Goal: Task Accomplishment & Management: Manage account settings

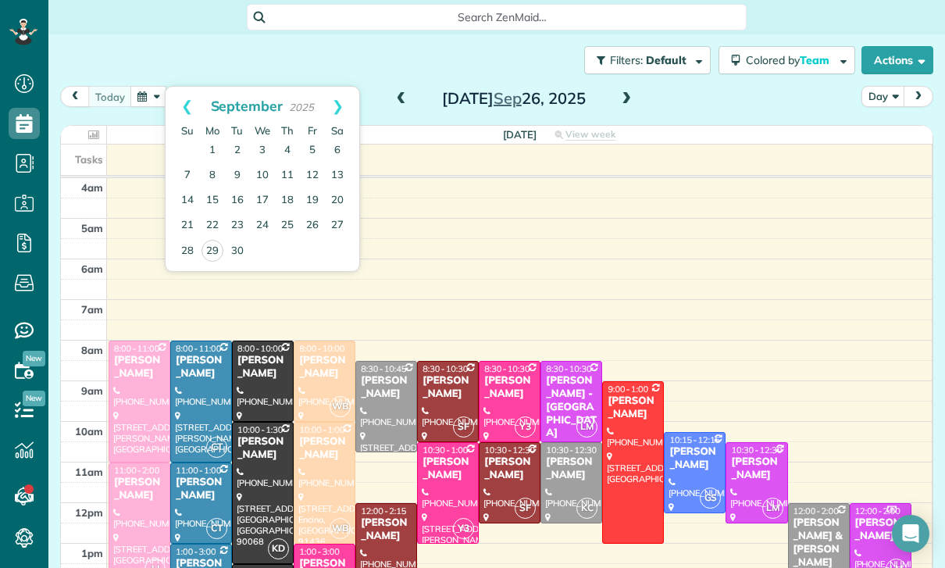
scroll to position [7, 7]
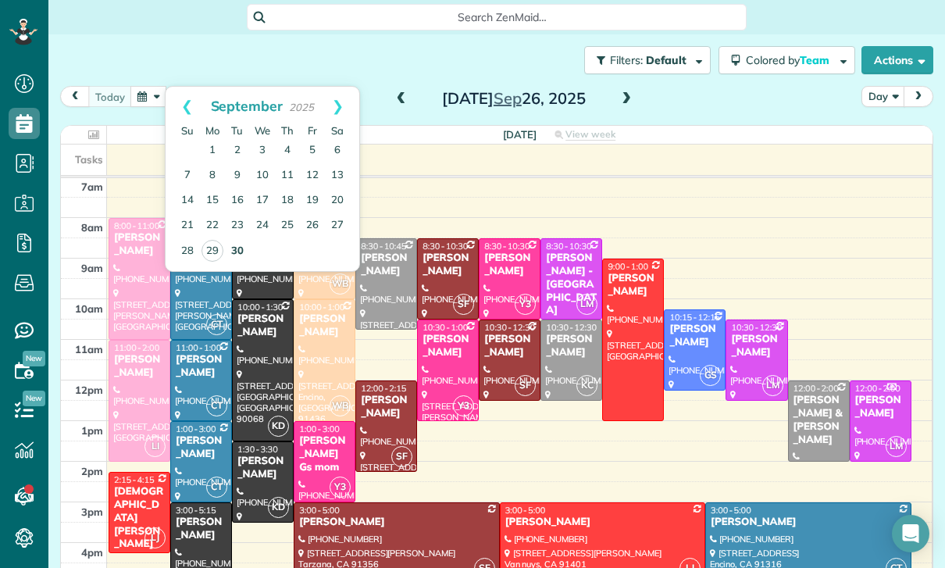
click at [227, 260] on link "30" at bounding box center [237, 251] width 25 height 25
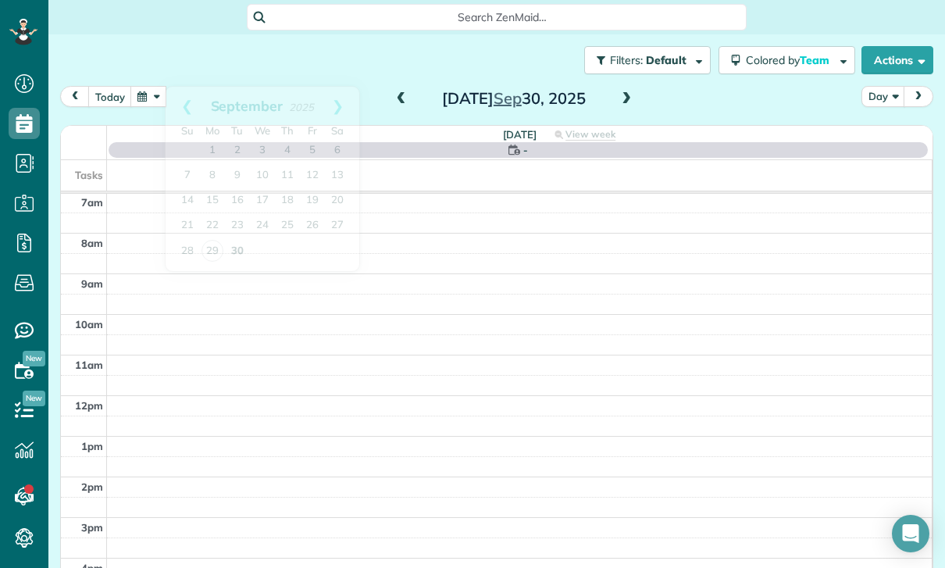
scroll to position [123, 0]
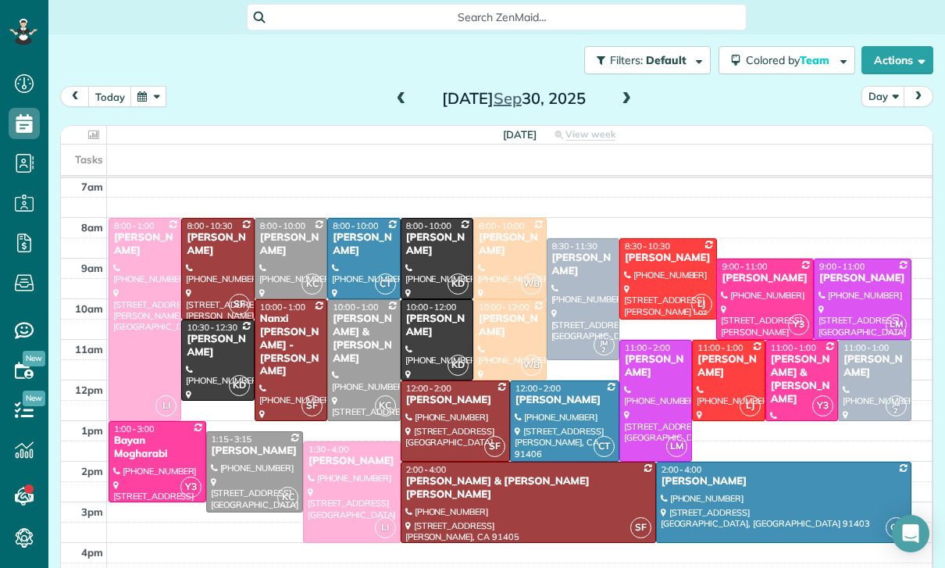
click at [619, 96] on span at bounding box center [626, 99] width 17 height 14
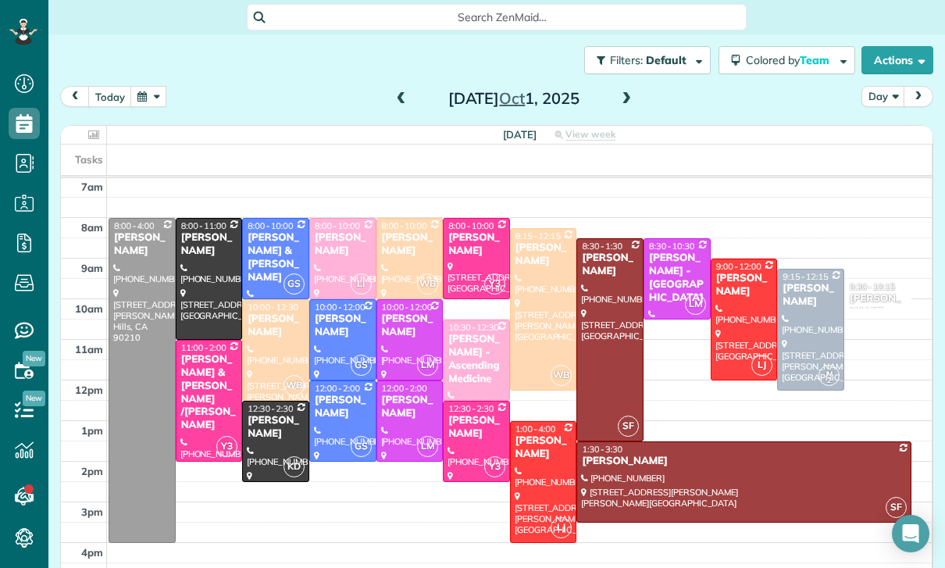
click at [627, 95] on span at bounding box center [626, 99] width 17 height 14
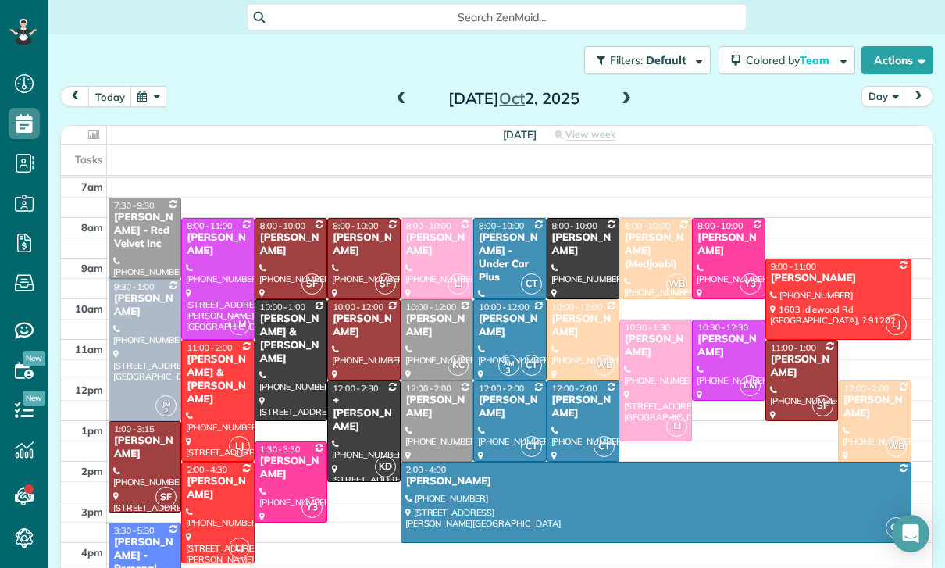
click at [622, 94] on span at bounding box center [626, 99] width 17 height 14
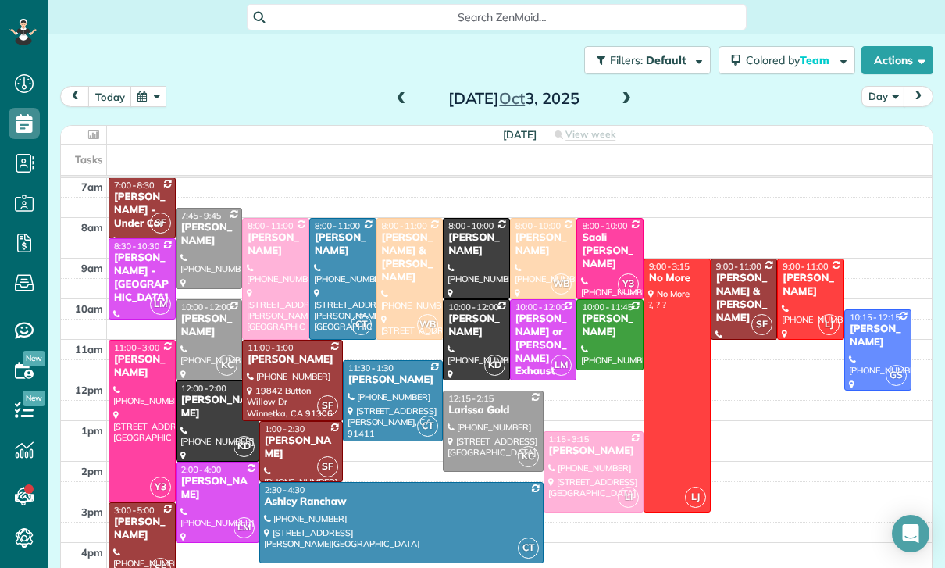
click at [629, 100] on span at bounding box center [626, 99] width 17 height 14
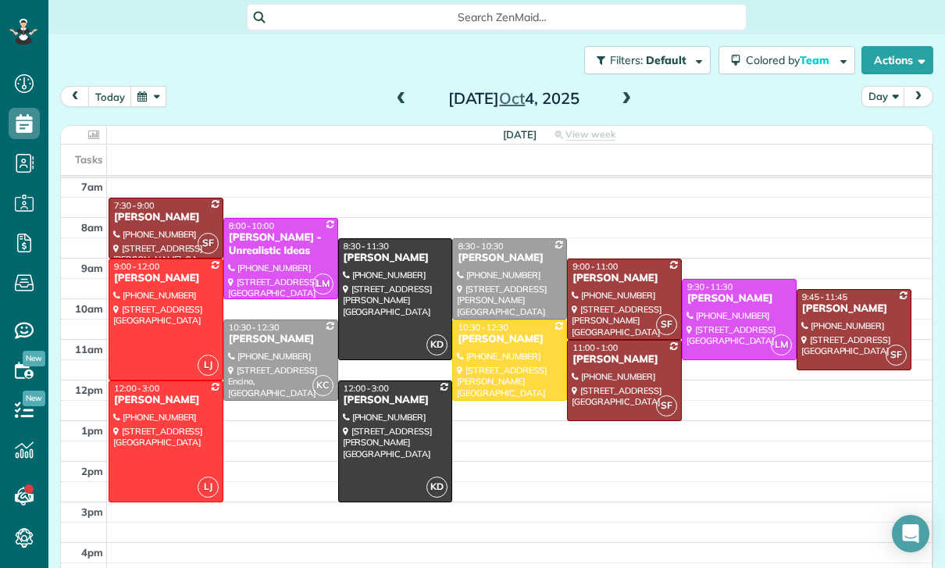
click at [158, 81] on div "Filters: Default | 1 appointment hidden Colored by Team Color by Cleaner Color …" at bounding box center [496, 60] width 897 height 52
click at [149, 106] on button "button" at bounding box center [148, 96] width 36 height 21
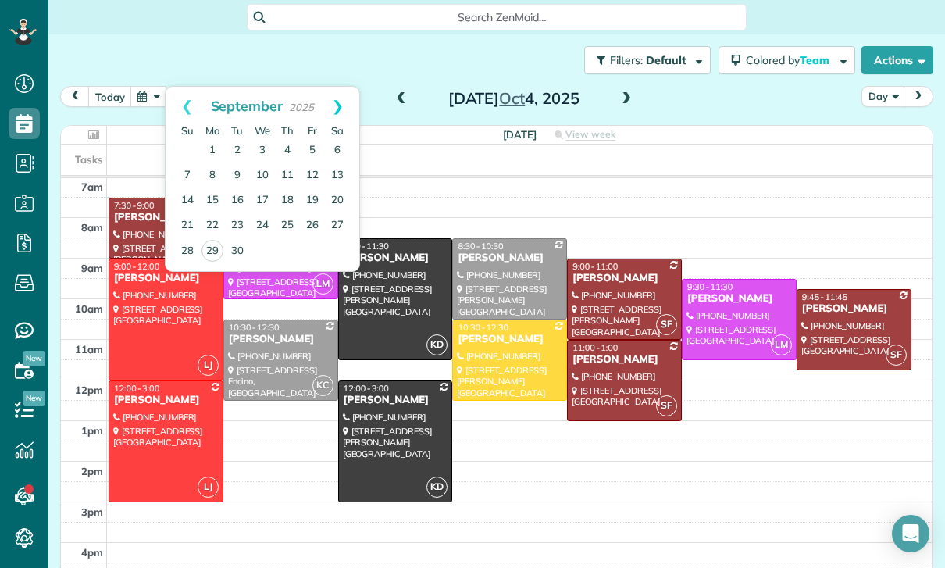
click at [337, 109] on link "Next" at bounding box center [337, 106] width 43 height 39
click at [212, 177] on link "6" at bounding box center [212, 175] width 25 height 25
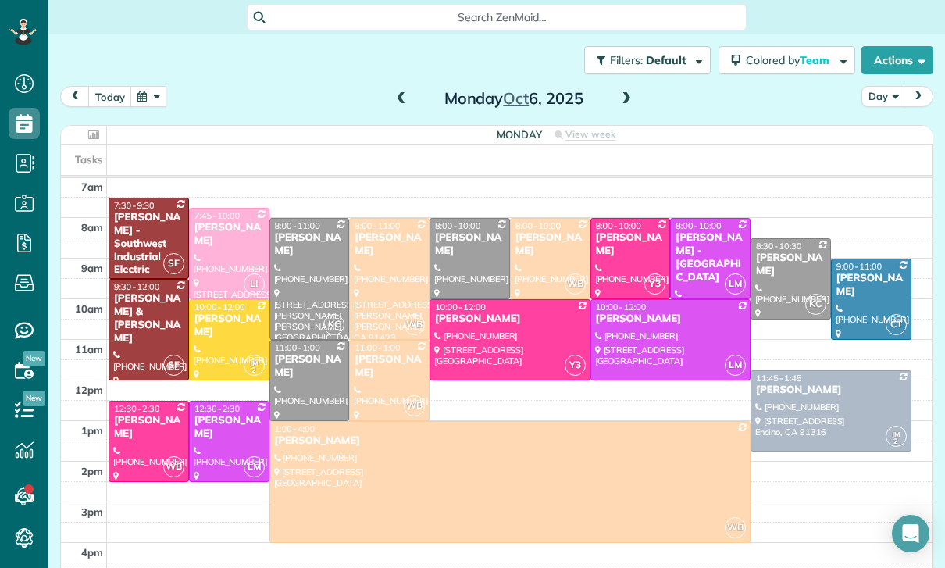
click at [376, 563] on td at bounding box center [520, 553] width 826 height 20
click at [629, 110] on span at bounding box center [626, 98] width 17 height 23
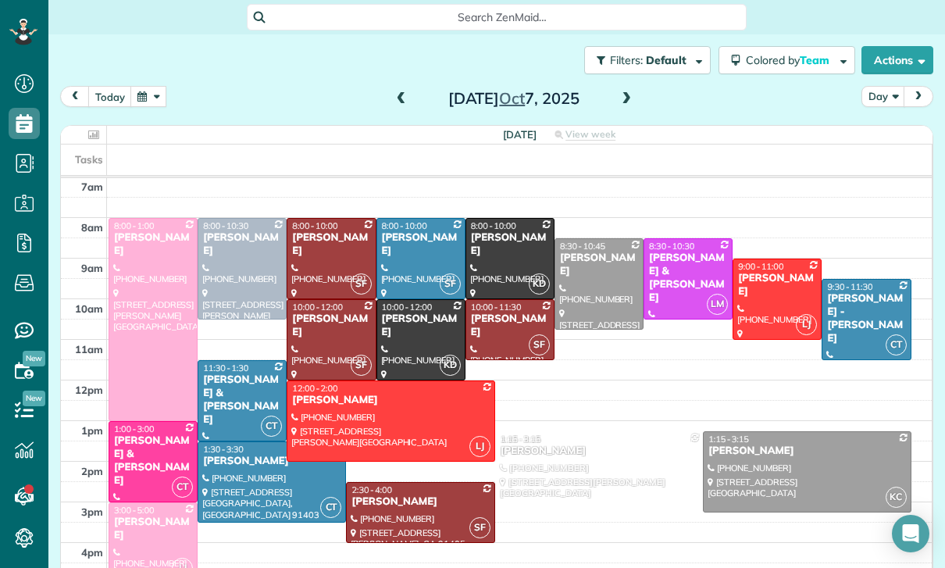
click at [625, 104] on span at bounding box center [626, 99] width 17 height 14
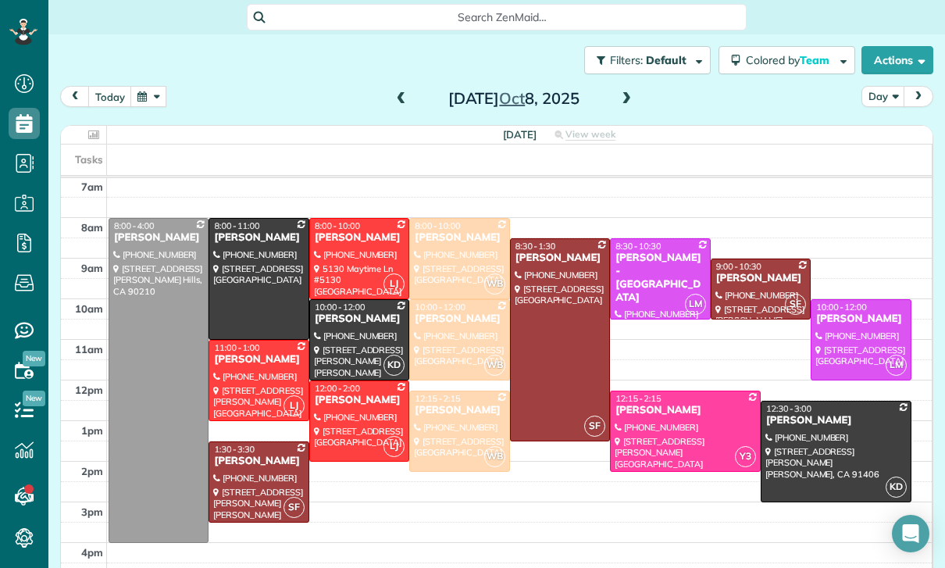
click at [618, 99] on span at bounding box center [626, 99] width 17 height 14
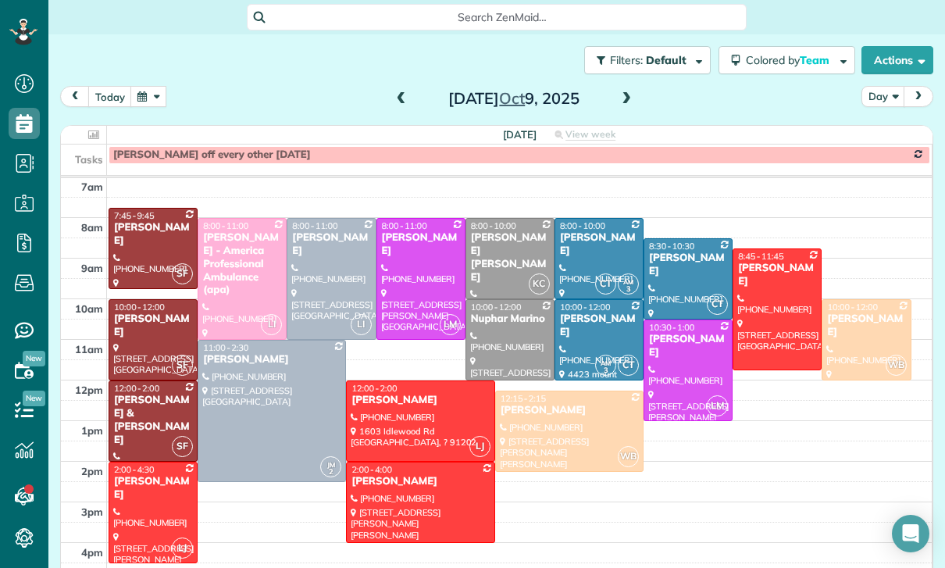
click at [146, 87] on button "button" at bounding box center [148, 96] width 36 height 21
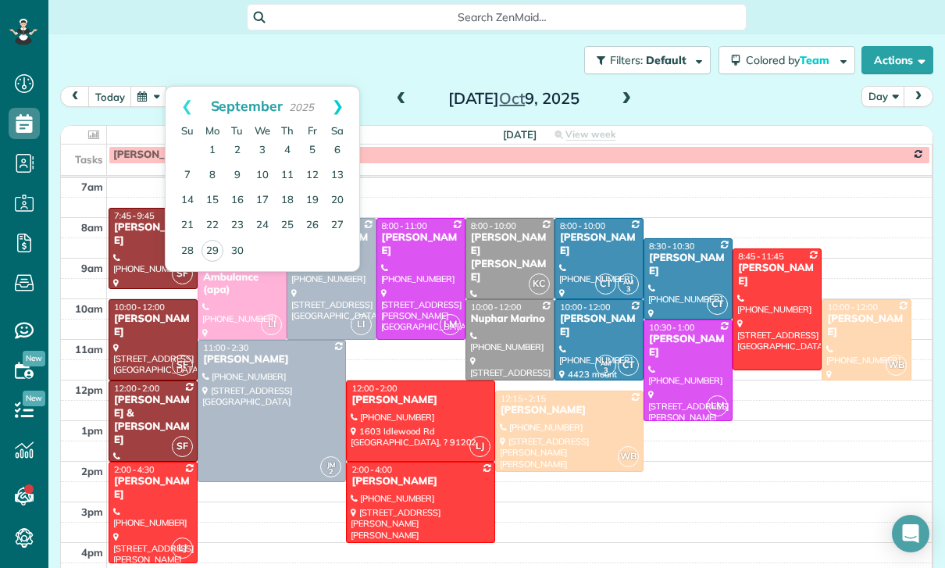
click at [338, 102] on link "Next" at bounding box center [337, 106] width 43 height 39
click at [341, 151] on link "4" at bounding box center [337, 150] width 25 height 25
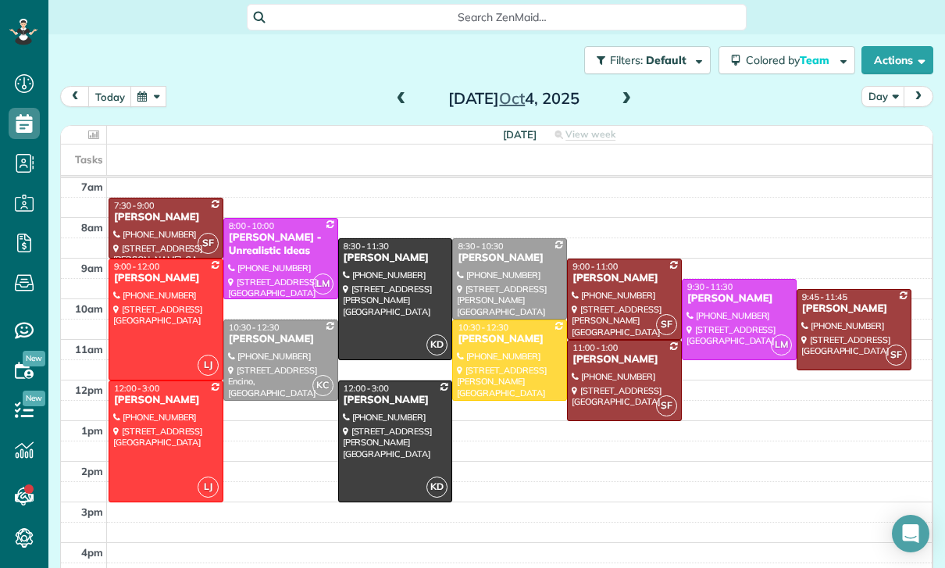
click at [441, 563] on td at bounding box center [520, 553] width 826 height 20
click at [150, 107] on button "button" at bounding box center [148, 96] width 36 height 21
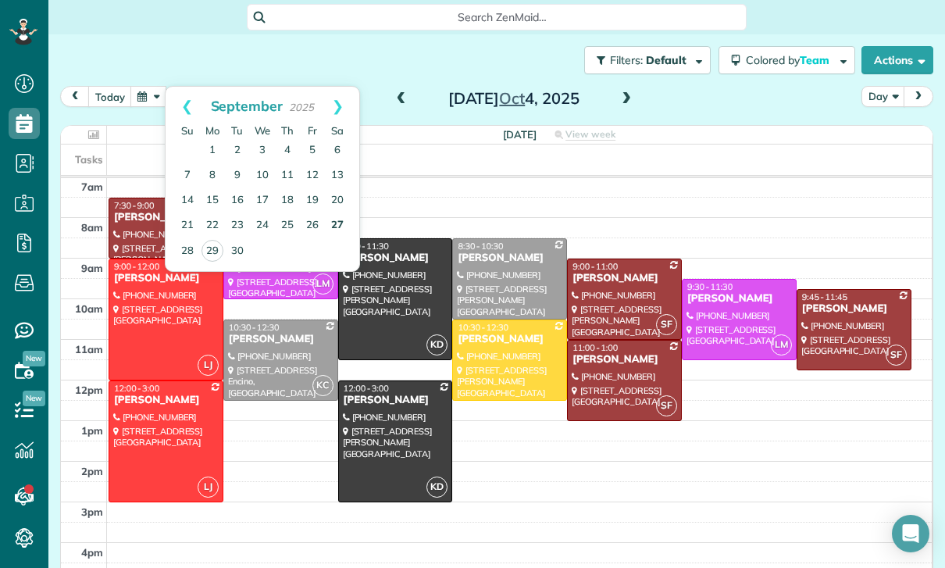
click at [334, 216] on link "27" at bounding box center [337, 225] width 25 height 25
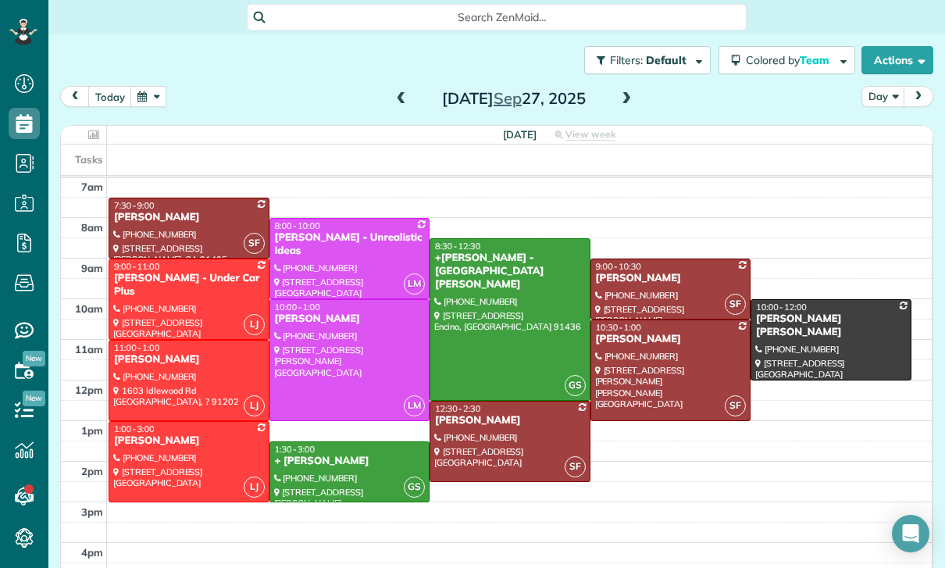
click at [152, 103] on button "button" at bounding box center [148, 96] width 36 height 21
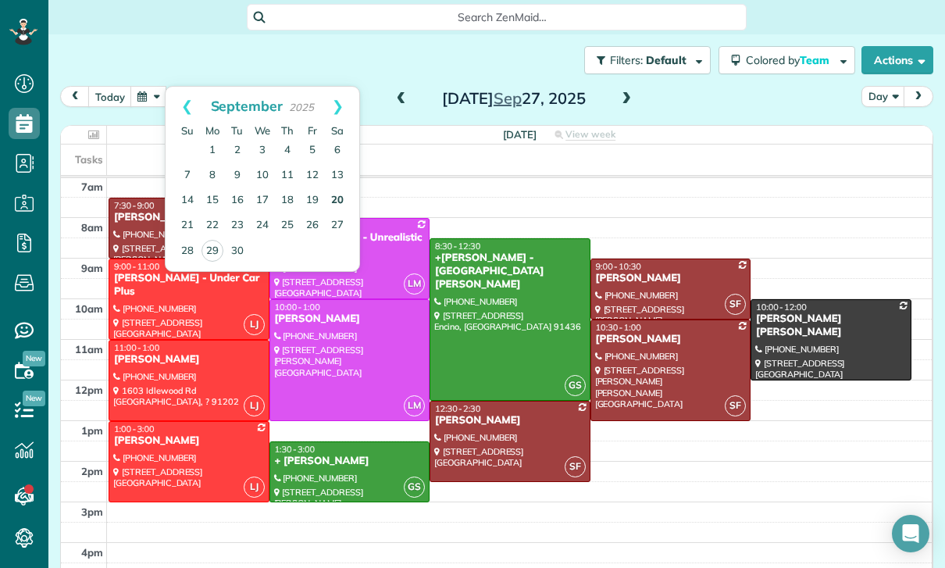
click at [329, 192] on link "20" at bounding box center [337, 200] width 25 height 25
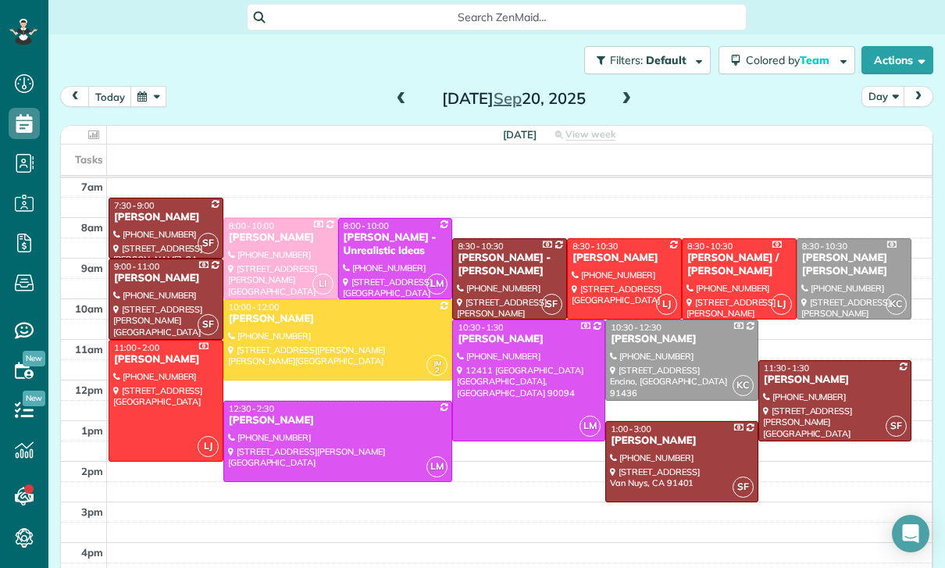
click at [156, 101] on button "button" at bounding box center [148, 96] width 36 height 21
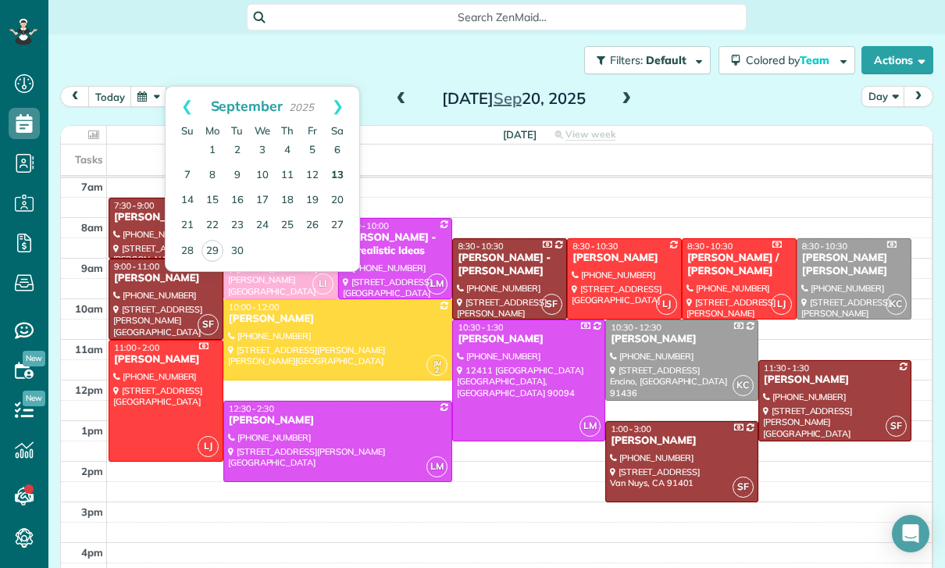
click at [337, 176] on link "13" at bounding box center [337, 175] width 25 height 25
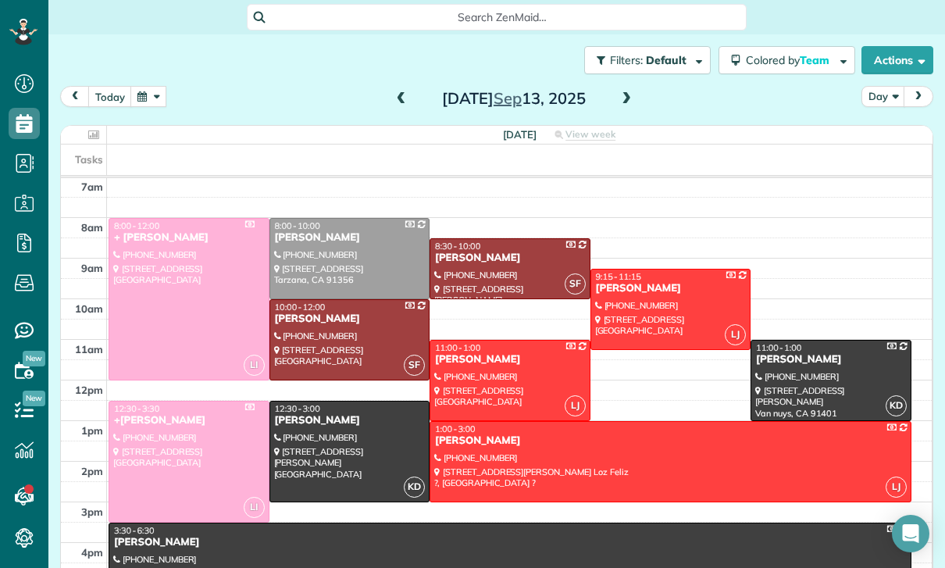
click at [127, 87] on button "today" at bounding box center [110, 96] width 44 height 21
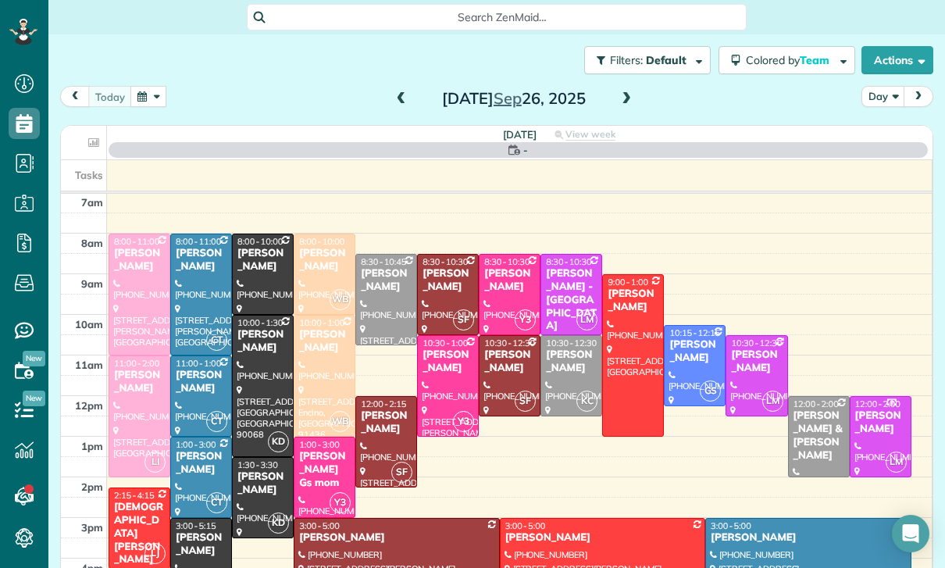
click at [144, 86] on button "button" at bounding box center [148, 96] width 36 height 21
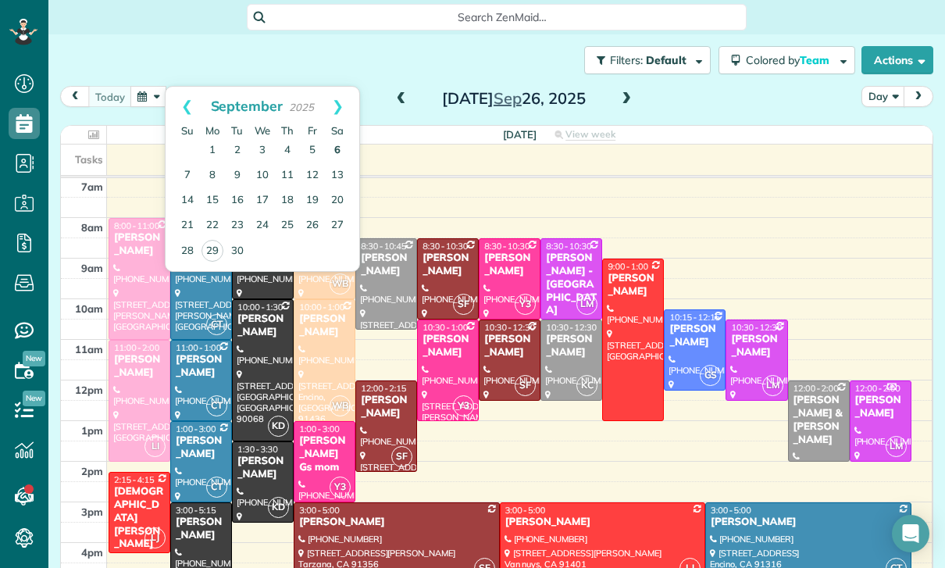
click at [334, 144] on link "6" at bounding box center [337, 150] width 25 height 25
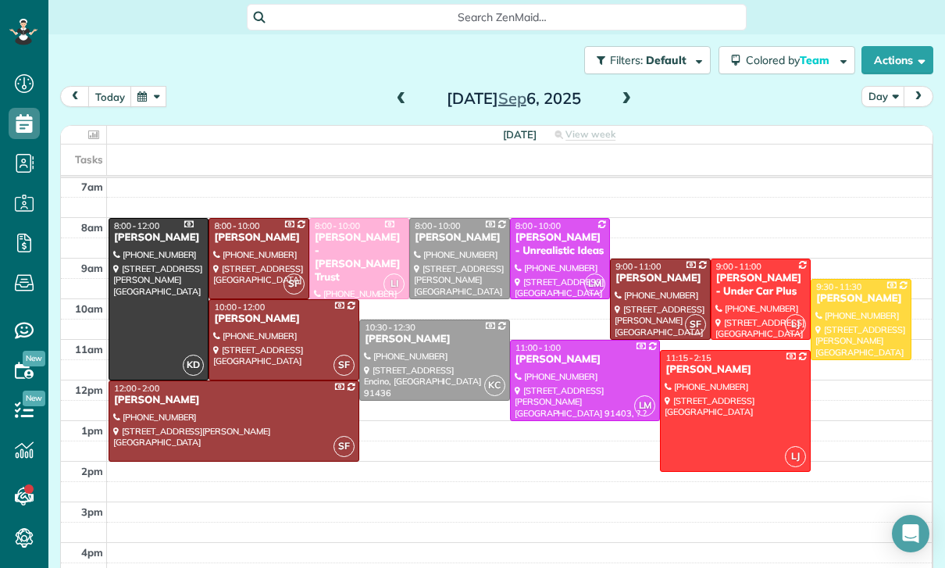
click at [135, 97] on button "button" at bounding box center [148, 96] width 36 height 21
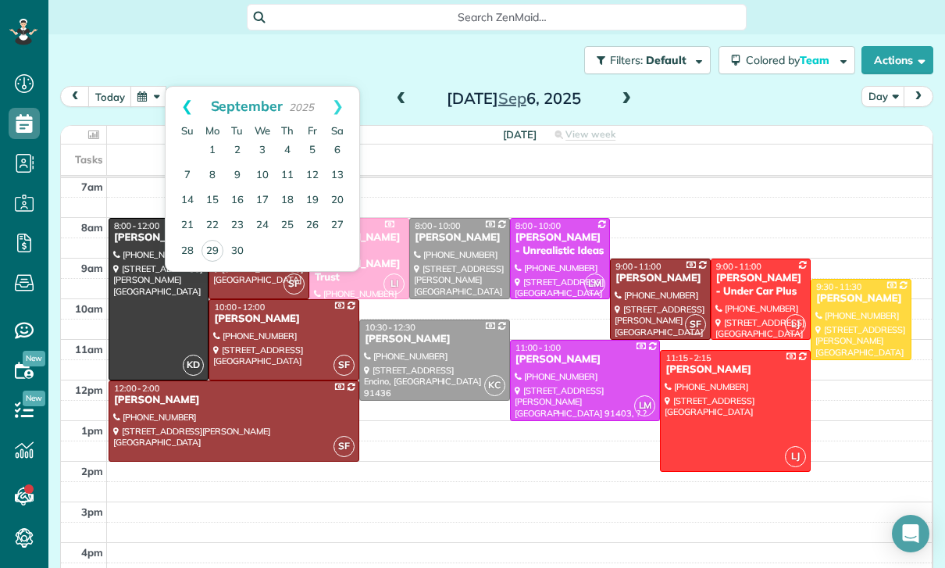
click at [185, 100] on link "Prev" at bounding box center [187, 106] width 43 height 39
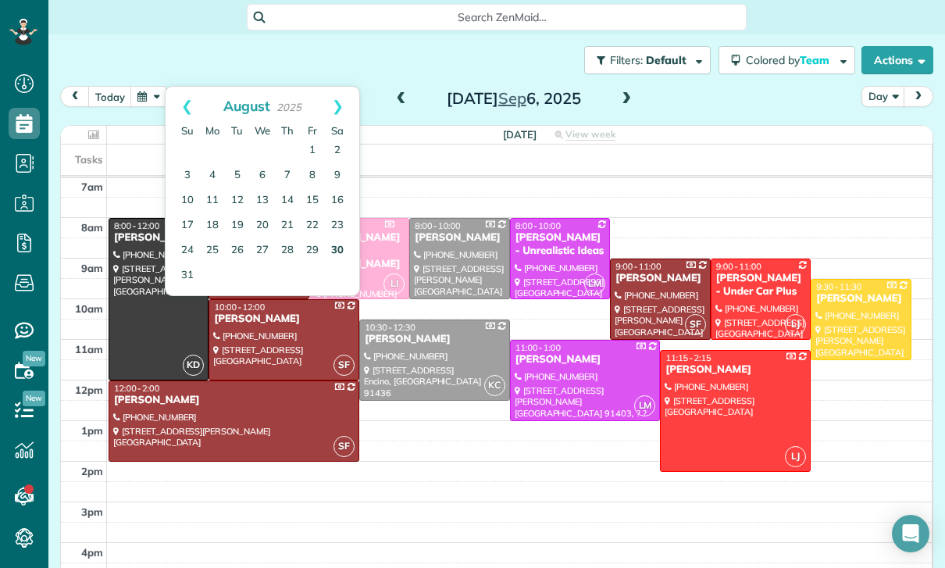
click at [345, 248] on link "30" at bounding box center [337, 250] width 25 height 25
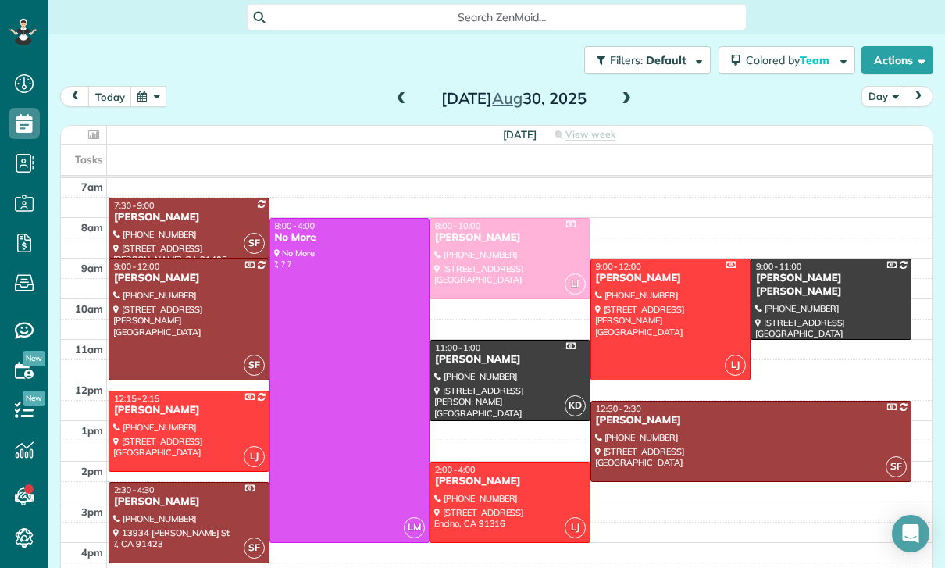
click at [165, 102] on button "button" at bounding box center [148, 96] width 36 height 21
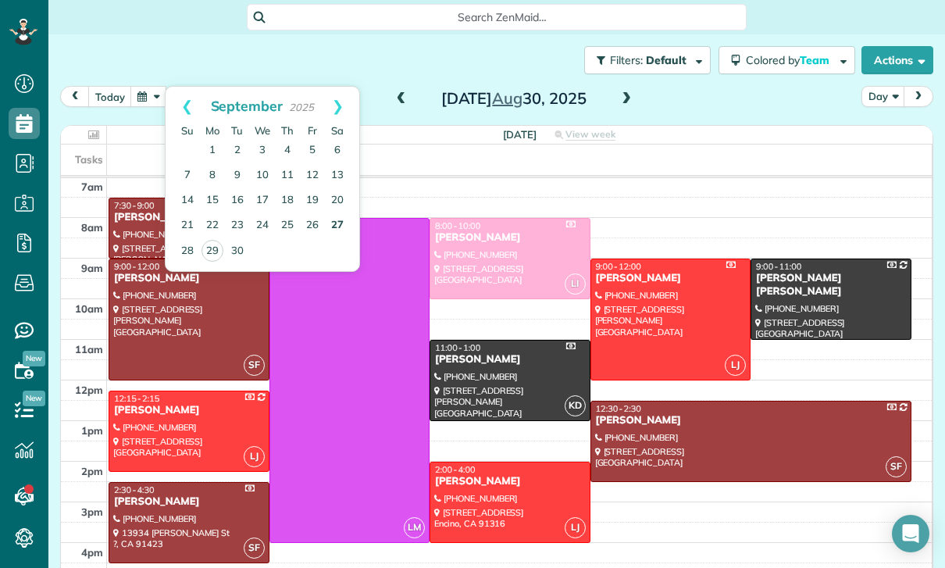
click at [344, 226] on link "27" at bounding box center [337, 225] width 25 height 25
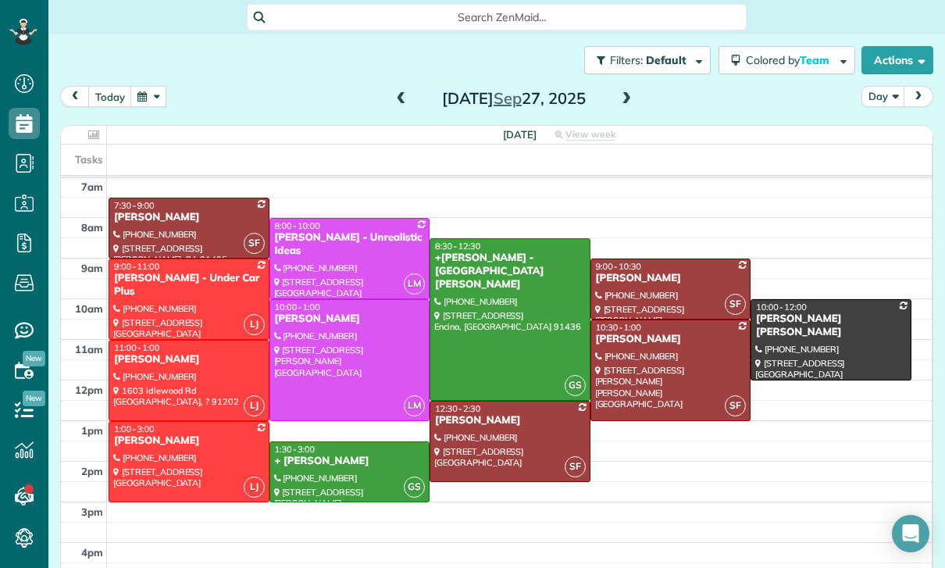
click at [155, 102] on button "button" at bounding box center [148, 96] width 36 height 21
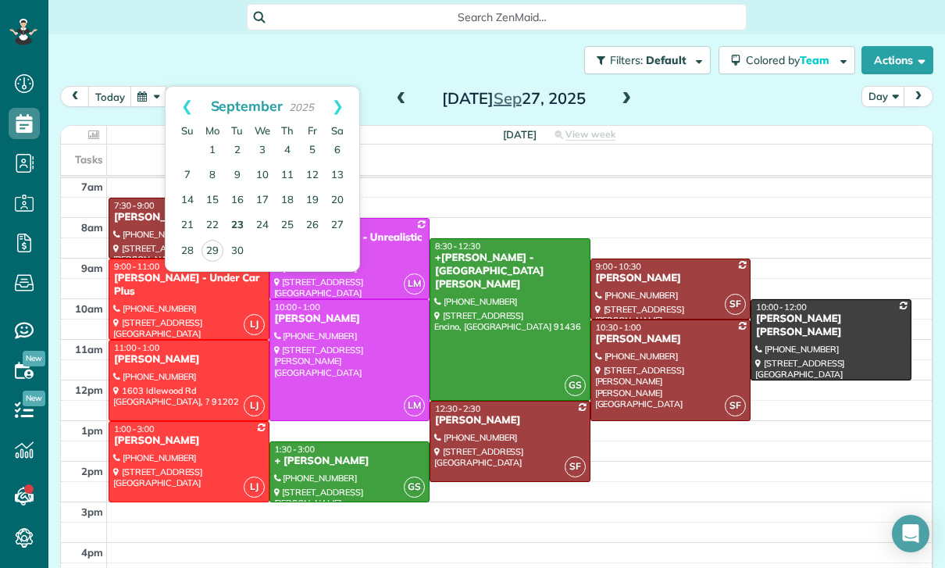
click at [241, 231] on link "23" at bounding box center [237, 225] width 25 height 25
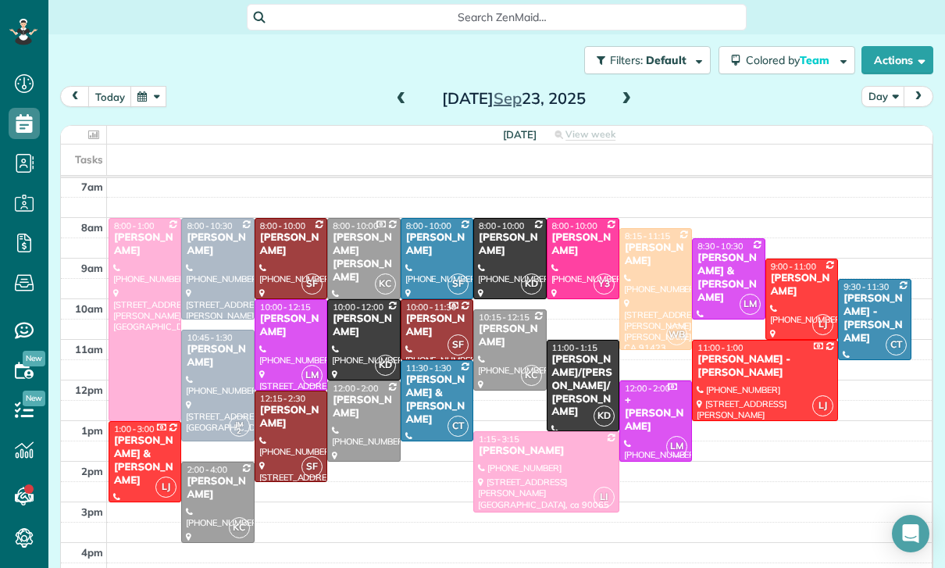
click at [152, 95] on button "button" at bounding box center [148, 96] width 36 height 21
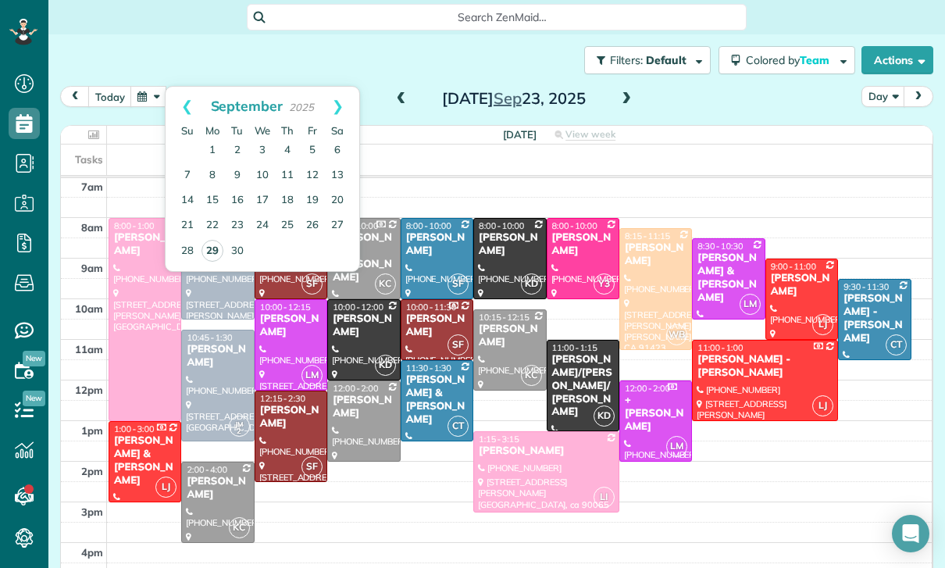
click at [211, 249] on link "29" at bounding box center [213, 251] width 22 height 22
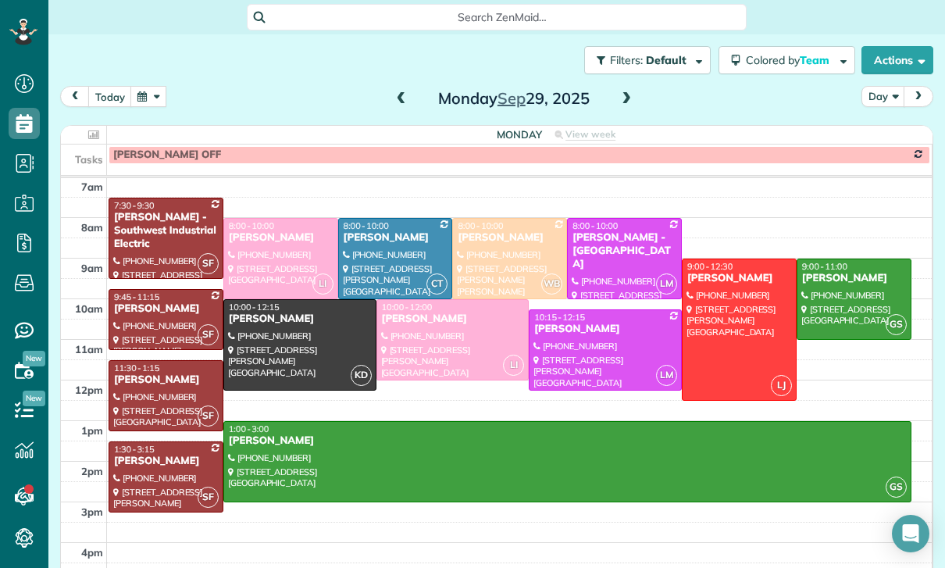
click at [157, 101] on button "button" at bounding box center [148, 96] width 36 height 21
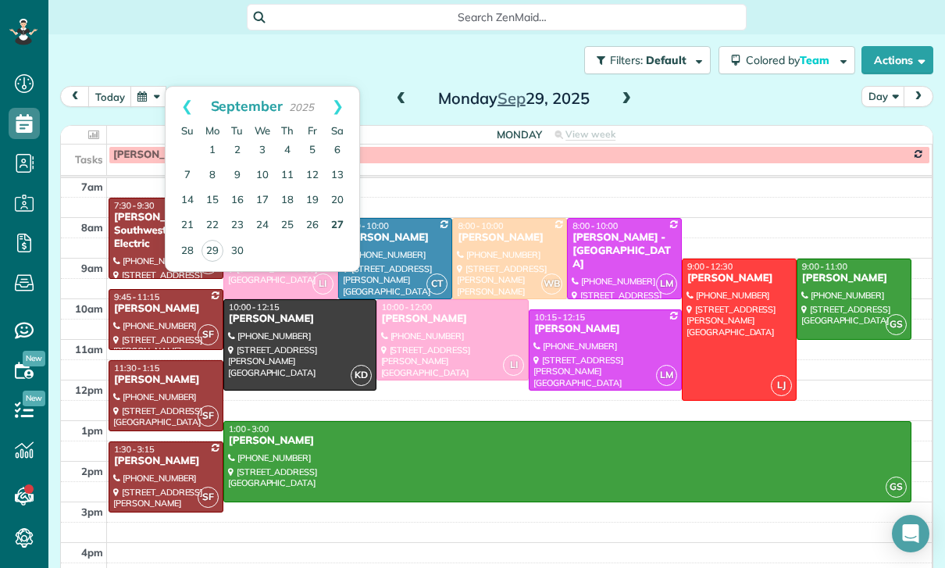
click at [340, 223] on link "27" at bounding box center [337, 225] width 25 height 25
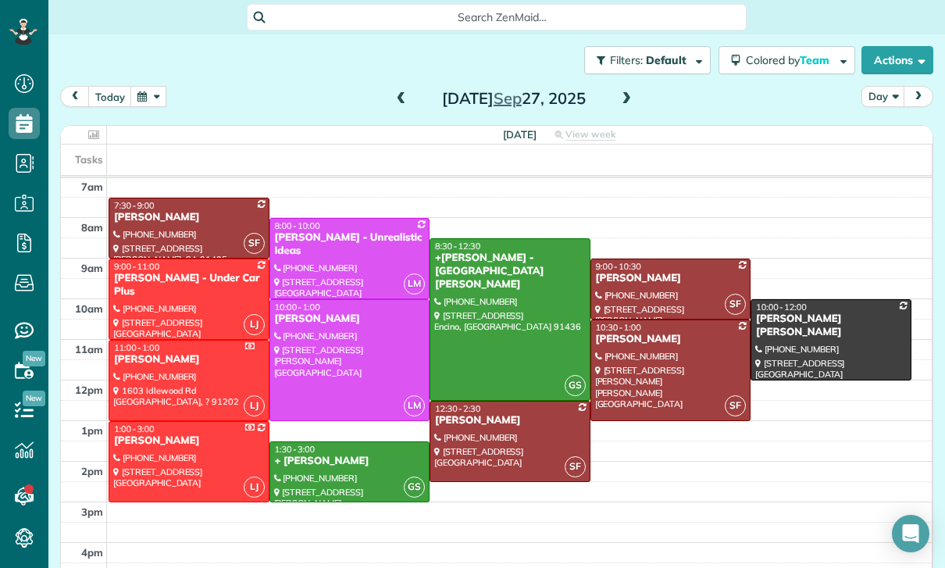
click at [489, 326] on div at bounding box center [509, 319] width 159 height 161
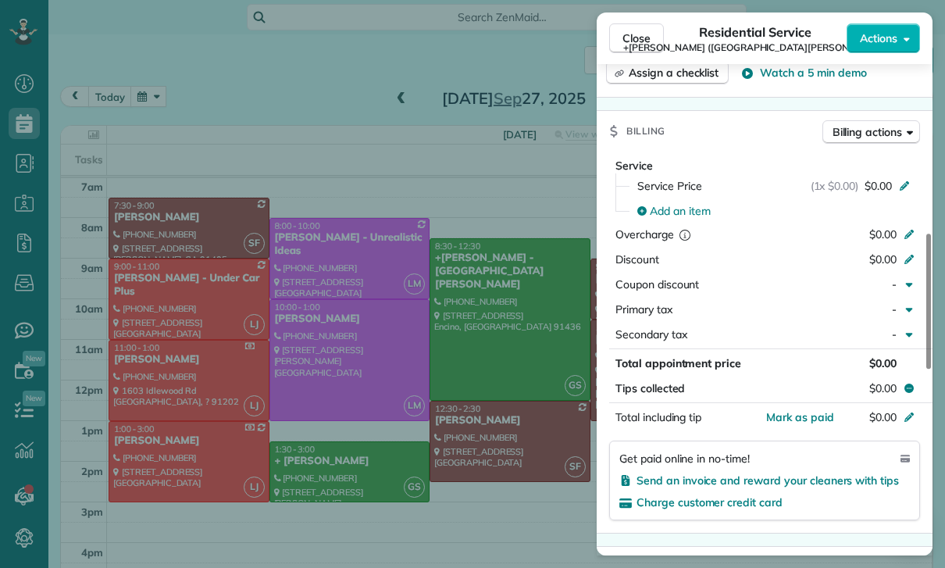
scroll to position [678, 0]
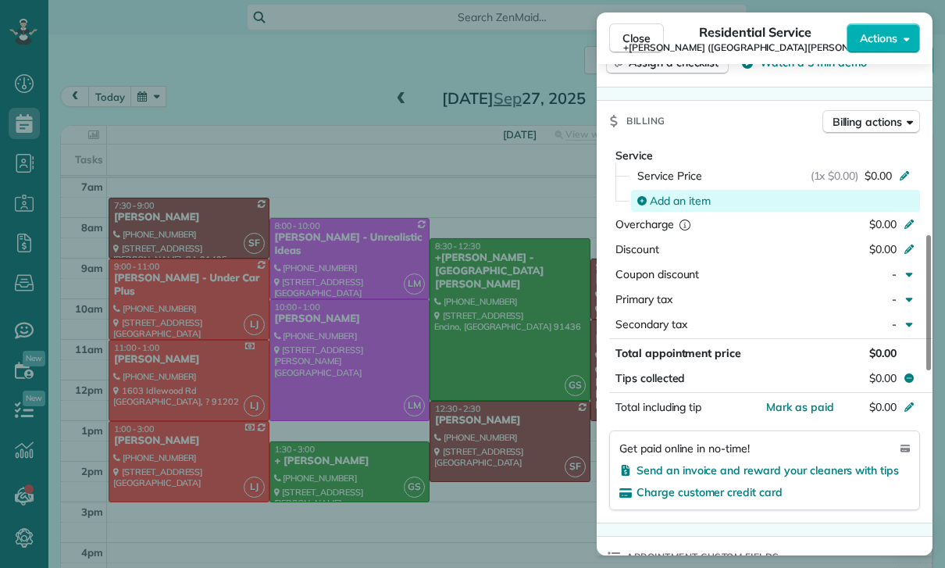
click at [681, 193] on span "Add an item" at bounding box center [680, 201] width 61 height 16
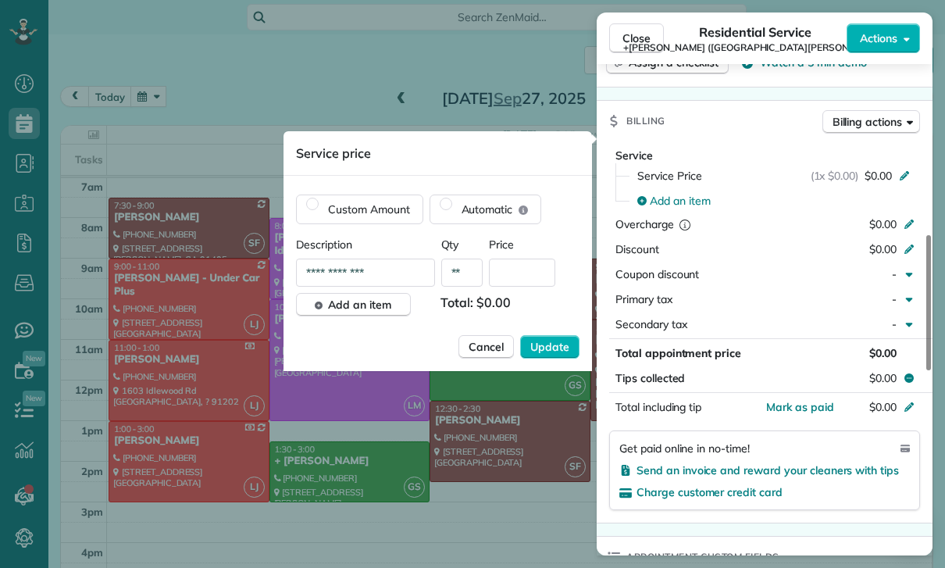
click at [529, 276] on input "text" at bounding box center [522, 273] width 66 height 28
type input "****"
click at [533, 350] on span "Update" at bounding box center [549, 347] width 39 height 16
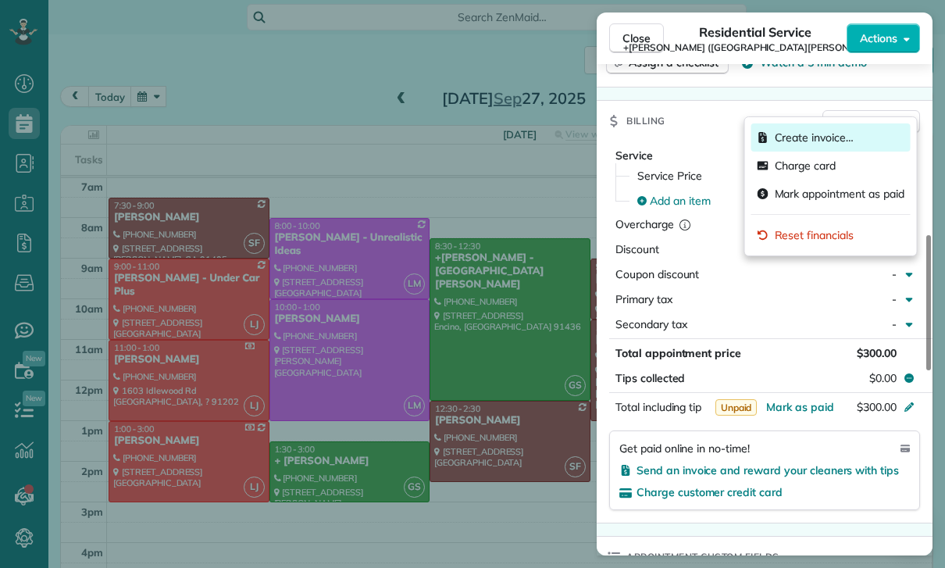
click at [814, 137] on span "Create invoice…" at bounding box center [840, 138] width 130 height 16
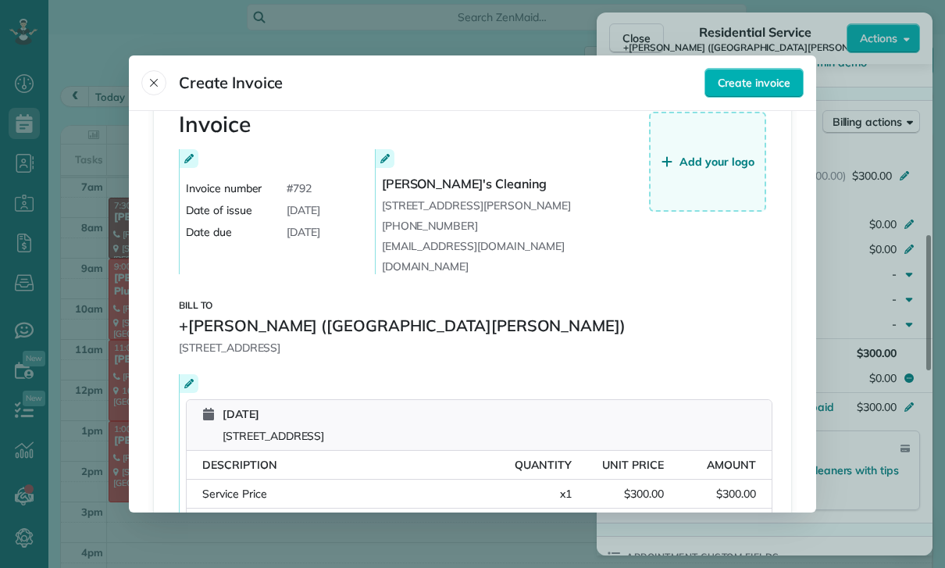
scroll to position [115, 0]
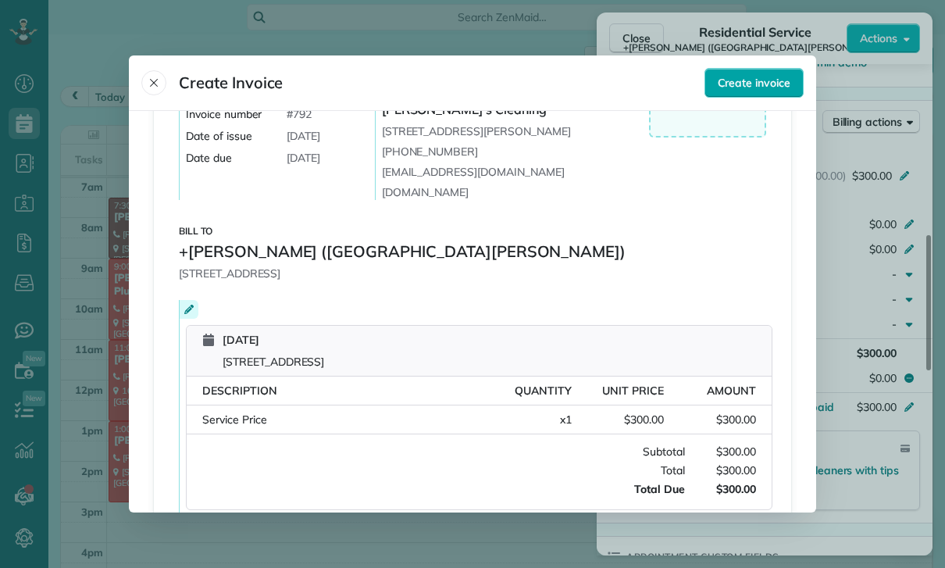
click at [746, 75] on span "Create invoice" at bounding box center [754, 83] width 73 height 16
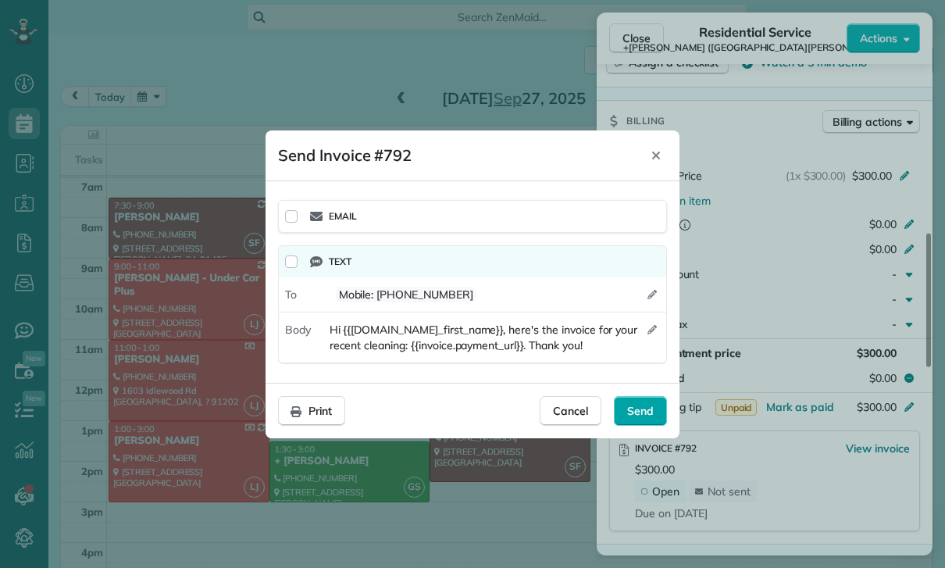
click at [651, 414] on span "Send" at bounding box center [640, 411] width 27 height 16
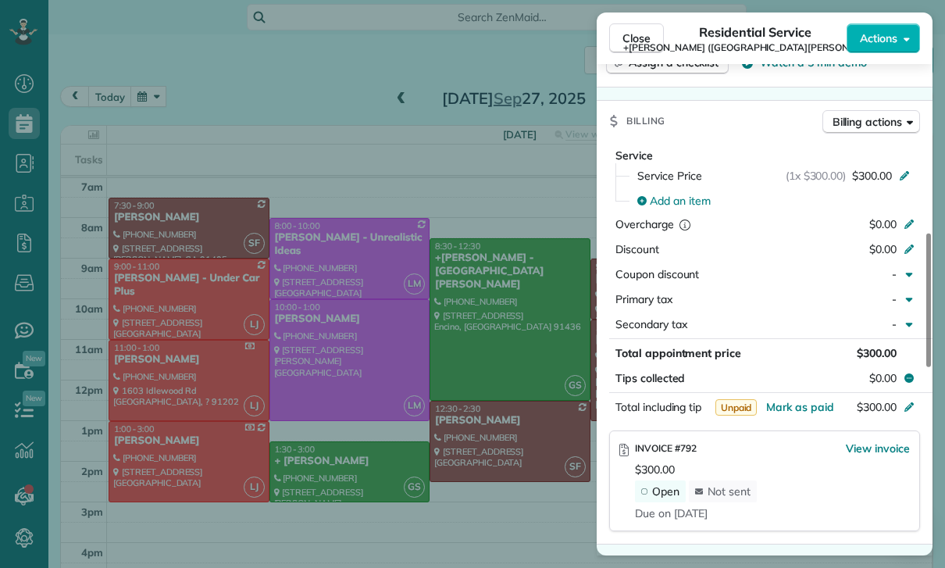
scroll to position [123, 0]
click at [376, 370] on div "Close Residential Service +Sheenah Roballo (Saint Cyril School) Actions Status …" at bounding box center [472, 284] width 945 height 568
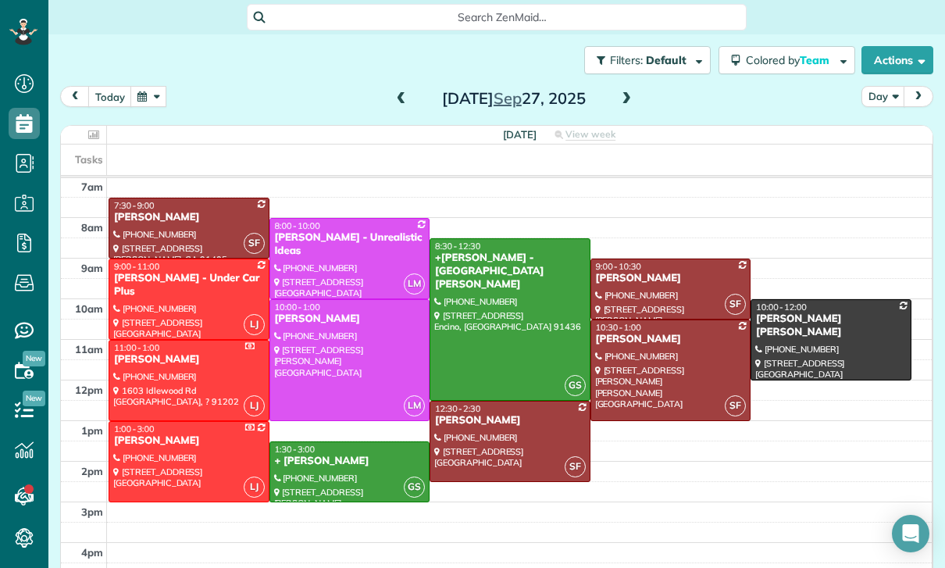
click at [144, 102] on button "button" at bounding box center [148, 96] width 36 height 21
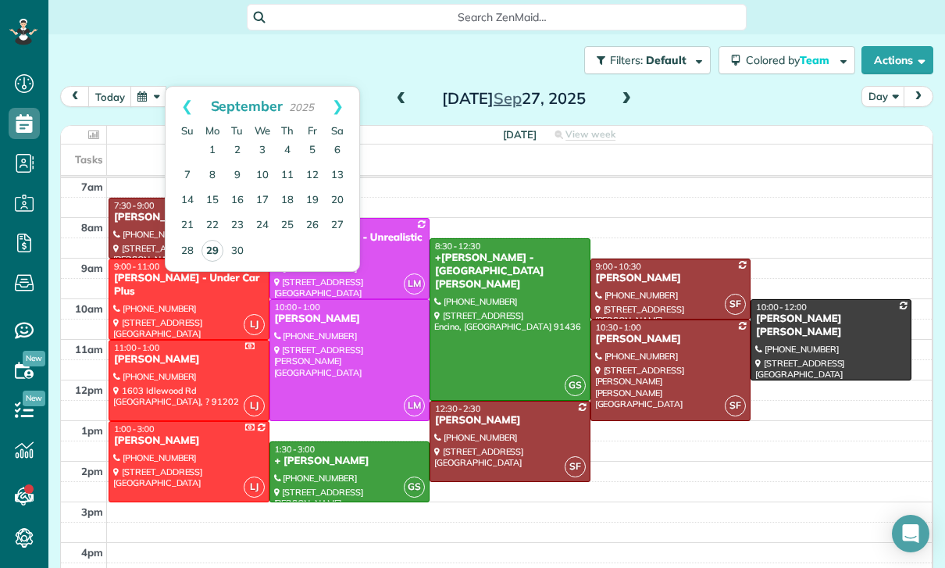
click at [209, 254] on link "29" at bounding box center [213, 251] width 22 height 22
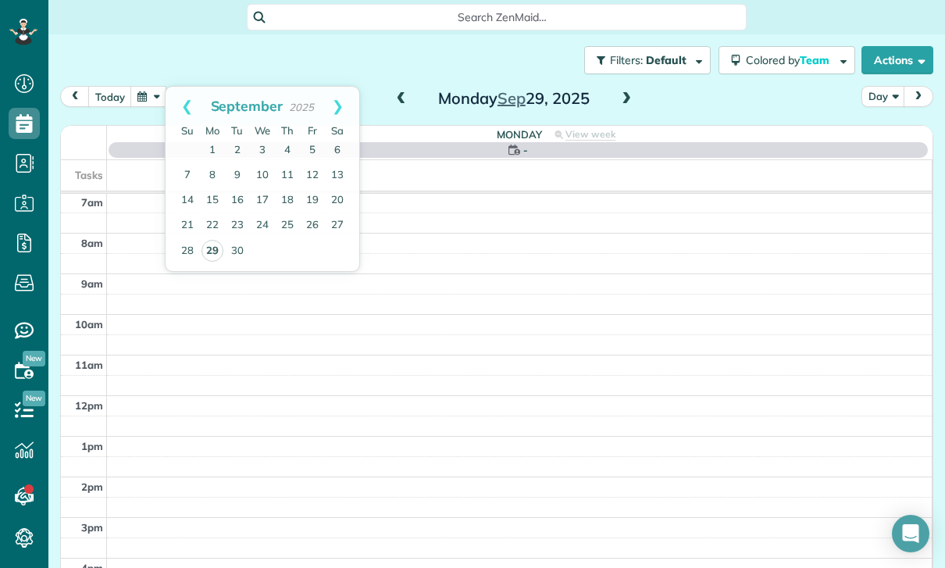
scroll to position [123, 0]
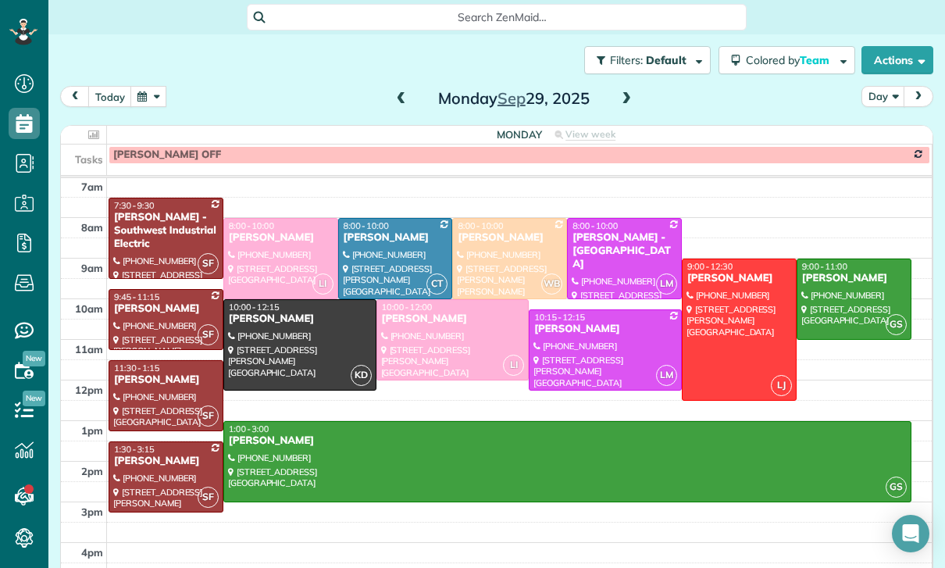
click at [858, 296] on div at bounding box center [853, 299] width 113 height 80
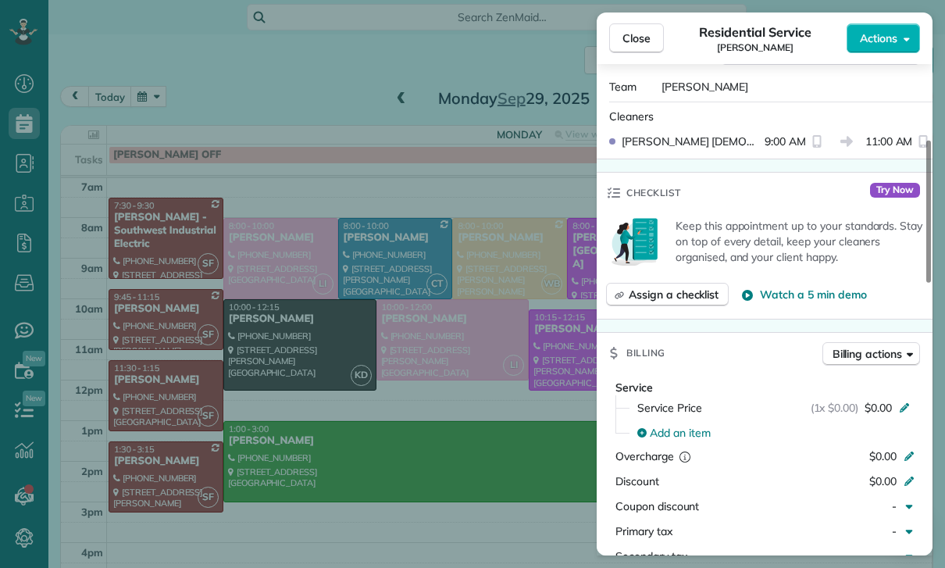
scroll to position [497, 0]
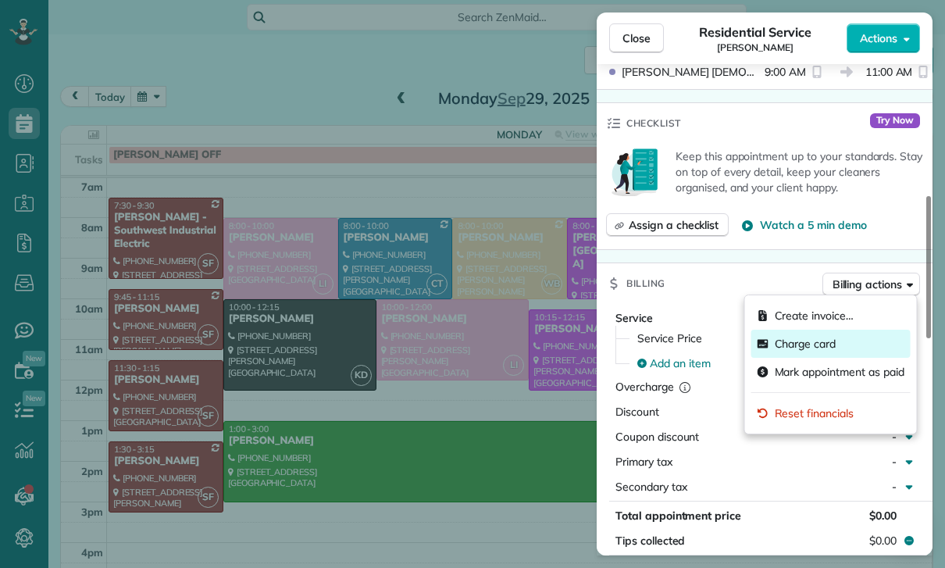
click at [801, 342] on span "Charge card" at bounding box center [840, 344] width 130 height 16
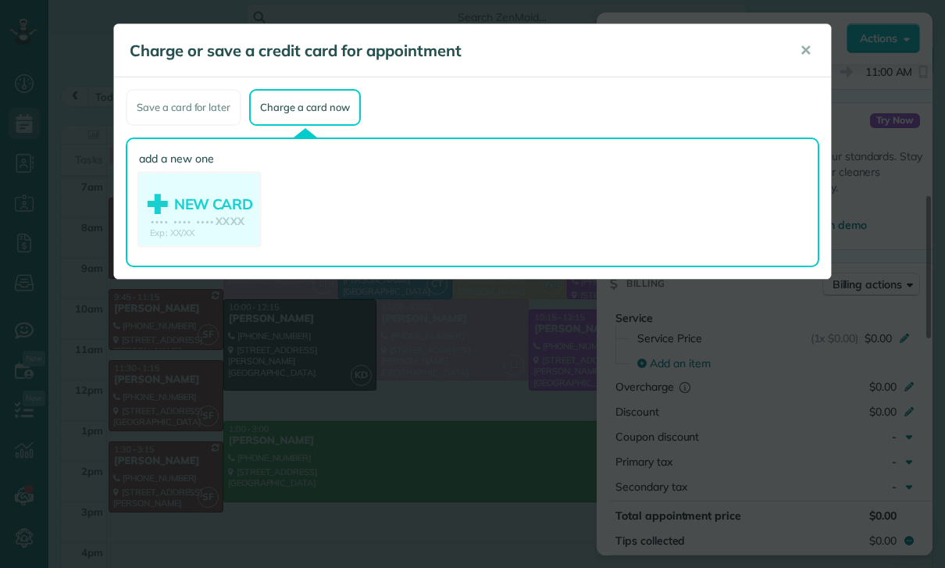
click at [207, 212] on use at bounding box center [199, 211] width 120 height 76
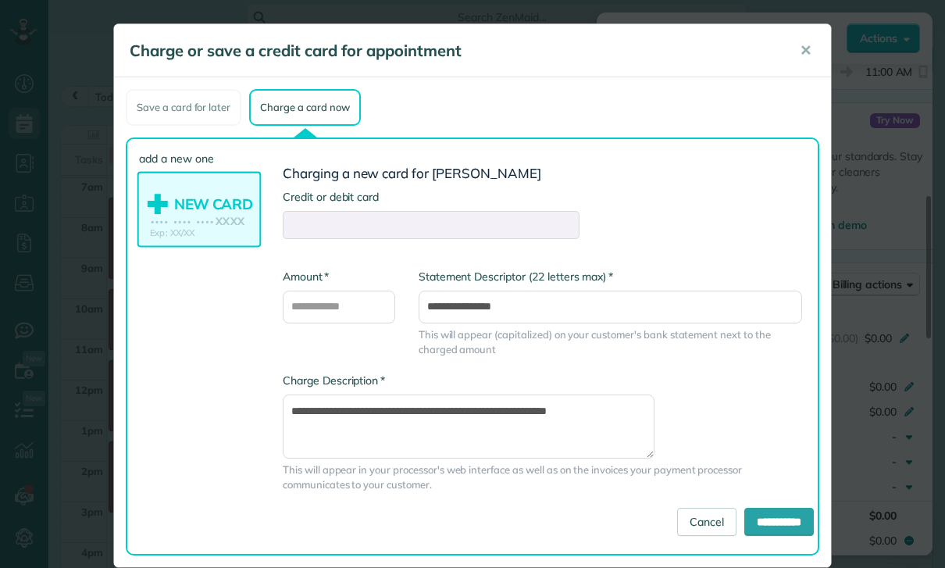
scroll to position [123, 0]
click at [344, 232] on div at bounding box center [431, 225] width 297 height 28
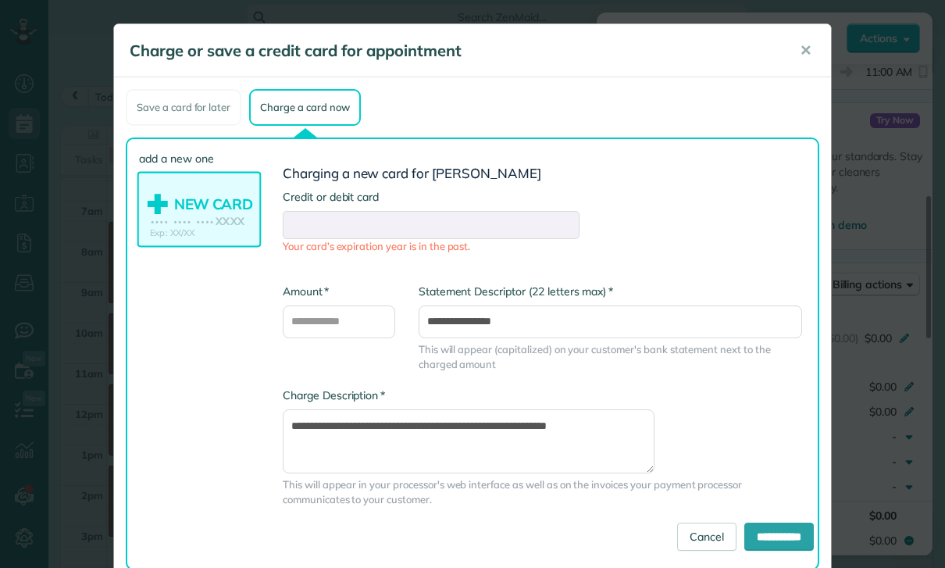
scroll to position [98, 0]
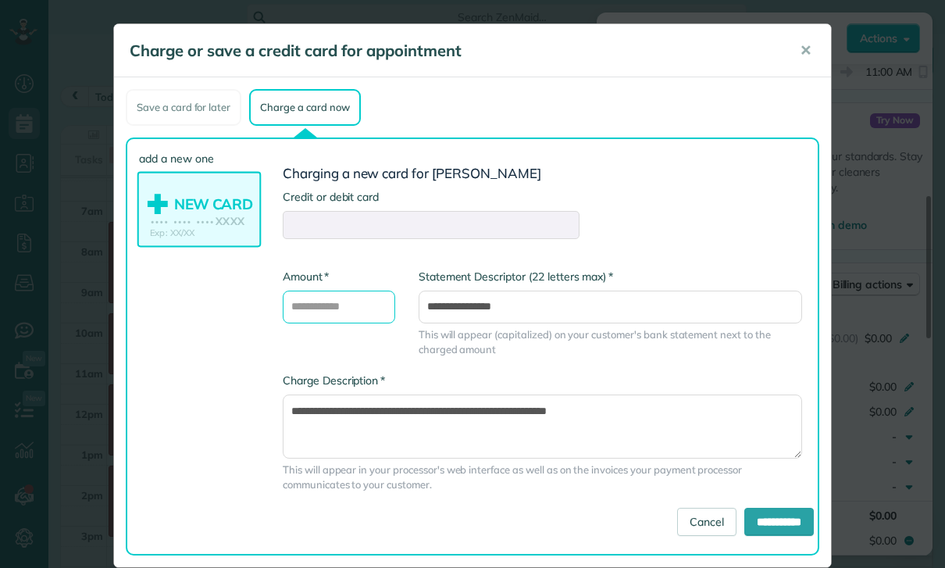
click at [337, 313] on input "* Amount" at bounding box center [339, 307] width 112 height 33
type input "***"
click at [781, 516] on input "**********" at bounding box center [779, 522] width 70 height 28
type input "**********"
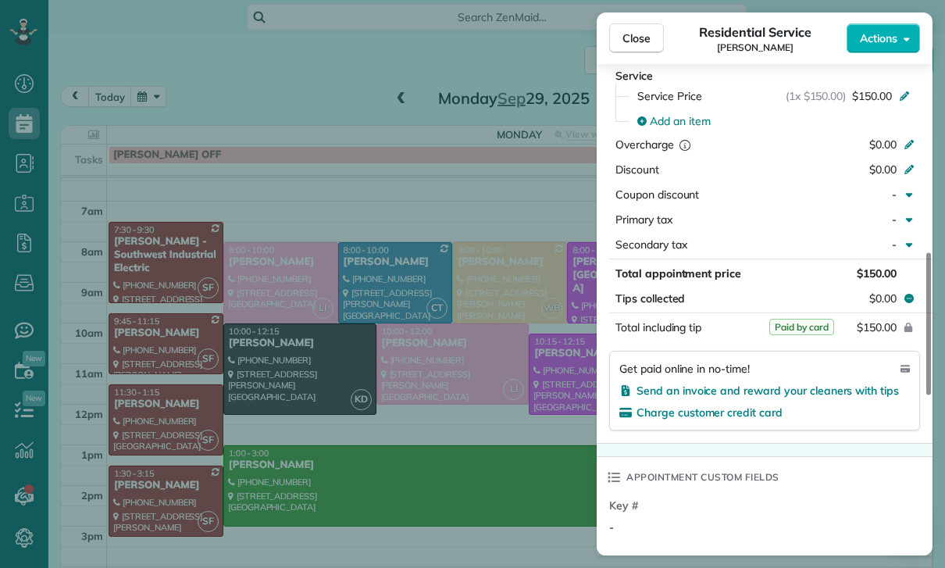
scroll to position [754, 0]
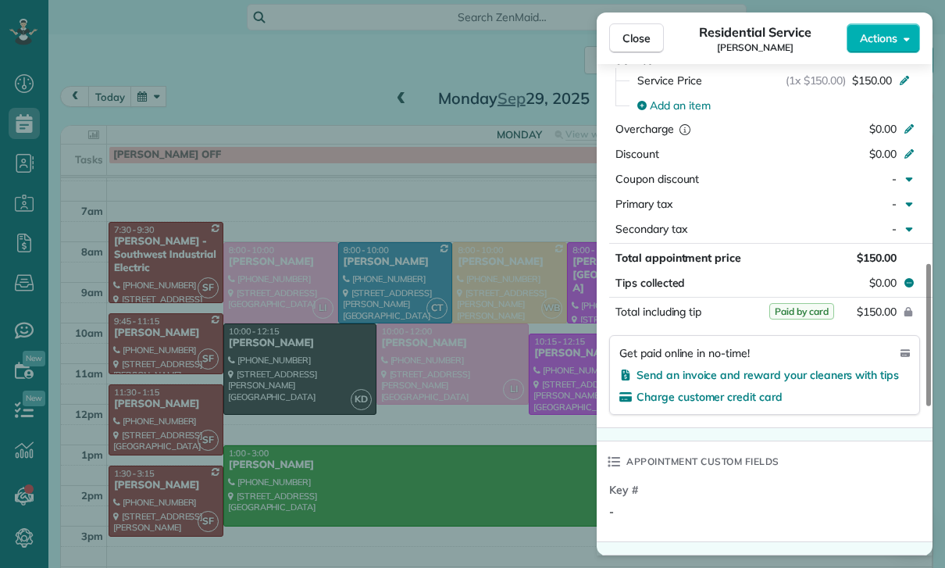
click at [503, 466] on div "Close Residential Service Melissa Madore Actions Status Confirmed Melissa Mador…" at bounding box center [472, 284] width 945 height 568
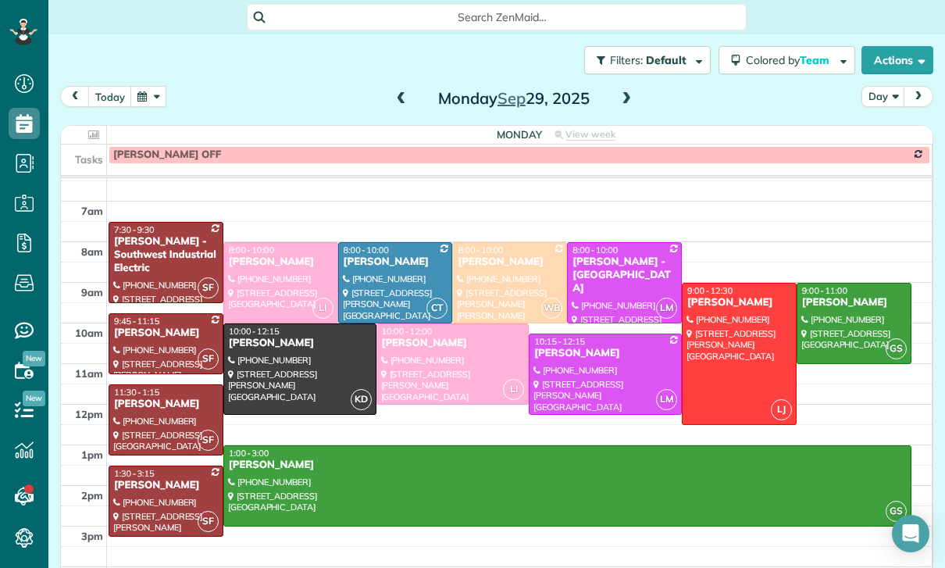
scroll to position [98, 0]
click at [155, 106] on button "button" at bounding box center [148, 96] width 36 height 21
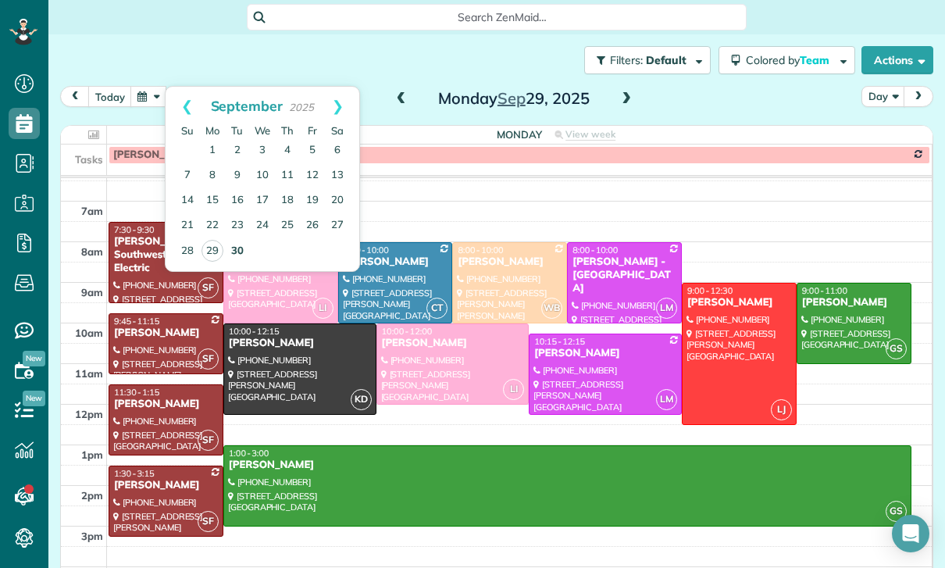
click at [241, 249] on link "30" at bounding box center [237, 251] width 25 height 25
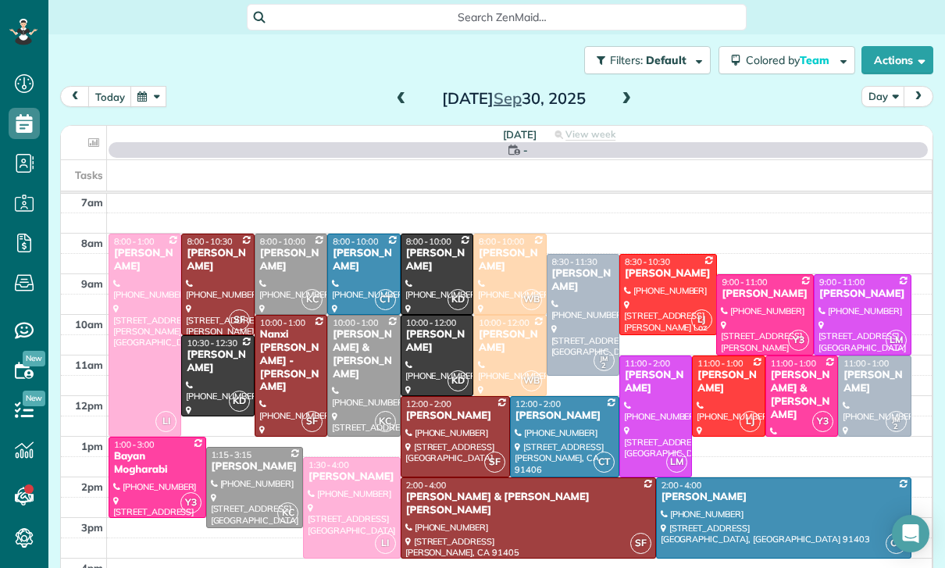
scroll to position [123, 0]
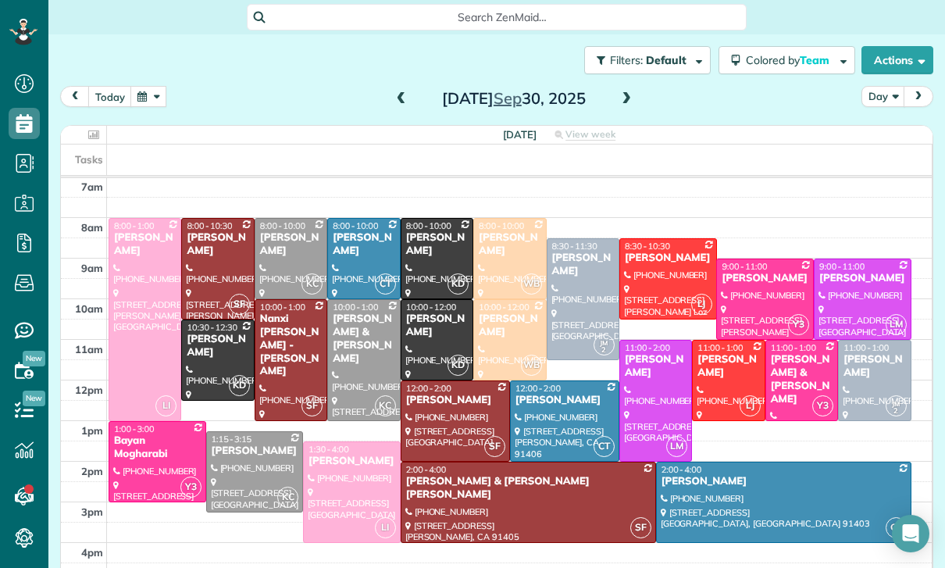
click at [153, 105] on button "button" at bounding box center [148, 96] width 36 height 21
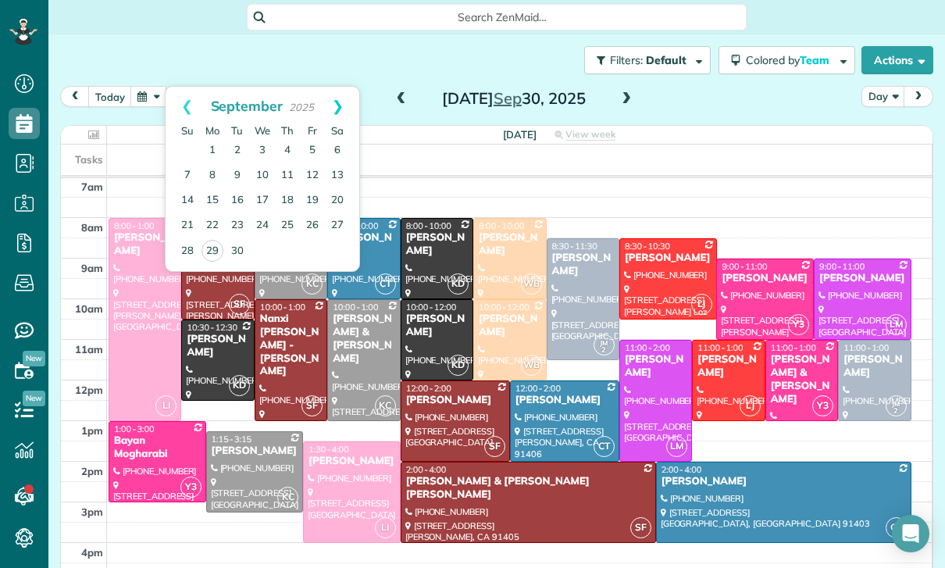
click at [342, 95] on link "Next" at bounding box center [337, 106] width 43 height 39
click at [305, 145] on link "3" at bounding box center [312, 150] width 25 height 25
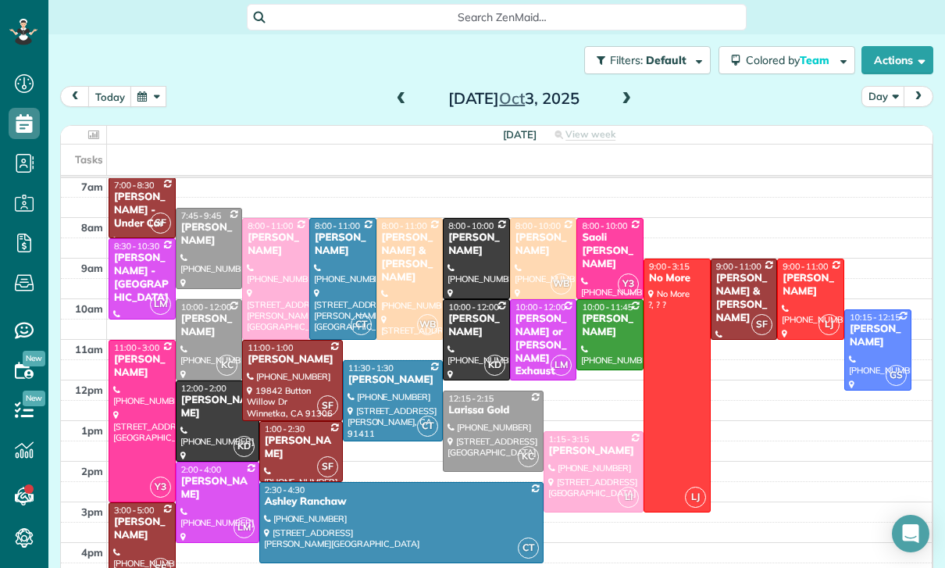
click at [137, 106] on button "button" at bounding box center [148, 96] width 36 height 21
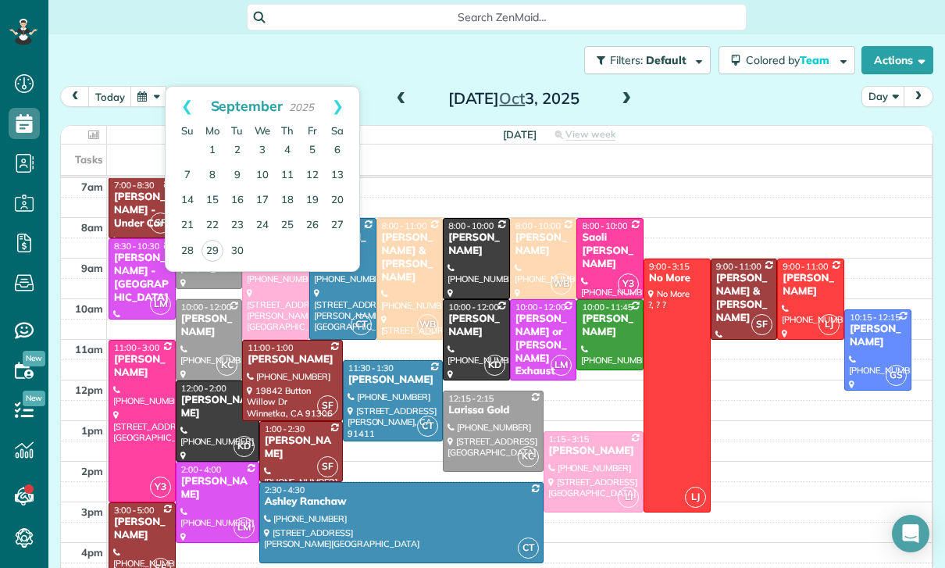
click at [694, 89] on div "today Day Friday Oct 3, 2025" at bounding box center [496, 100] width 873 height 29
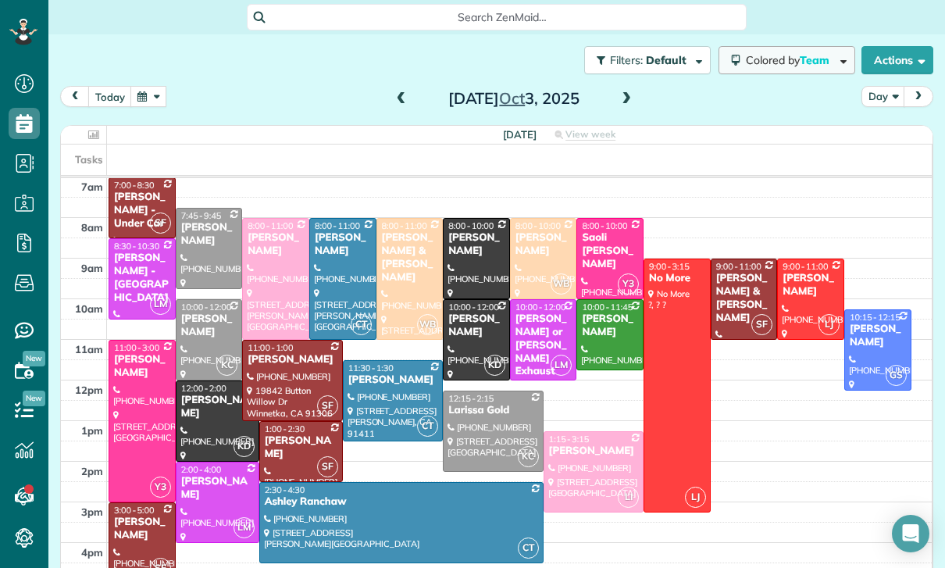
click at [800, 66] on span "Team" at bounding box center [816, 60] width 32 height 14
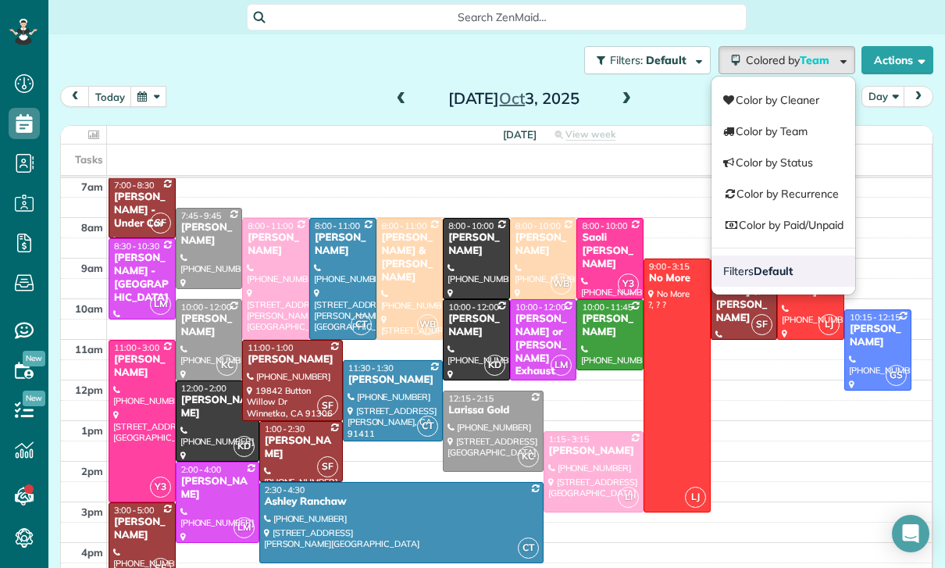
click at [781, 271] on strong "Default" at bounding box center [773, 271] width 39 height 14
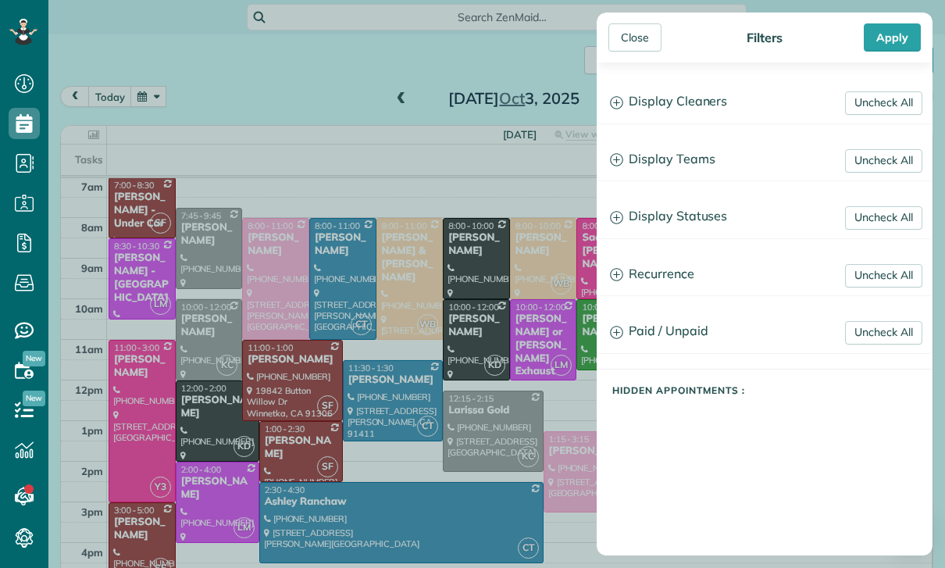
click at [703, 161] on h3 "Display Teams" at bounding box center [765, 160] width 334 height 40
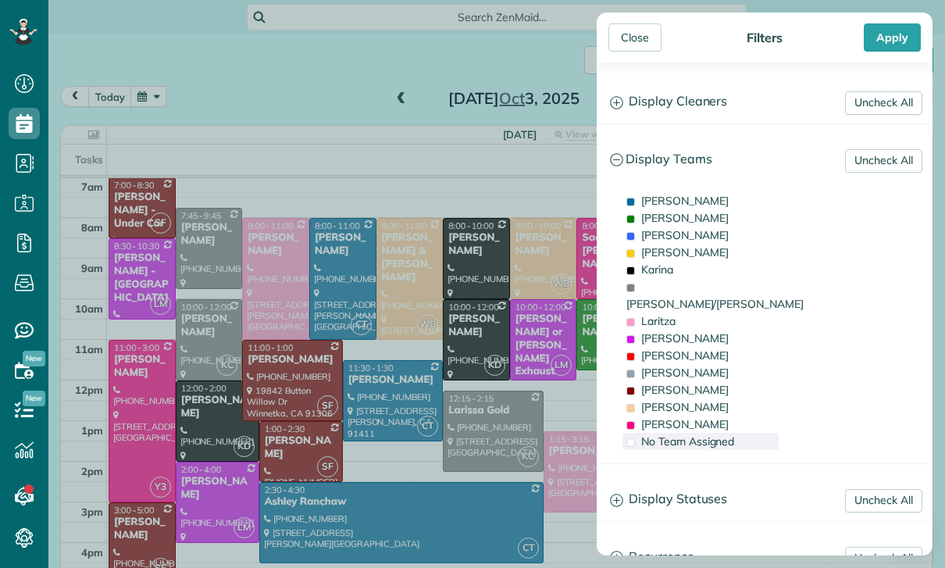
click at [704, 434] on span "No Team Assigned" at bounding box center [687, 441] width 93 height 14
click at [678, 160] on h3 "Display Teams" at bounding box center [765, 160] width 334 height 40
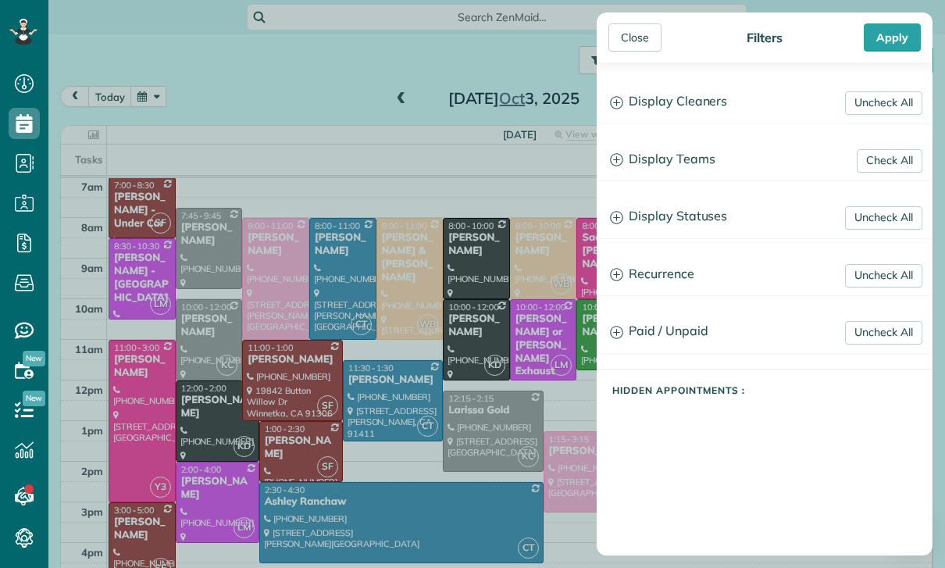
click at [685, 214] on h3 "Display Statuses" at bounding box center [765, 217] width 334 height 40
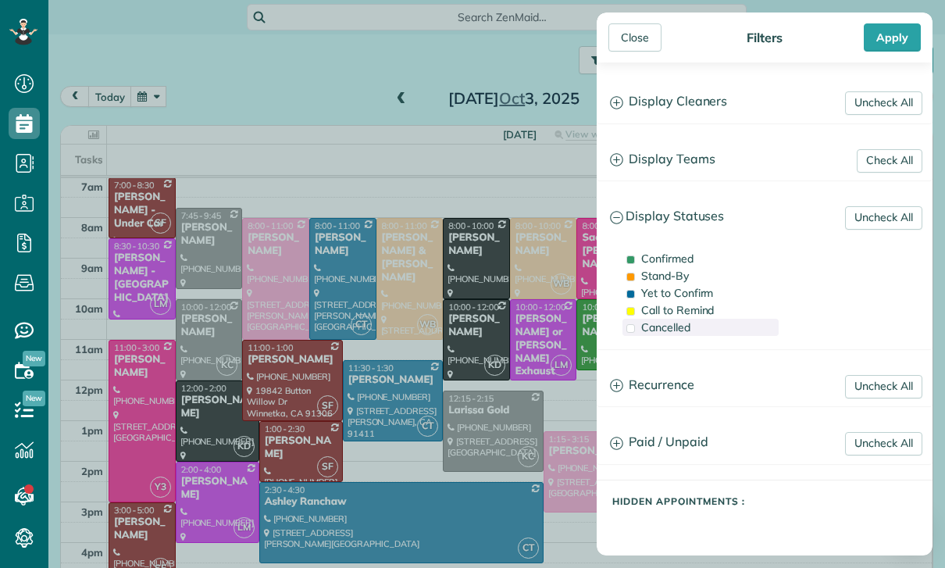
click at [672, 328] on span "Cancelled" at bounding box center [665, 327] width 49 height 14
click at [890, 40] on div "Apply" at bounding box center [892, 37] width 57 height 28
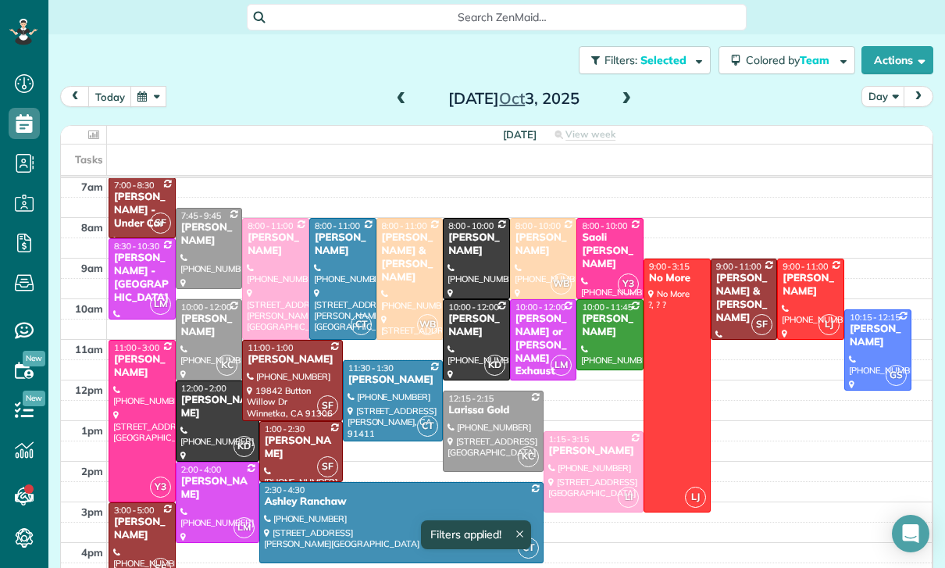
click at [148, 92] on button "button" at bounding box center [148, 96] width 36 height 21
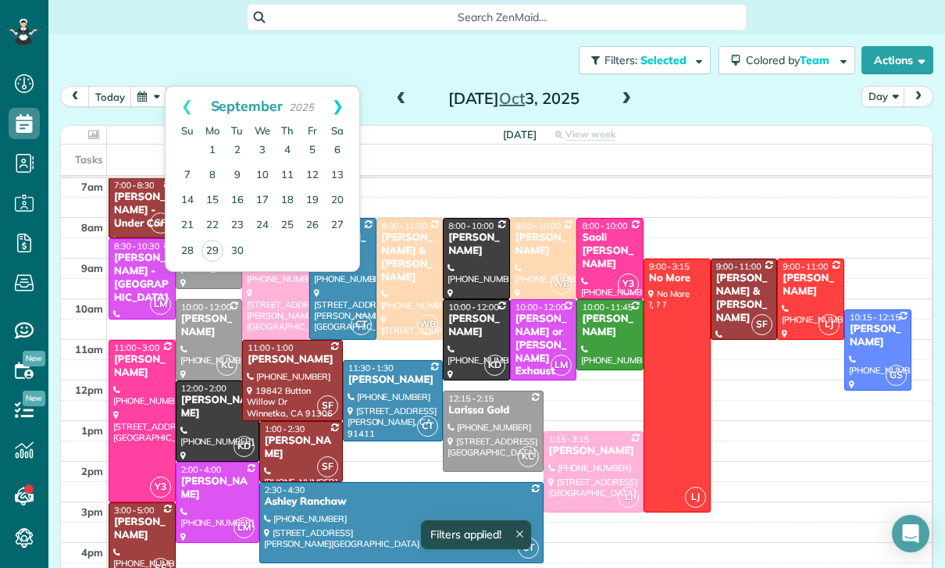
click at [344, 93] on link "Next" at bounding box center [337, 106] width 43 height 39
click at [312, 172] on link "10" at bounding box center [312, 175] width 25 height 25
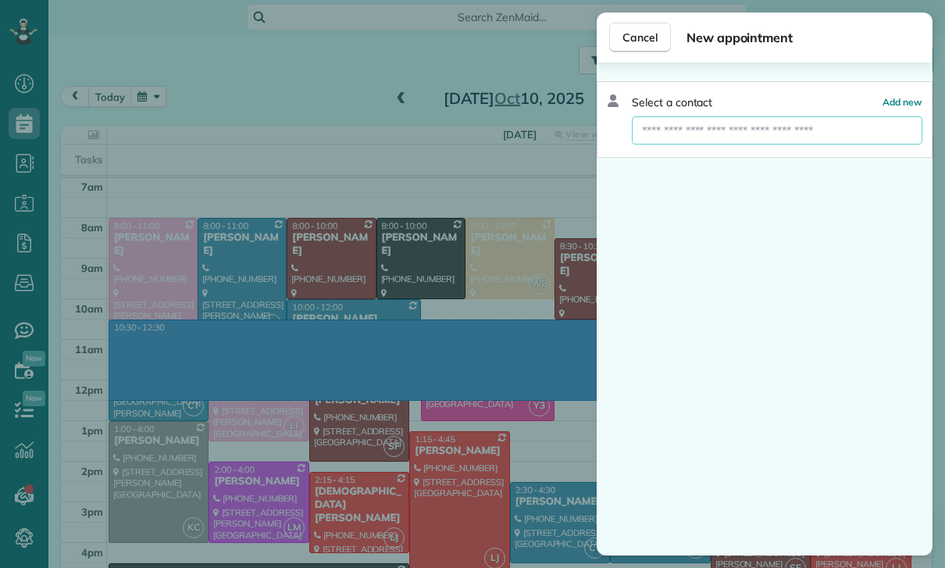
click at [698, 129] on input "text" at bounding box center [777, 130] width 289 height 28
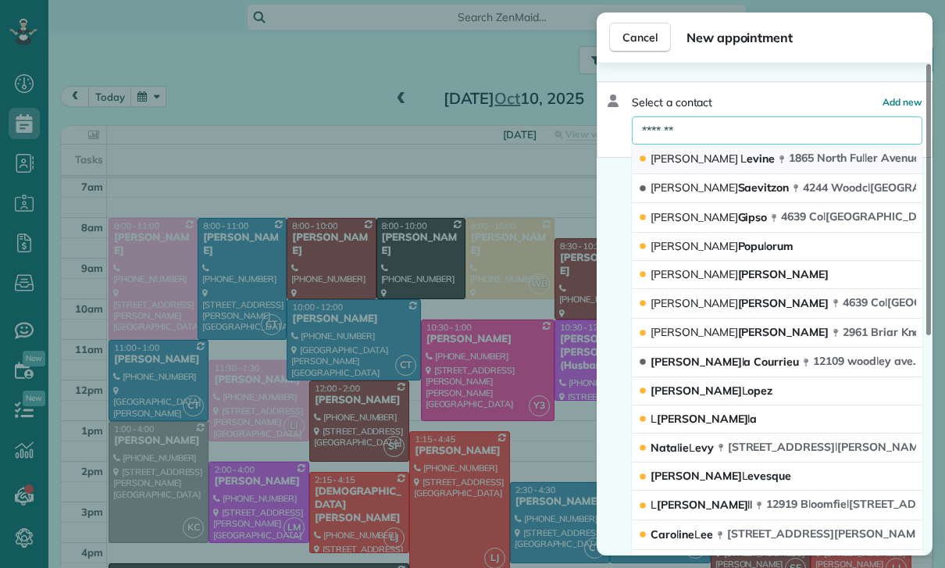
type input "*******"
click at [789, 155] on span "1865 North Fu l l er Avenue Apt 312 L os Ange l es CA 90046" at bounding box center [935, 158] width 292 height 14
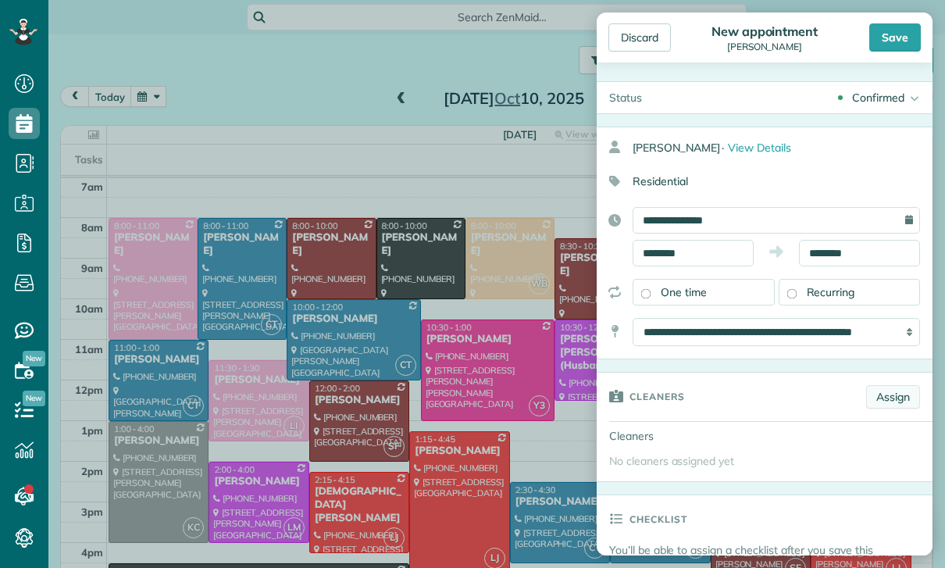
click at [891, 405] on link "Assign" at bounding box center [893, 396] width 54 height 23
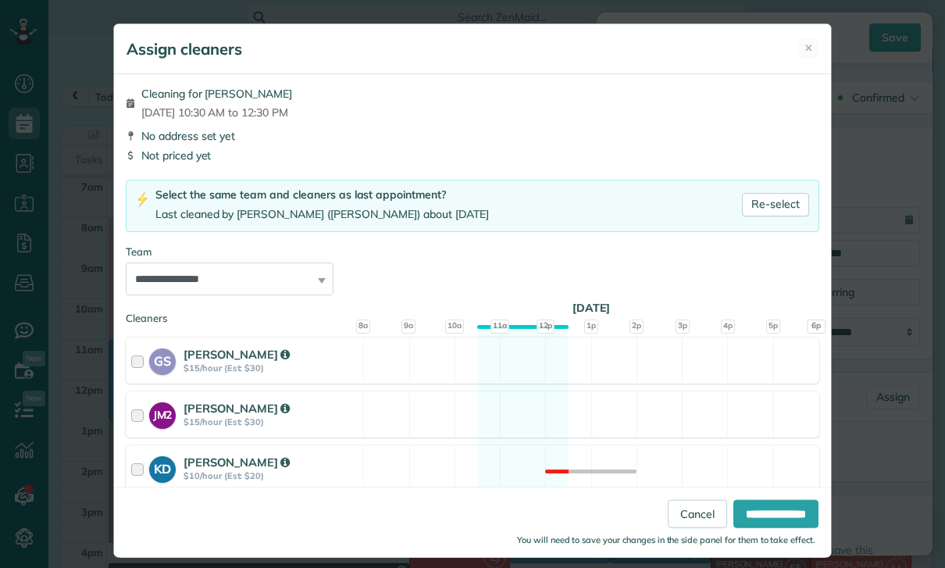
click at [297, 284] on select "**********" at bounding box center [230, 278] width 208 height 33
select select "**"
click at [783, 528] on input "**********" at bounding box center [775, 514] width 85 height 28
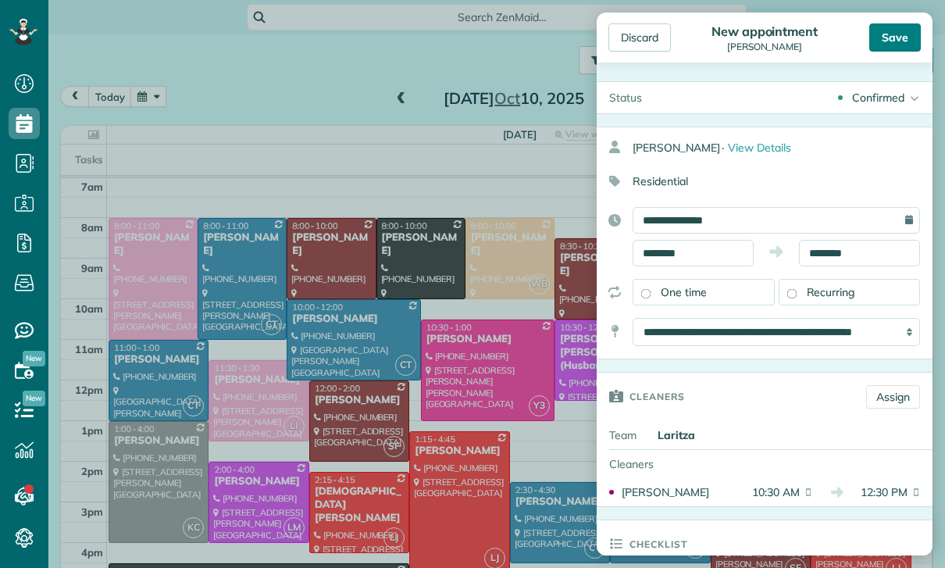
click at [904, 37] on div "Save" at bounding box center [895, 37] width 52 height 28
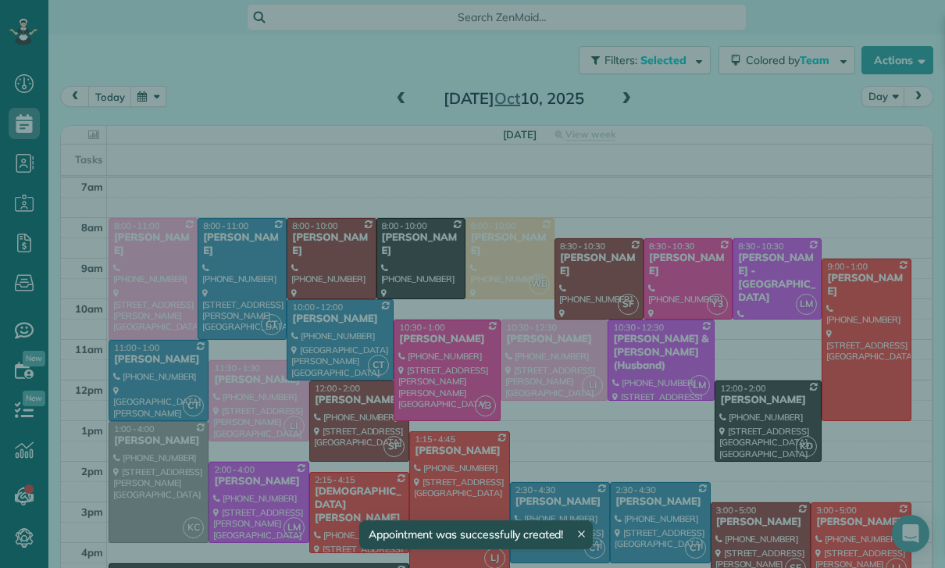
scroll to position [123, 0]
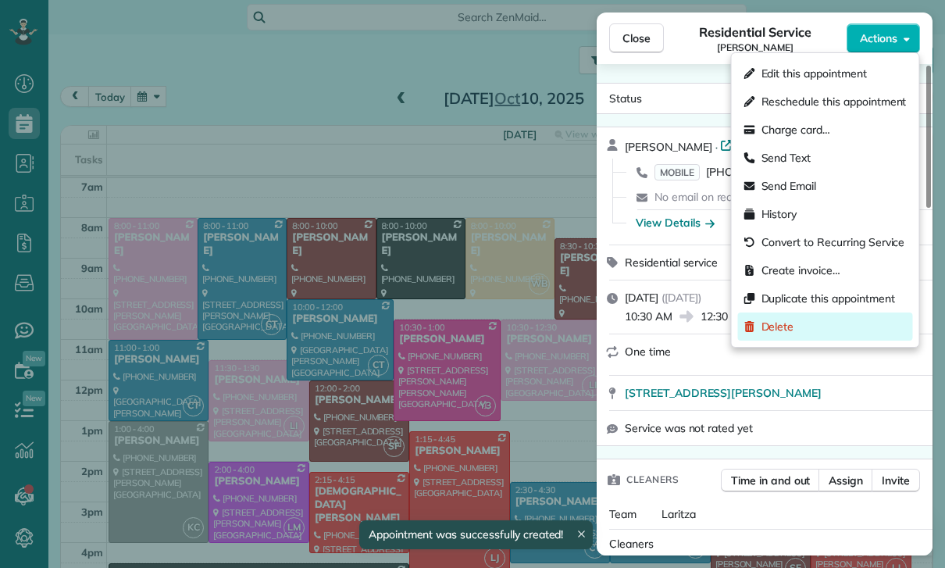
click at [788, 334] on div "Delete" at bounding box center [825, 326] width 175 height 28
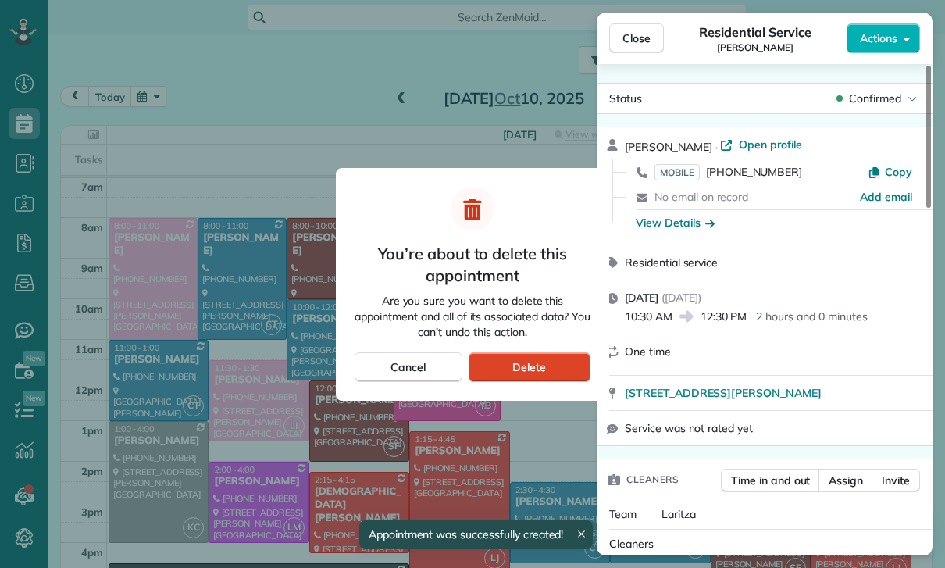
click at [551, 374] on div "Delete" at bounding box center [530, 367] width 122 height 30
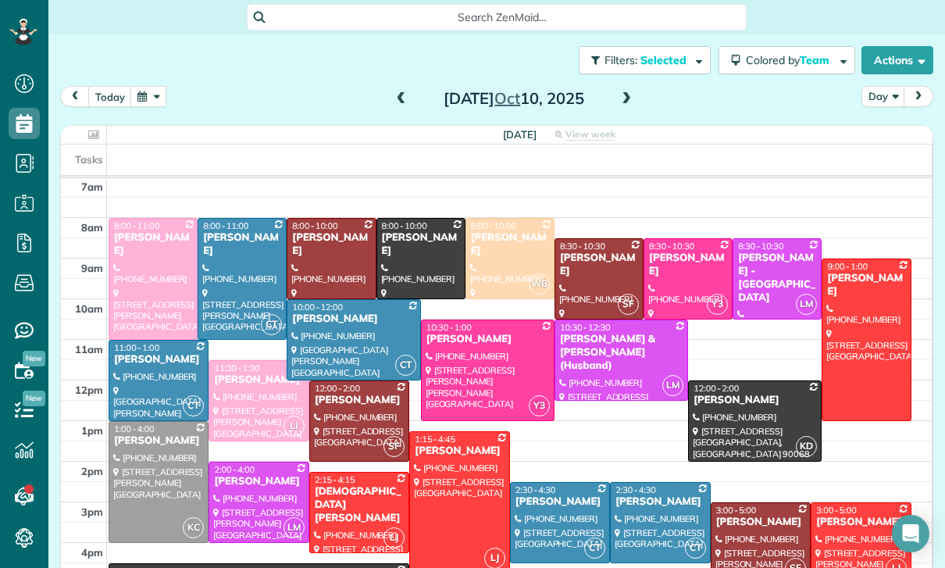
scroll to position [123, 0]
click at [142, 99] on button "button" at bounding box center [148, 96] width 36 height 21
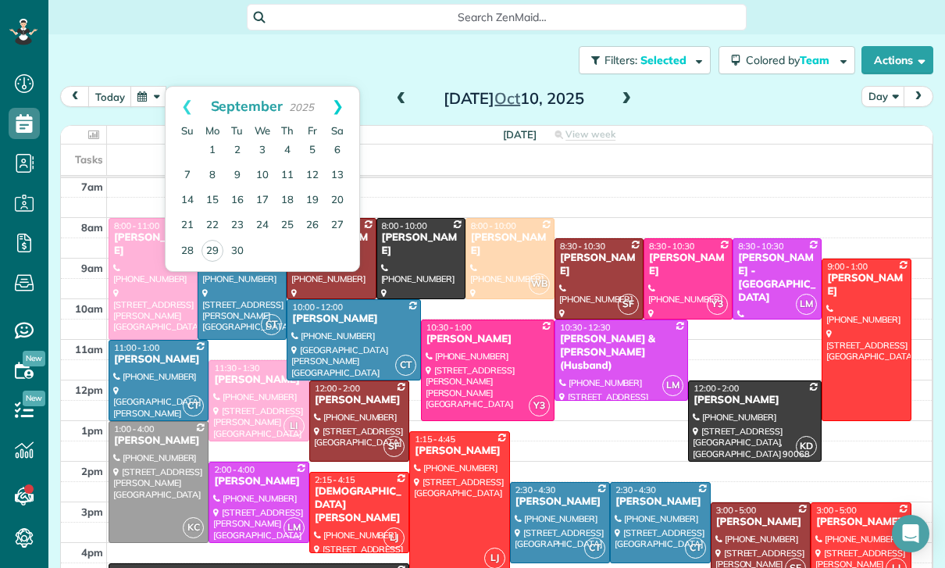
click at [347, 105] on link "Next" at bounding box center [337, 106] width 43 height 39
click at [342, 144] on link "4" at bounding box center [337, 150] width 25 height 25
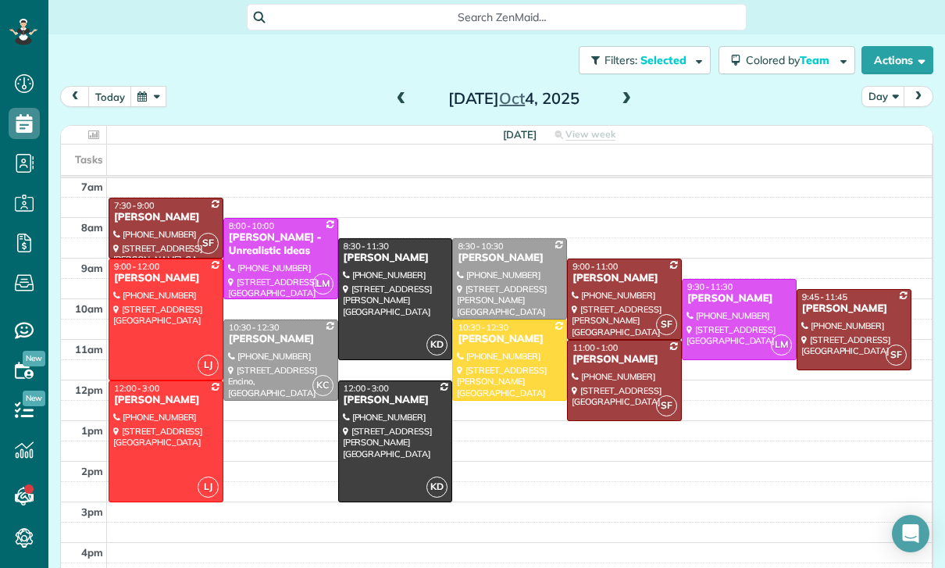
click at [147, 94] on button "button" at bounding box center [148, 96] width 36 height 21
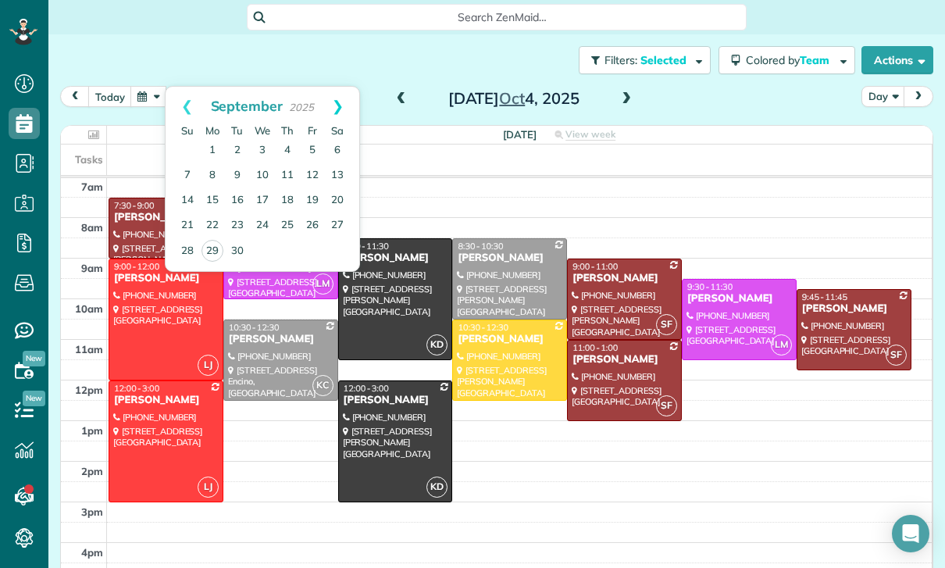
click at [341, 109] on link "Next" at bounding box center [337, 106] width 43 height 39
click at [287, 152] on link "2" at bounding box center [287, 150] width 25 height 25
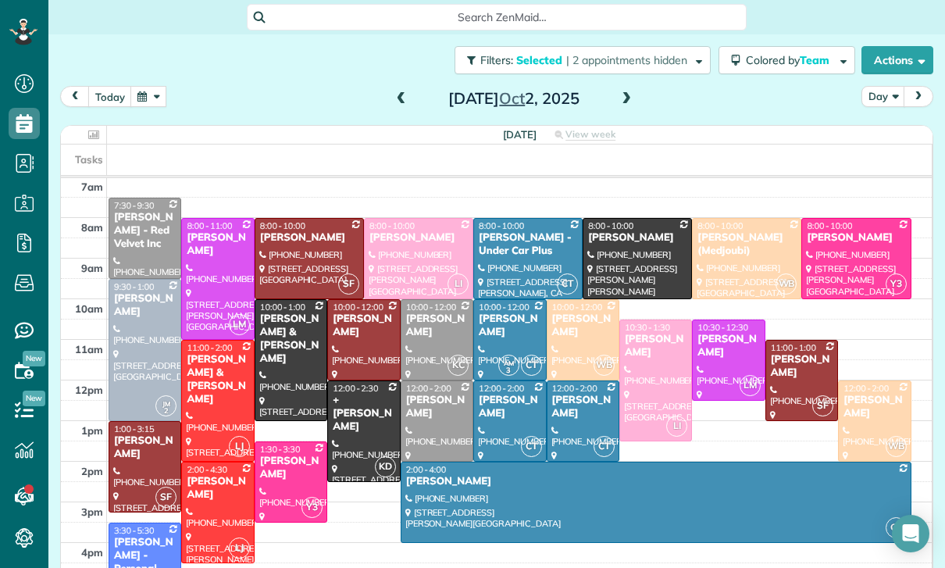
click at [635, 373] on div at bounding box center [655, 380] width 71 height 120
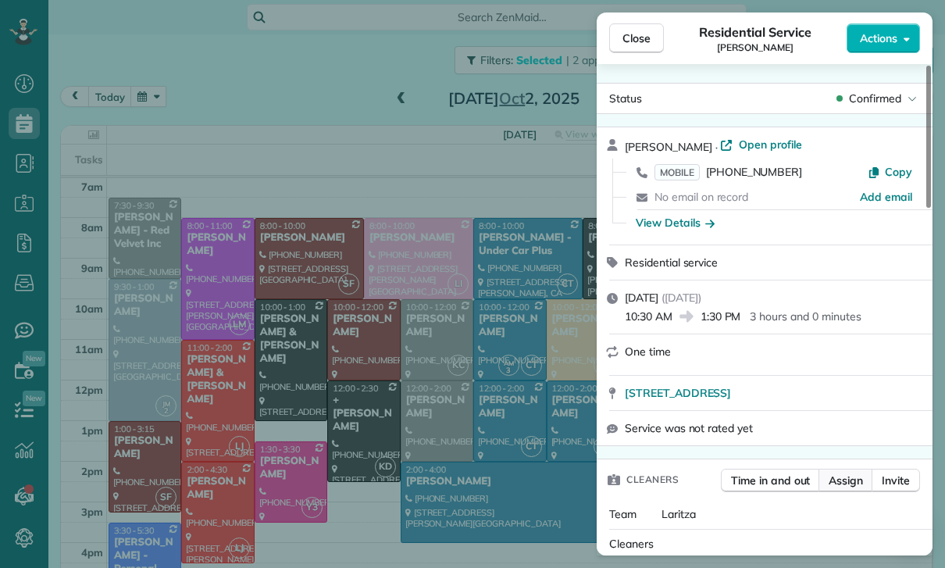
click at [844, 480] on span "Assign" at bounding box center [846, 481] width 34 height 16
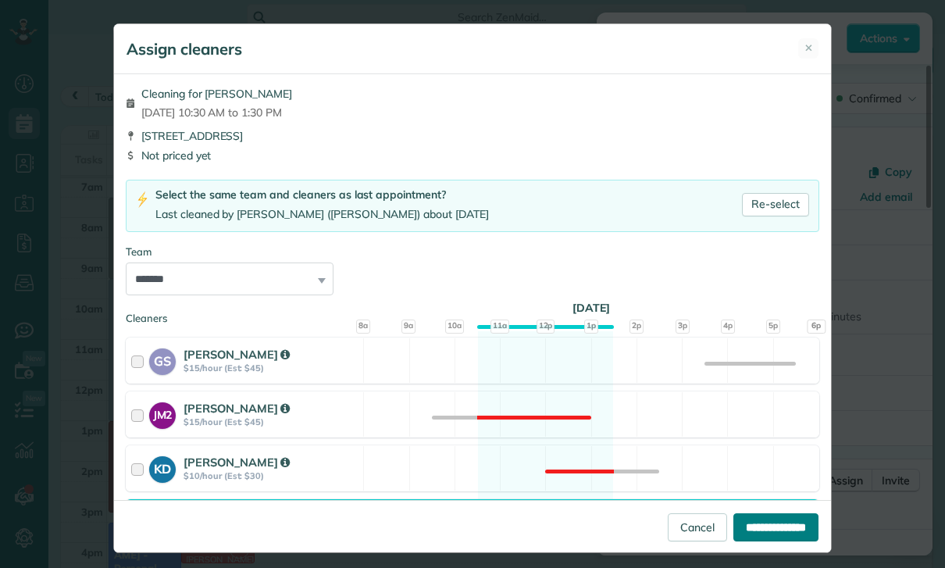
click at [756, 541] on input "**********" at bounding box center [775, 527] width 85 height 28
type input "**********"
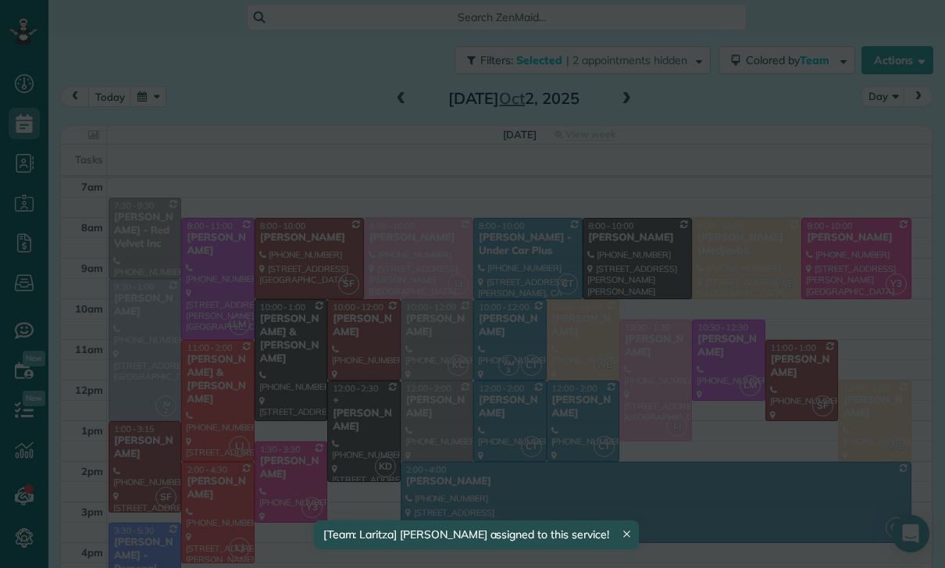
scroll to position [123, 0]
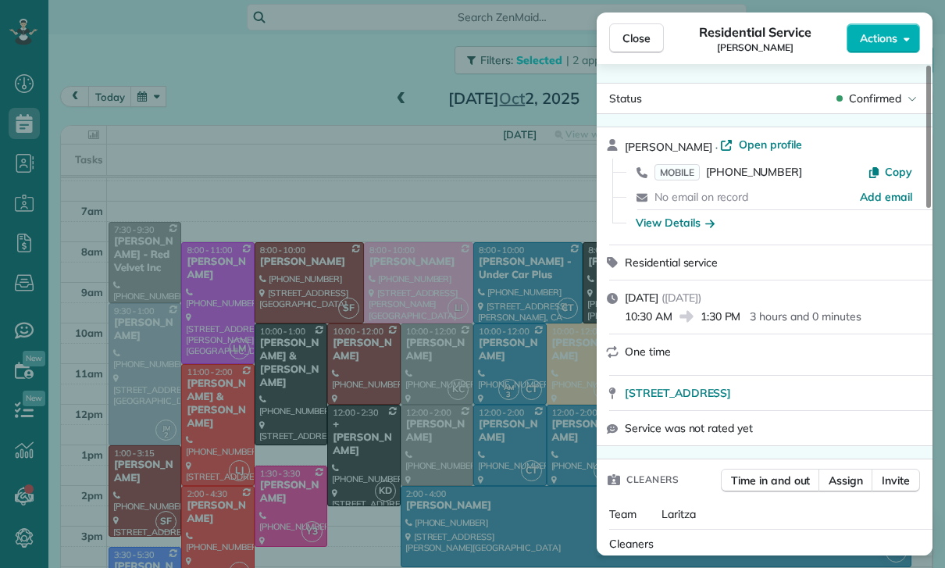
scroll to position [123, 0]
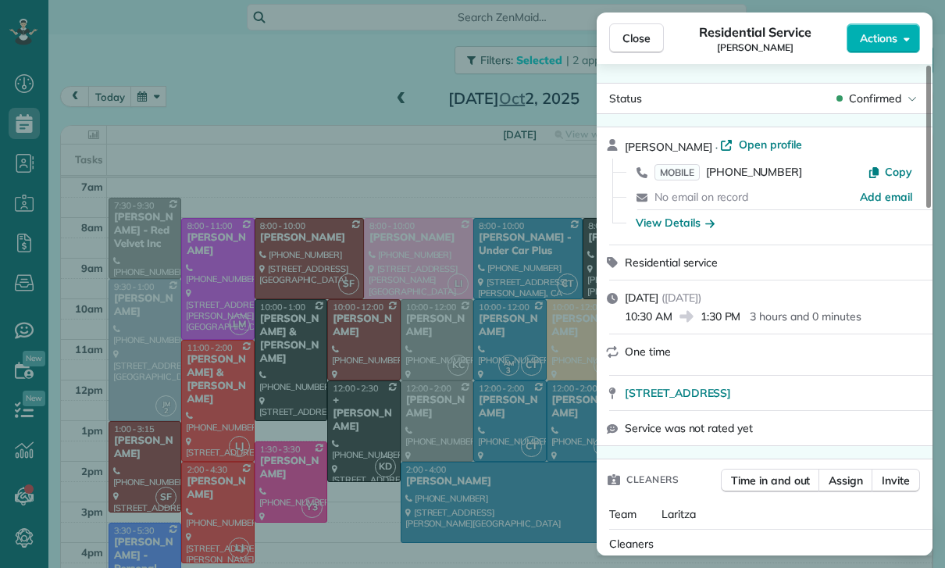
click at [146, 90] on div "Close Residential Service Suzie Miles Actions Status Confirmed Suzie Miles · Op…" at bounding box center [472, 284] width 945 height 568
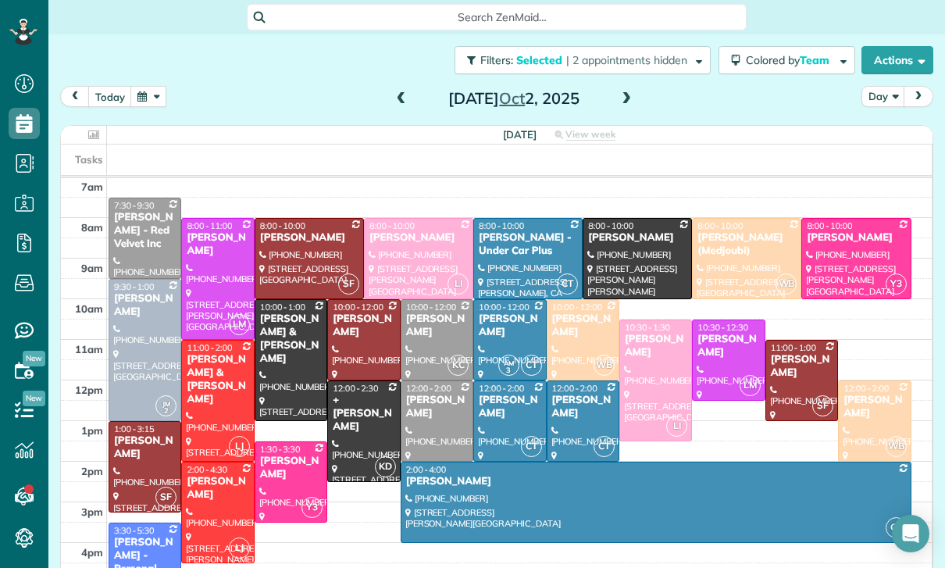
click at [156, 99] on button "button" at bounding box center [148, 96] width 36 height 21
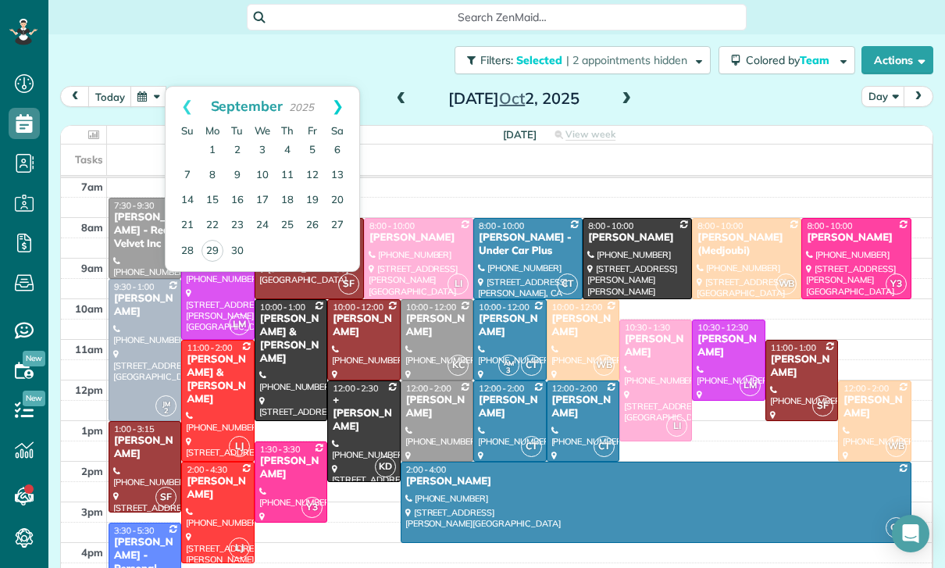
click at [352, 106] on link "Next" at bounding box center [337, 106] width 43 height 39
click at [307, 175] on link "10" at bounding box center [312, 175] width 25 height 25
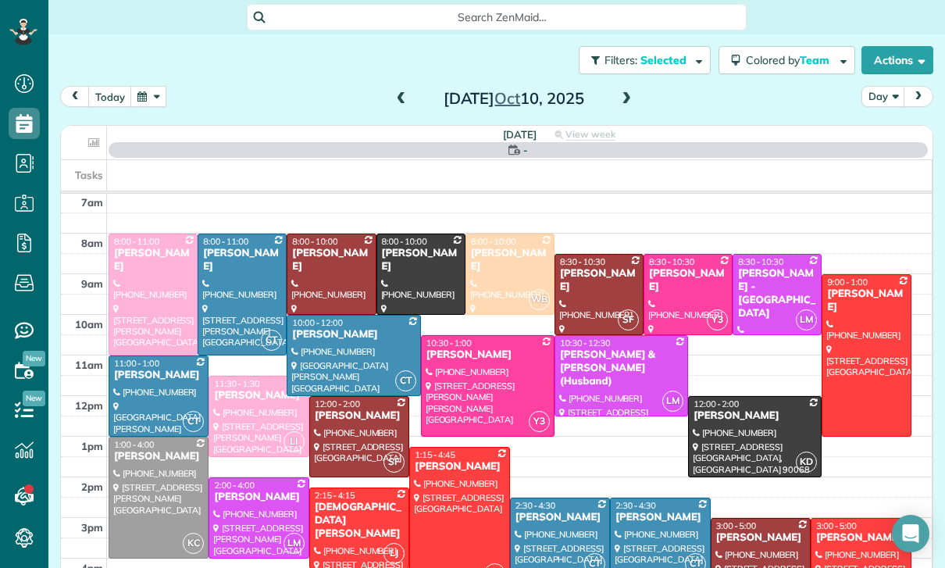
scroll to position [123, 0]
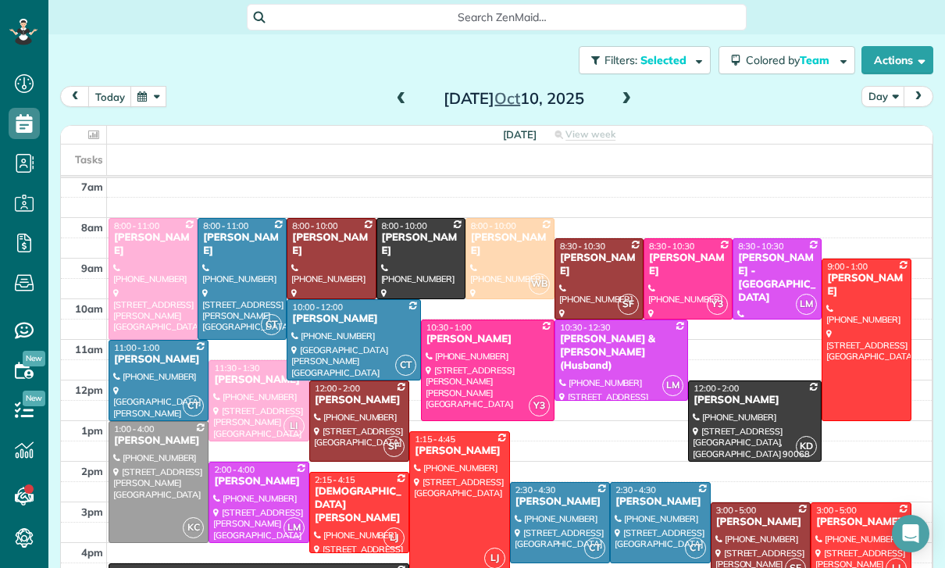
click at [320, 316] on div "Marla Reyes" at bounding box center [353, 318] width 124 height 13
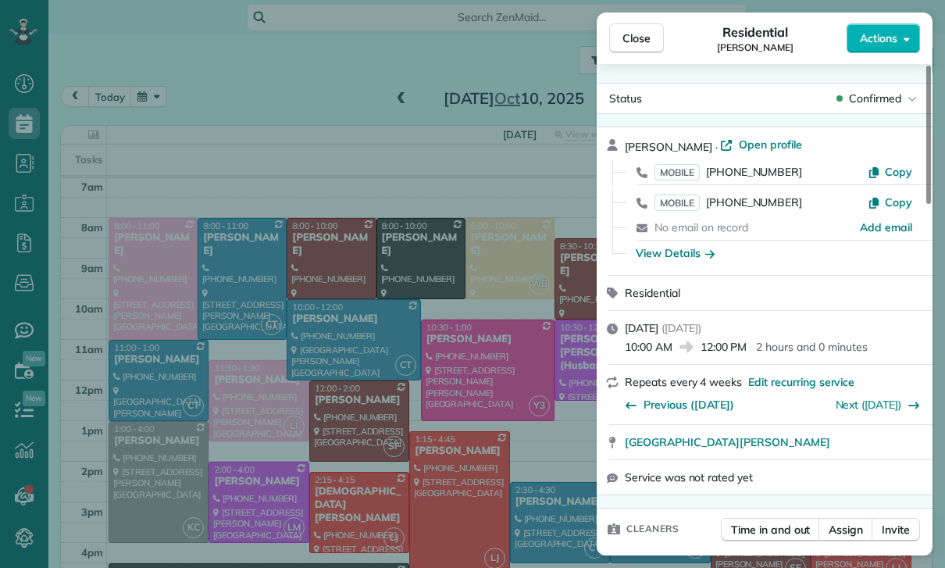
click at [181, 373] on div "Close Residential Marla Reyes Actions Status Confirmed Marla Reyes · Open profi…" at bounding box center [472, 284] width 945 height 568
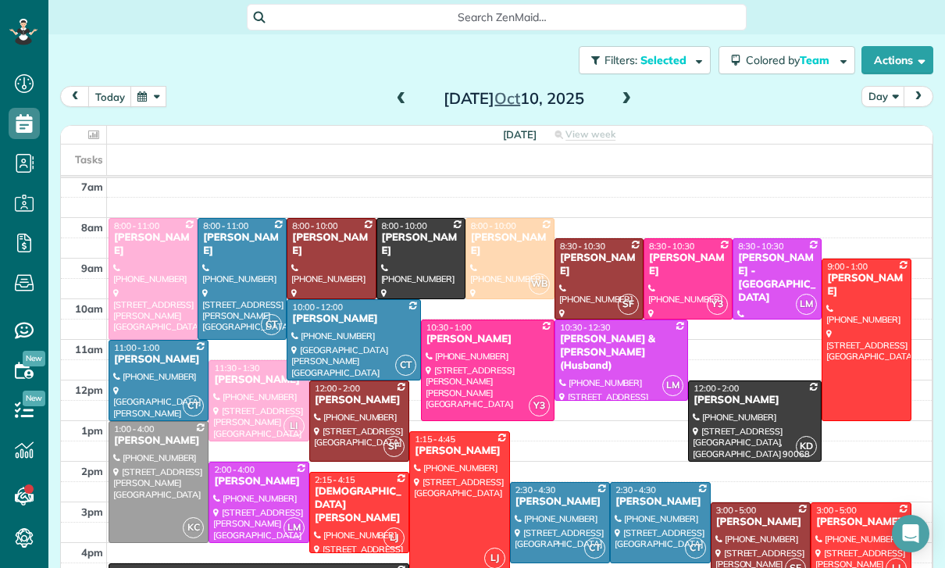
click at [148, 371] on div at bounding box center [158, 381] width 98 height 80
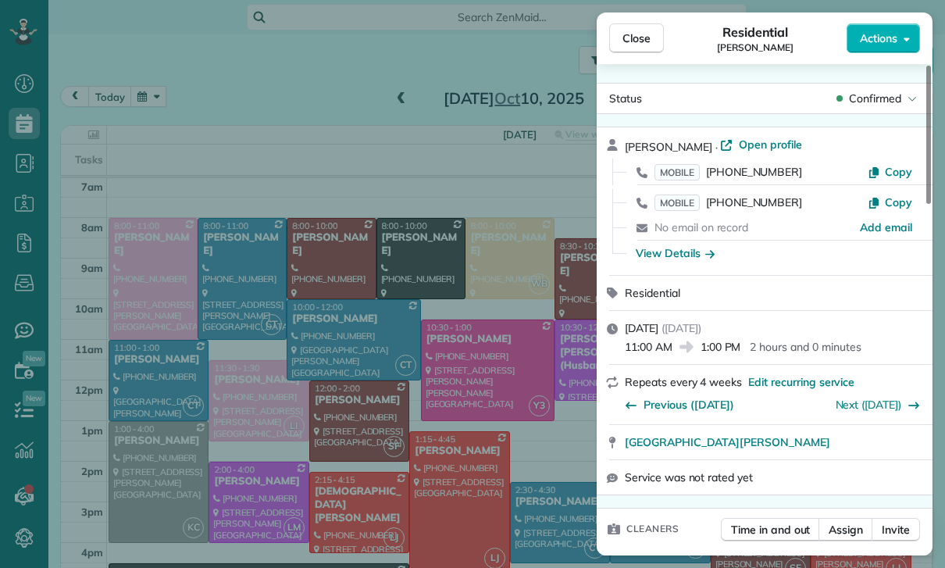
scroll to position [123, 0]
click at [341, 336] on div "Close Residential Marla Reyes Actions Status Confirmed Marla Reyes · Open profi…" at bounding box center [472, 284] width 945 height 568
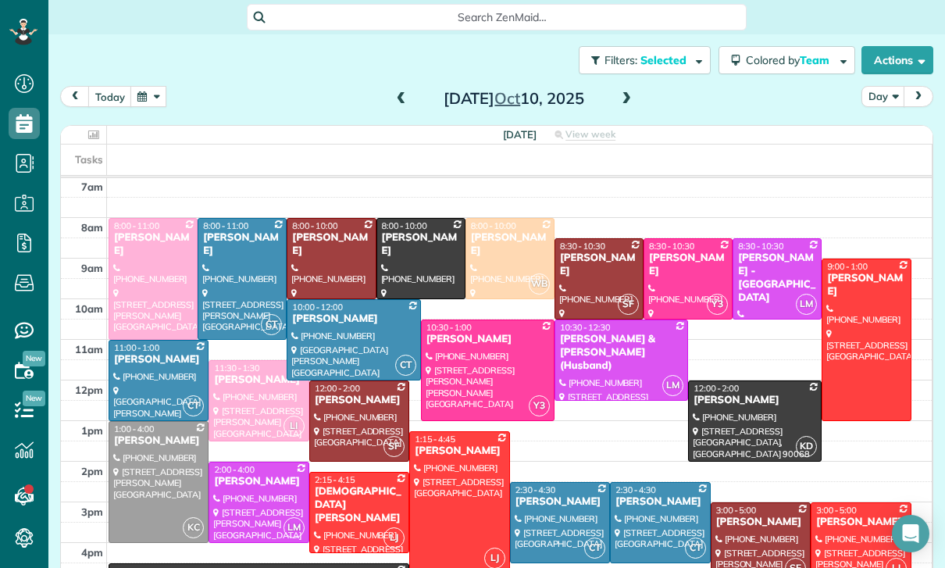
click at [332, 354] on div at bounding box center [353, 340] width 132 height 80
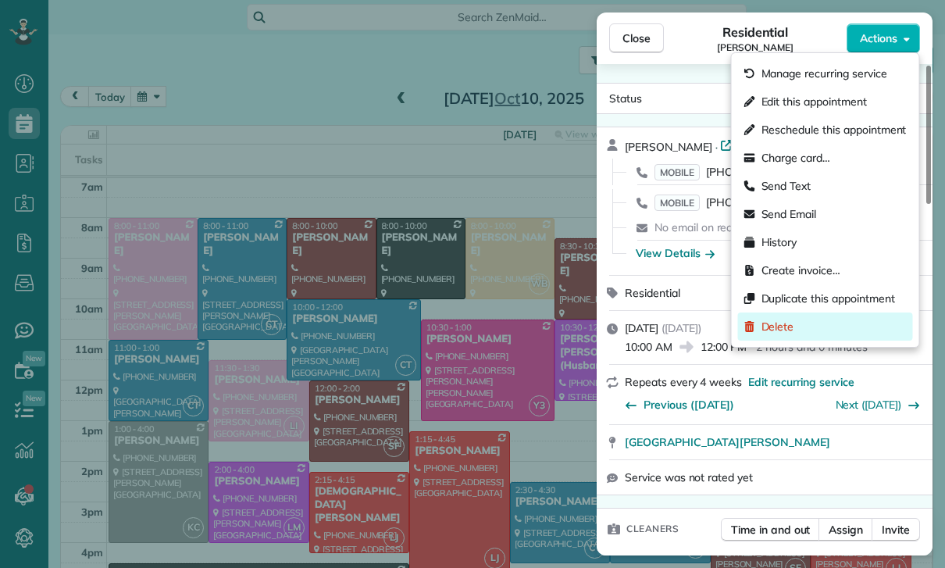
click at [783, 330] on span "Delete" at bounding box center [834, 327] width 145 height 16
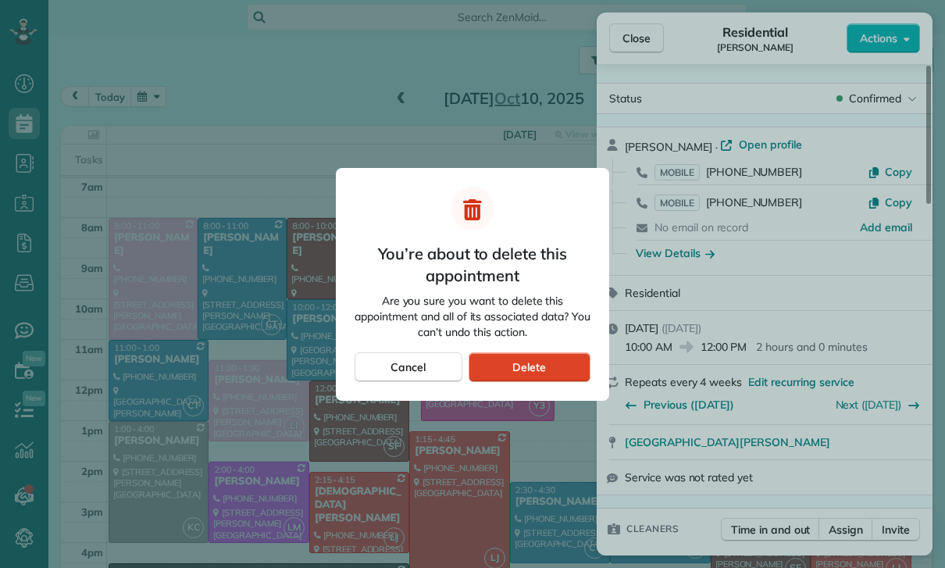
click at [534, 367] on span "Delete" at bounding box center [529, 367] width 34 height 16
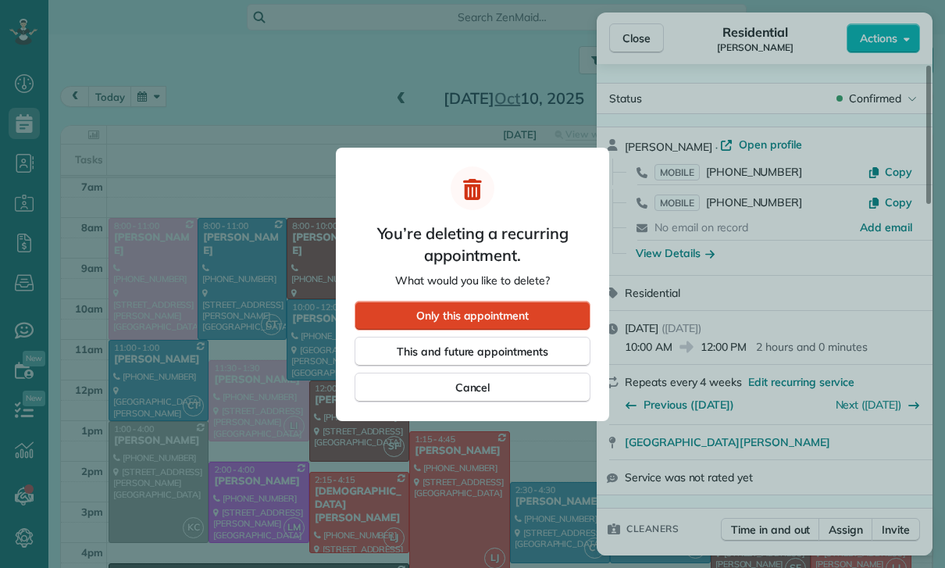
click at [449, 315] on span "Only this appointment" at bounding box center [472, 316] width 112 height 16
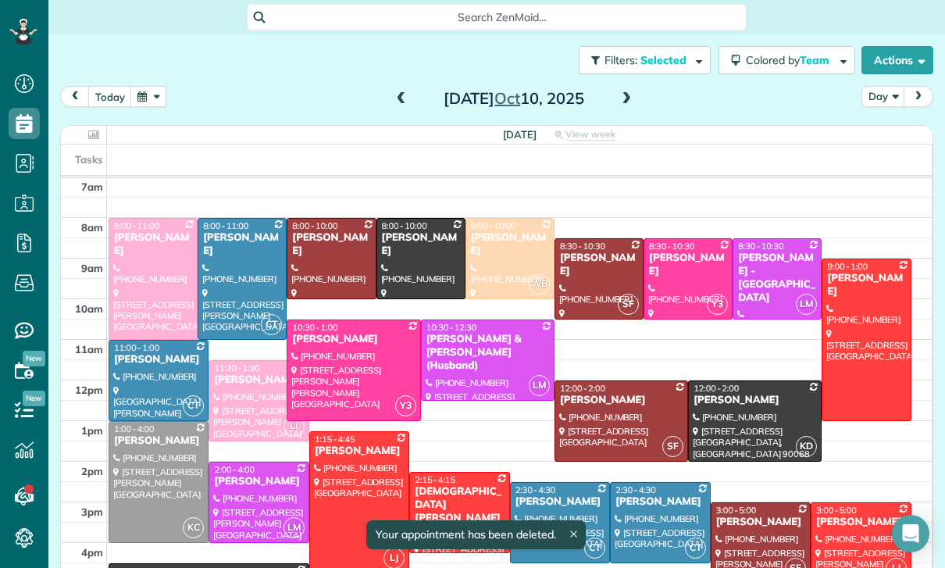
scroll to position [123, 0]
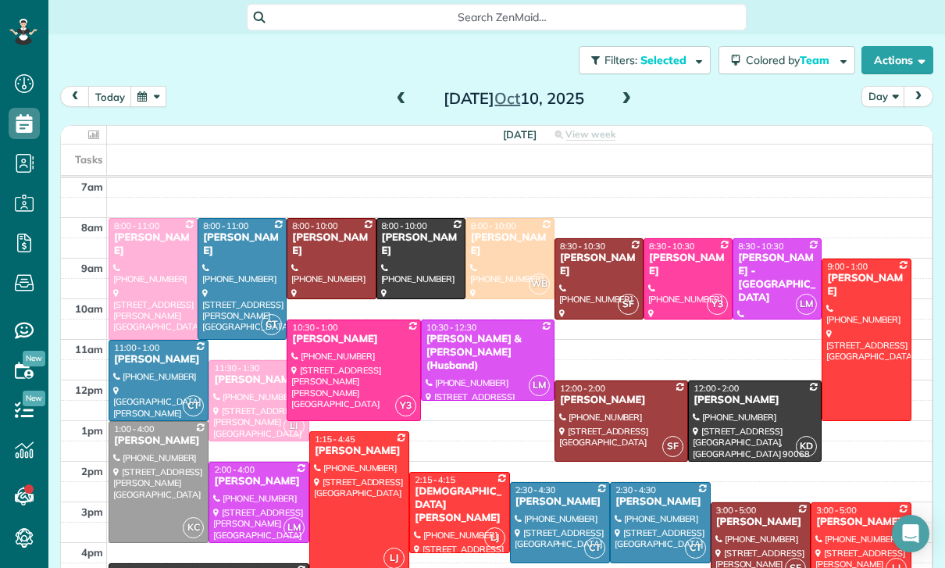
click at [152, 104] on button "button" at bounding box center [148, 96] width 36 height 21
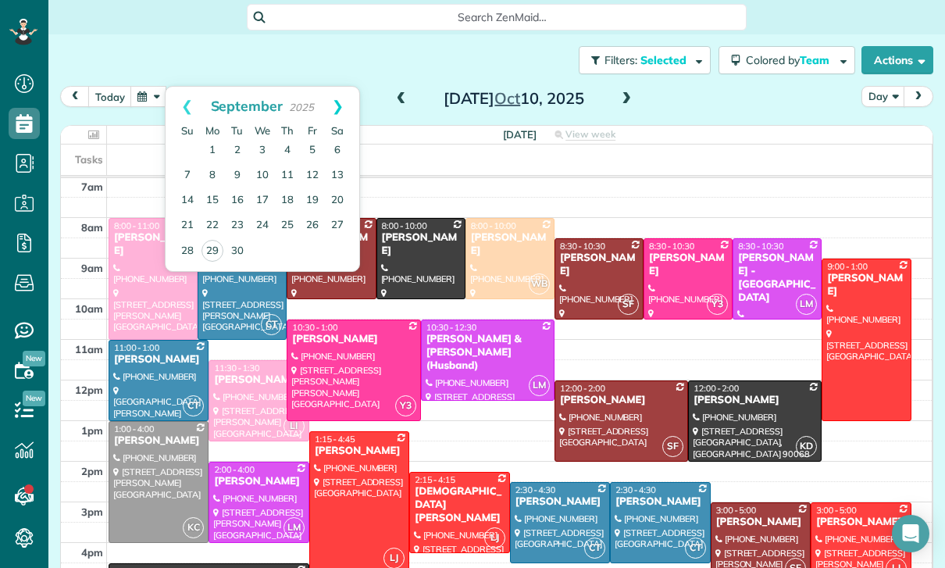
click at [343, 95] on link "Next" at bounding box center [337, 106] width 43 height 39
click at [285, 148] on link "2" at bounding box center [287, 150] width 25 height 25
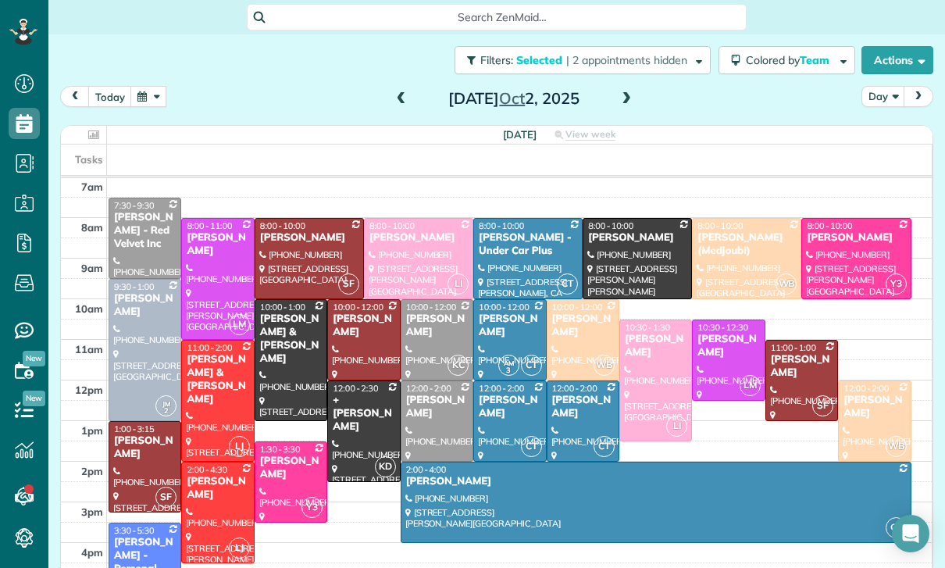
click at [155, 101] on button "button" at bounding box center [148, 96] width 36 height 21
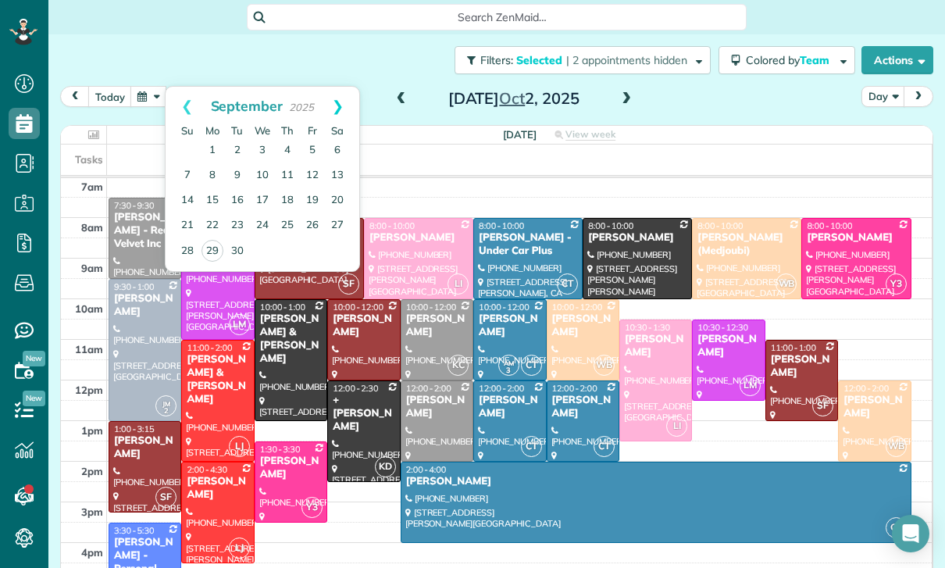
click at [341, 95] on link "Next" at bounding box center [337, 106] width 43 height 39
click at [315, 175] on link "10" at bounding box center [312, 175] width 25 height 25
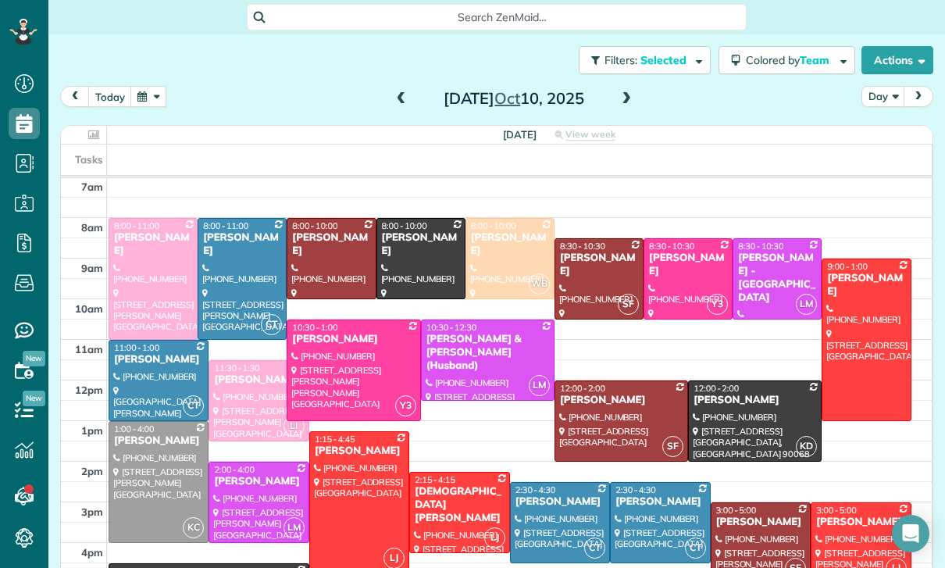
click at [144, 90] on button "button" at bounding box center [148, 96] width 36 height 21
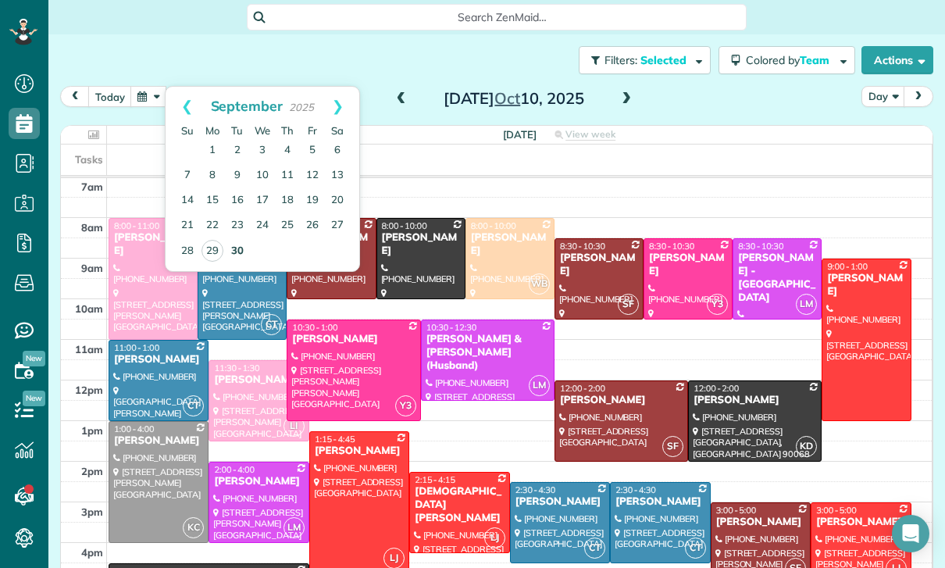
click at [237, 251] on link "30" at bounding box center [237, 251] width 25 height 25
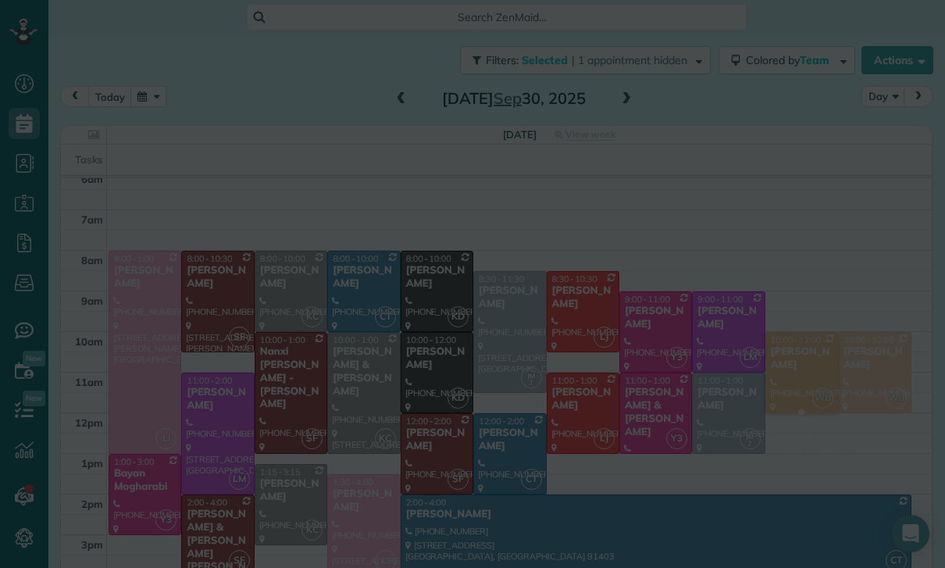
scroll to position [90, 0]
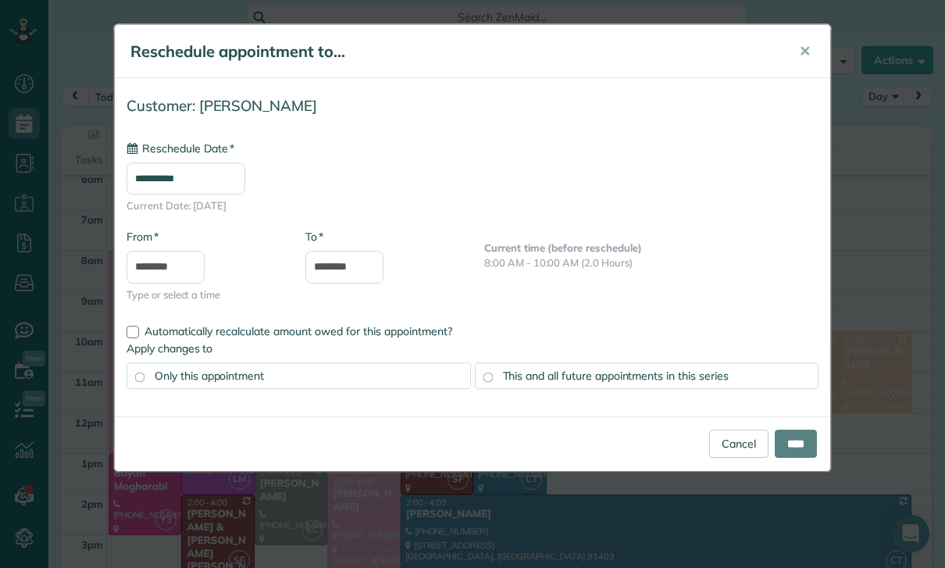
click at [207, 183] on input "**********" at bounding box center [186, 178] width 119 height 32
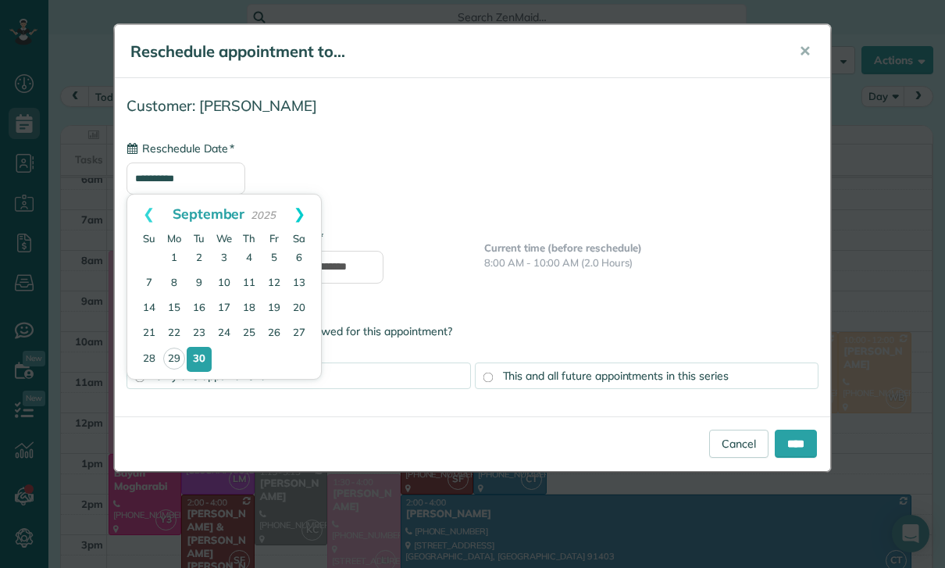
click at [301, 212] on link "Next" at bounding box center [299, 213] width 43 height 39
click at [269, 280] on link "10" at bounding box center [274, 283] width 25 height 25
type input "**********"
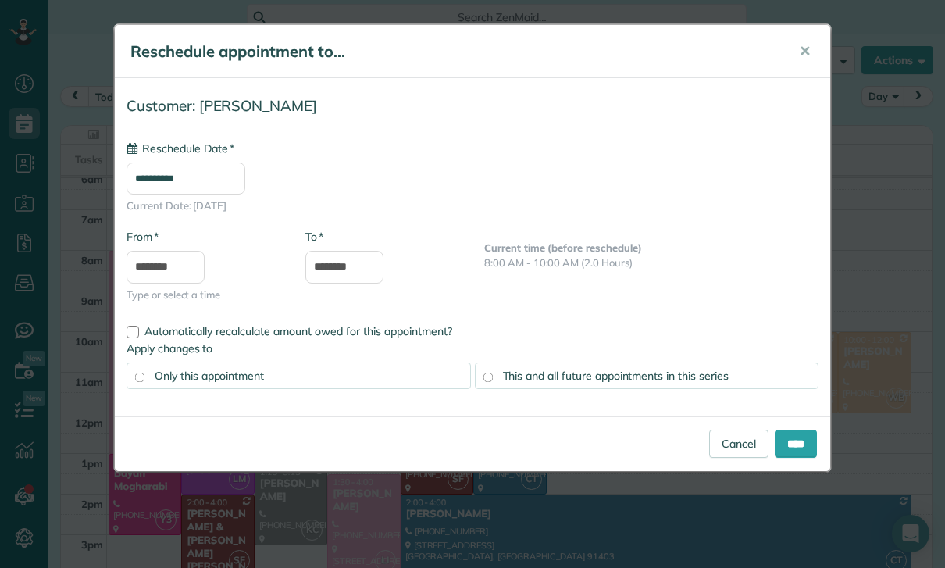
click at [682, 375] on span "This and all future appointments in this series" at bounding box center [616, 376] width 226 height 14
click at [790, 452] on input "****" at bounding box center [796, 444] width 42 height 28
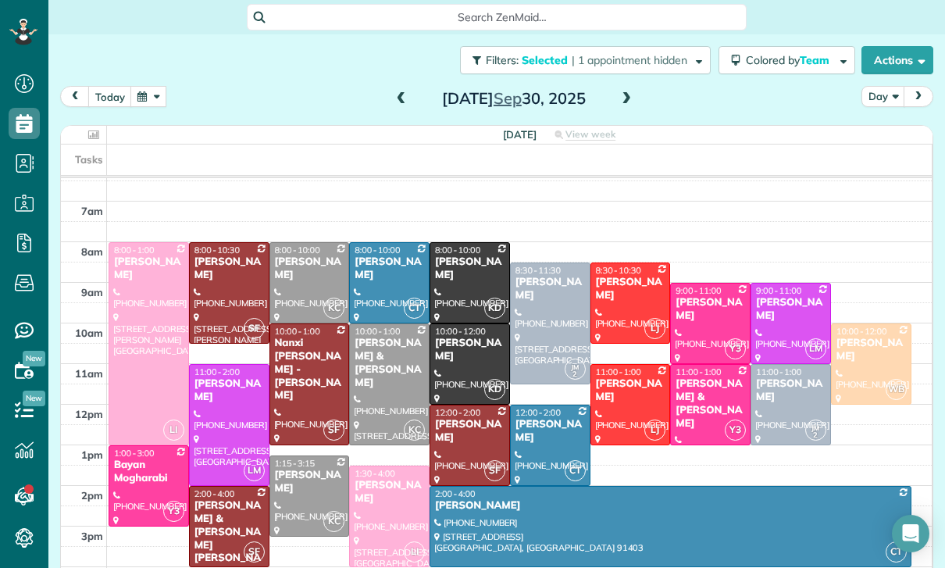
scroll to position [139, 0]
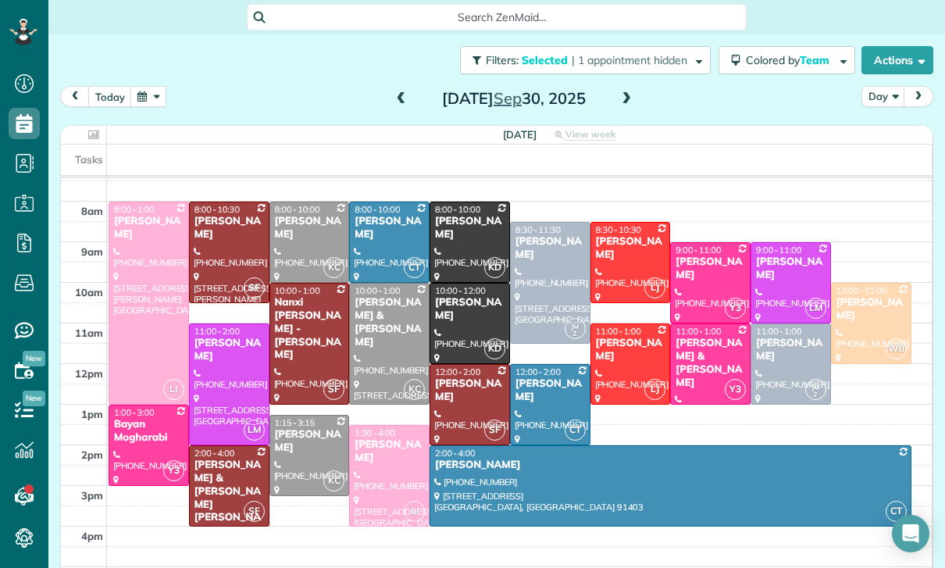
click at [152, 99] on button "button" at bounding box center [148, 96] width 36 height 21
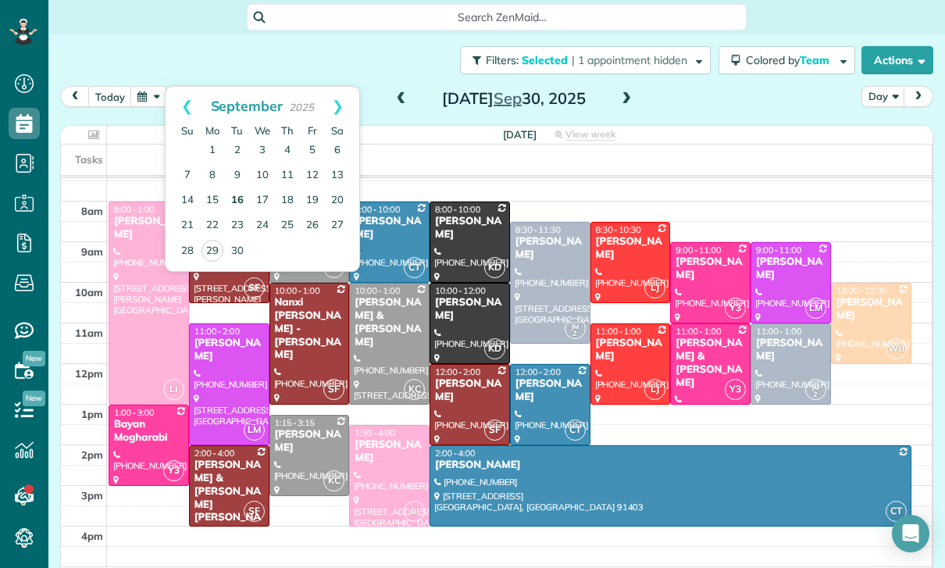
click at [238, 198] on link "16" at bounding box center [237, 200] width 25 height 25
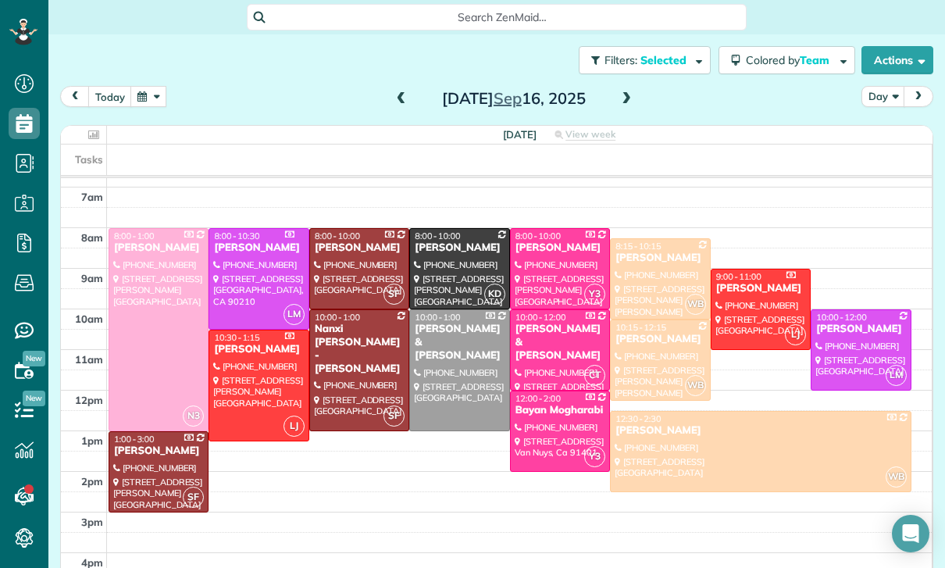
scroll to position [123, 0]
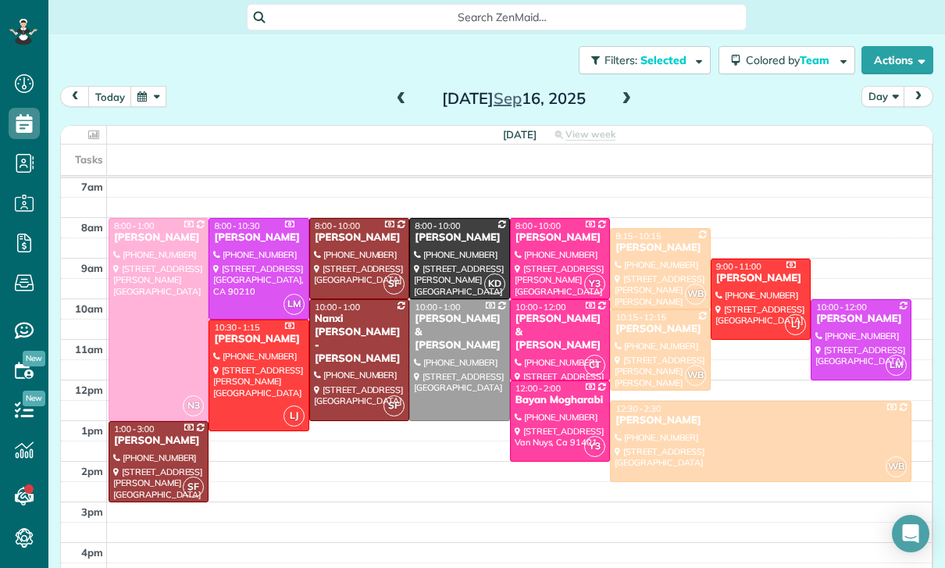
click at [147, 106] on button "button" at bounding box center [148, 96] width 36 height 21
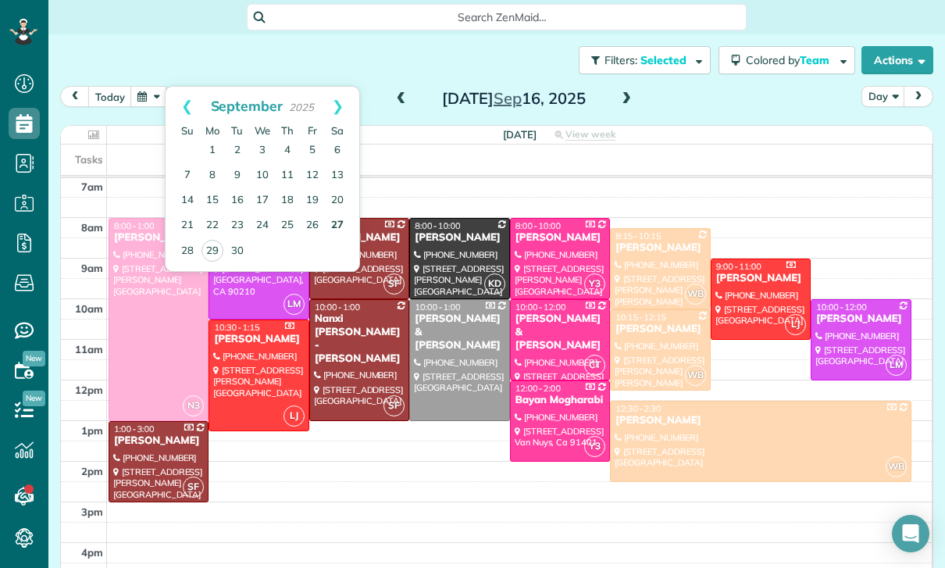
click at [329, 231] on link "27" at bounding box center [337, 225] width 25 height 25
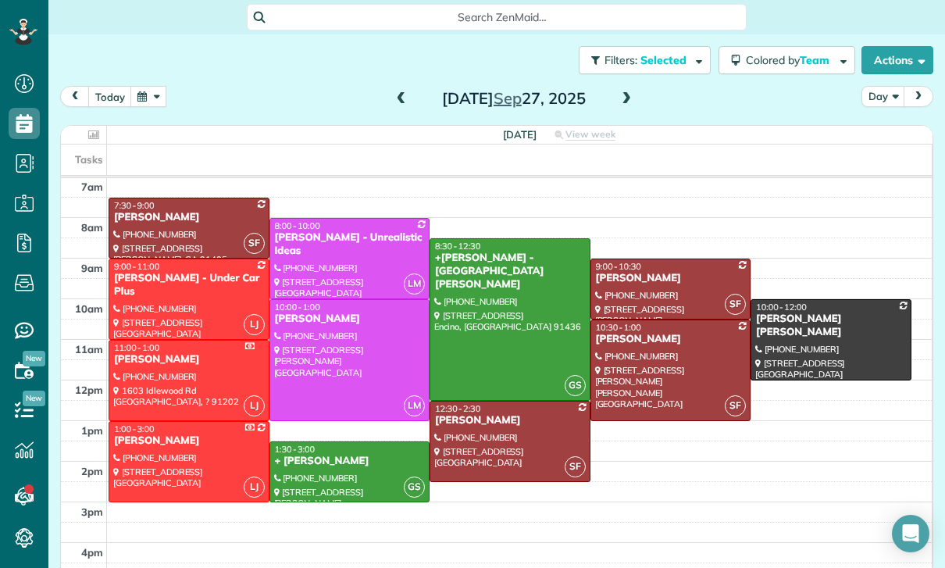
click at [484, 337] on div at bounding box center [509, 319] width 159 height 161
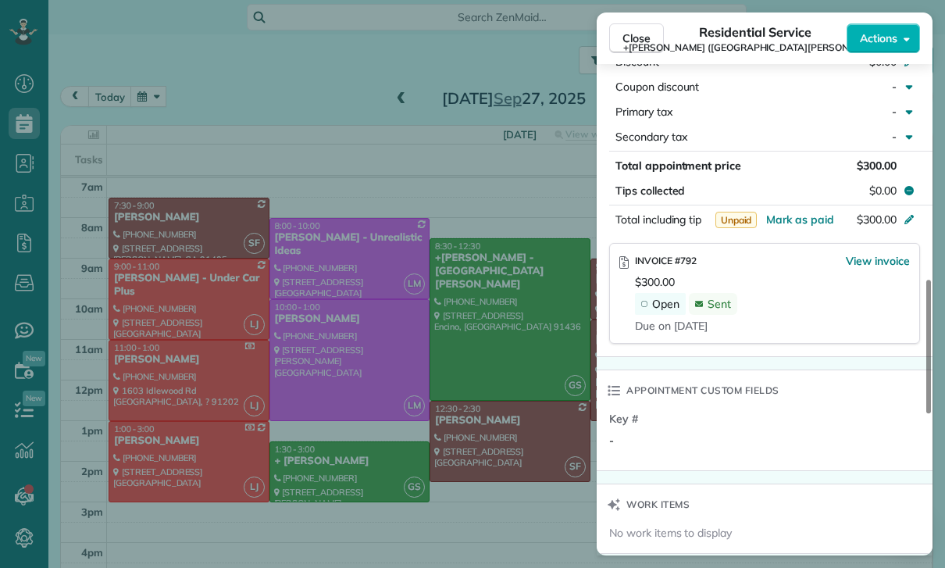
scroll to position [870, 0]
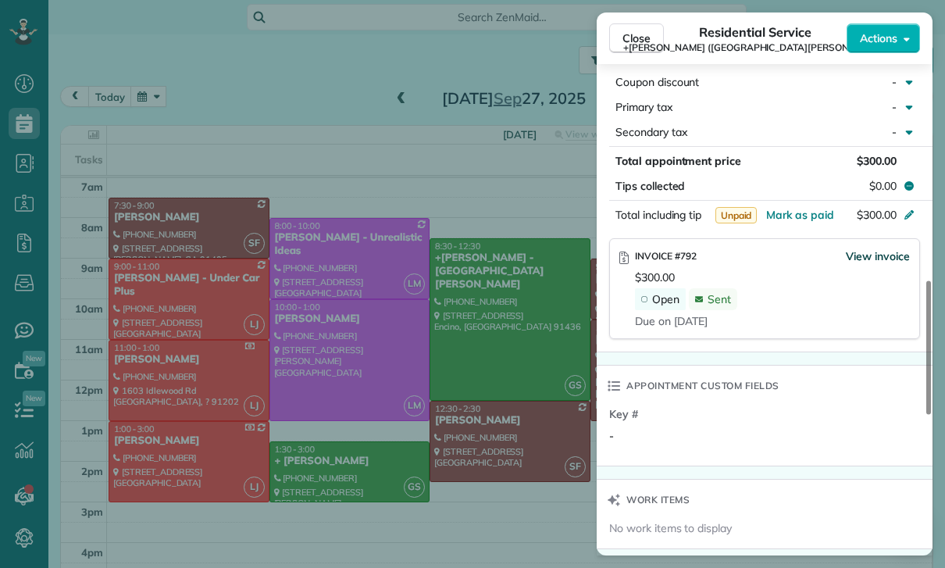
click at [884, 248] on span "View invoice" at bounding box center [878, 256] width 64 height 16
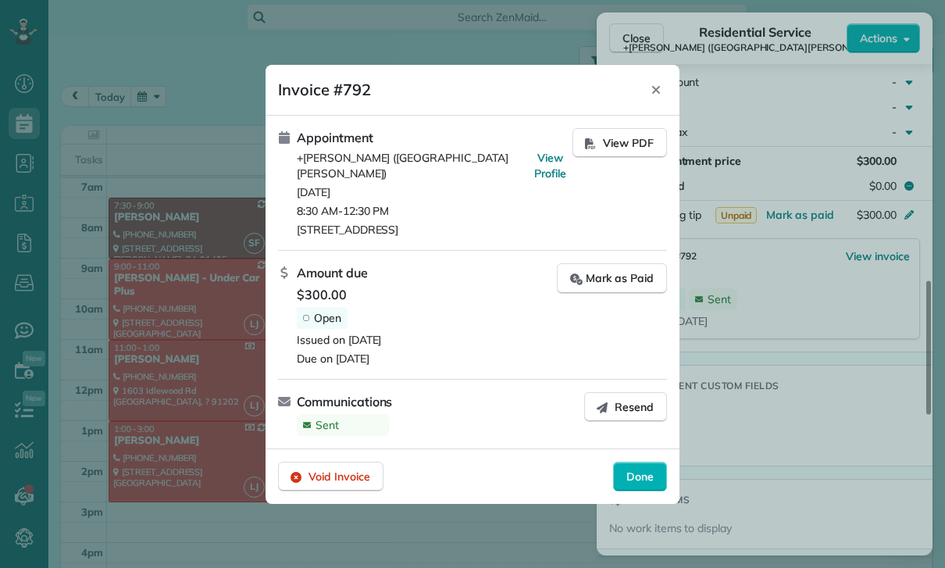
click at [877, 243] on div at bounding box center [472, 284] width 945 height 568
click at [619, 401] on span "Resend" at bounding box center [634, 407] width 39 height 16
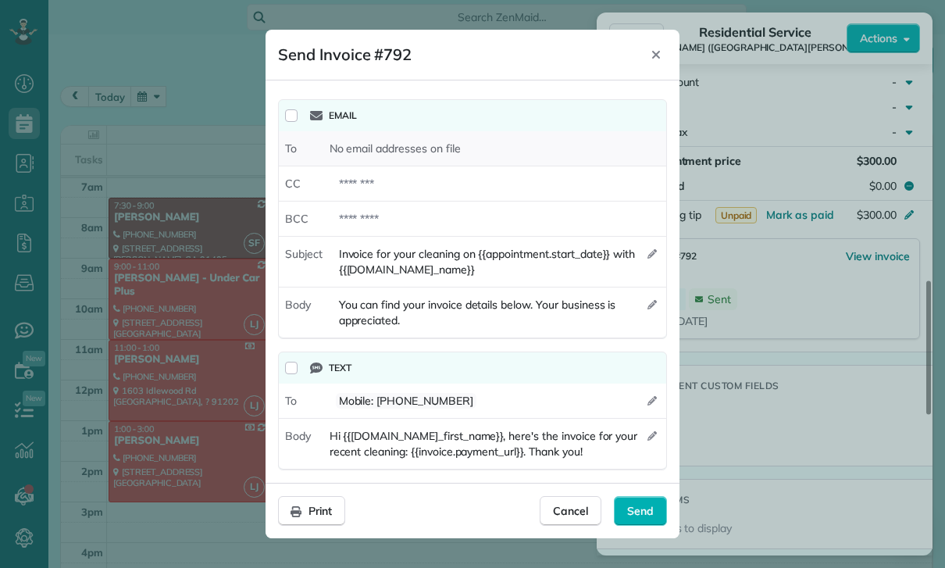
click at [368, 151] on span "No email addresses on file" at bounding box center [395, 149] width 131 height 16
click at [392, 141] on span "No email addresses on file" at bounding box center [395, 149] width 131 height 16
click at [398, 142] on span "No email addresses on file" at bounding box center [395, 149] width 131 height 16
click at [668, 43] on header "Send Invoice #792 Edit Email Body Close" at bounding box center [473, 55] width 414 height 51
click at [651, 51] on icon "Close" at bounding box center [656, 54] width 12 height 12
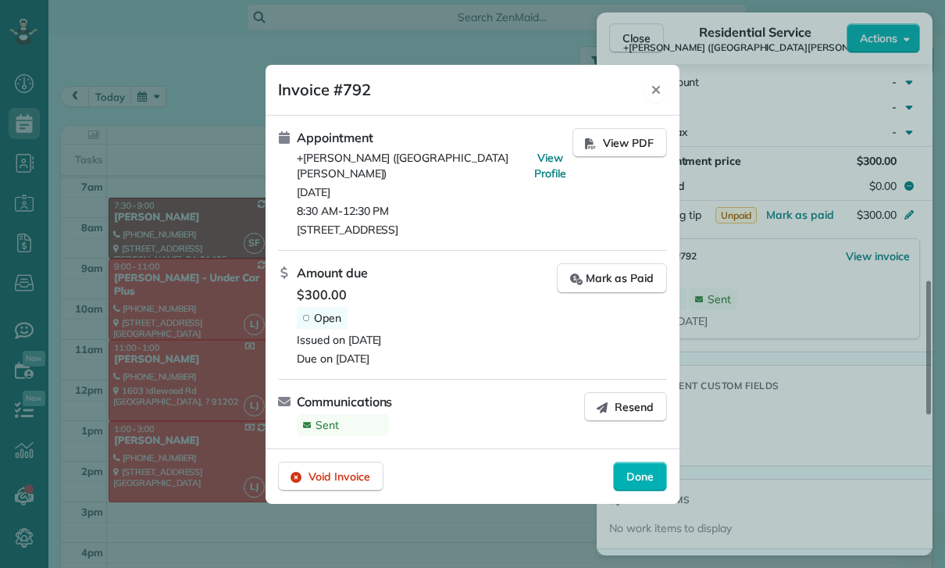
click at [663, 87] on div "Close" at bounding box center [655, 89] width 23 height 25
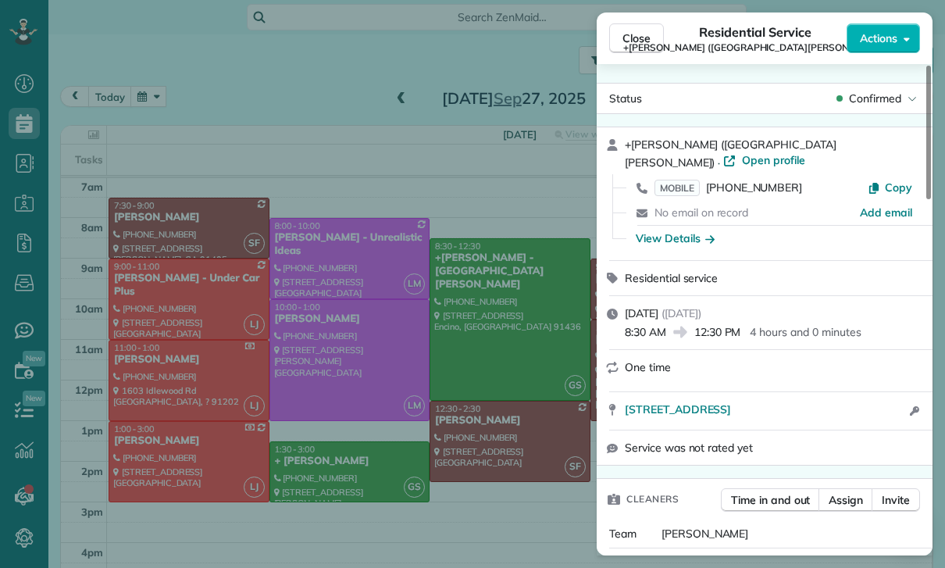
scroll to position [0, 0]
click at [805, 152] on span "Open profile" at bounding box center [773, 160] width 63 height 16
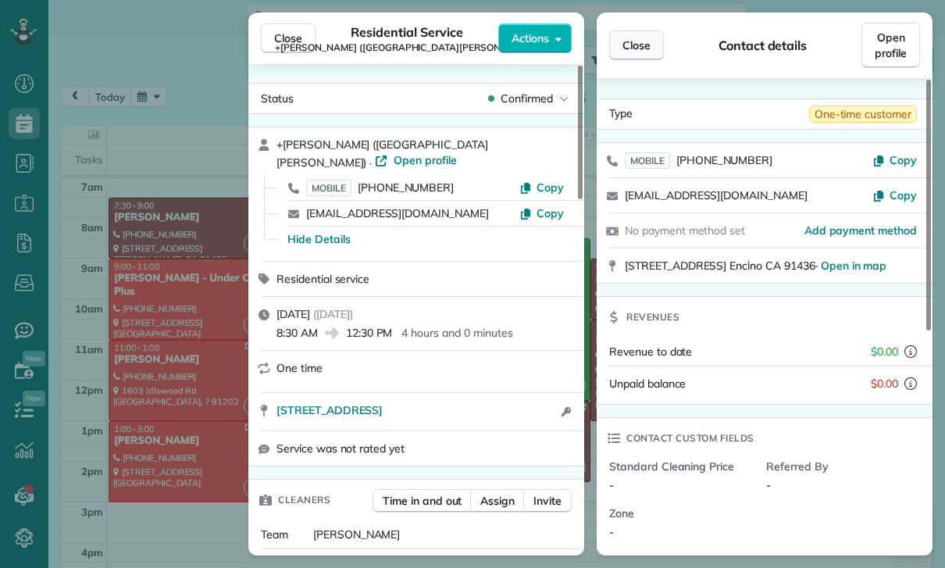
click at [647, 38] on span "Close" at bounding box center [636, 45] width 28 height 16
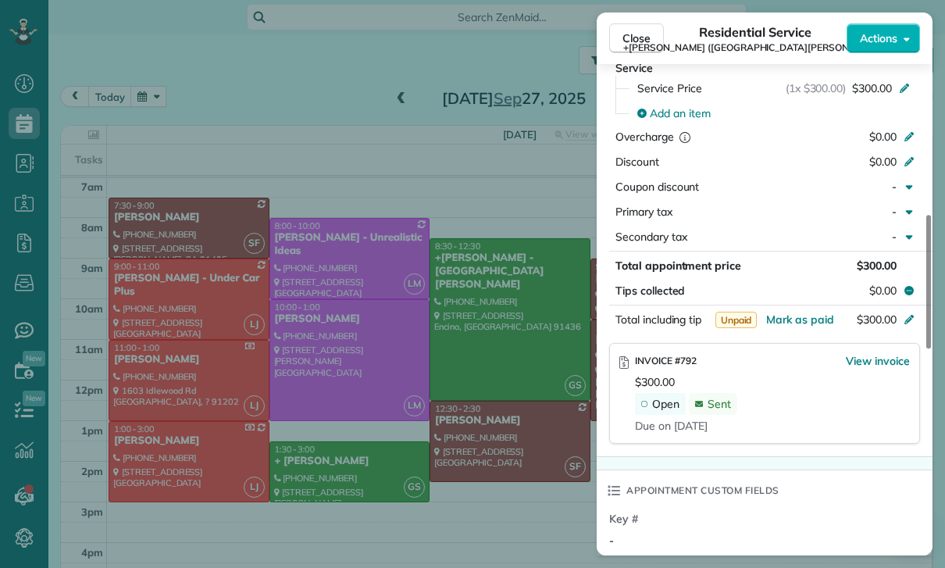
scroll to position [800, 0]
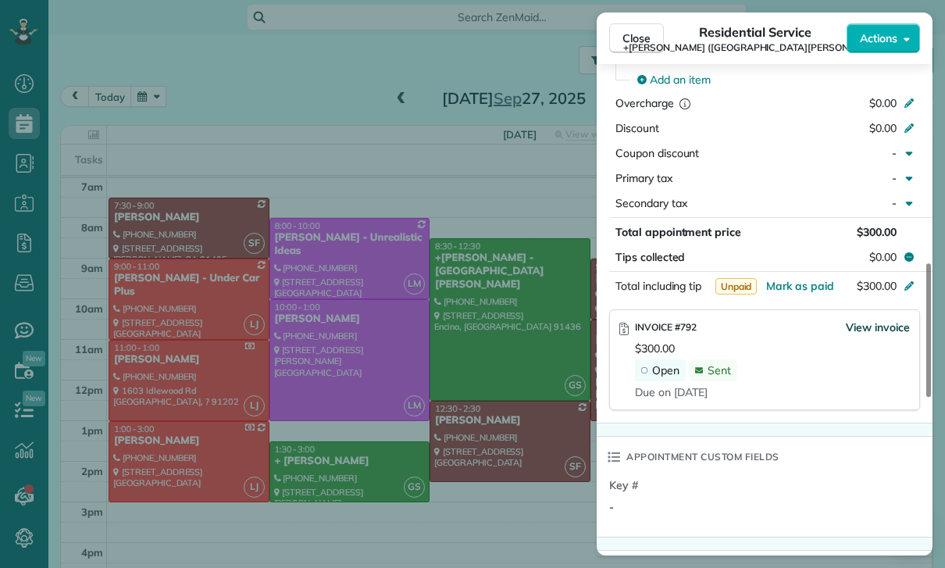
click at [878, 319] on span "View invoice" at bounding box center [878, 327] width 64 height 16
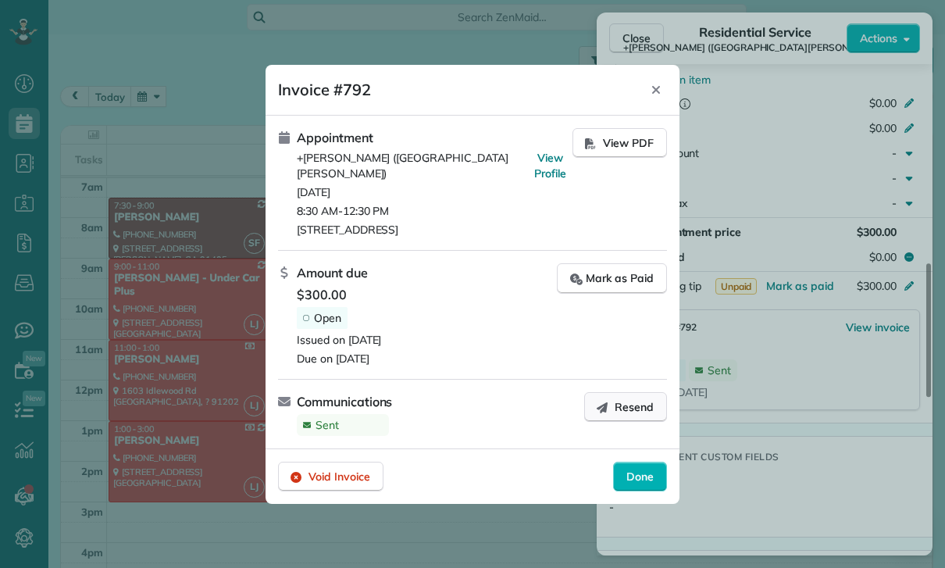
click at [627, 402] on span "Resend" at bounding box center [634, 407] width 39 height 16
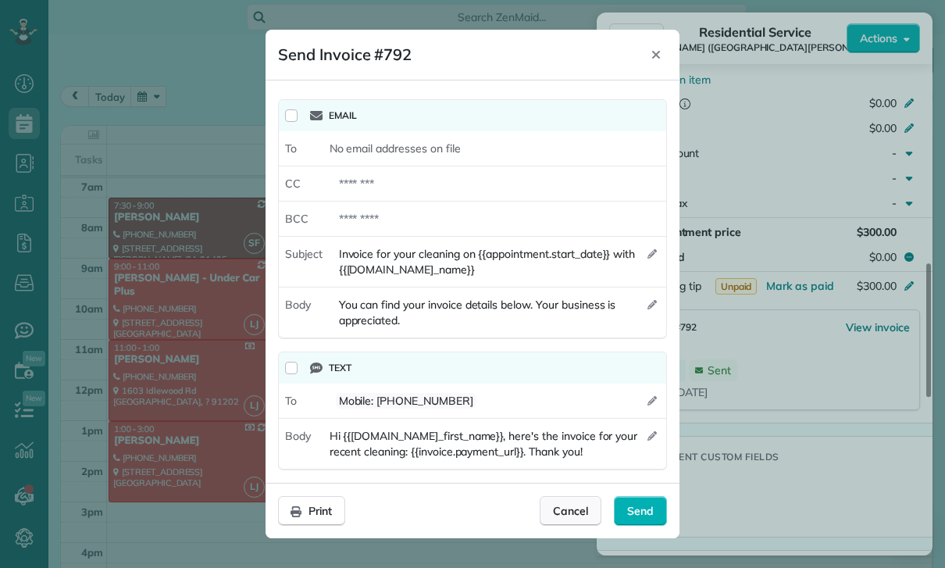
click at [571, 510] on span "Cancel" at bounding box center [570, 511] width 35 height 16
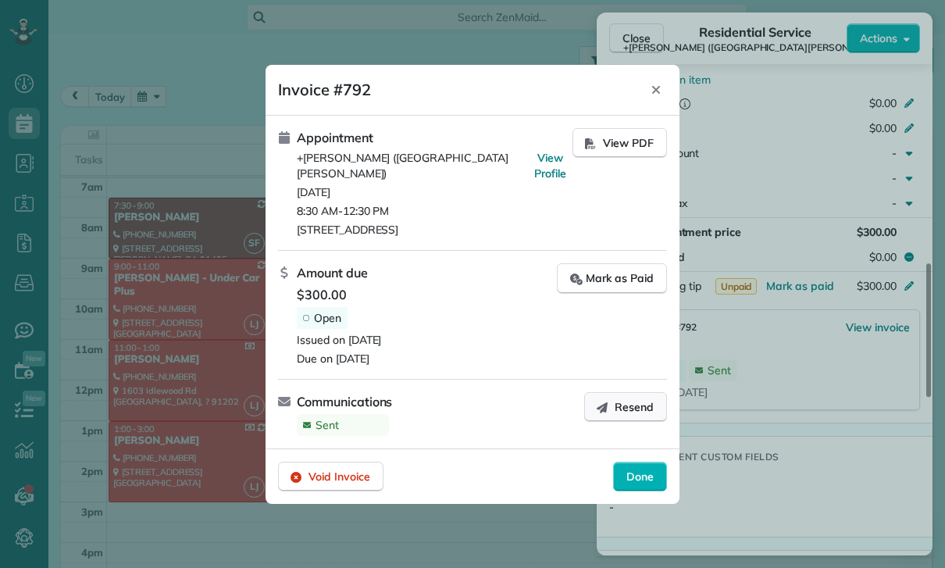
click at [629, 402] on span "Resend" at bounding box center [634, 407] width 39 height 16
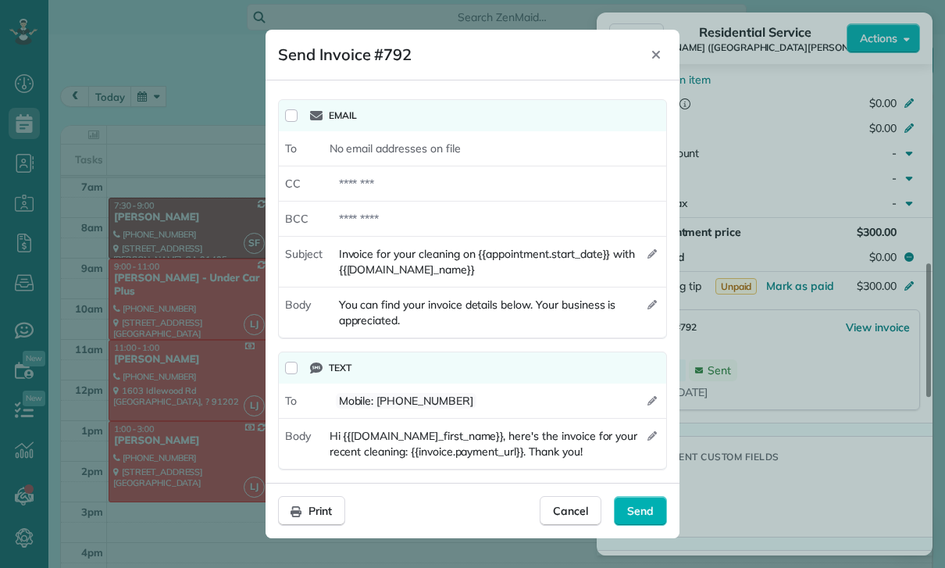
click at [389, 127] on div "Email" at bounding box center [485, 115] width 362 height 31
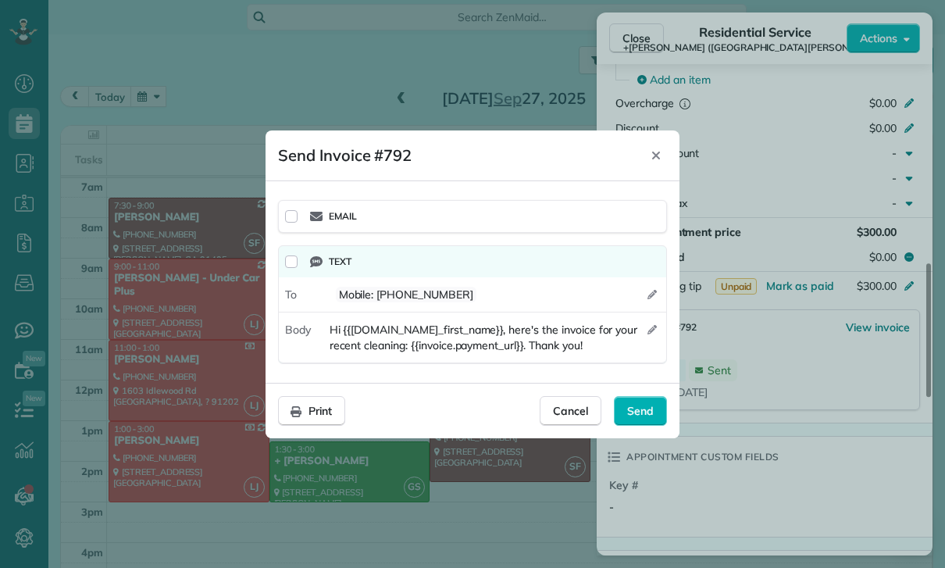
click at [383, 220] on div "Email" at bounding box center [485, 216] width 350 height 19
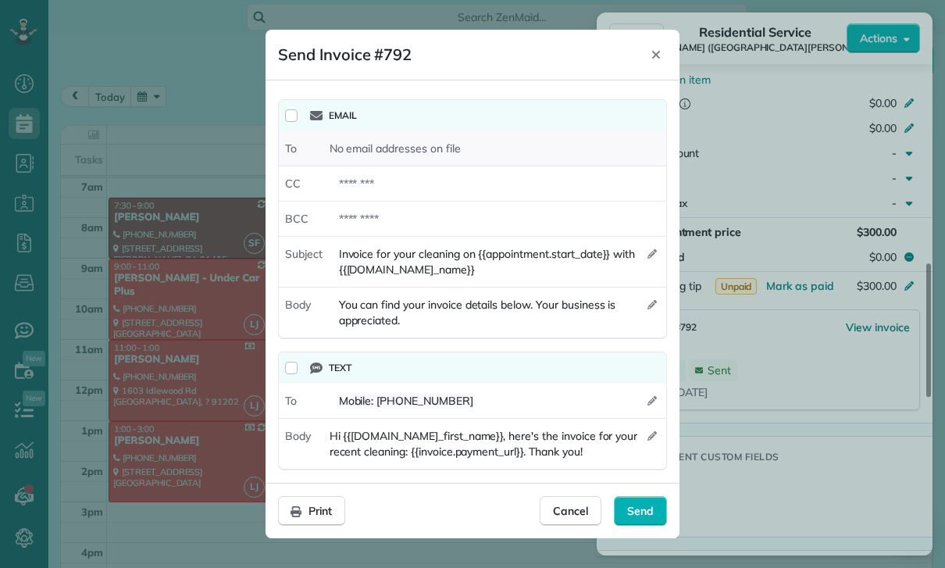
click at [423, 143] on span "No email addresses on file" at bounding box center [395, 149] width 131 height 16
click at [586, 519] on span "Cancel" at bounding box center [570, 511] width 35 height 16
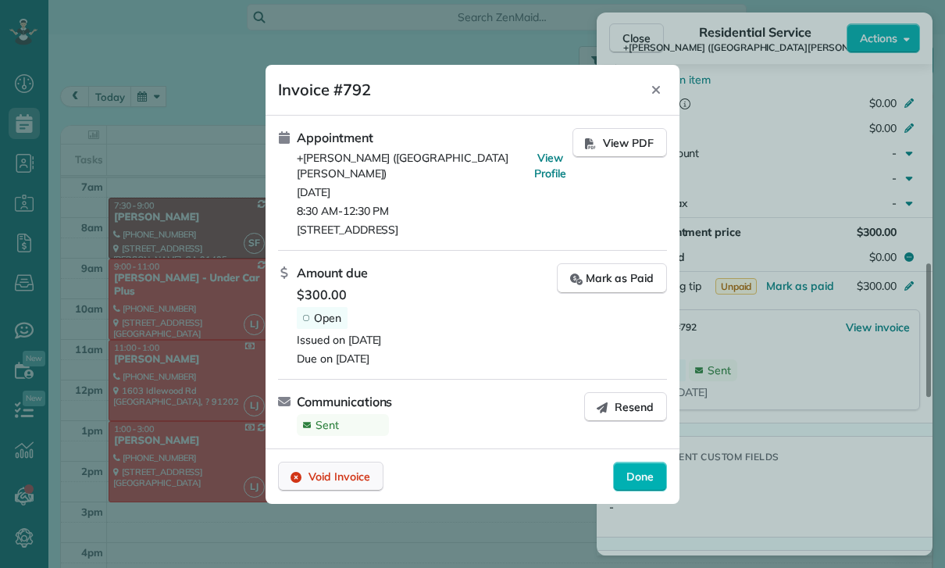
click at [328, 476] on div "Void Invoice" at bounding box center [330, 477] width 105 height 30
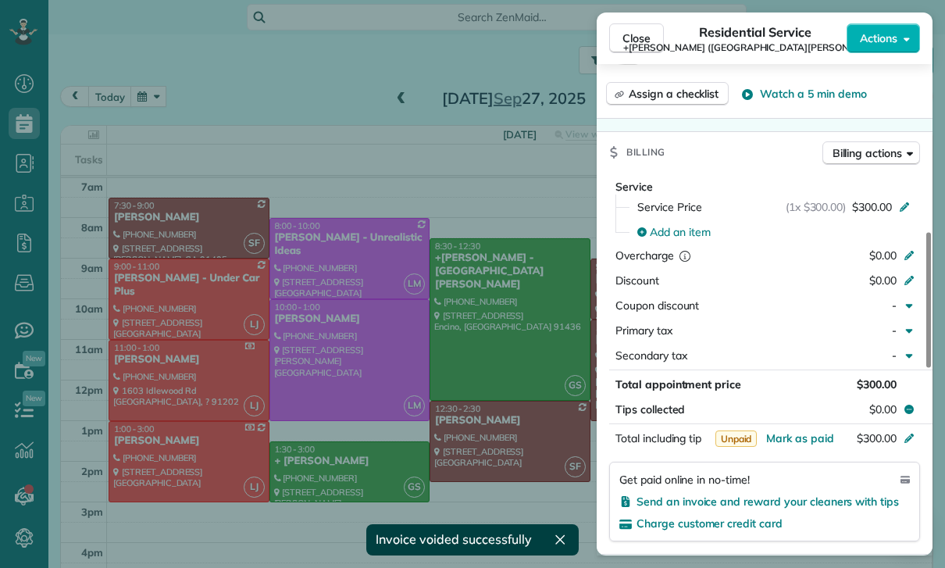
scroll to position [646, 0]
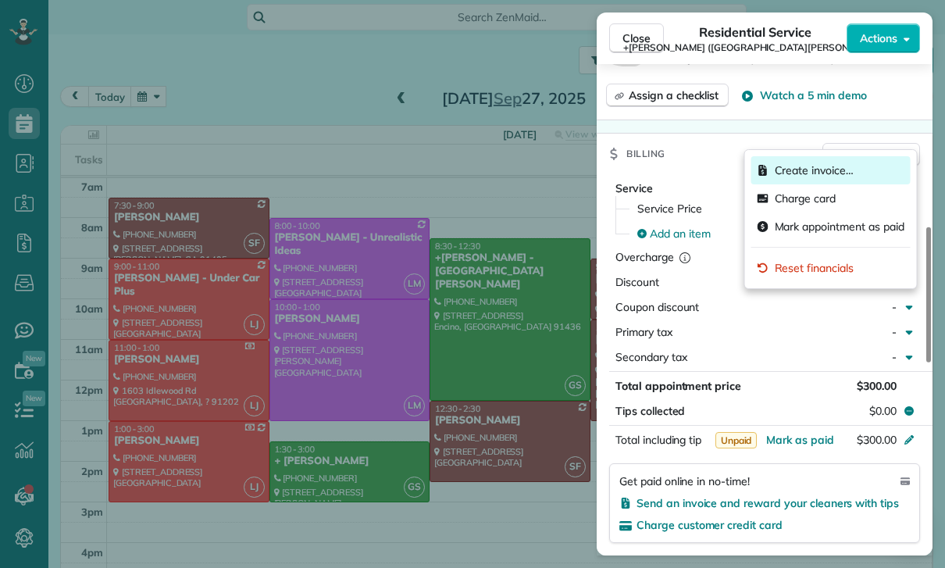
click at [812, 166] on span "Create invoice…" at bounding box center [840, 170] width 130 height 16
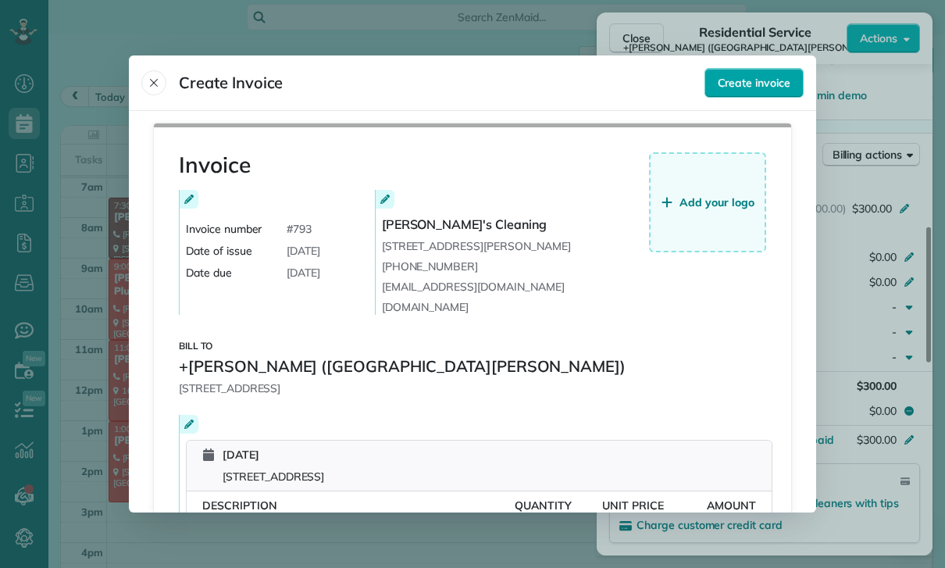
click at [769, 73] on button "Create invoice" at bounding box center [754, 83] width 99 height 30
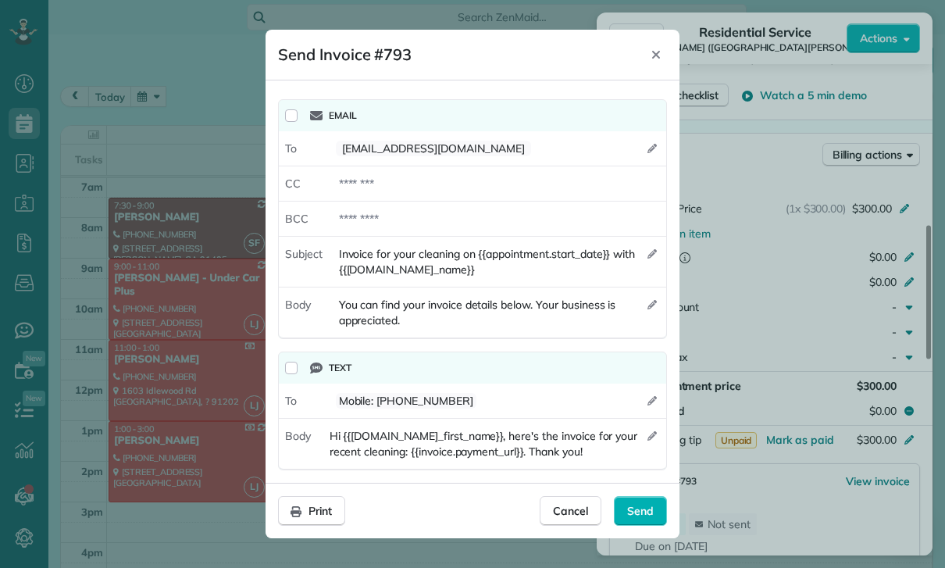
click at [325, 369] on div "Text" at bounding box center [485, 368] width 350 height 19
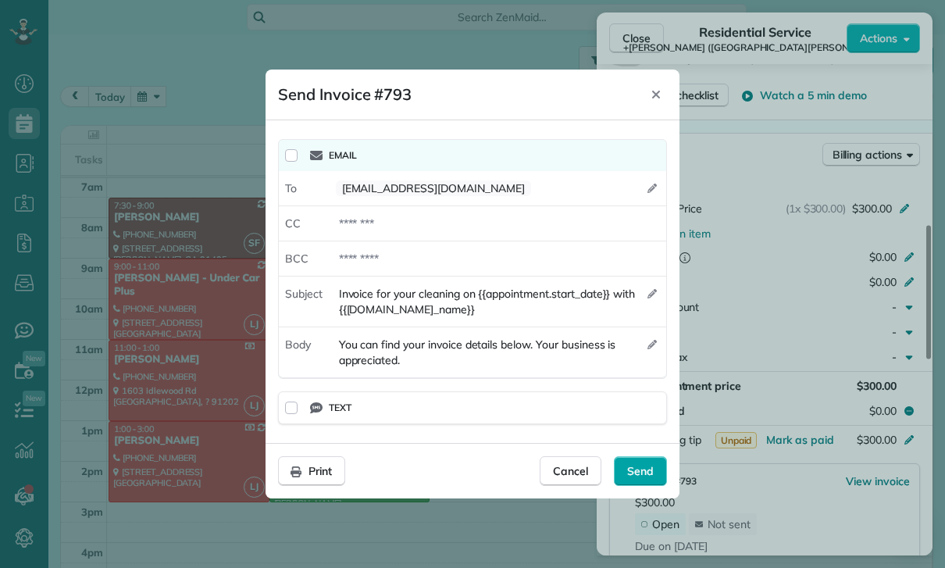
click at [651, 478] on span "Send" at bounding box center [640, 471] width 27 height 16
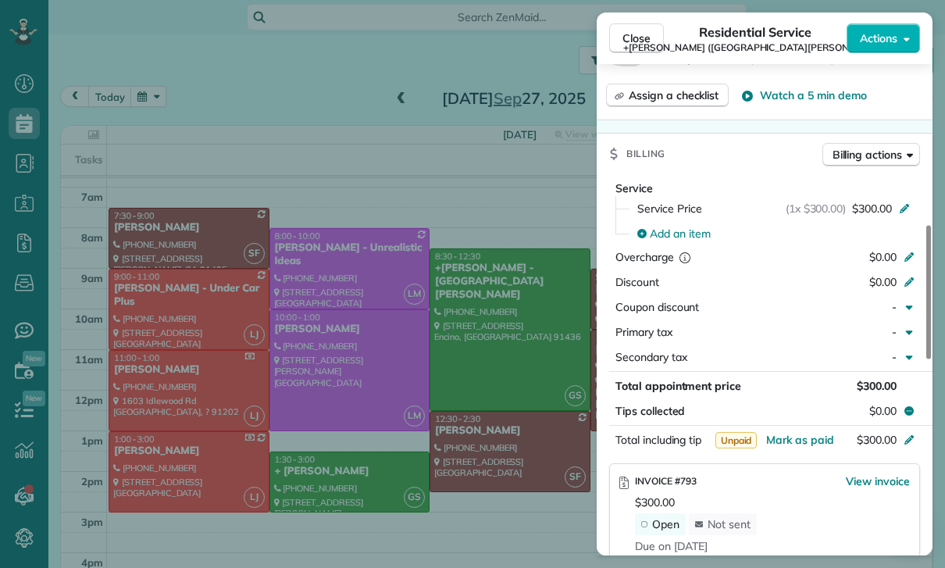
scroll to position [123, 0]
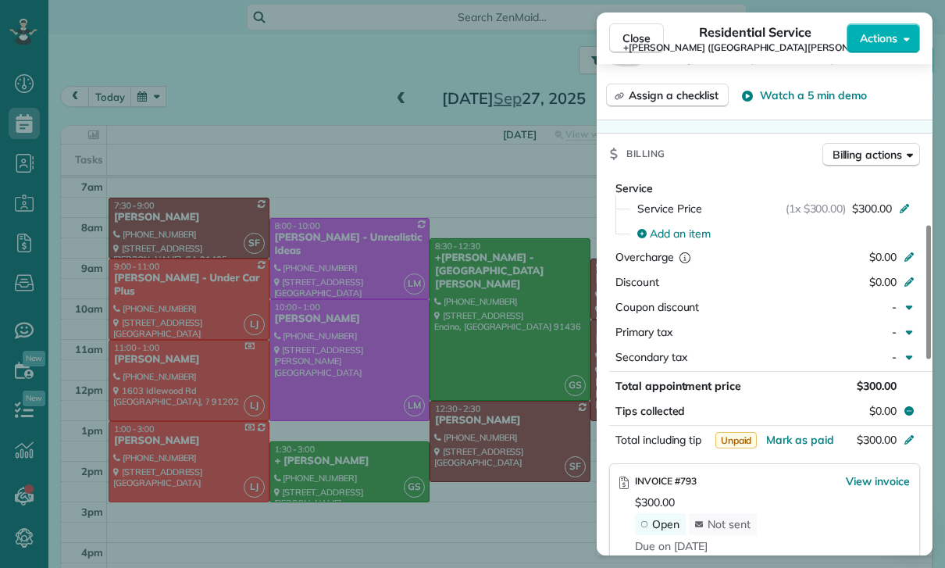
click at [145, 98] on div "Close Residential Service +Sheenah Roballo (Saint Cyril School) Actions Status …" at bounding box center [472, 284] width 945 height 568
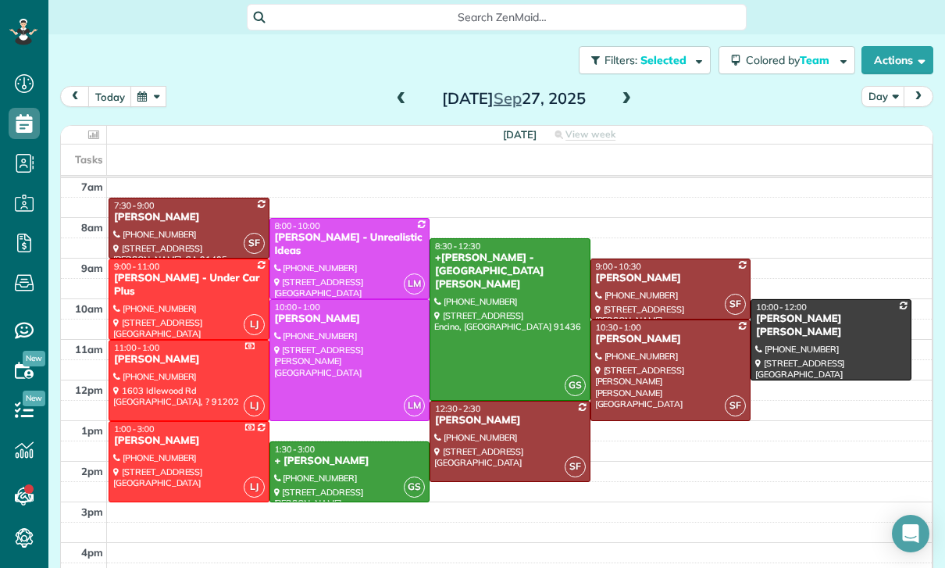
click at [146, 99] on button "button" at bounding box center [148, 96] width 36 height 21
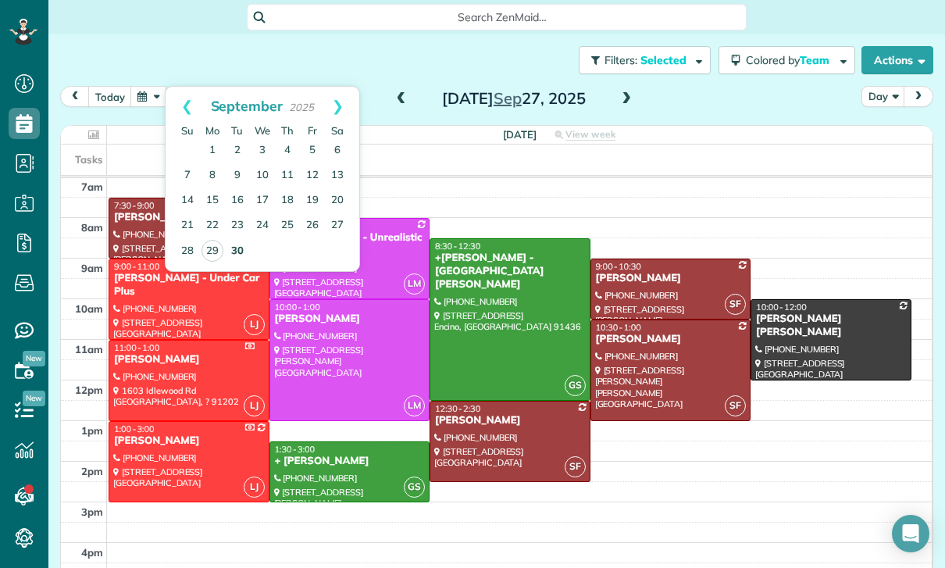
click at [236, 243] on link "30" at bounding box center [237, 251] width 25 height 25
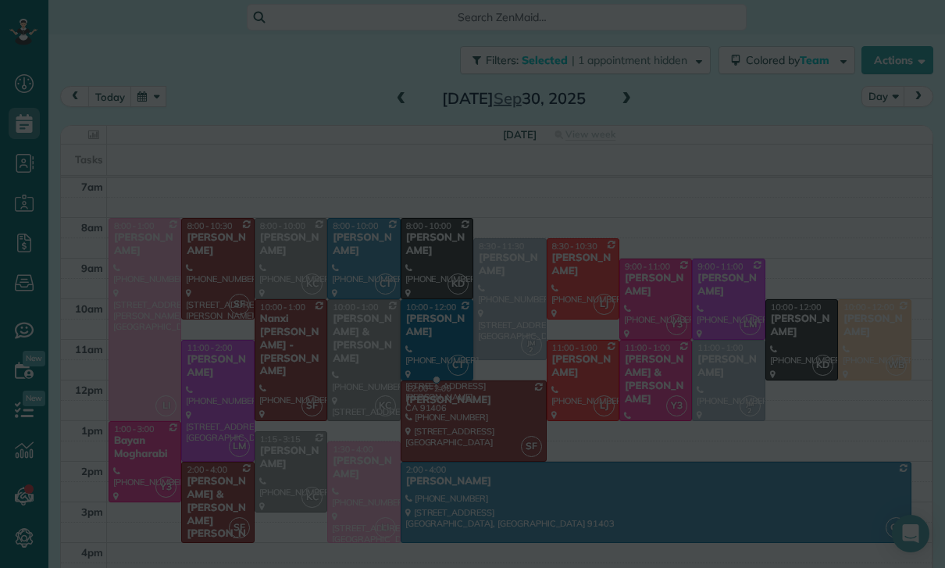
scroll to position [123, 0]
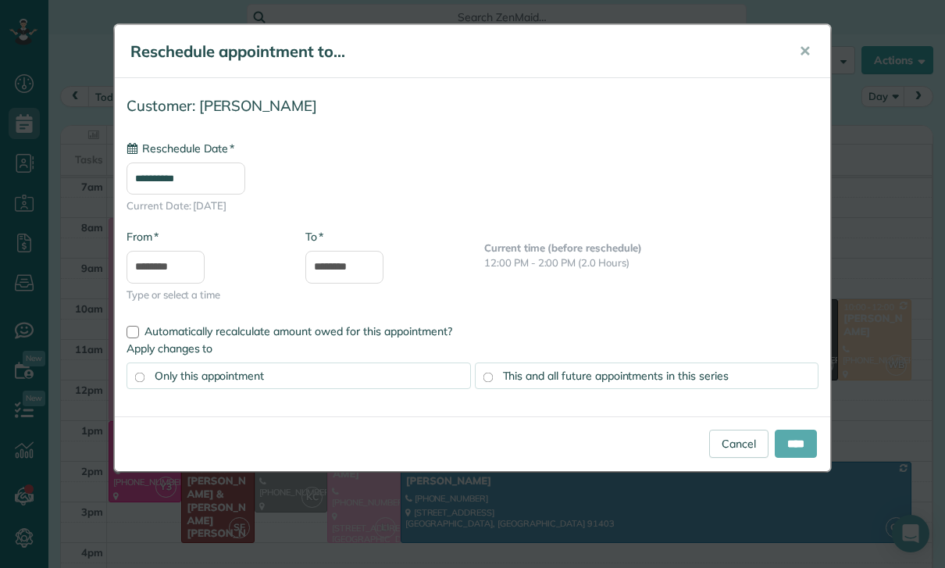
type input "**********"
click at [786, 444] on input "****" at bounding box center [796, 444] width 42 height 28
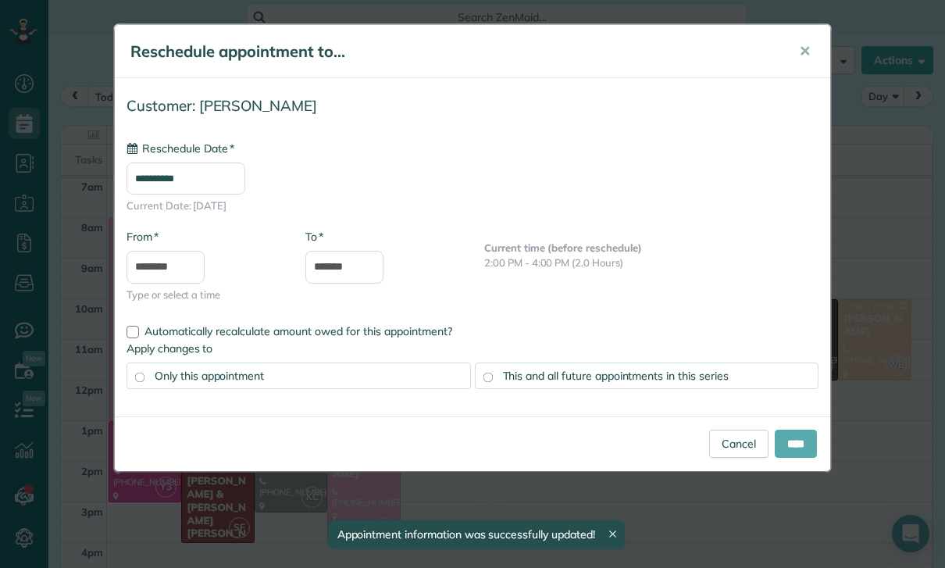
type input "**********"
click at [797, 449] on input "****" at bounding box center [796, 444] width 42 height 28
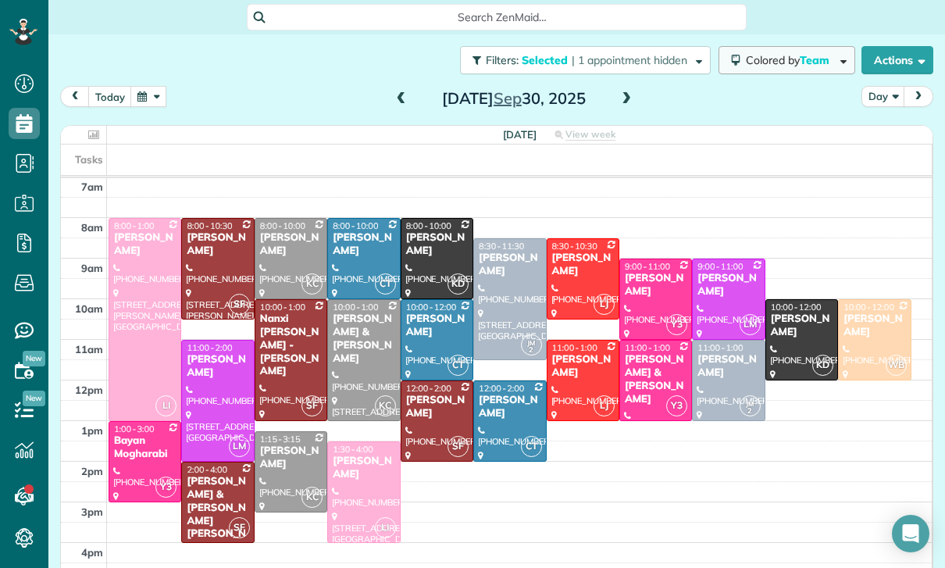
click at [786, 57] on span "Colored by Team" at bounding box center [790, 60] width 89 height 14
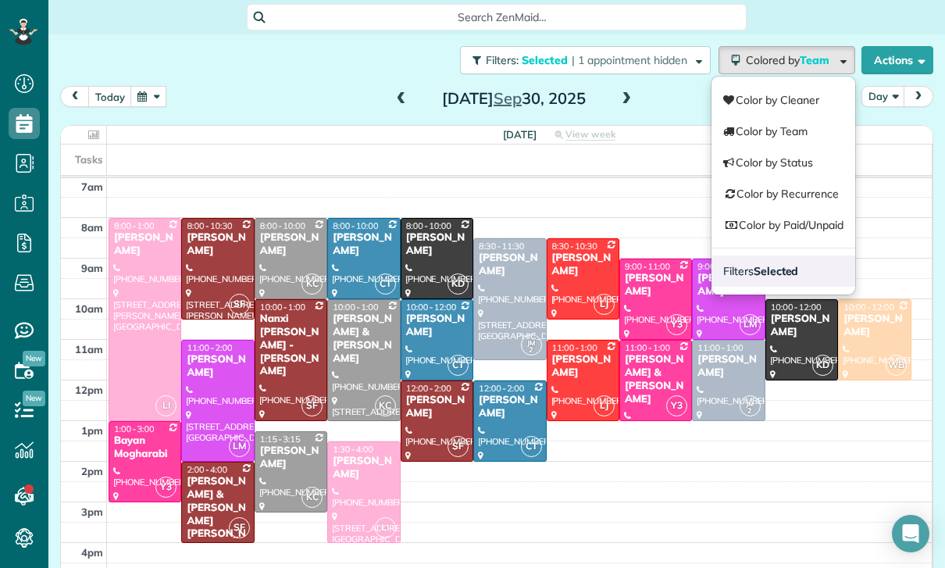
click at [789, 279] on link "Filters Selected" at bounding box center [784, 270] width 144 height 31
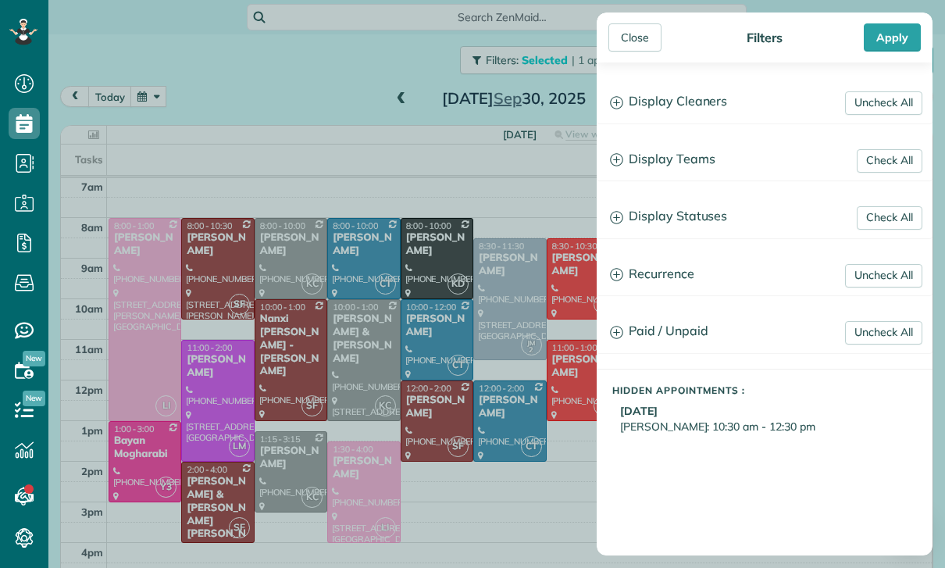
click at [715, 224] on h3 "Display Statuses" at bounding box center [765, 217] width 334 height 40
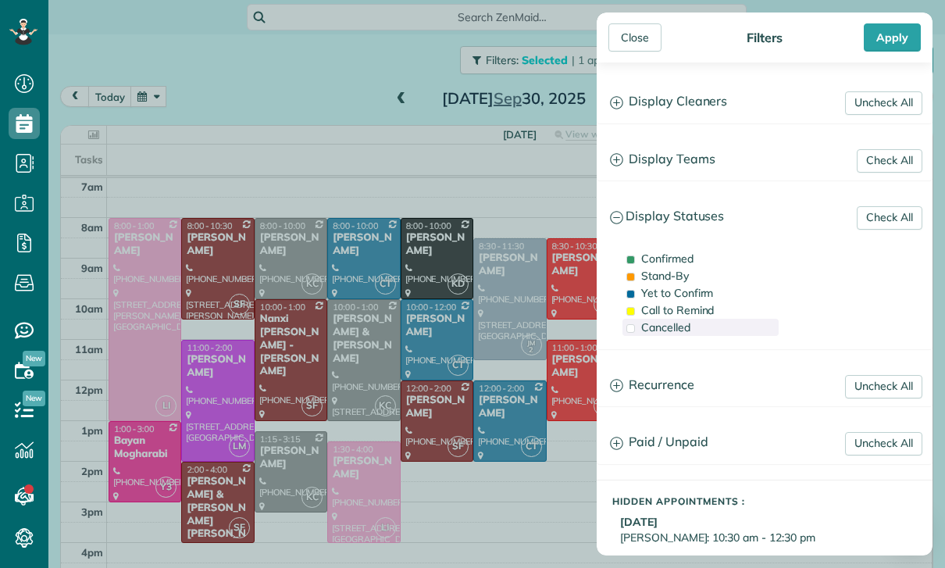
click at [674, 330] on span "Cancelled" at bounding box center [665, 327] width 49 height 14
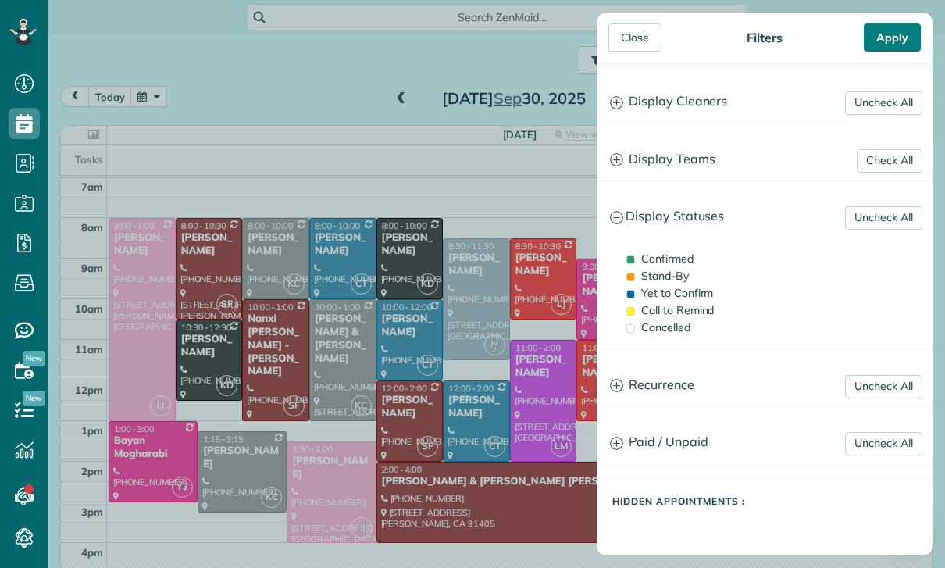
click at [900, 34] on div "Apply" at bounding box center [892, 37] width 57 height 28
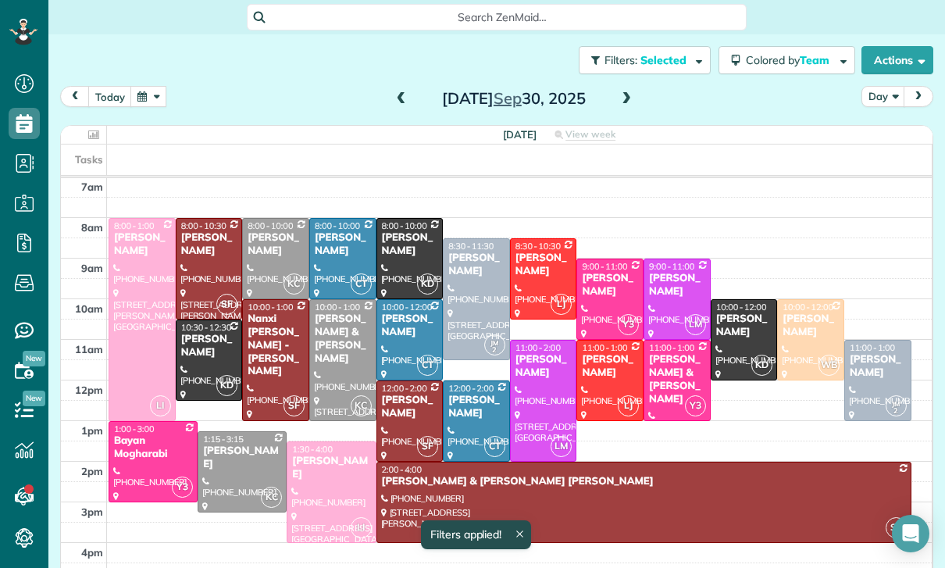
click at [153, 92] on button "button" at bounding box center [148, 96] width 36 height 21
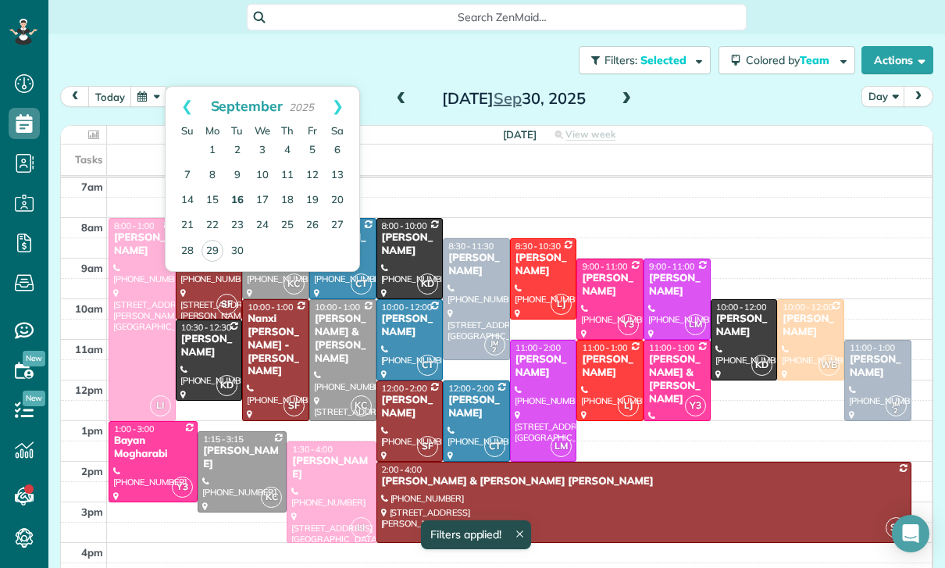
click at [236, 210] on link "16" at bounding box center [237, 200] width 25 height 25
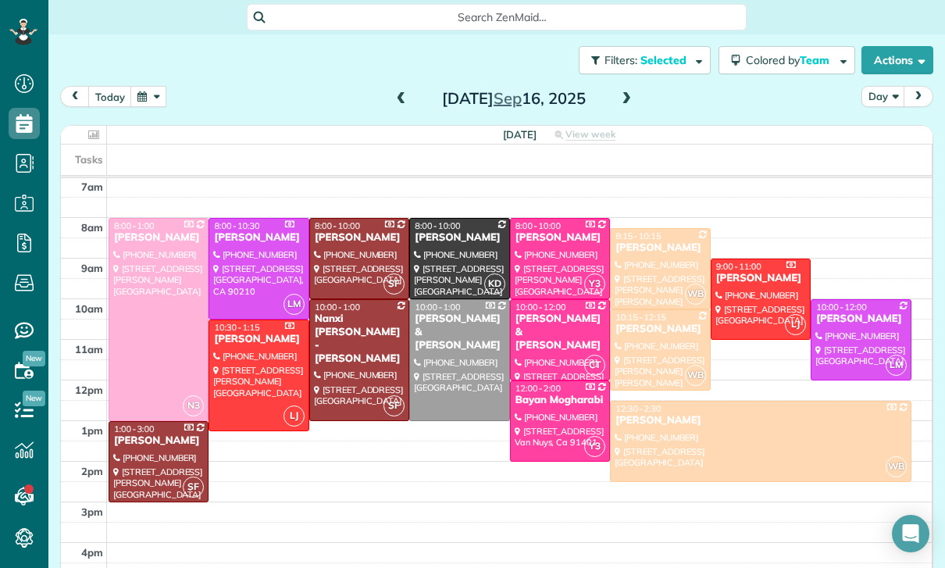
click at [634, 252] on div "[PERSON_NAME]" at bounding box center [660, 247] width 91 height 13
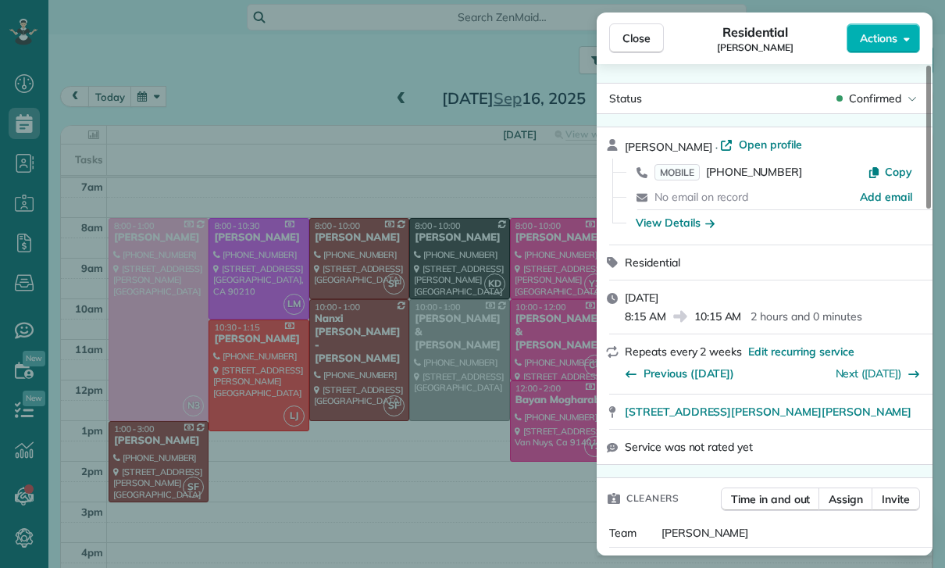
click at [463, 429] on div "Close Residential Paul Wilamoski Actions Status Confirmed Paul Wilamoski · Open…" at bounding box center [472, 284] width 945 height 568
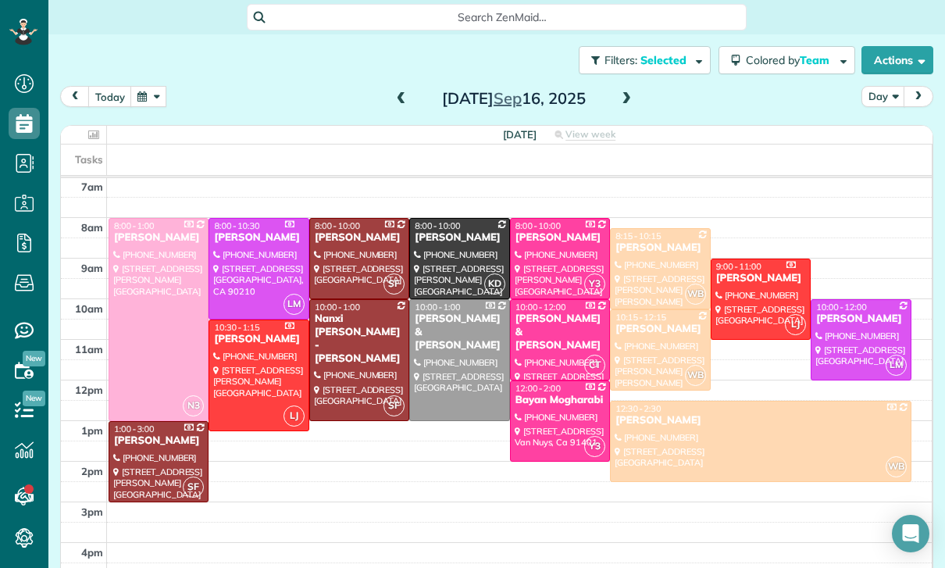
click at [154, 91] on button "button" at bounding box center [148, 96] width 36 height 21
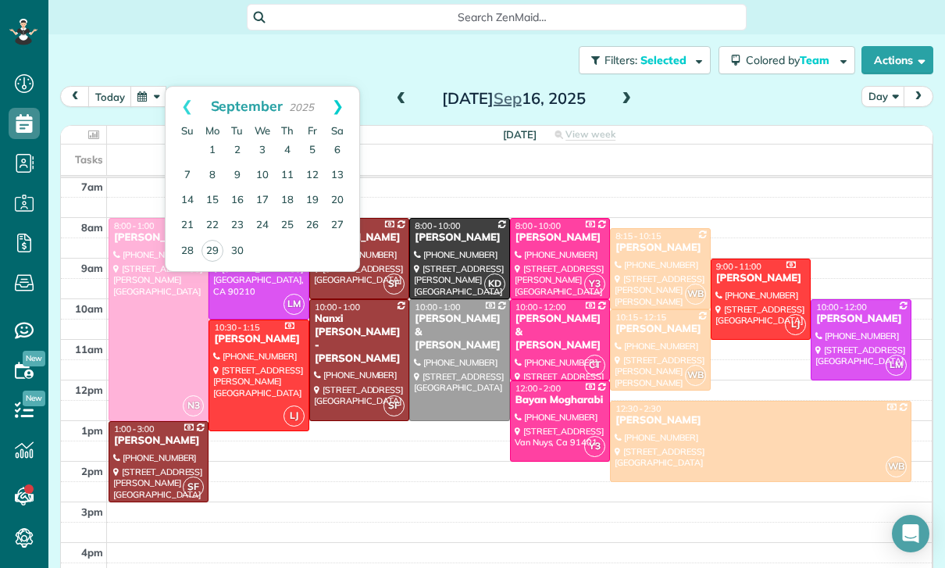
click at [348, 99] on link "Next" at bounding box center [337, 106] width 43 height 39
click at [184, 110] on link "Prev" at bounding box center [187, 106] width 43 height 39
click at [217, 250] on link "29" at bounding box center [213, 251] width 22 height 22
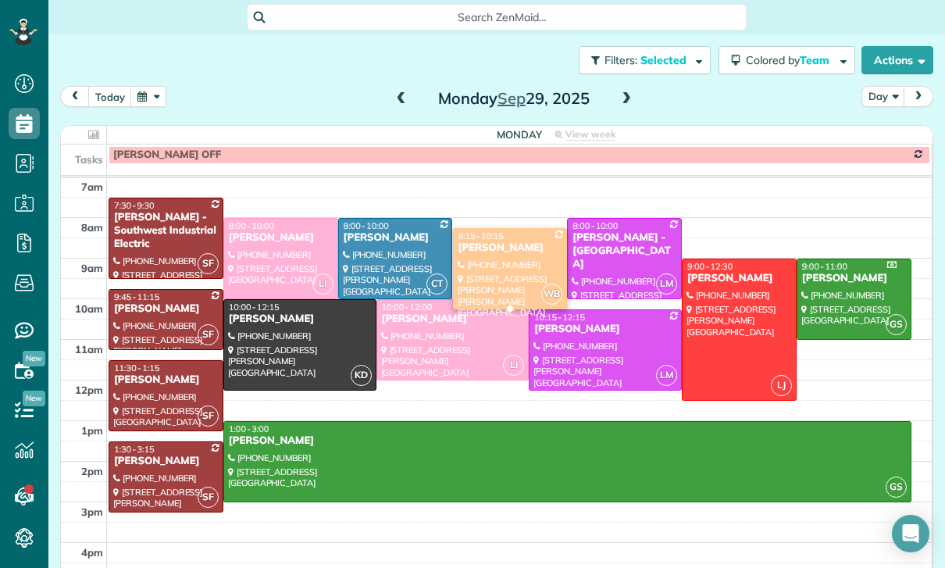
scroll to position [123, 0]
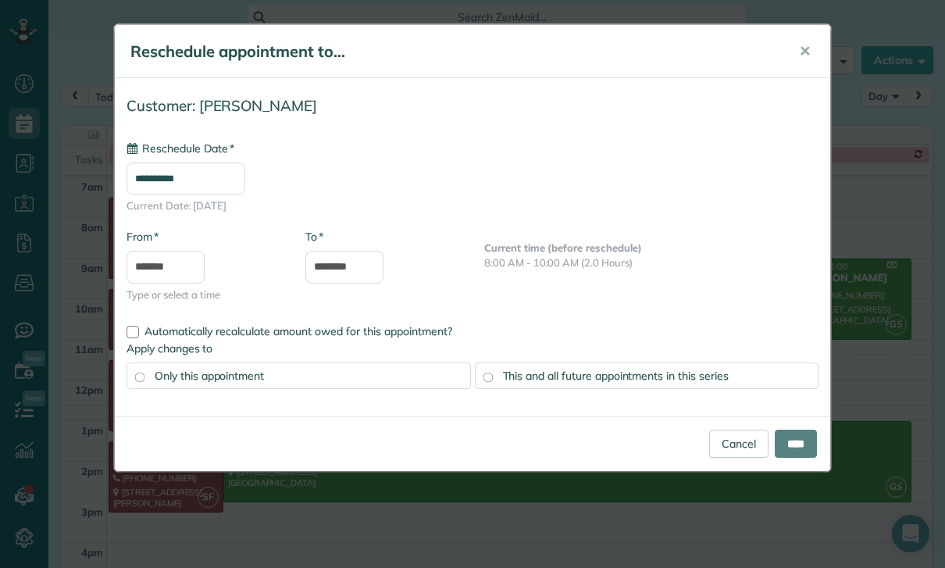
click at [200, 186] on input "**********" at bounding box center [186, 178] width 119 height 32
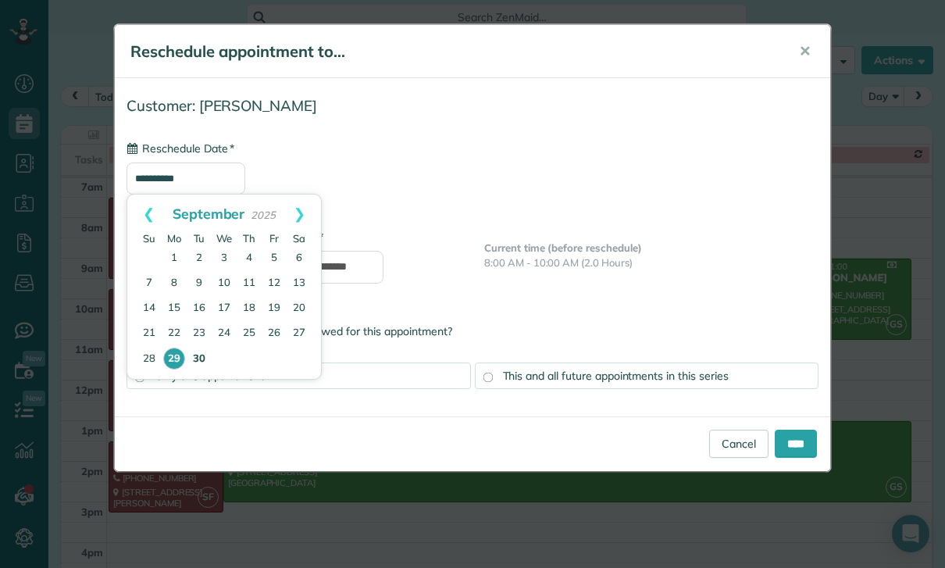
click at [199, 361] on link "30" at bounding box center [199, 359] width 25 height 25
type input "**********"
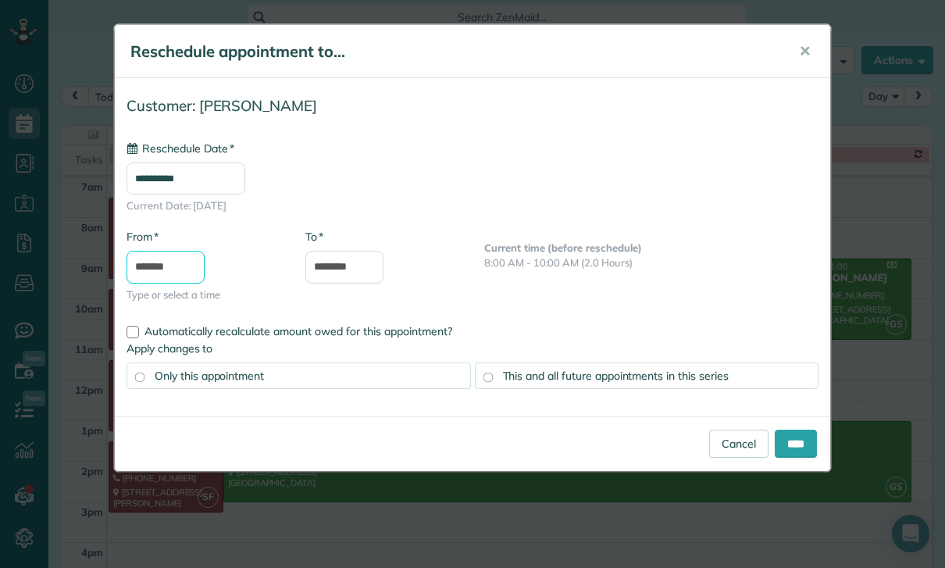
click at [162, 269] on input "*******" at bounding box center [166, 267] width 78 height 33
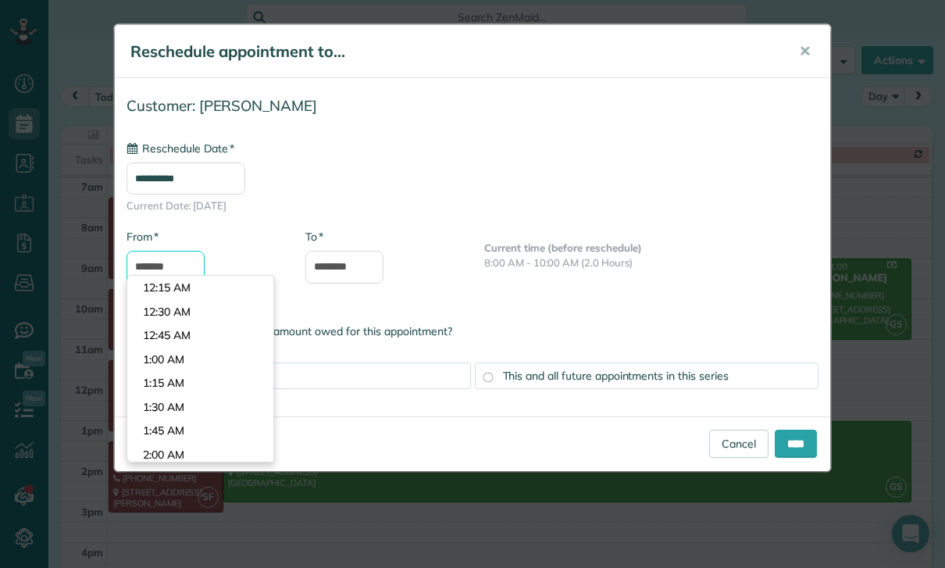
scroll to position [726, 0]
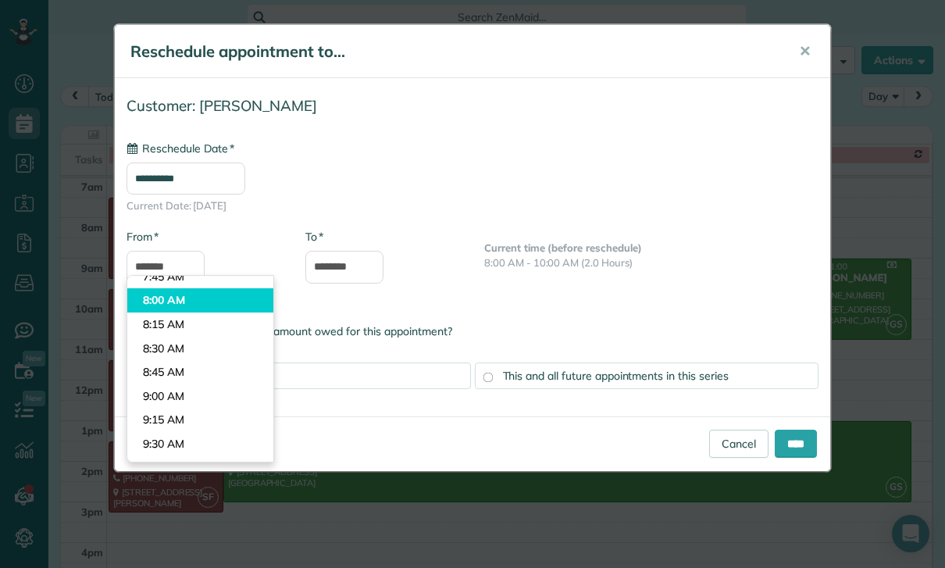
click at [202, 288] on body "Dashboard Scheduling Calendar View List View Dispatch View - Weekly scheduling …" at bounding box center [472, 284] width 945 height 568
type input "*******"
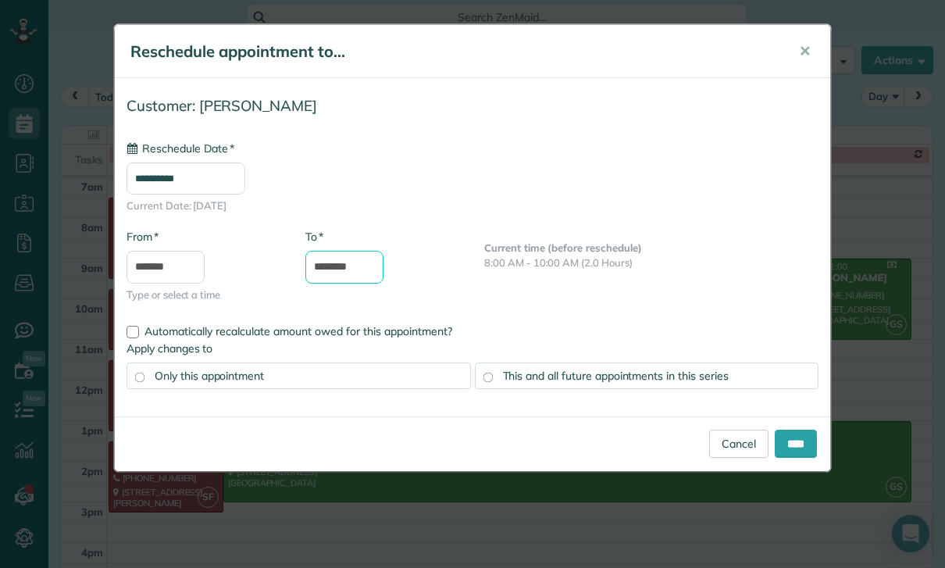
click at [352, 257] on input "********" at bounding box center [344, 267] width 78 height 33
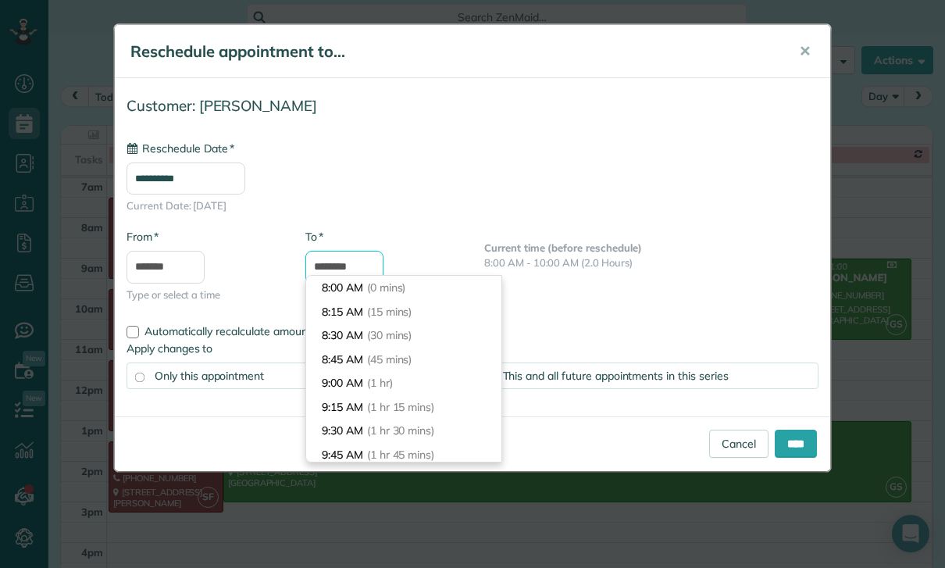
scroll to position [187, 0]
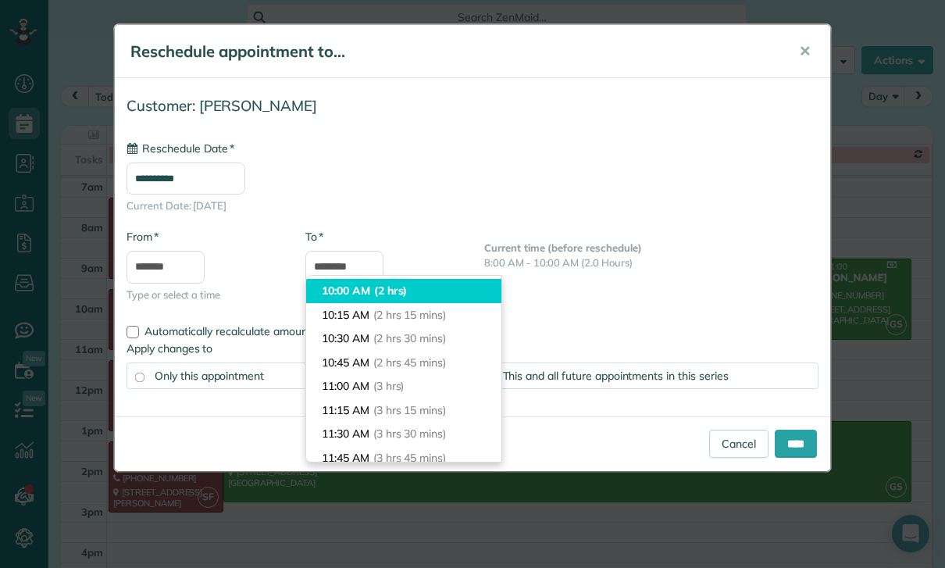
click at [395, 290] on span "(2 hrs)" at bounding box center [391, 291] width 34 height 14
type input "********"
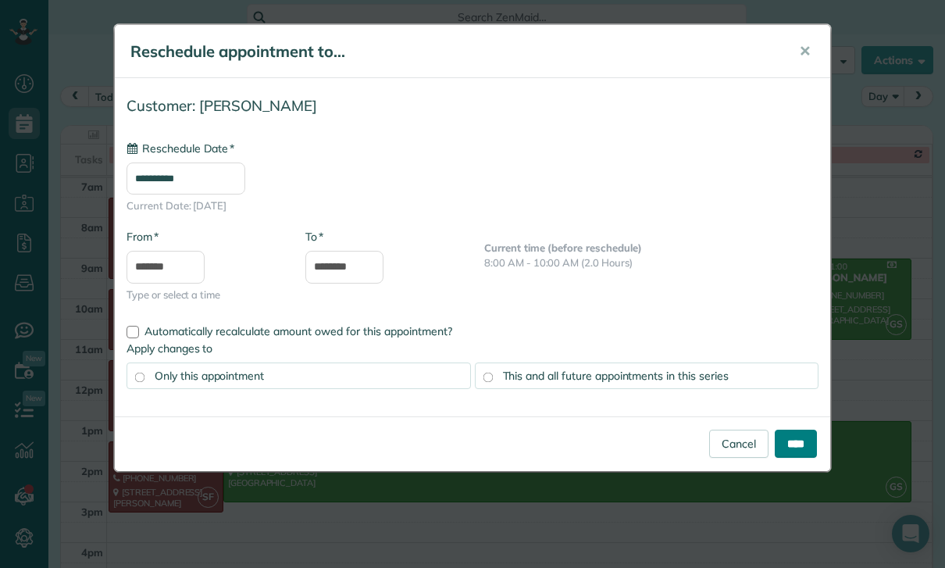
click at [791, 448] on input "****" at bounding box center [796, 444] width 42 height 28
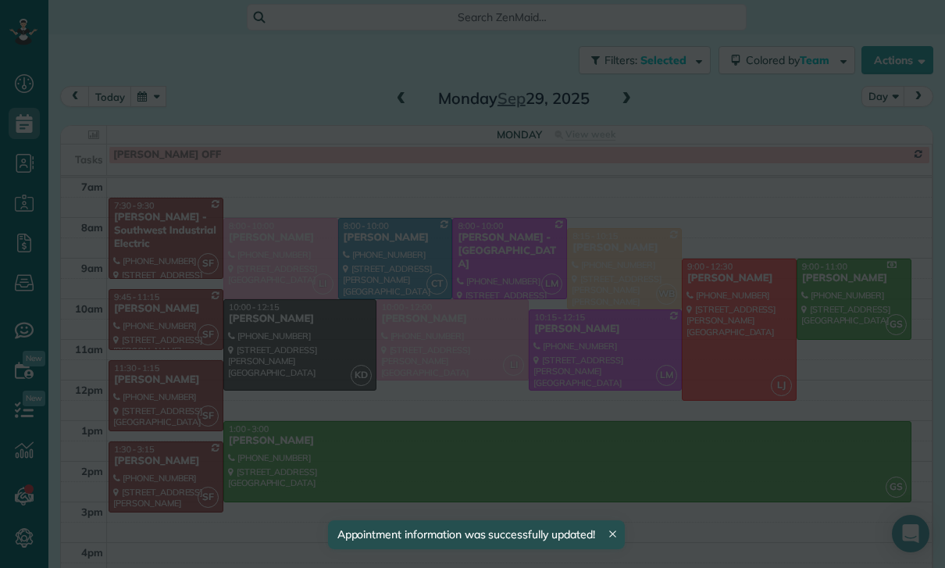
scroll to position [123, 0]
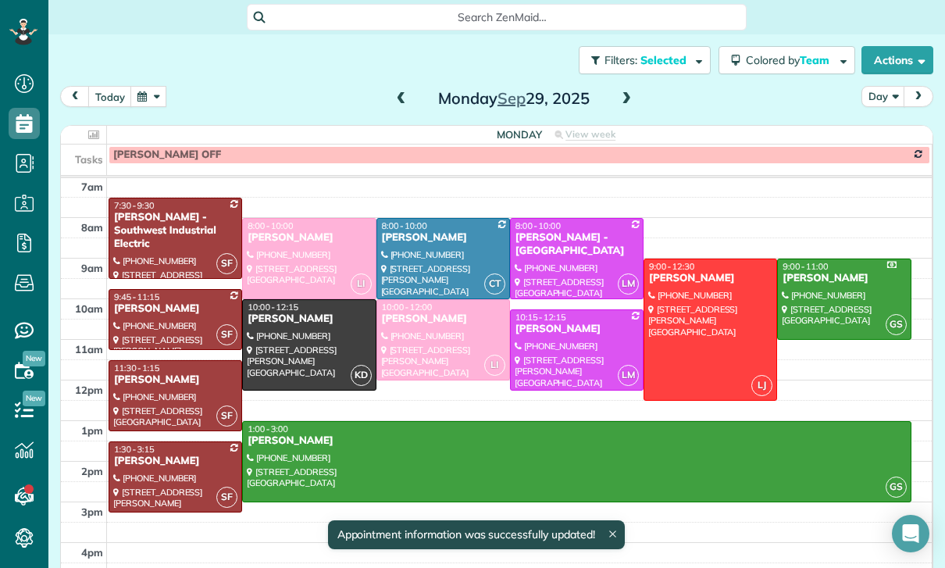
click at [623, 92] on span at bounding box center [626, 99] width 17 height 14
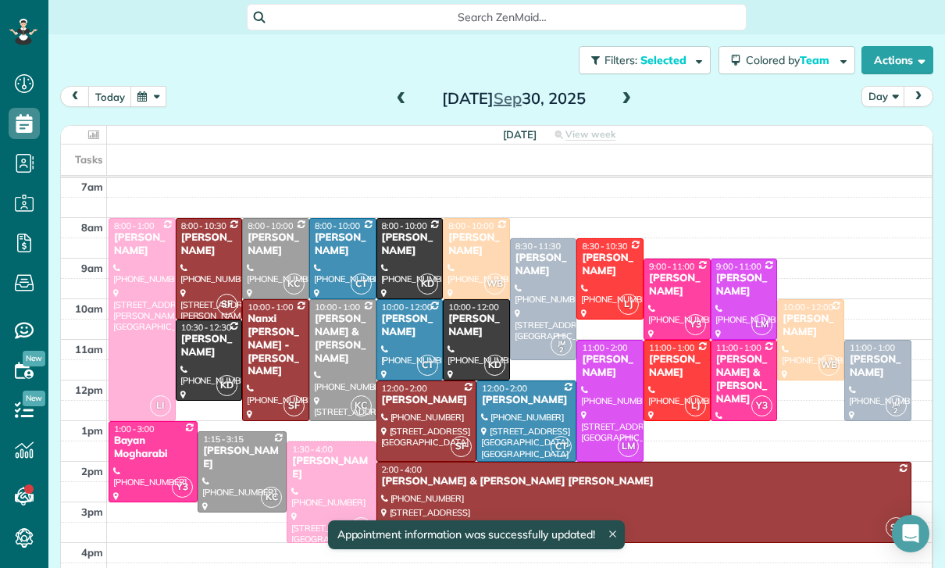
click at [466, 253] on div "[PERSON_NAME]" at bounding box center [477, 244] width 58 height 27
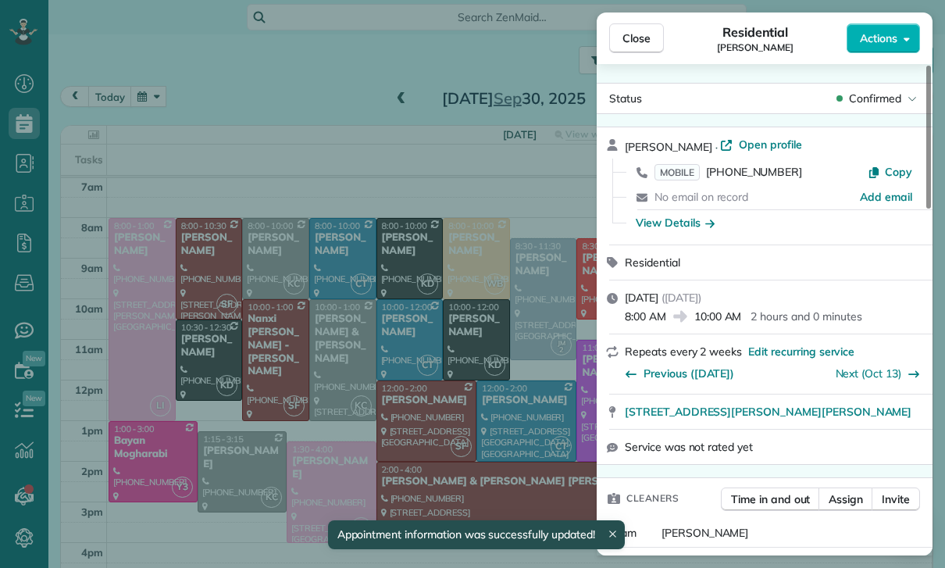
click at [202, 90] on div "Close Residential Paul Wilamoski Actions Status Confirmed Paul Wilamoski · Open…" at bounding box center [472, 284] width 945 height 568
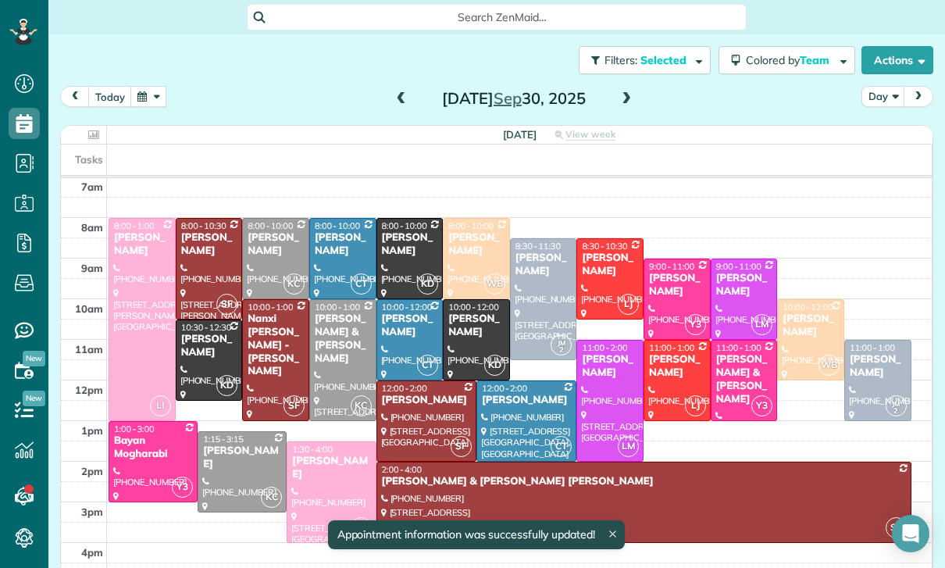
click at [145, 97] on button "button" at bounding box center [148, 96] width 36 height 21
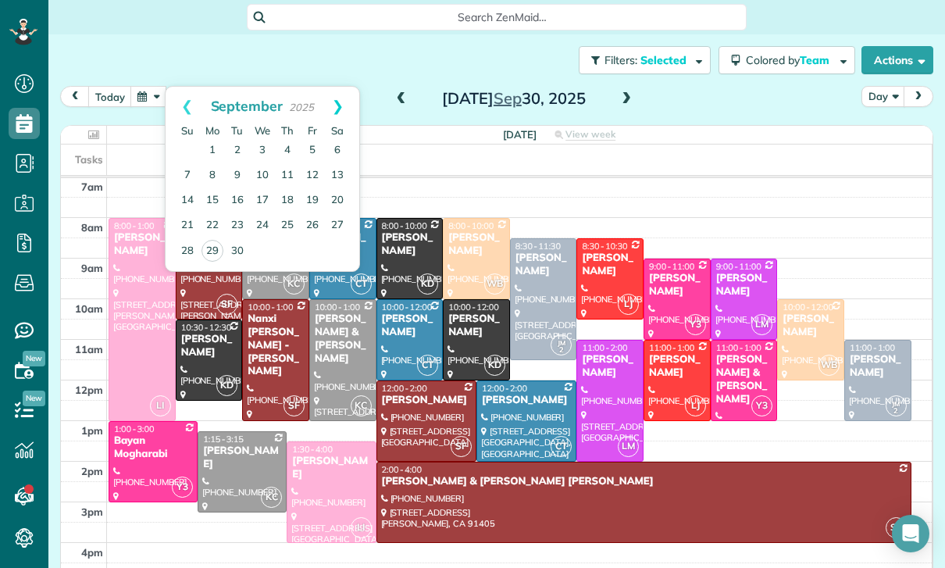
click at [341, 105] on link "Next" at bounding box center [337, 106] width 43 height 39
click at [216, 200] on link "13" at bounding box center [212, 200] width 25 height 25
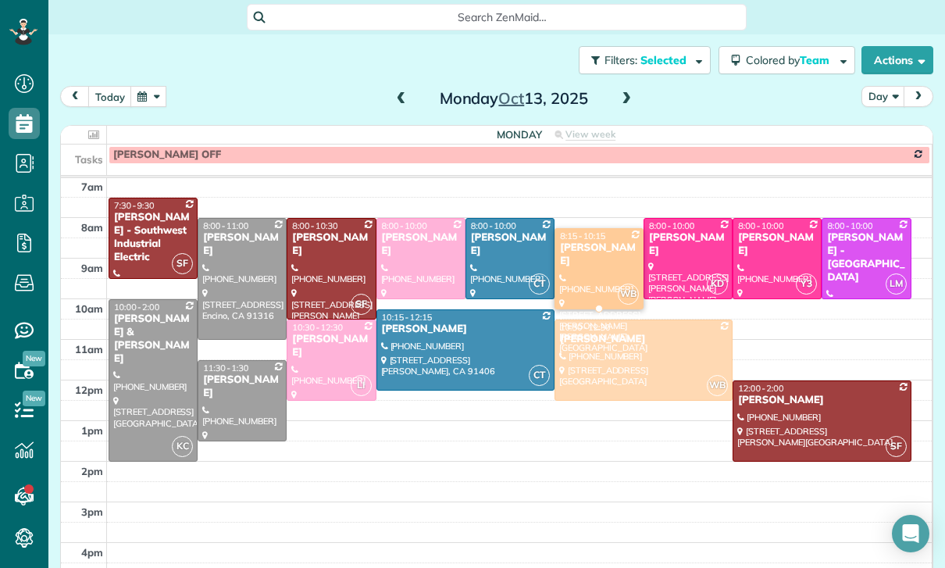
scroll to position [123, 0]
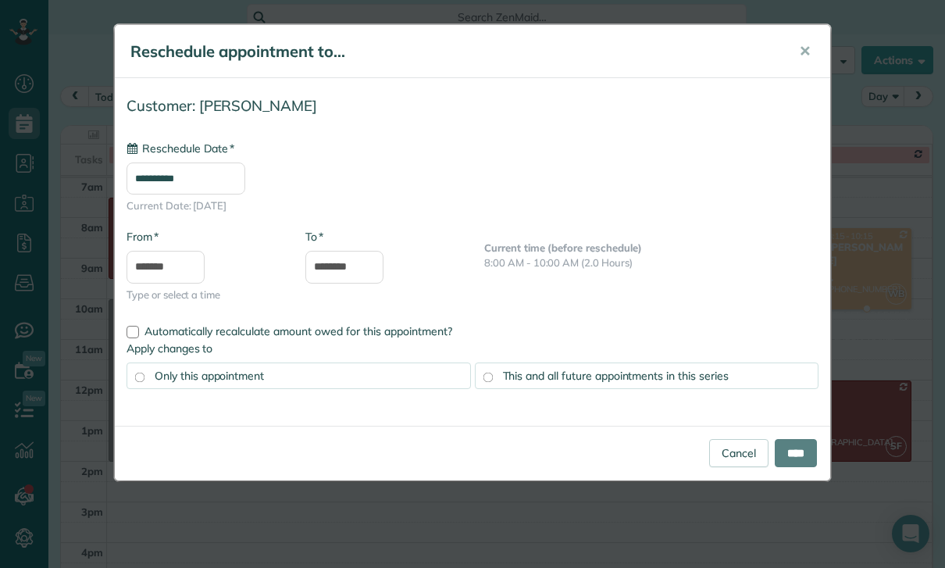
click at [209, 175] on input "**********" at bounding box center [186, 178] width 119 height 32
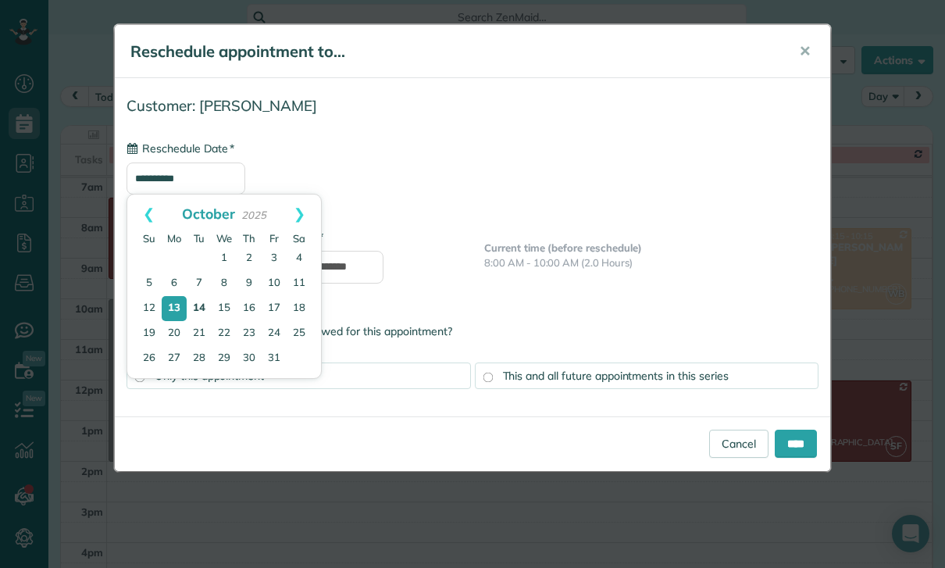
click at [203, 306] on link "14" at bounding box center [199, 308] width 25 height 25
type input "**********"
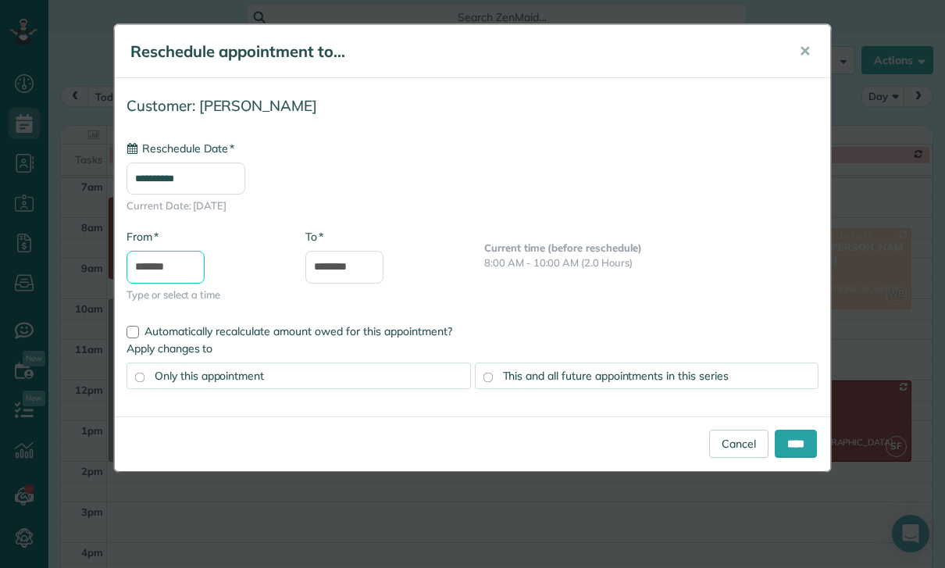
click at [176, 266] on input "*******" at bounding box center [166, 267] width 78 height 33
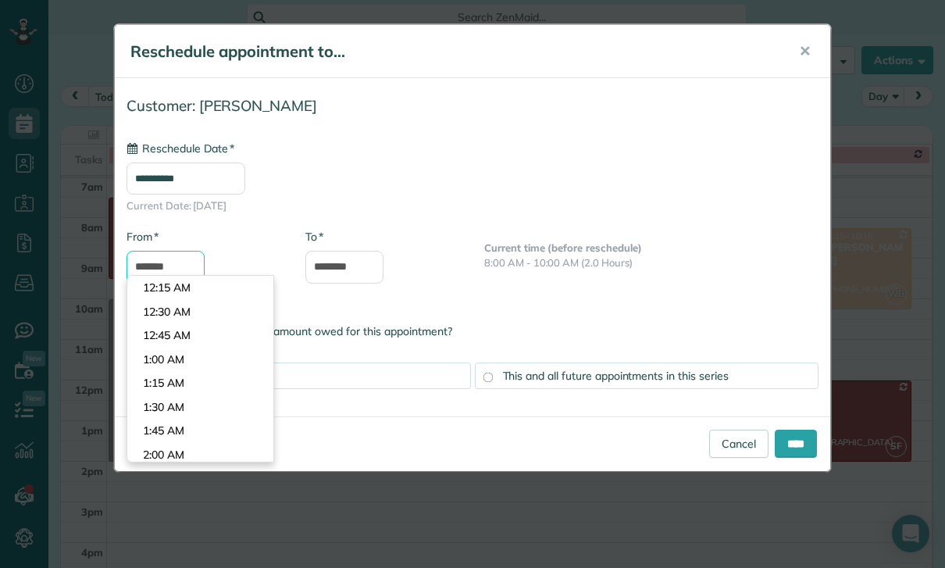
scroll to position [726, 0]
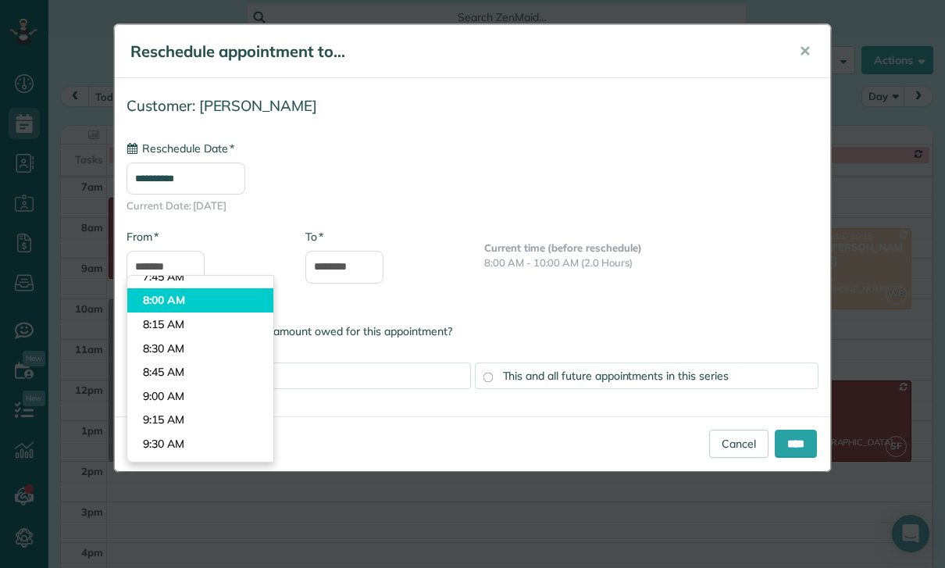
click at [194, 287] on body "Dashboard Scheduling Calendar View List View Dispatch View - Weekly scheduling …" at bounding box center [472, 284] width 945 height 568
type input "*******"
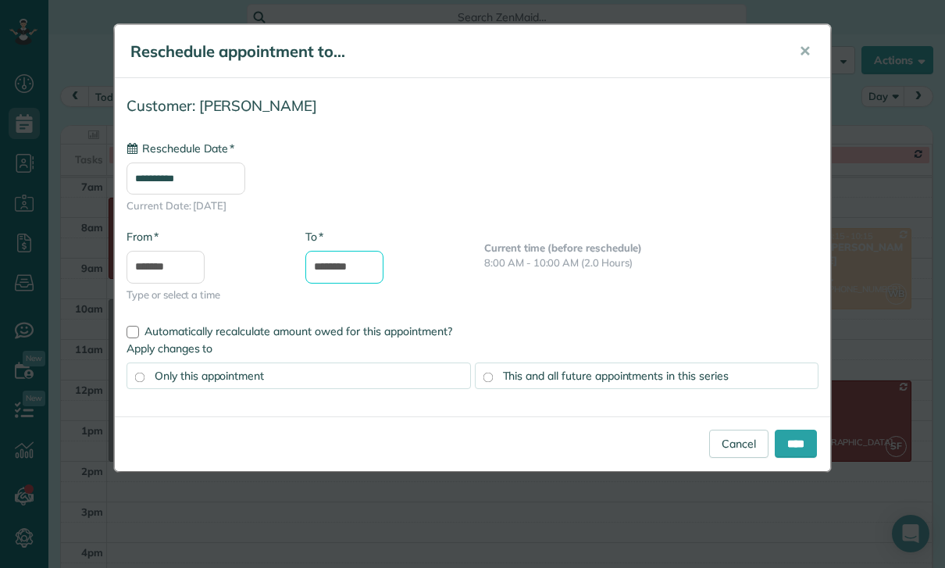
click at [357, 266] on input "********" at bounding box center [344, 267] width 78 height 33
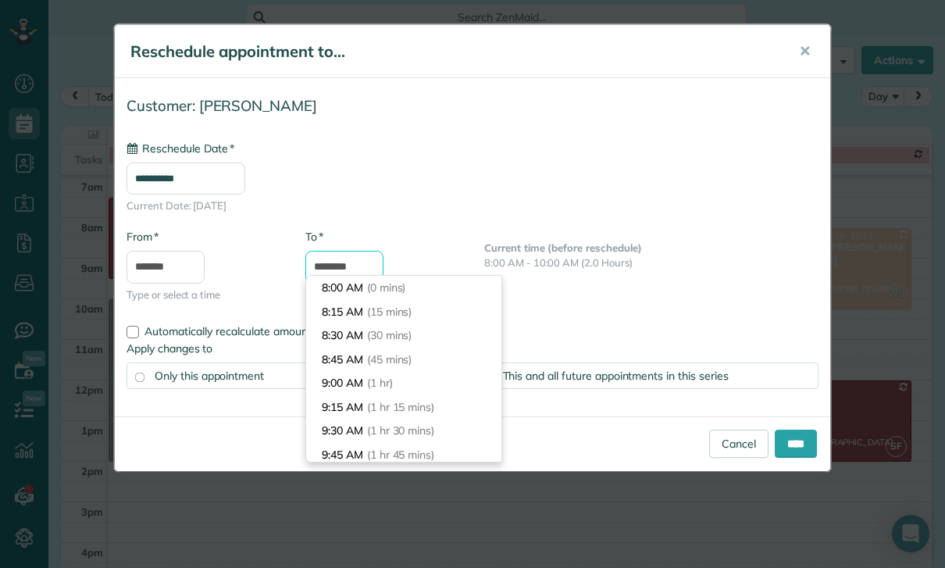
scroll to position [187, 0]
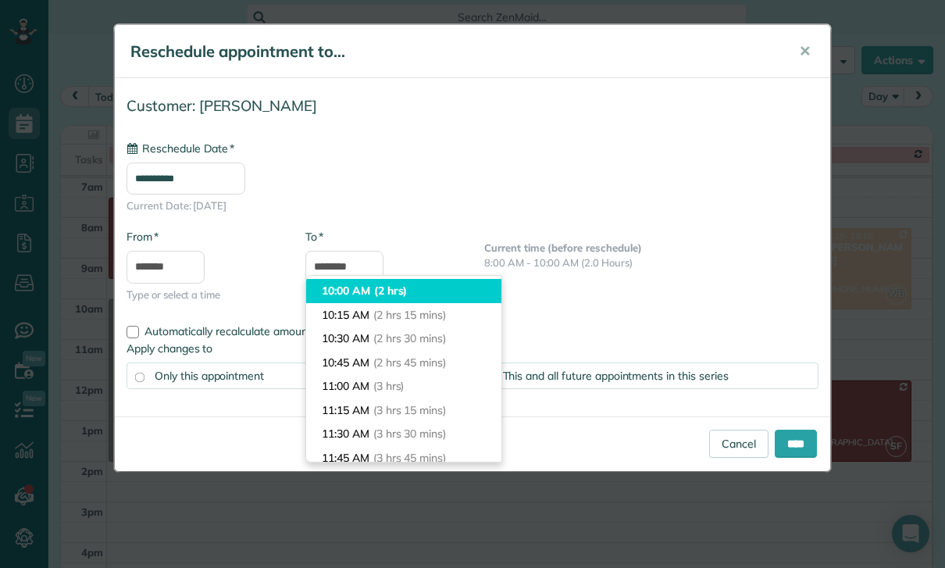
click at [396, 288] on span "(2 hrs)" at bounding box center [391, 291] width 34 height 14
type input "********"
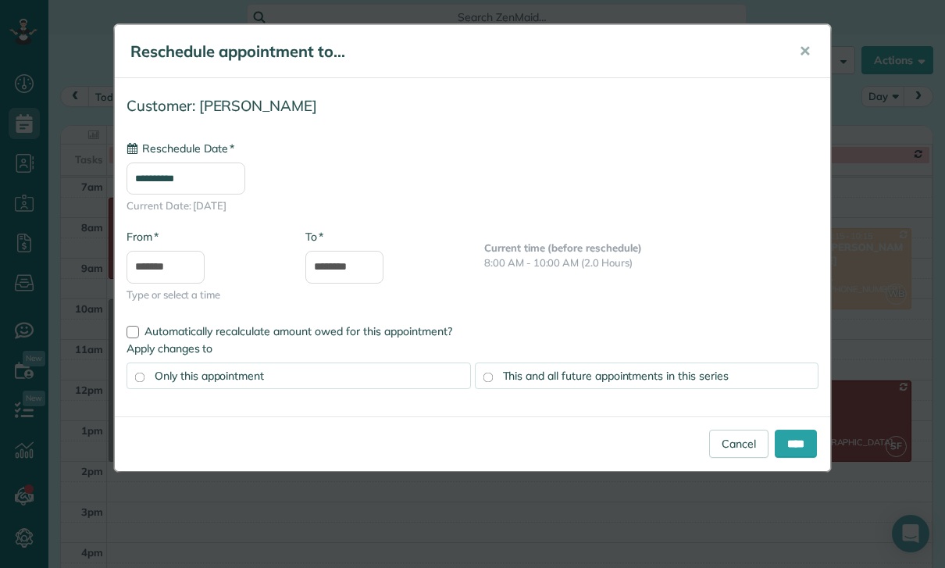
click at [615, 371] on span "This and all future appointments in this series" at bounding box center [616, 376] width 226 height 14
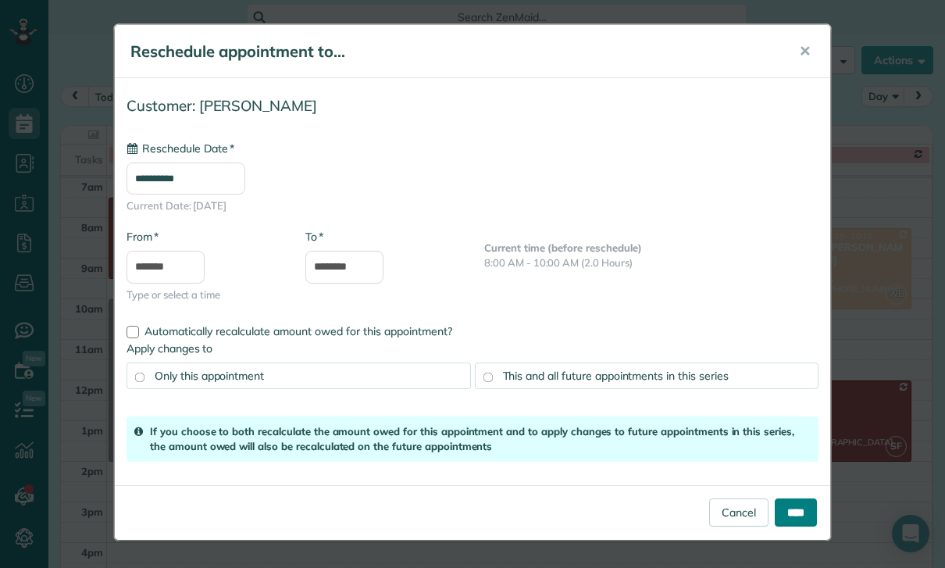
click at [799, 510] on input "****" at bounding box center [796, 512] width 42 height 28
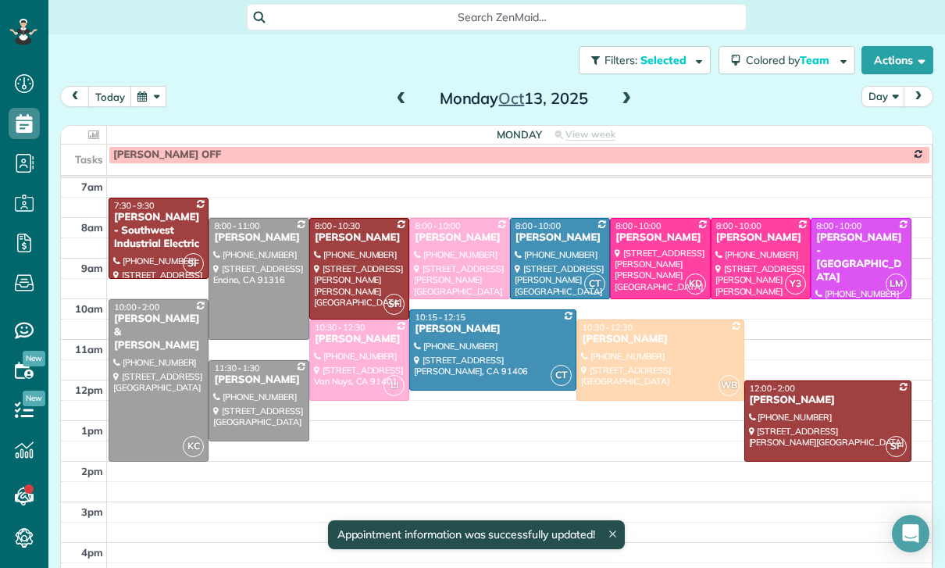
scroll to position [123, 0]
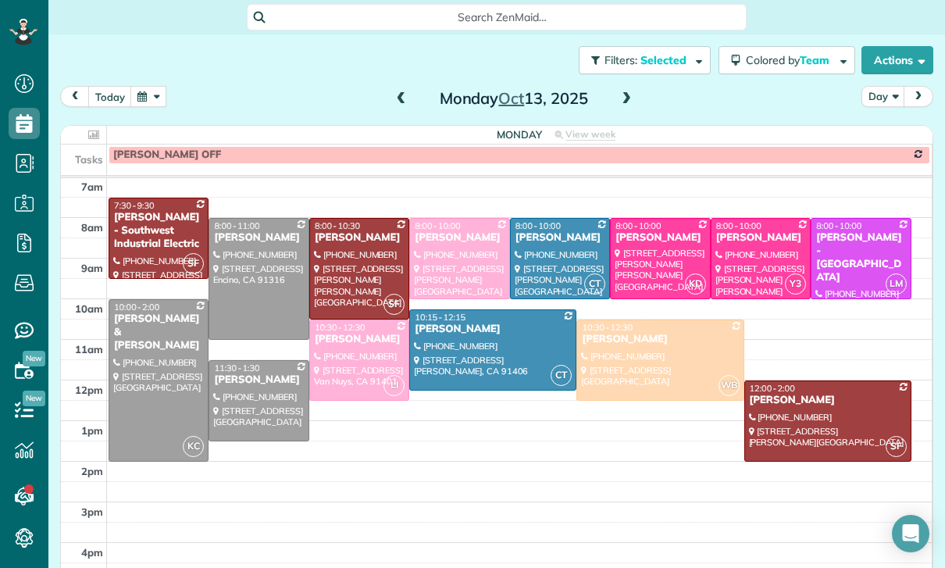
click at [159, 87] on button "button" at bounding box center [148, 96] width 36 height 21
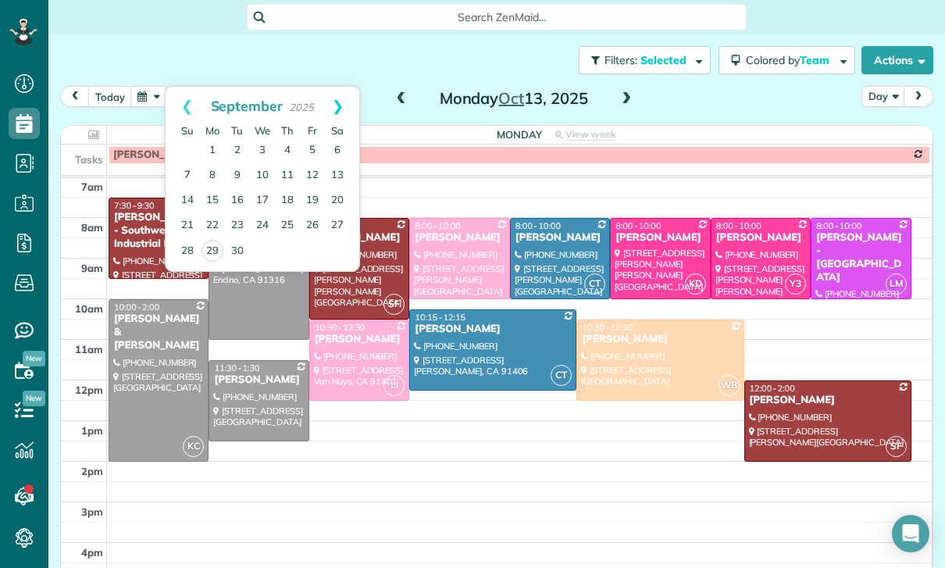
click at [338, 101] on link "Next" at bounding box center [337, 106] width 43 height 39
click at [316, 176] on link "10" at bounding box center [312, 175] width 25 height 25
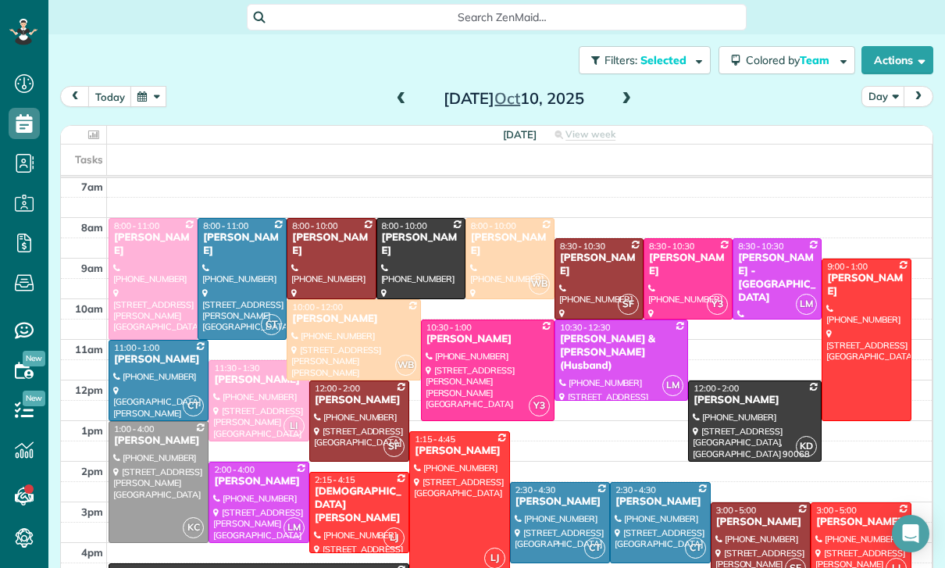
click at [467, 481] on div at bounding box center [459, 502] width 98 height 141
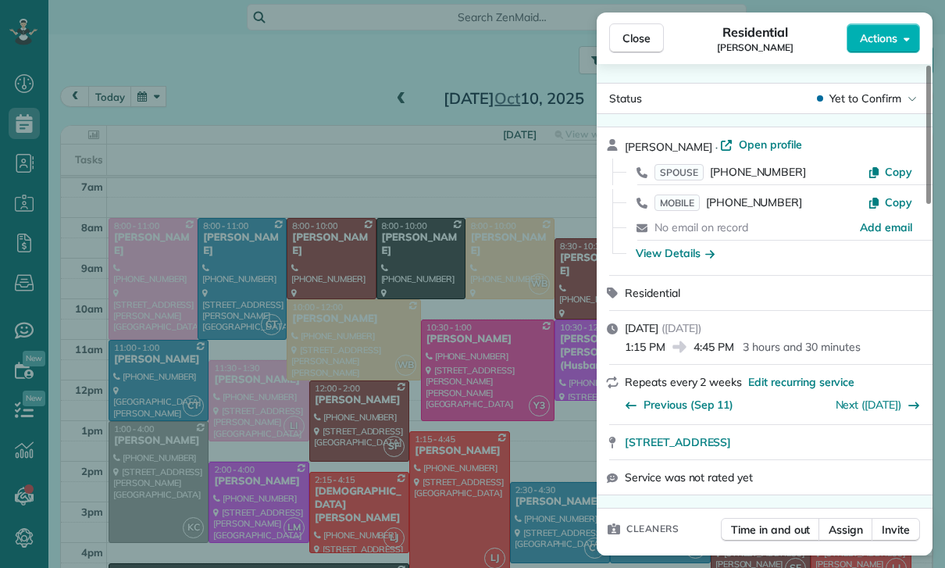
scroll to position [123, 0]
click at [185, 98] on div "Close Residential Ben Phan Actions Status Yet to Confirm Ben Phan · Open profil…" at bounding box center [472, 284] width 945 height 568
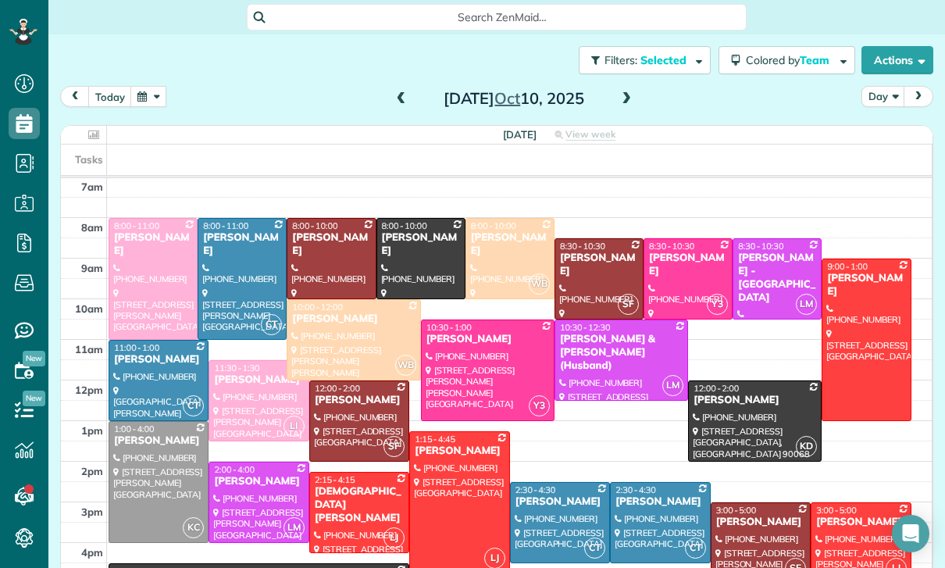
click at [156, 98] on button "button" at bounding box center [148, 96] width 36 height 21
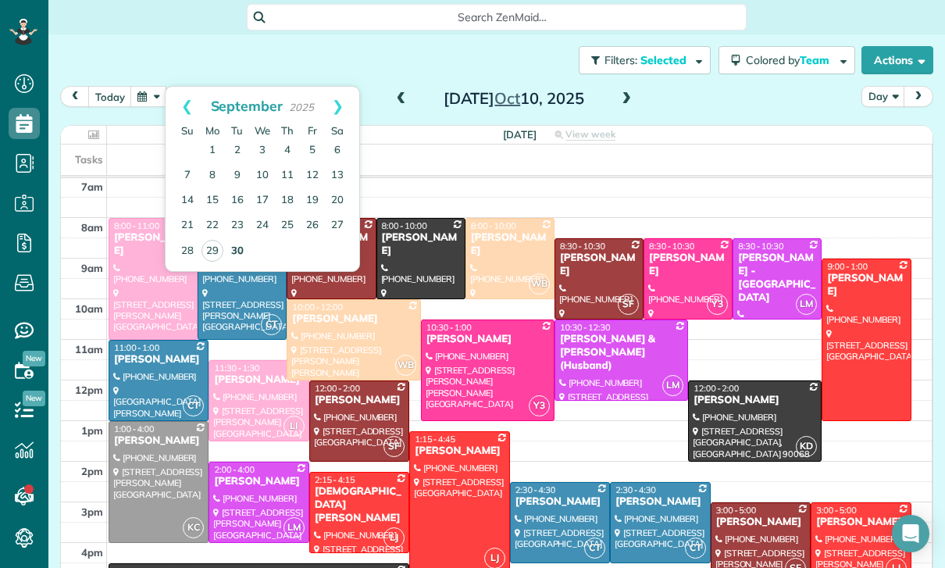
click at [235, 252] on link "30" at bounding box center [237, 251] width 25 height 25
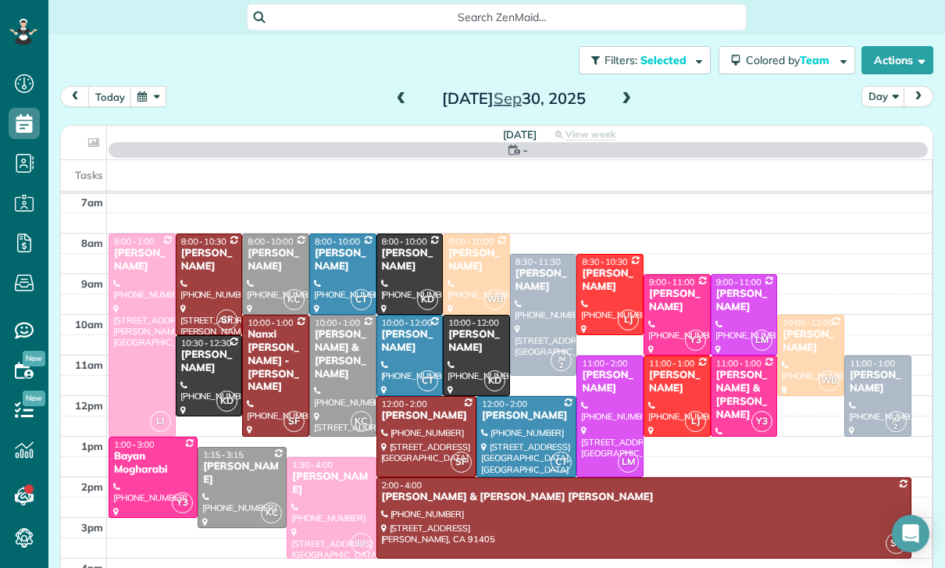
scroll to position [123, 0]
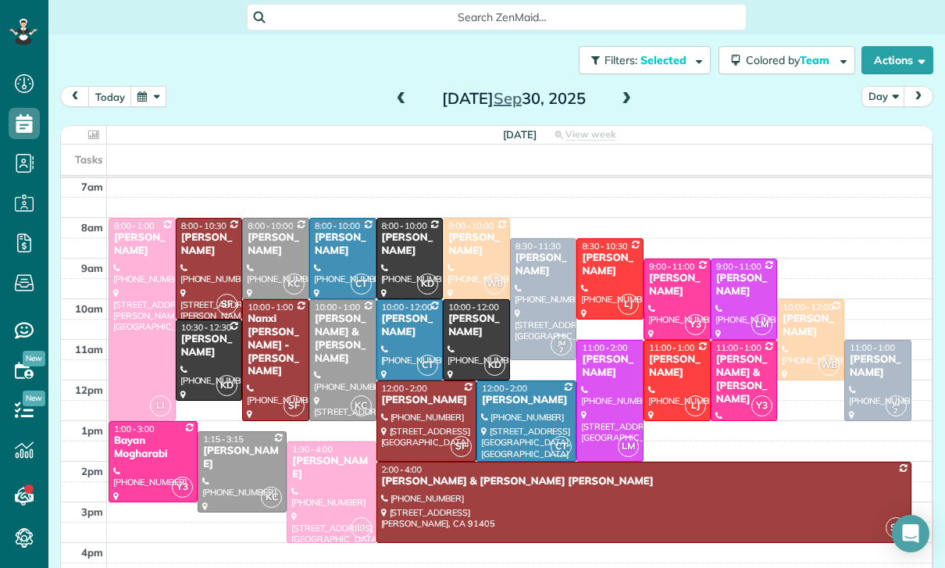
click at [152, 94] on button "button" at bounding box center [148, 96] width 36 height 21
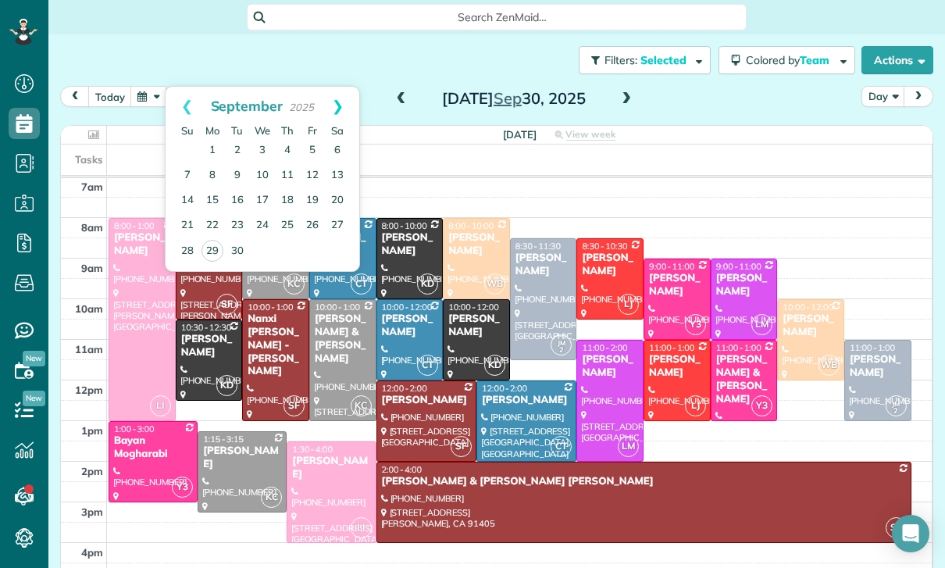
click at [345, 95] on link "Next" at bounding box center [337, 106] width 43 height 39
click at [310, 174] on link "10" at bounding box center [312, 175] width 25 height 25
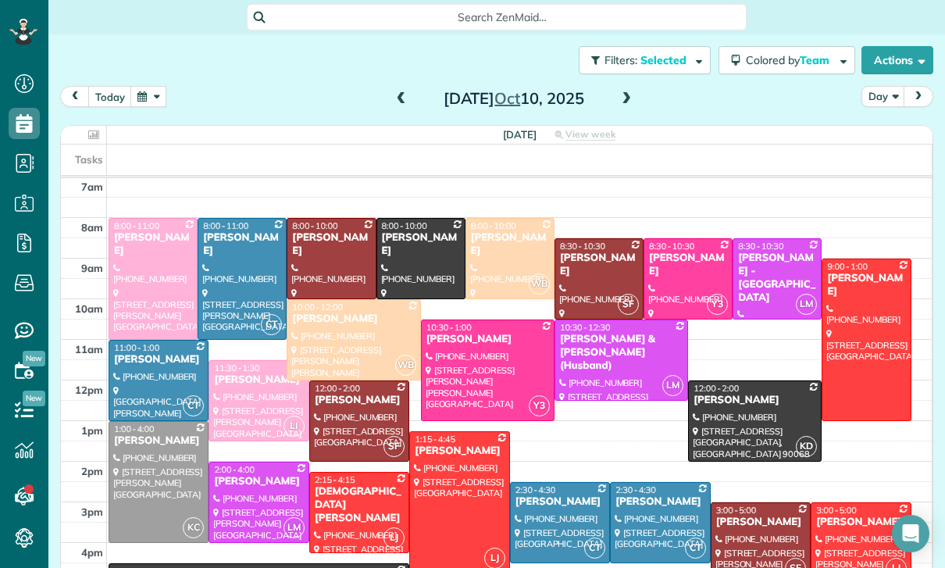
click at [458, 490] on div at bounding box center [459, 502] width 98 height 141
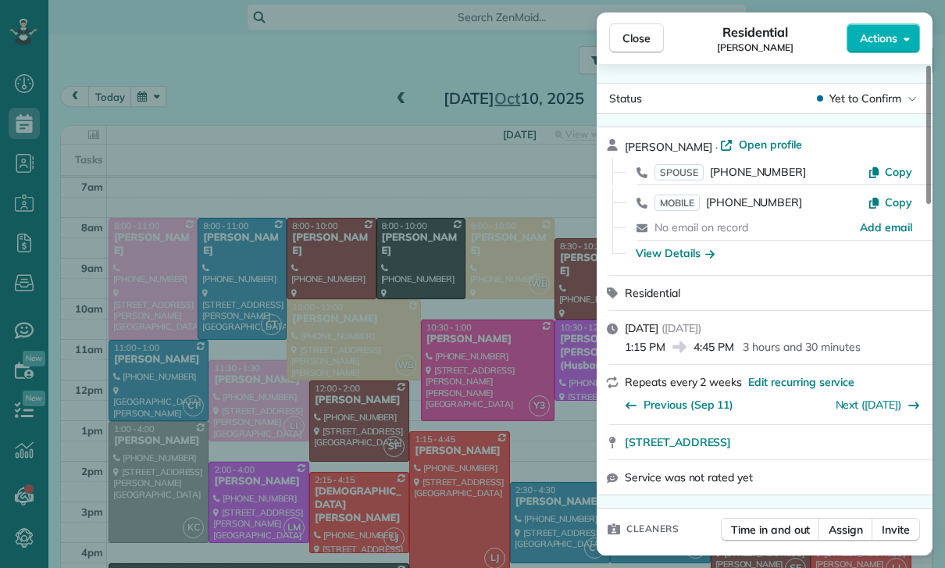
click at [252, 91] on div "Close Residential Ben Phan Actions Status Yet to Confirm Ben Phan · Open profil…" at bounding box center [472, 284] width 945 height 568
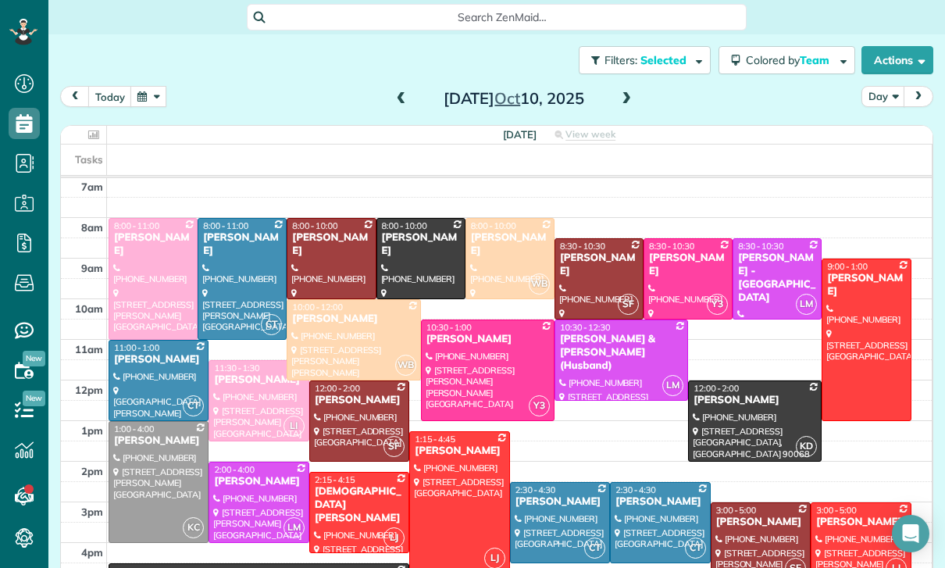
click at [152, 96] on button "button" at bounding box center [148, 96] width 36 height 21
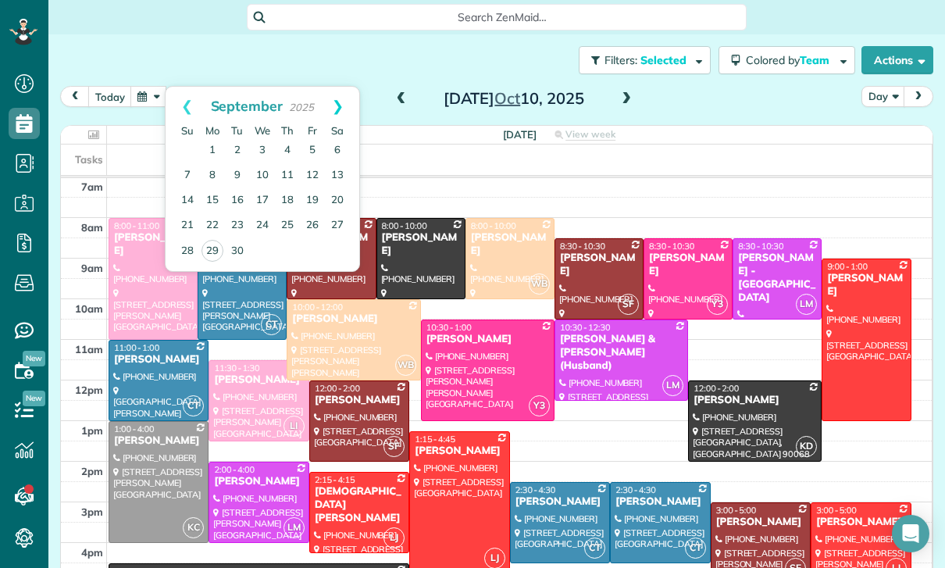
click at [351, 103] on link "Next" at bounding box center [337, 106] width 43 height 39
click at [186, 111] on link "Prev" at bounding box center [187, 106] width 43 height 39
click at [350, 98] on link "Next" at bounding box center [337, 106] width 43 height 39
click at [234, 171] on link "7" at bounding box center [237, 175] width 25 height 25
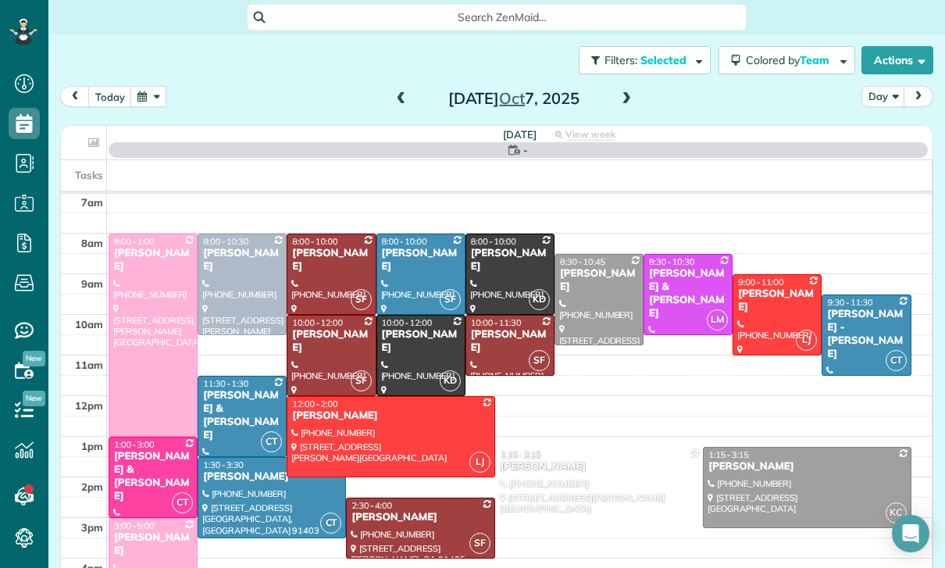
scroll to position [123, 0]
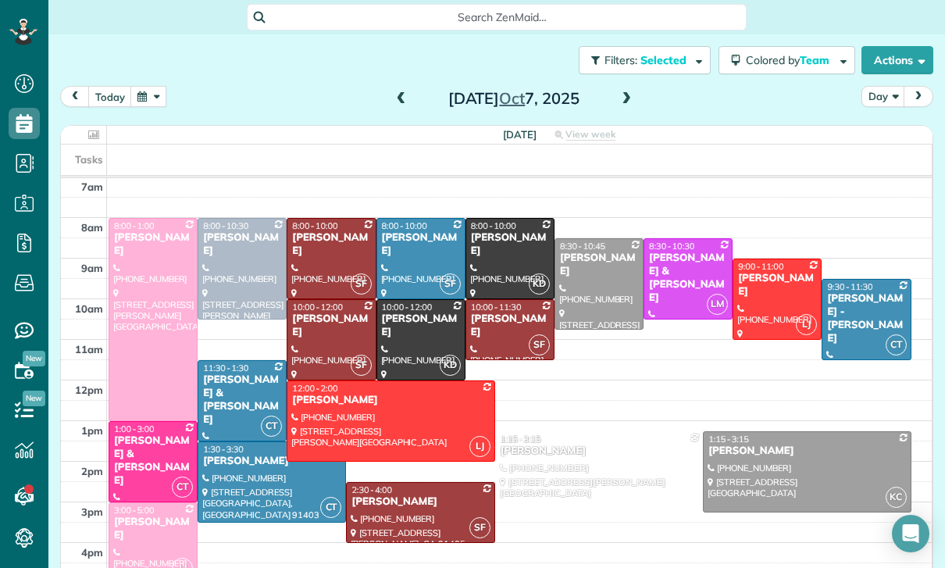
click at [149, 92] on button "button" at bounding box center [148, 96] width 36 height 21
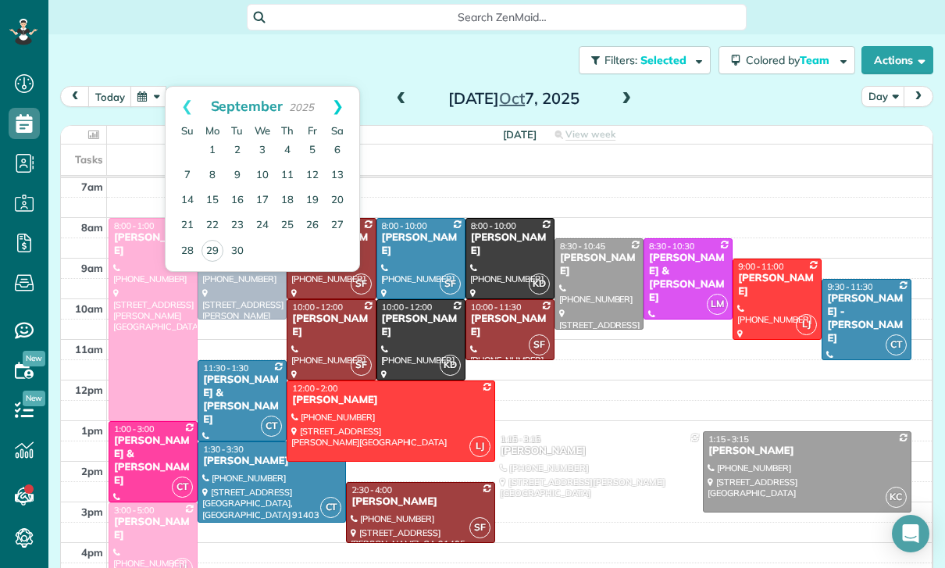
click at [353, 108] on link "Next" at bounding box center [337, 106] width 43 height 39
click at [392, 414] on div at bounding box center [390, 421] width 206 height 80
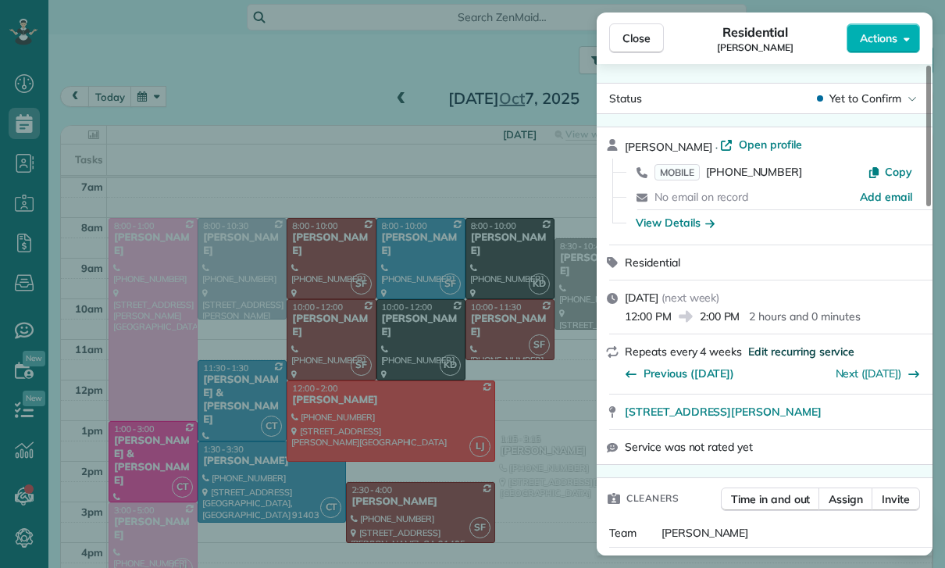
click at [786, 355] on span "Edit recurring service" at bounding box center [801, 352] width 106 height 16
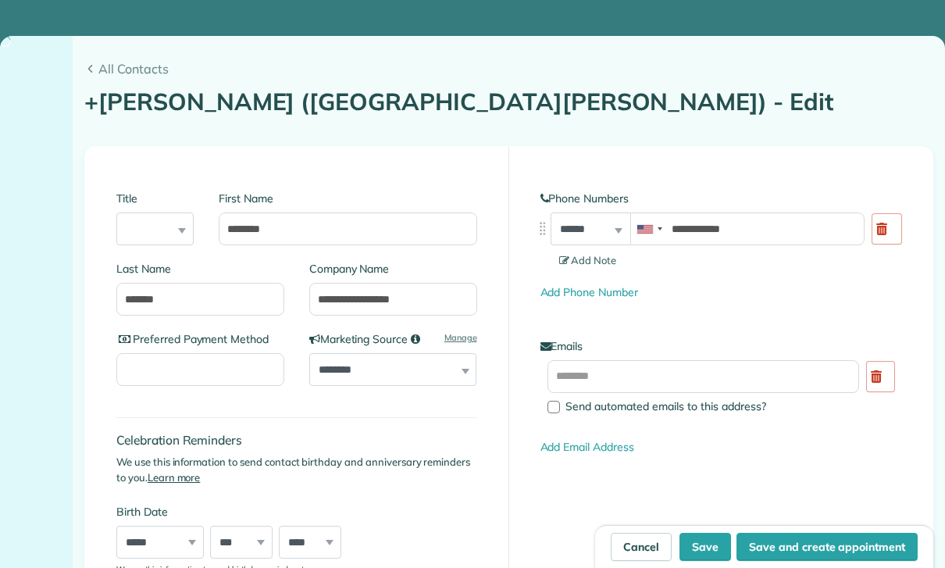
type input "**********"
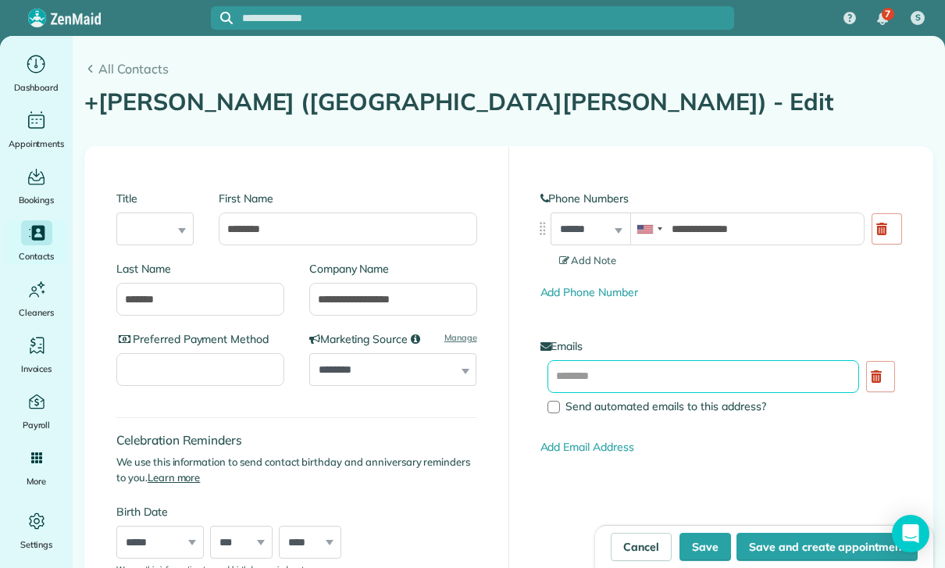
click at [605, 373] on input "text" at bounding box center [704, 376] width 312 height 33
paste input "**********"
type input "**********"
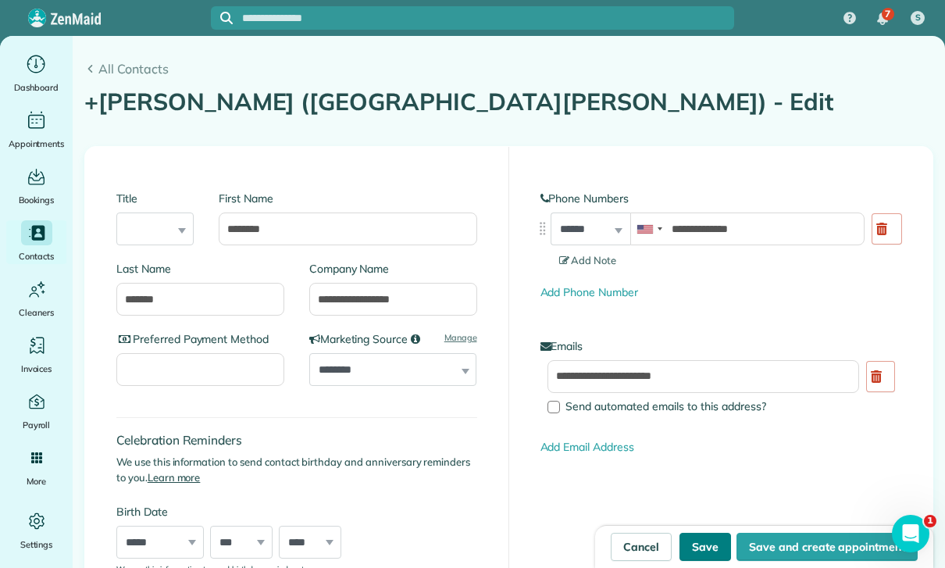
click at [712, 548] on button "Save" at bounding box center [706, 547] width 52 height 28
type input "**********"
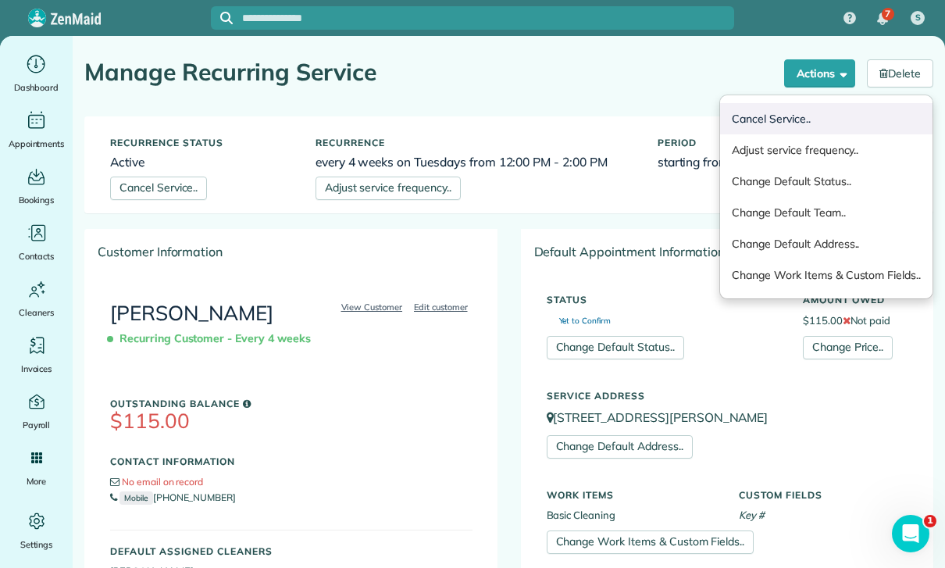
click at [773, 112] on link "Cancel Service.." at bounding box center [826, 118] width 212 height 31
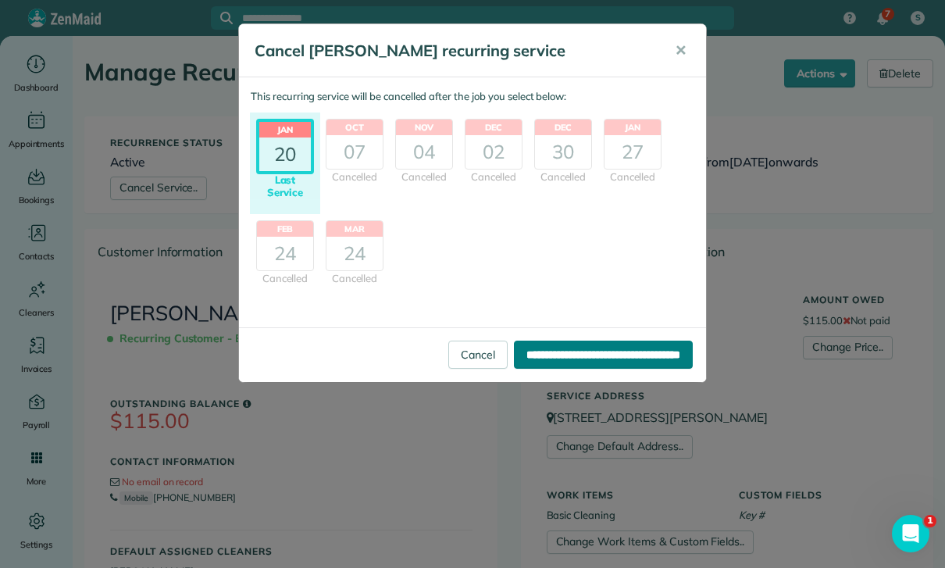
click at [601, 354] on input "**********" at bounding box center [603, 355] width 179 height 28
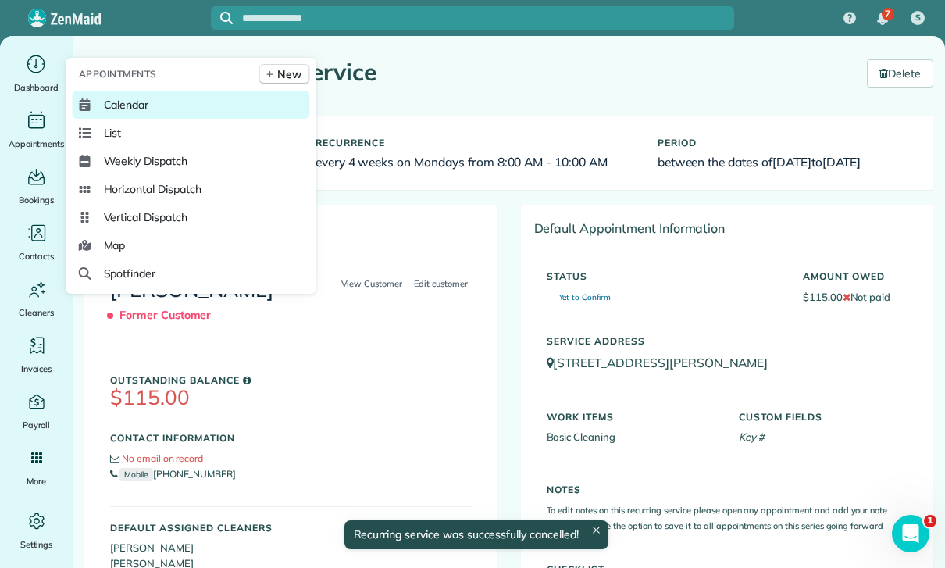
click at [128, 112] on span "Calendar" at bounding box center [126, 105] width 45 height 16
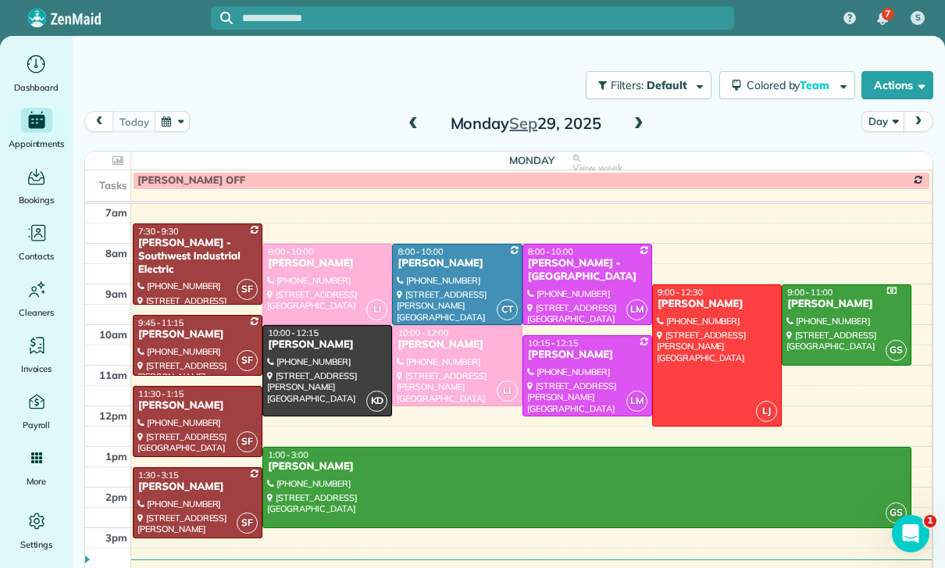
click at [172, 120] on button "button" at bounding box center [173, 121] width 36 height 21
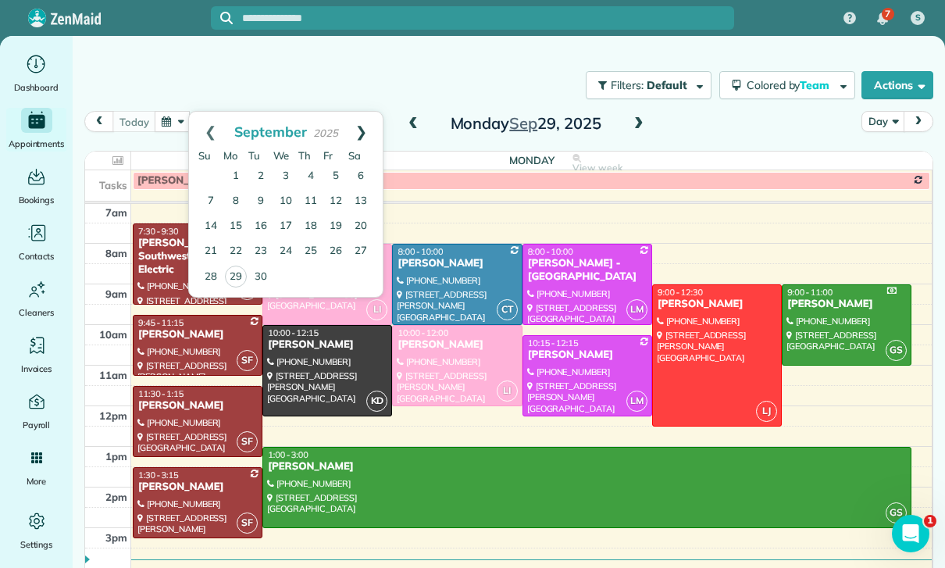
click at [369, 125] on link "Next" at bounding box center [361, 131] width 43 height 39
click at [342, 203] on link "10" at bounding box center [335, 201] width 25 height 25
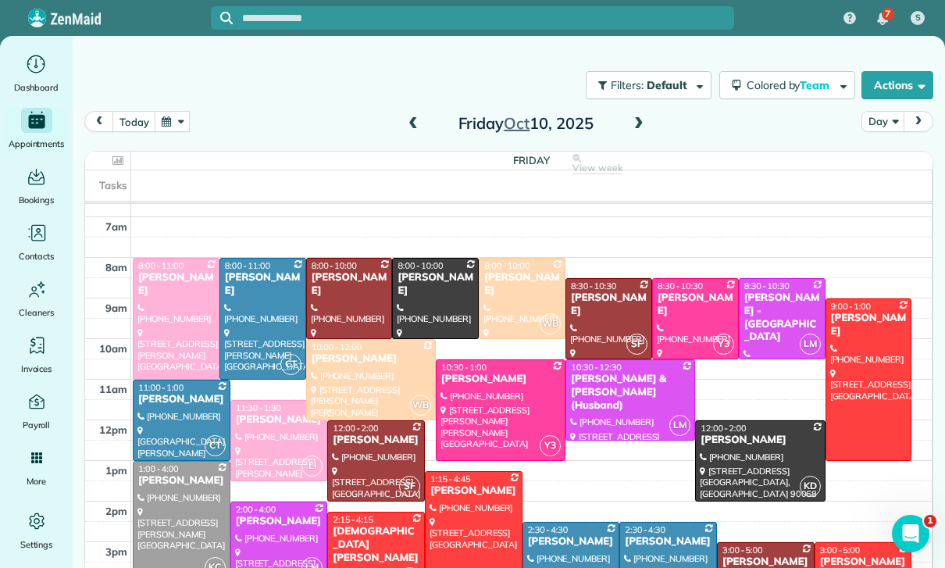
scroll to position [123, 0]
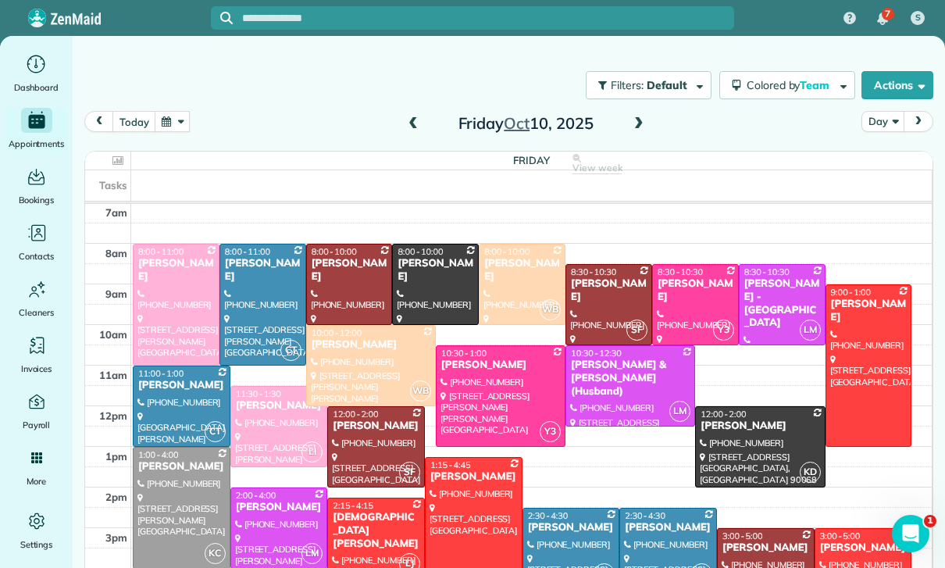
click at [180, 123] on button "button" at bounding box center [173, 121] width 36 height 21
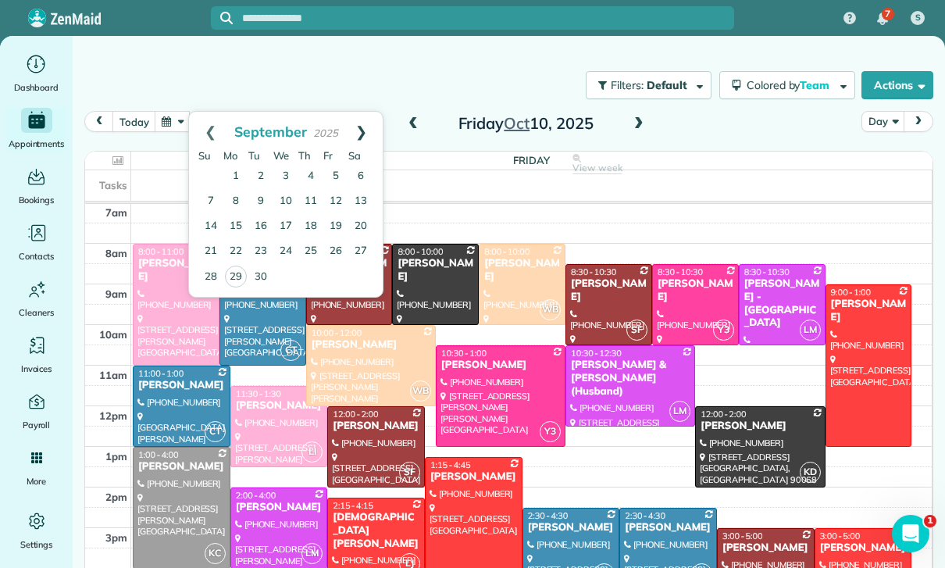
click at [362, 130] on link "Next" at bounding box center [361, 131] width 43 height 39
click at [235, 199] on link "6" at bounding box center [235, 201] width 25 height 25
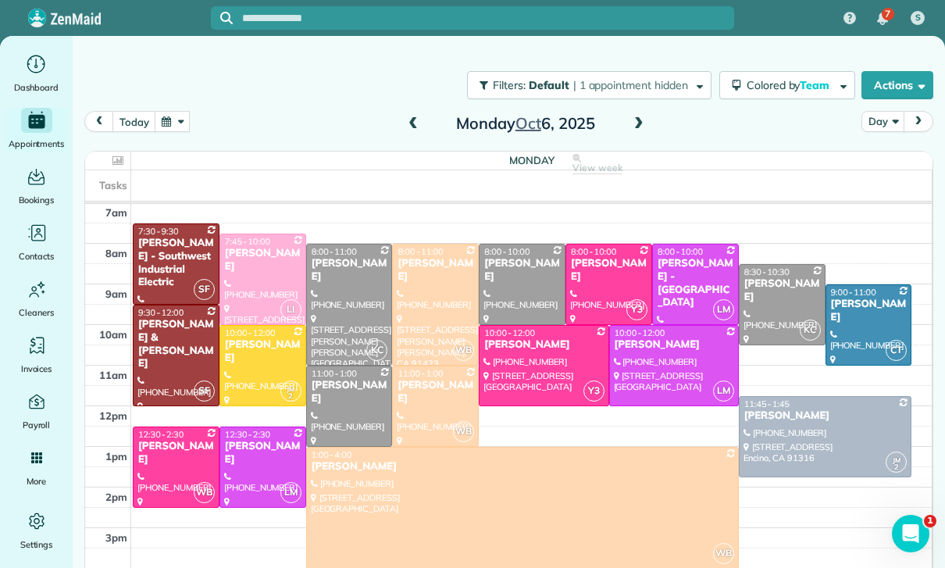
click at [177, 129] on button "button" at bounding box center [173, 121] width 36 height 21
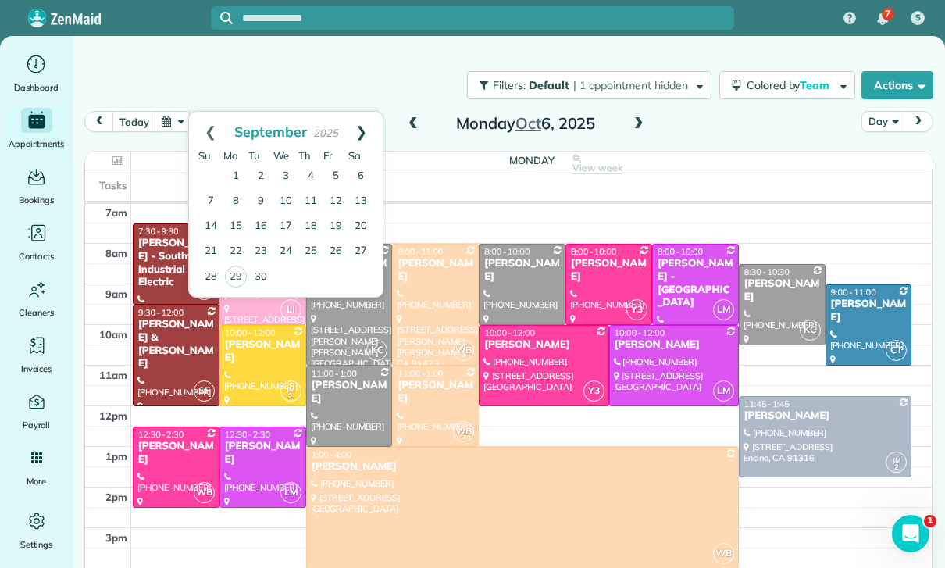
click at [376, 125] on link "Next" at bounding box center [361, 131] width 43 height 39
click at [291, 175] on link "1" at bounding box center [285, 176] width 25 height 25
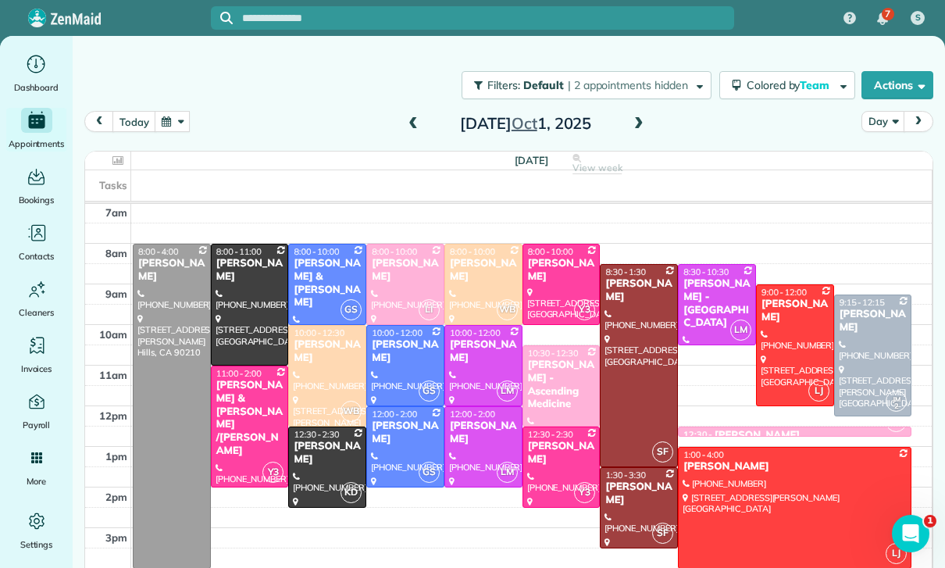
click at [163, 127] on button "button" at bounding box center [173, 121] width 36 height 21
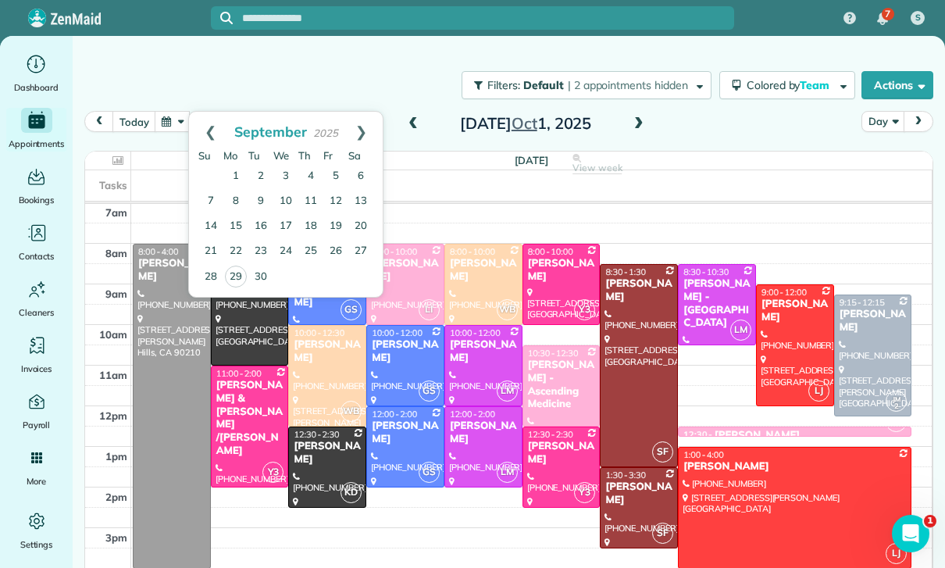
click at [372, 131] on link "Next" at bounding box center [361, 131] width 43 height 39
click at [337, 206] on link "10" at bounding box center [335, 201] width 25 height 25
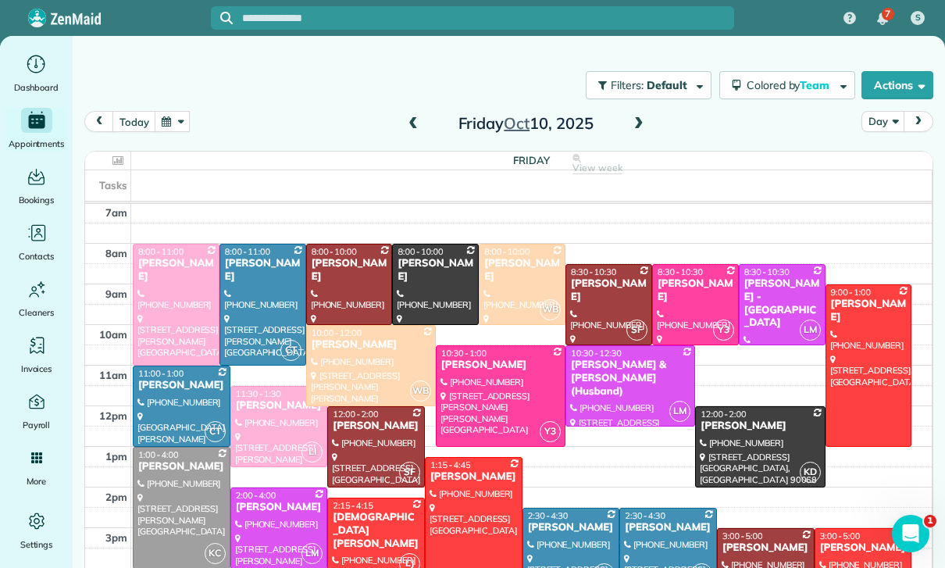
click at [169, 125] on button "button" at bounding box center [173, 121] width 36 height 21
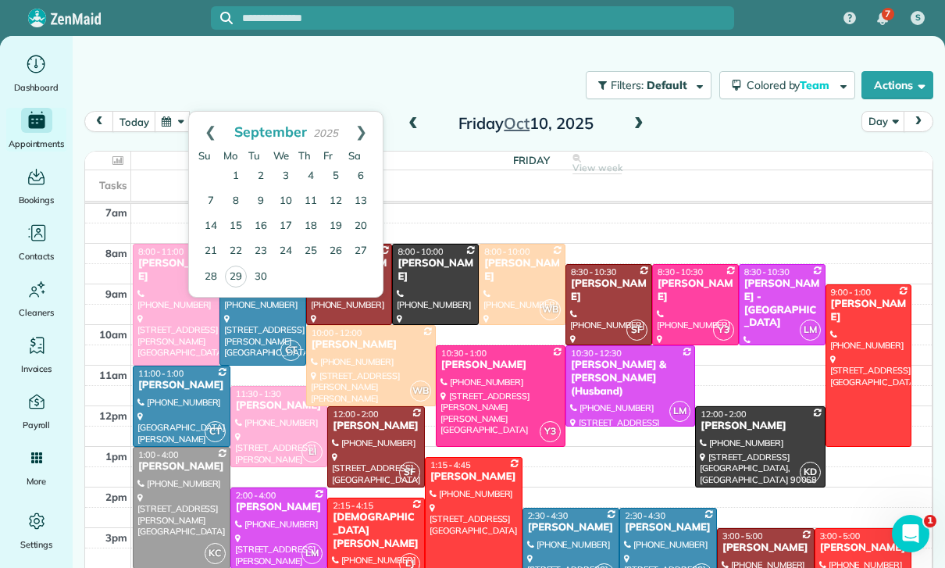
click at [370, 130] on link "Next" at bounding box center [361, 131] width 43 height 39
click at [283, 200] on link "8" at bounding box center [285, 201] width 25 height 25
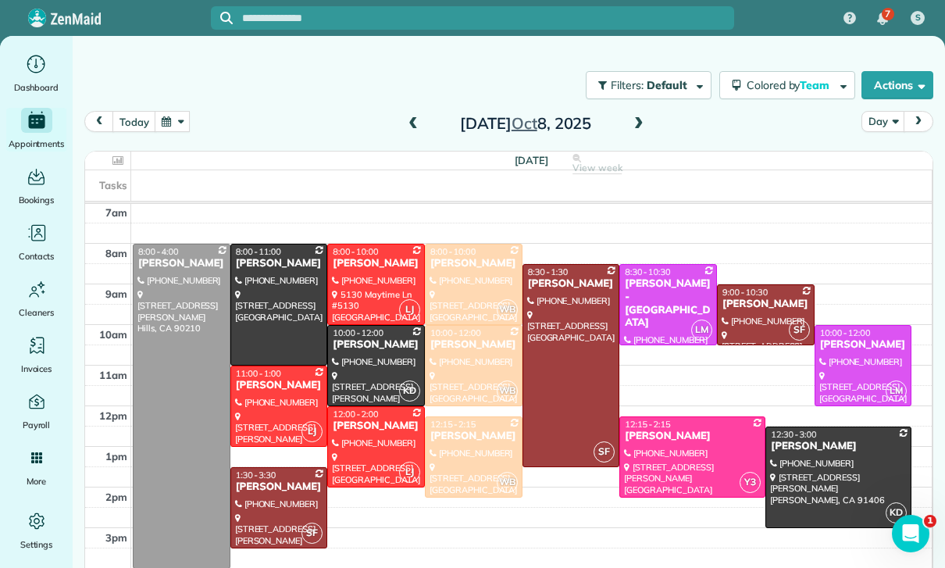
click at [637, 129] on span at bounding box center [638, 124] width 17 height 14
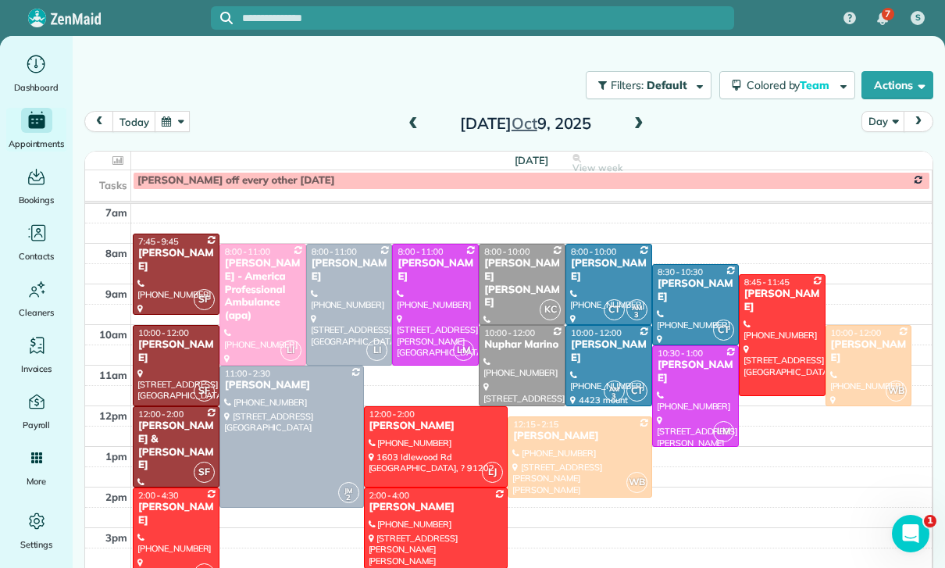
click at [640, 123] on span at bounding box center [638, 124] width 17 height 14
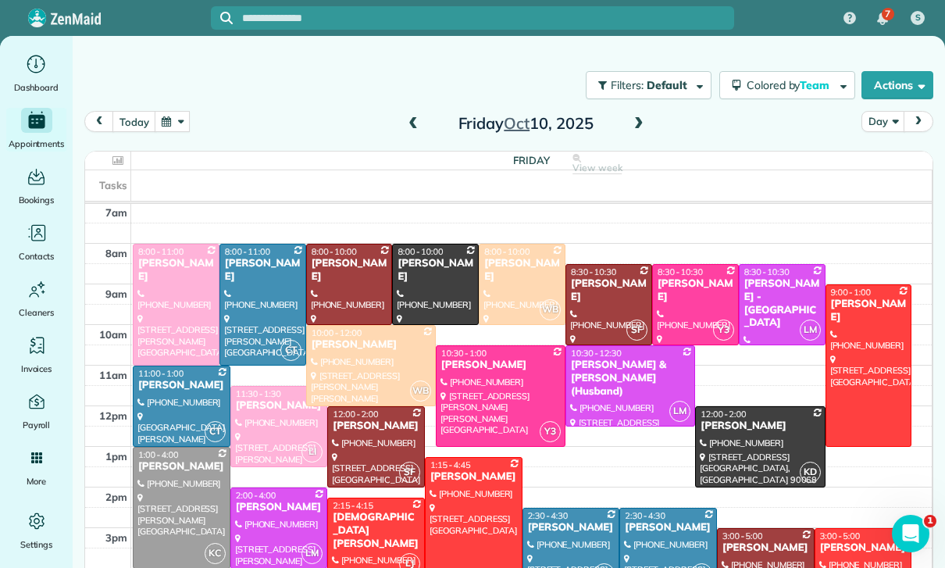
click at [189, 114] on button "button" at bounding box center [173, 121] width 36 height 21
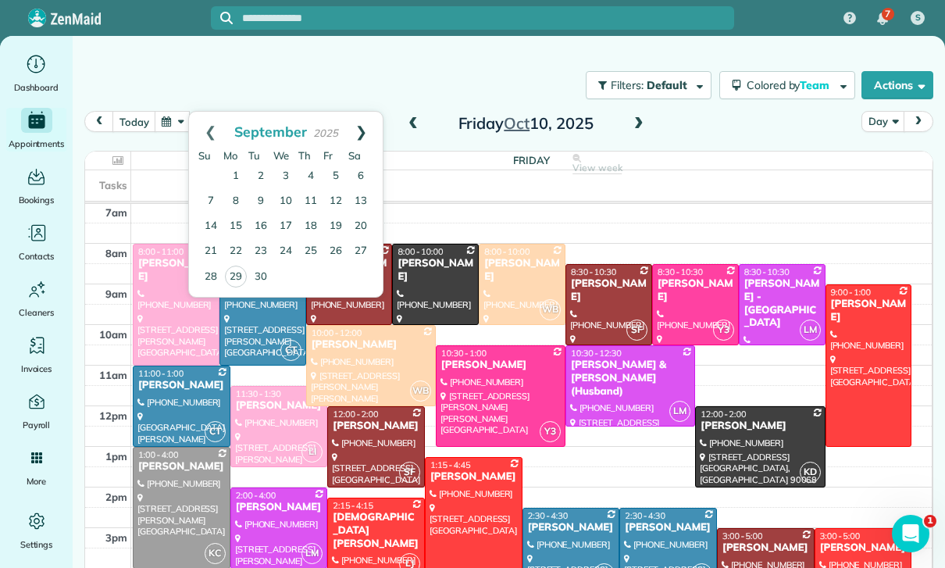
click at [366, 127] on link "Next" at bounding box center [361, 131] width 43 height 39
click at [309, 206] on link "9" at bounding box center [310, 201] width 25 height 25
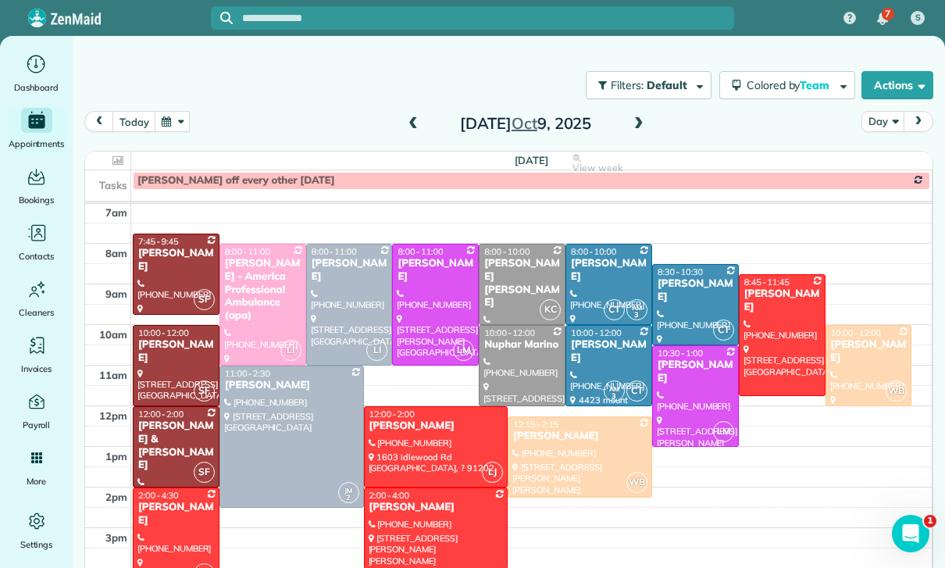
click at [412, 121] on span at bounding box center [413, 124] width 17 height 14
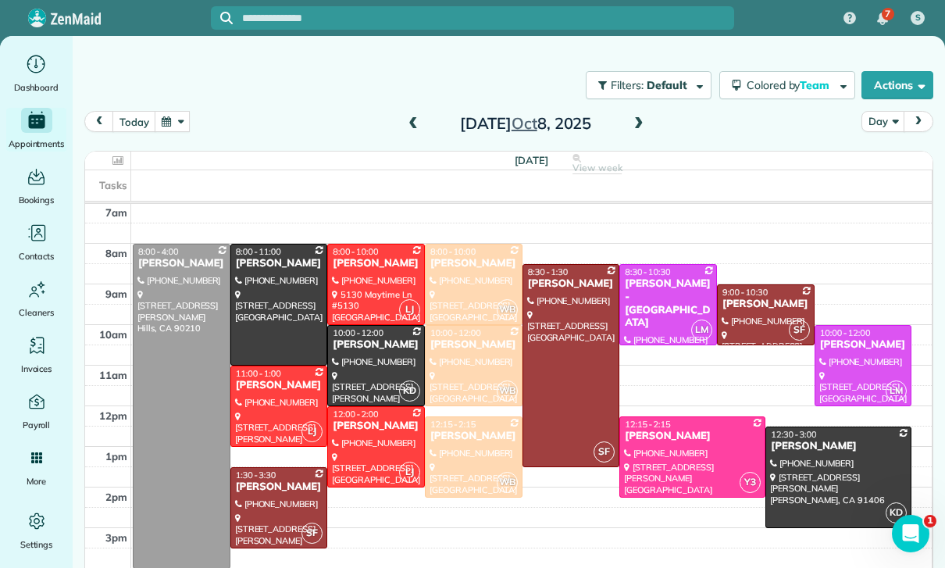
click at [172, 122] on button "button" at bounding box center [173, 121] width 36 height 21
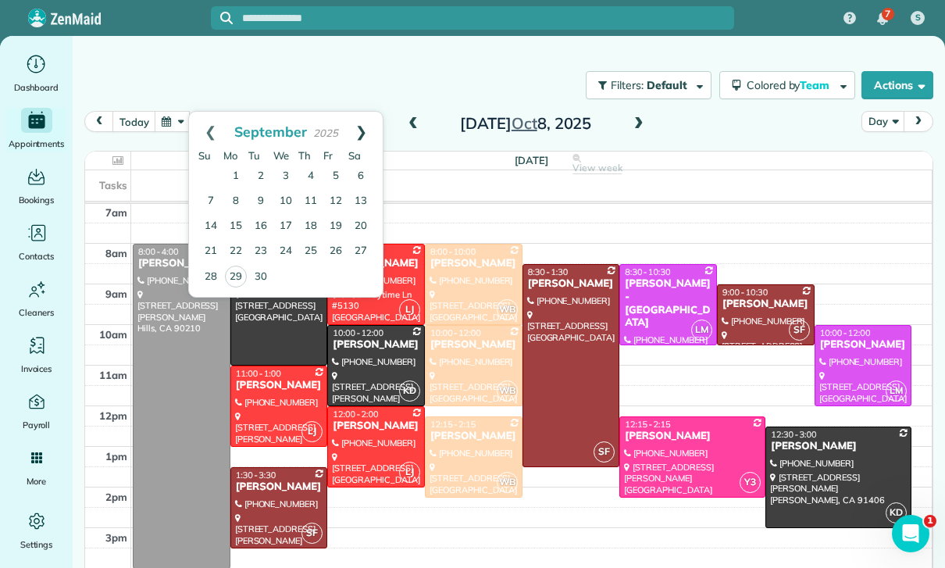
click at [362, 134] on link "Next" at bounding box center [361, 131] width 43 height 39
click at [295, 170] on link "1" at bounding box center [285, 176] width 25 height 25
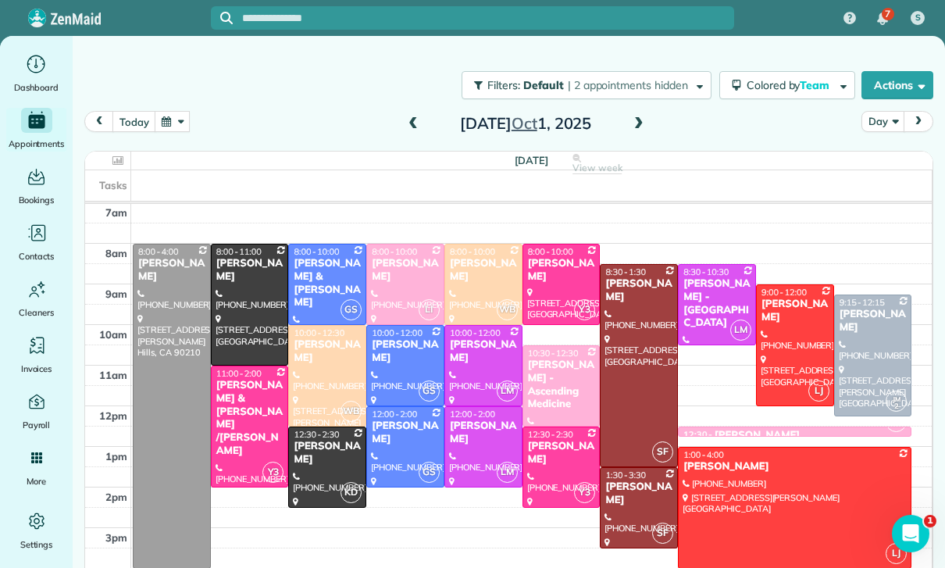
click at [418, 112] on span at bounding box center [413, 123] width 17 height 23
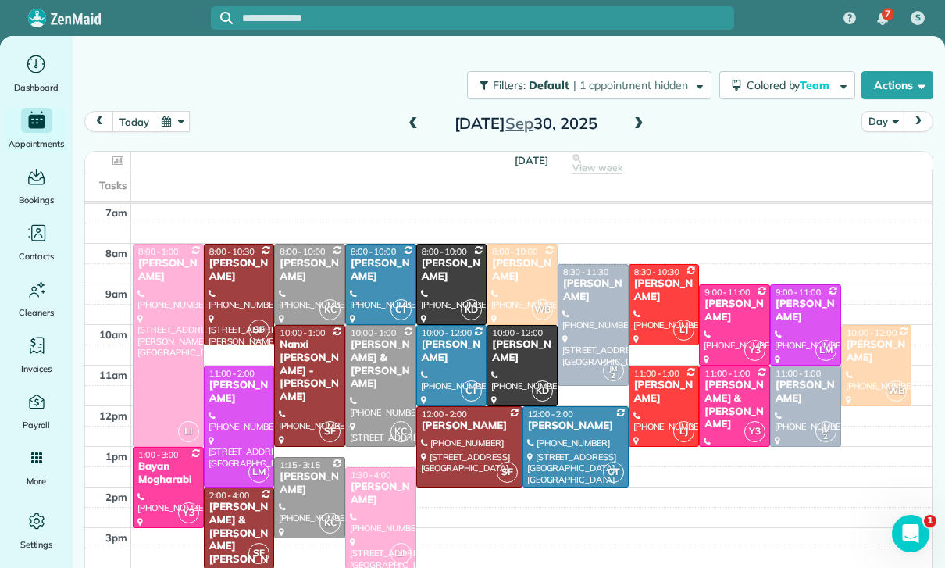
click at [175, 107] on div "Filters: Default | 1 appointment hidden Colored by Team Color by Cleaner Color …" at bounding box center [509, 85] width 872 height 52
click at [177, 127] on button "button" at bounding box center [173, 121] width 36 height 21
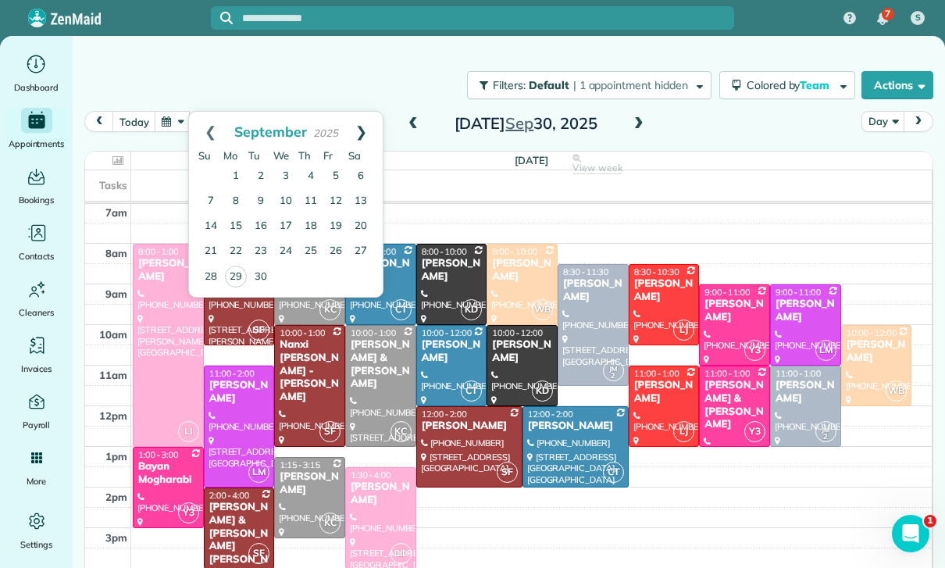
click at [356, 128] on link "Next" at bounding box center [361, 131] width 43 height 39
click at [366, 201] on link "11" at bounding box center [360, 201] width 25 height 25
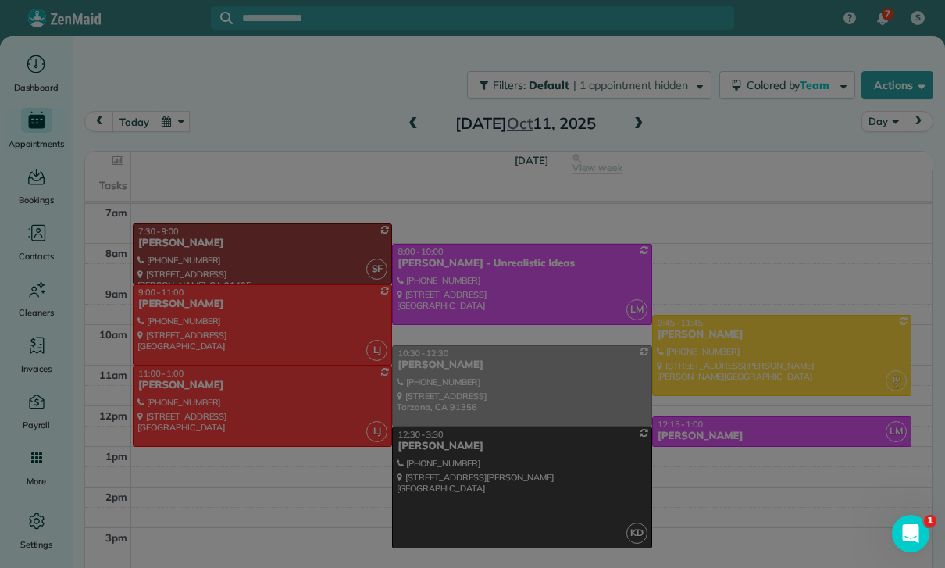
click at [769, 433] on div at bounding box center [472, 284] width 945 height 568
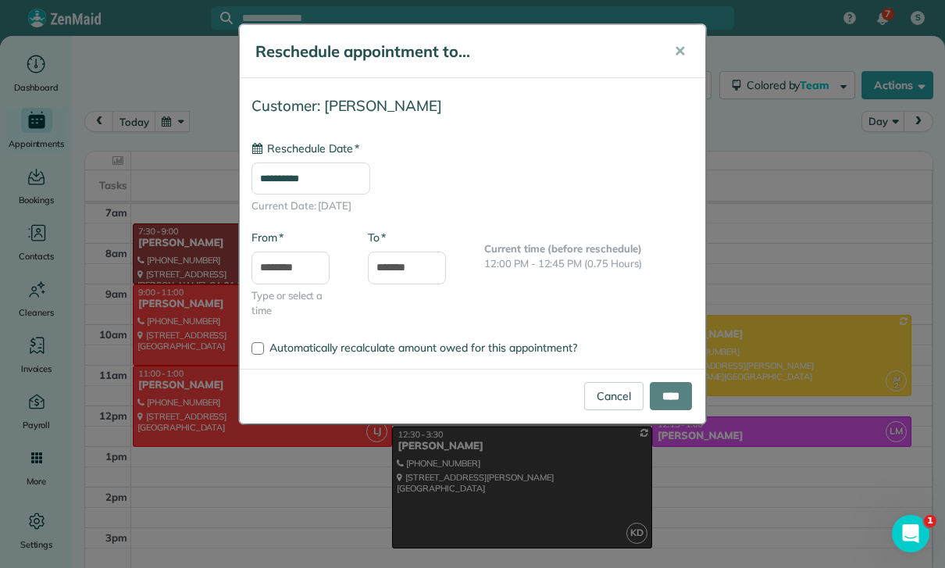
type input "**********"
click at [605, 394] on link "Cancel" at bounding box center [613, 396] width 59 height 28
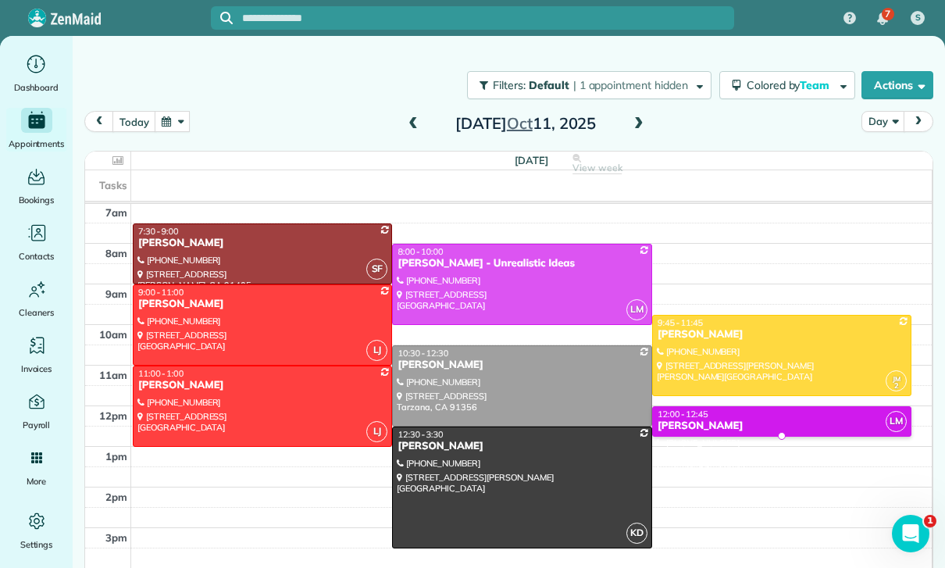
click at [764, 430] on div "[PERSON_NAME]" at bounding box center [782, 425] width 250 height 13
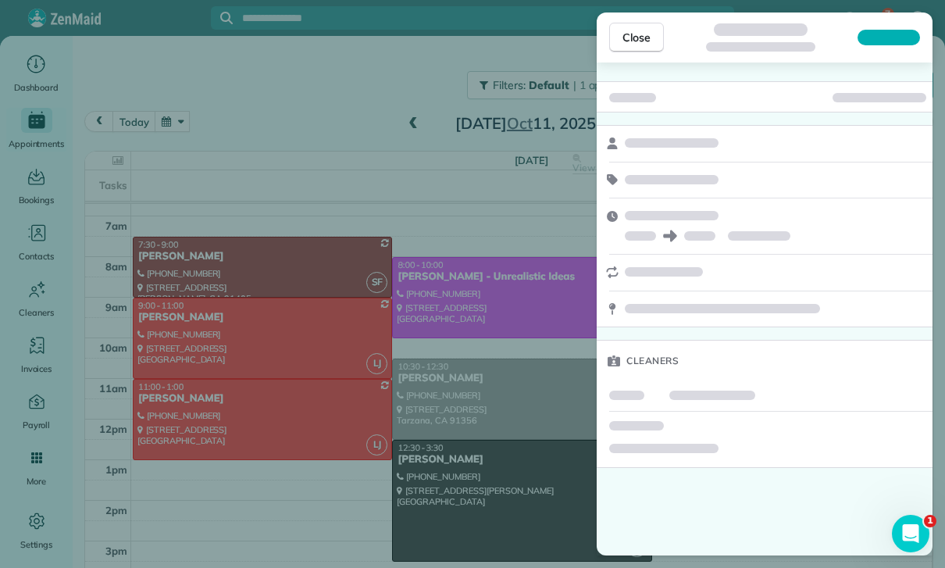
scroll to position [109, 0]
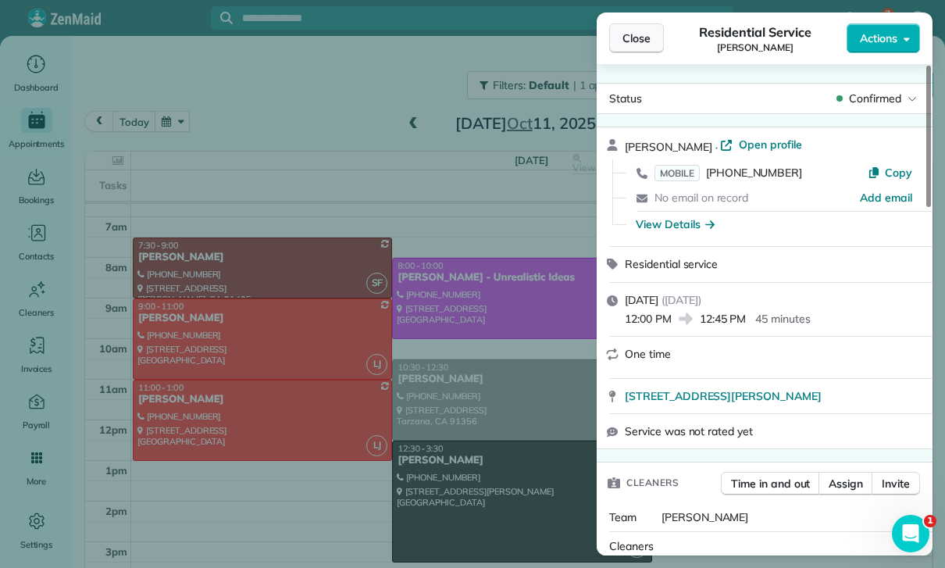
click at [643, 45] on span "Close" at bounding box center [636, 38] width 28 height 16
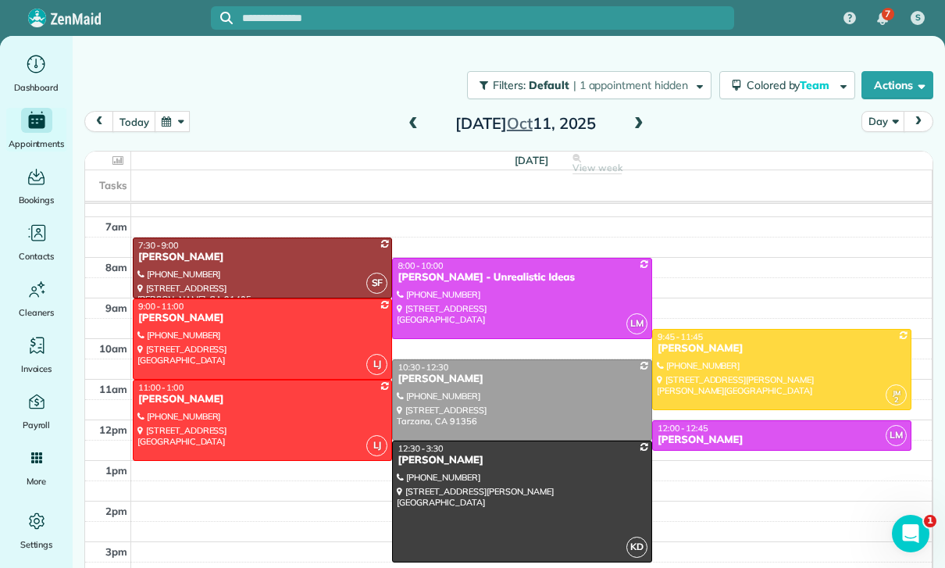
click at [763, 431] on div "12:00 - 12:45" at bounding box center [782, 428] width 250 height 11
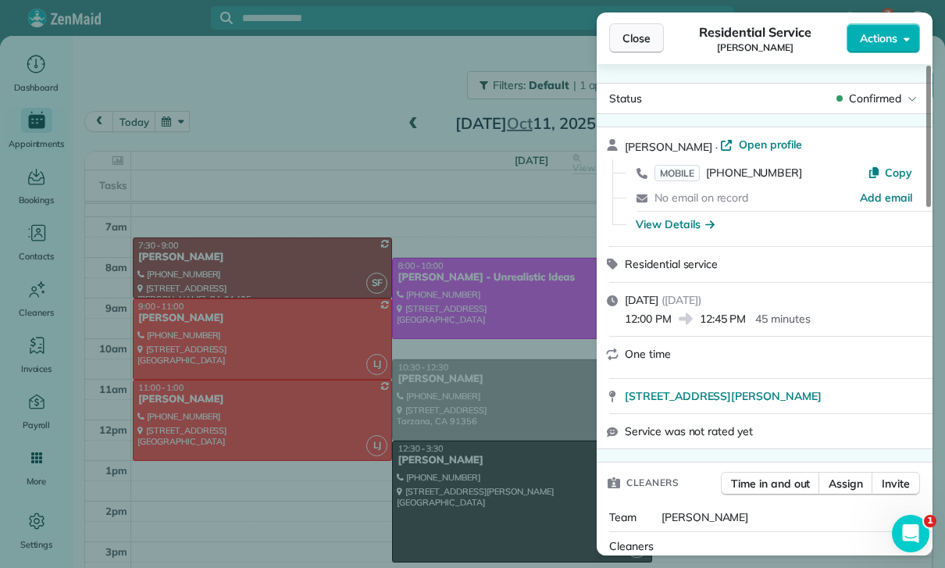
click at [628, 43] on span "Close" at bounding box center [636, 38] width 28 height 16
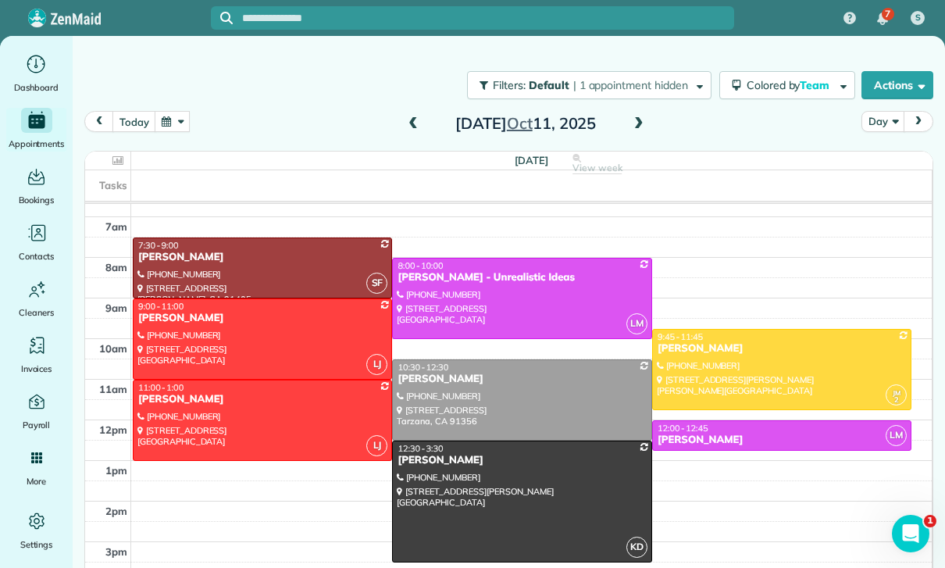
click at [746, 433] on div "[PERSON_NAME]" at bounding box center [782, 439] width 250 height 13
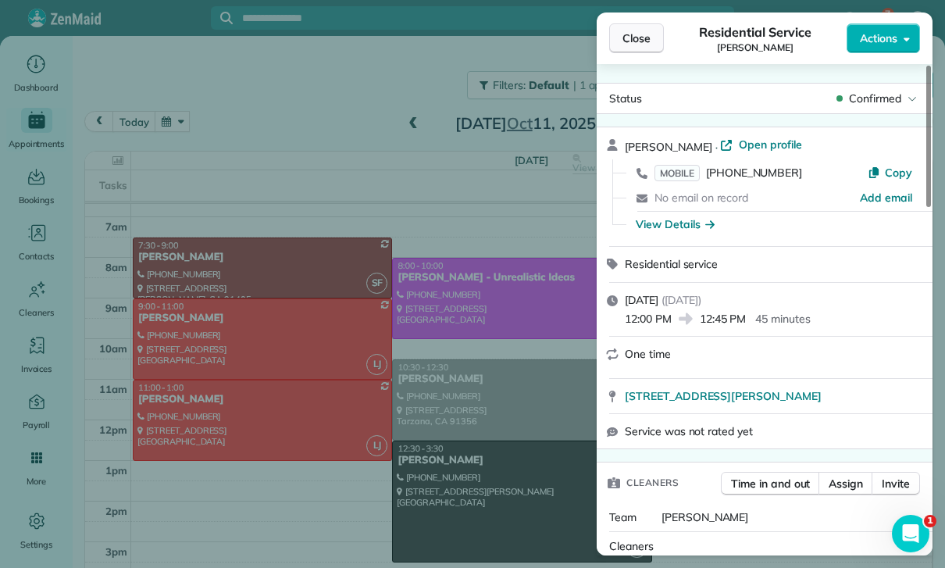
click at [626, 33] on span "Close" at bounding box center [636, 38] width 28 height 16
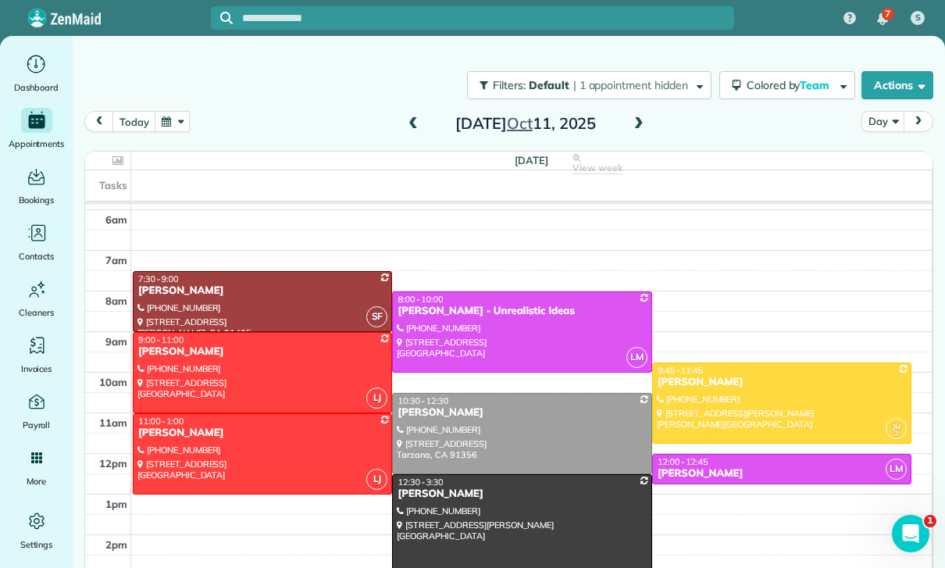
scroll to position [109, 0]
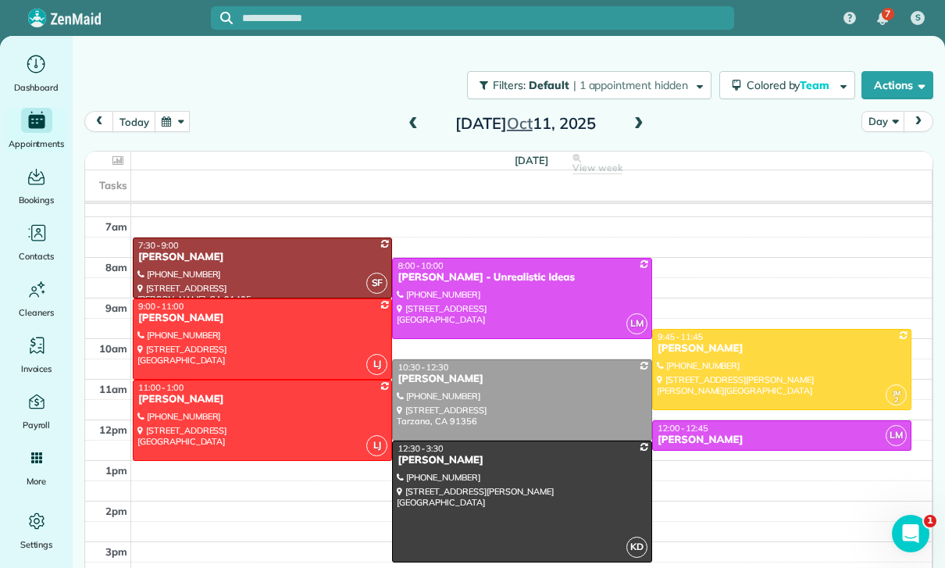
click at [173, 122] on button "button" at bounding box center [173, 121] width 36 height 21
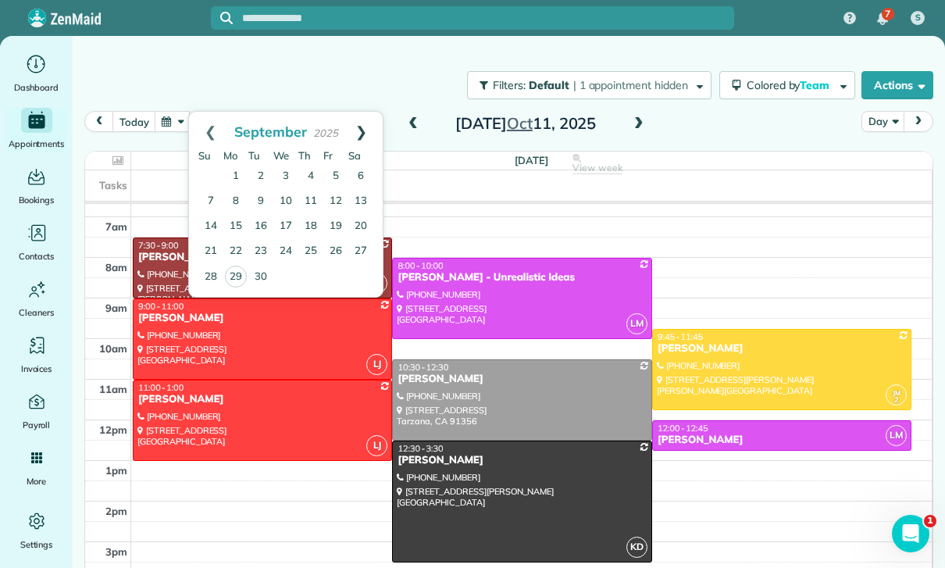
click at [375, 122] on link "Next" at bounding box center [361, 131] width 43 height 39
click at [334, 172] on link "3" at bounding box center [335, 176] width 25 height 25
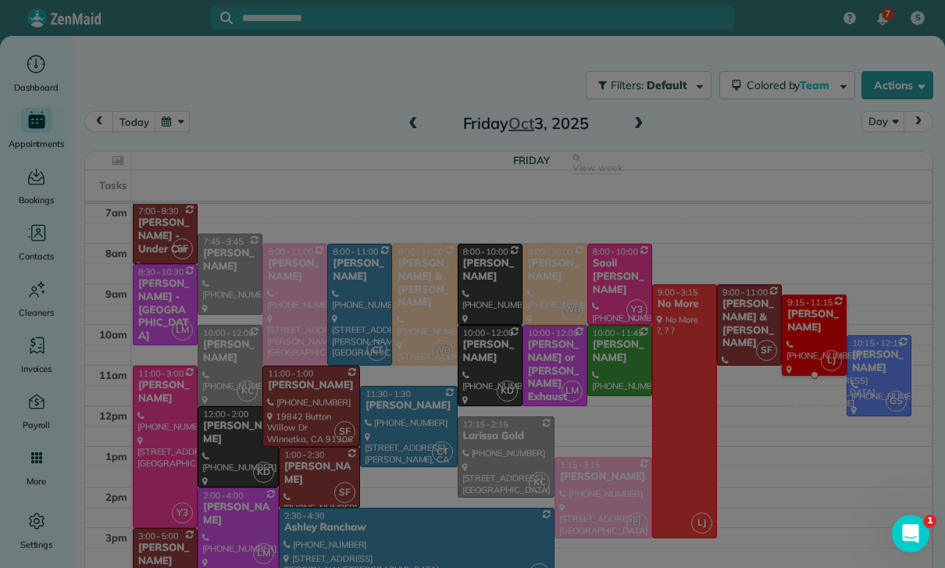
scroll to position [123, 0]
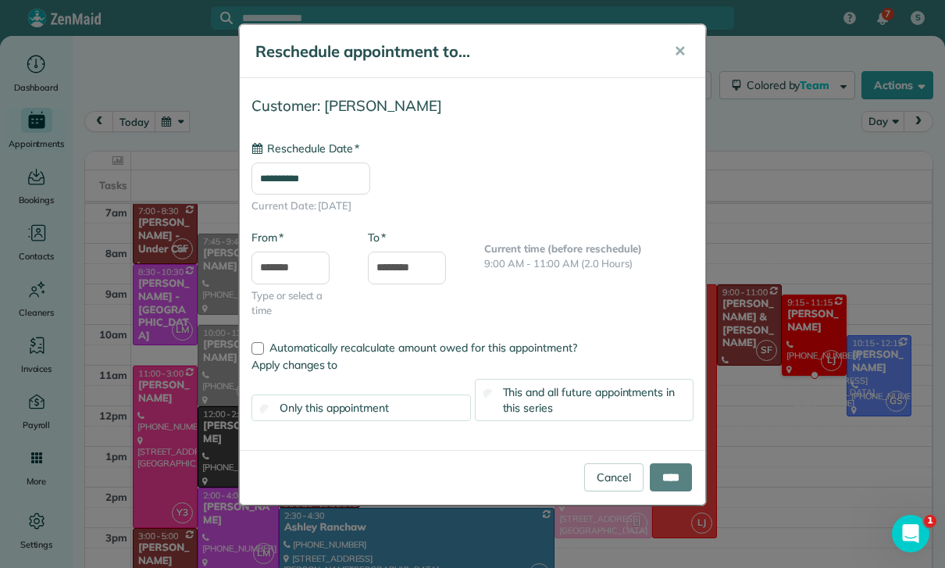
click at [334, 186] on input "**********" at bounding box center [310, 178] width 119 height 33
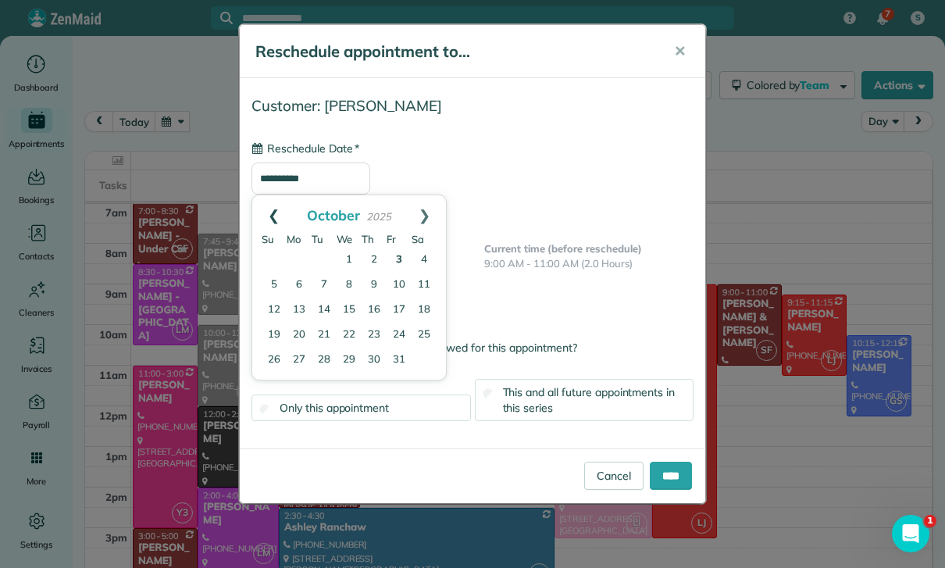
click at [275, 211] on link "Prev" at bounding box center [273, 214] width 43 height 39
click at [428, 206] on link "Next" at bounding box center [424, 214] width 43 height 39
click at [377, 254] on link "2" at bounding box center [374, 260] width 25 height 25
type input "**********"
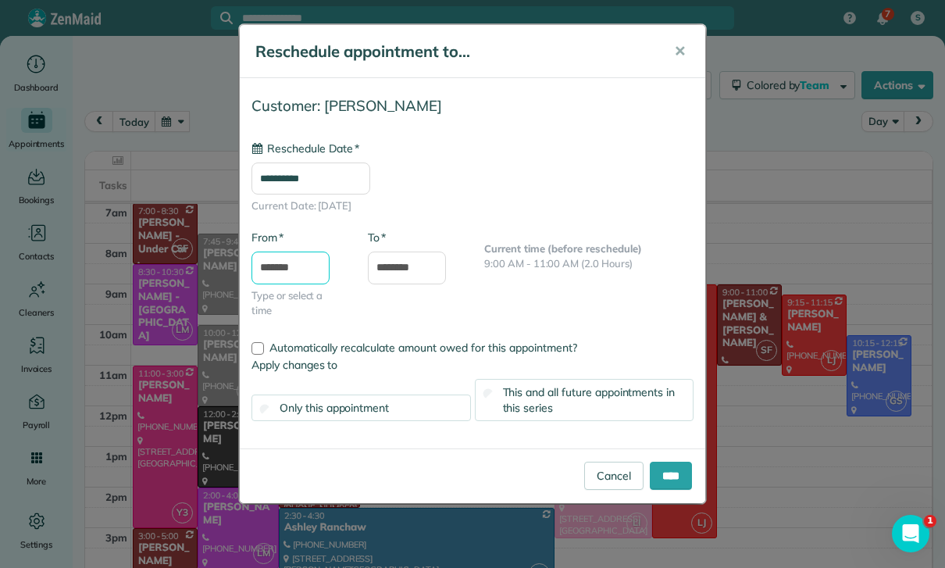
click at [302, 264] on input "*******" at bounding box center [290, 267] width 78 height 33
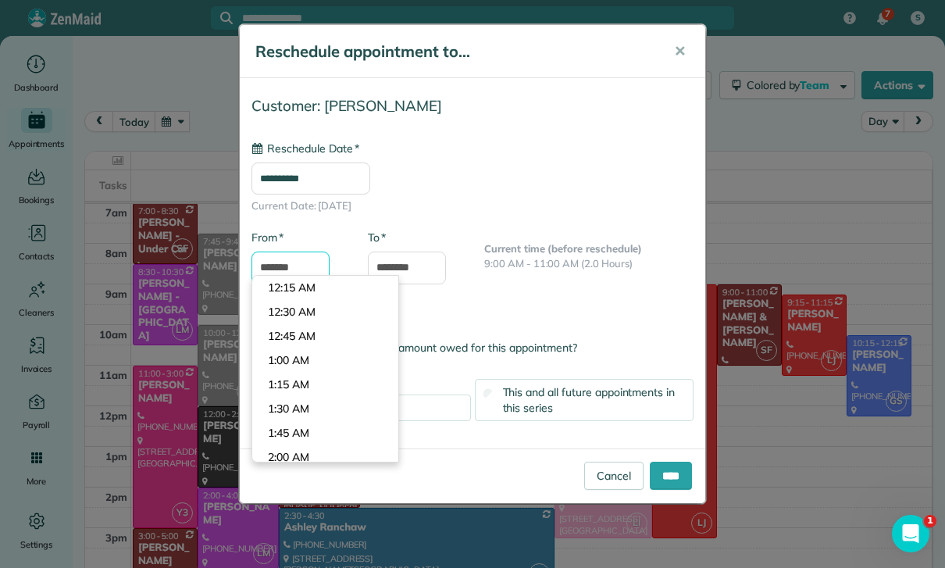
scroll to position [847, 0]
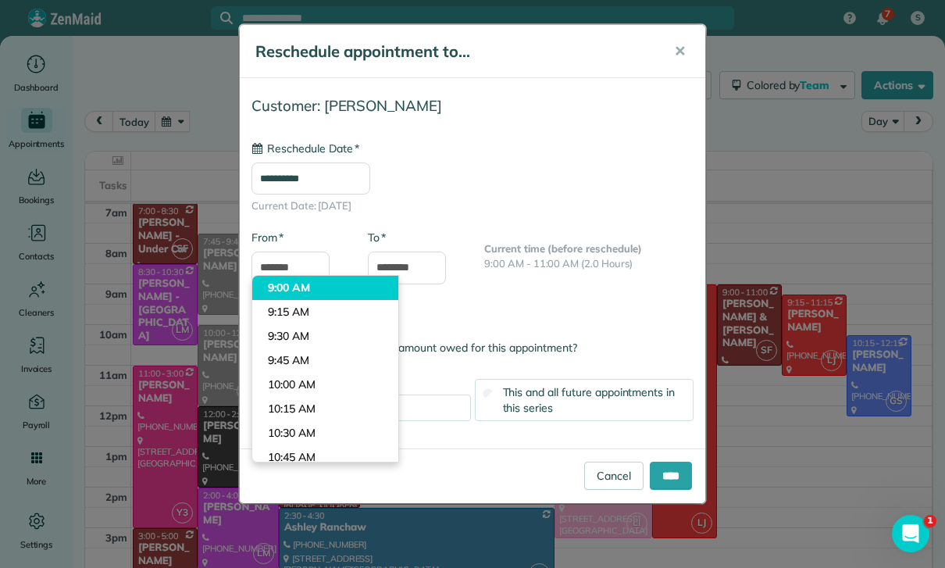
click at [314, 284] on body "7 S Dashboard Appointments Bookings Contacts Cleaners Invoices Payroll Reports …" at bounding box center [472, 284] width 945 height 568
type input "*******"
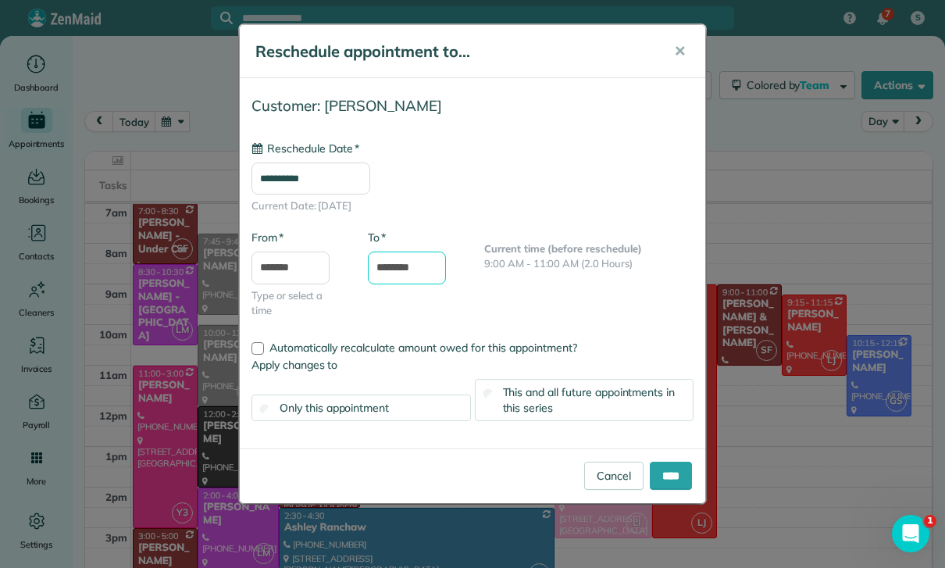
click at [413, 266] on input "********" at bounding box center [407, 267] width 78 height 33
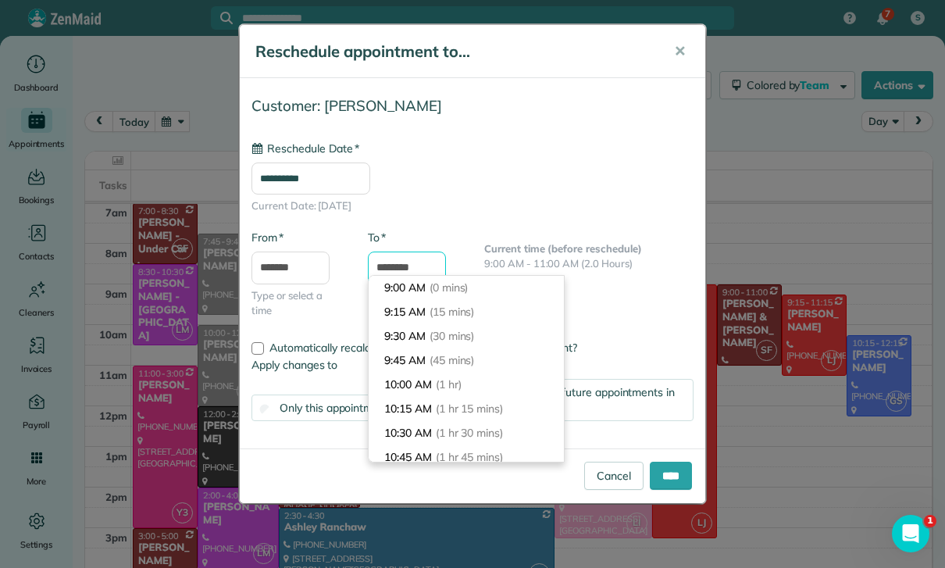
scroll to position [105, 0]
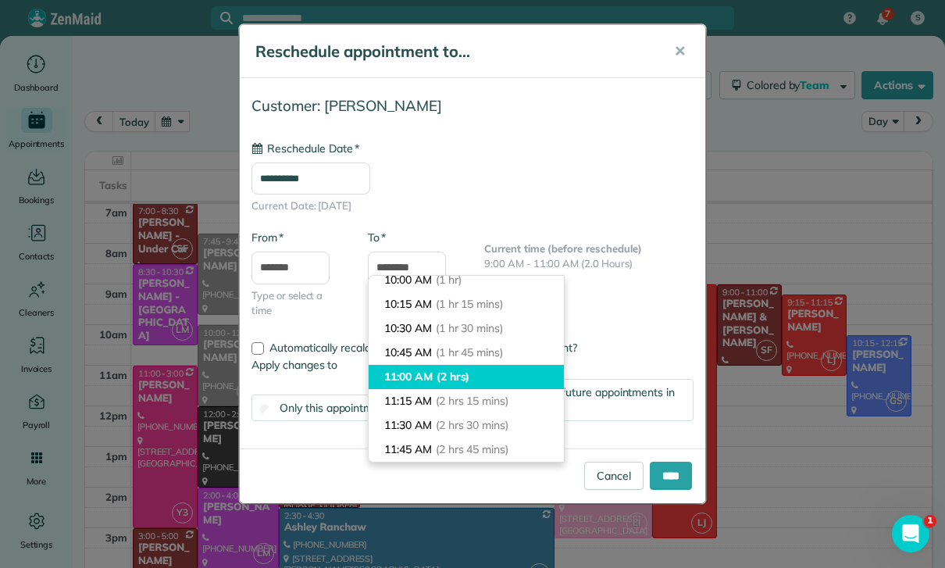
click at [430, 379] on li "11:00 AM (2 hrs)" at bounding box center [466, 377] width 195 height 24
type input "********"
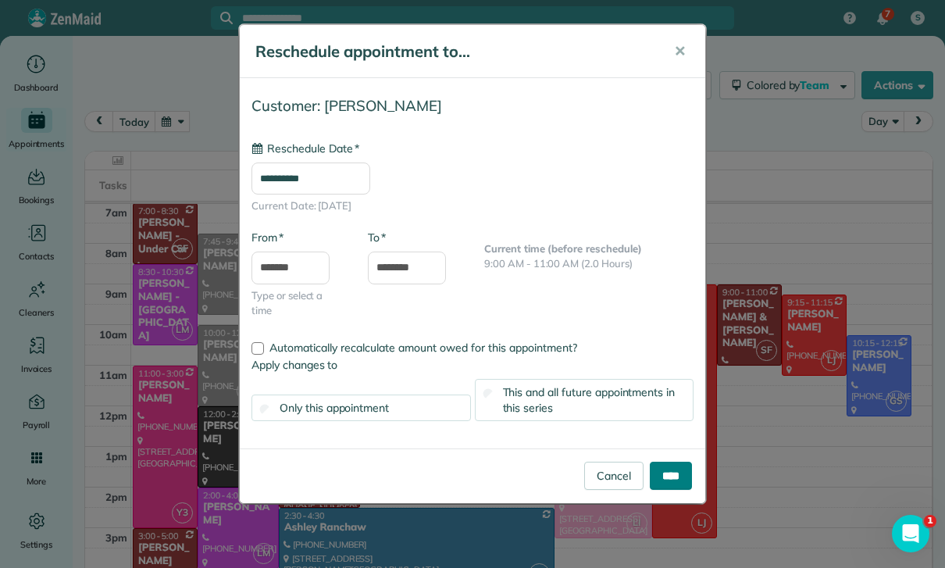
click at [661, 470] on input "****" at bounding box center [671, 476] width 42 height 28
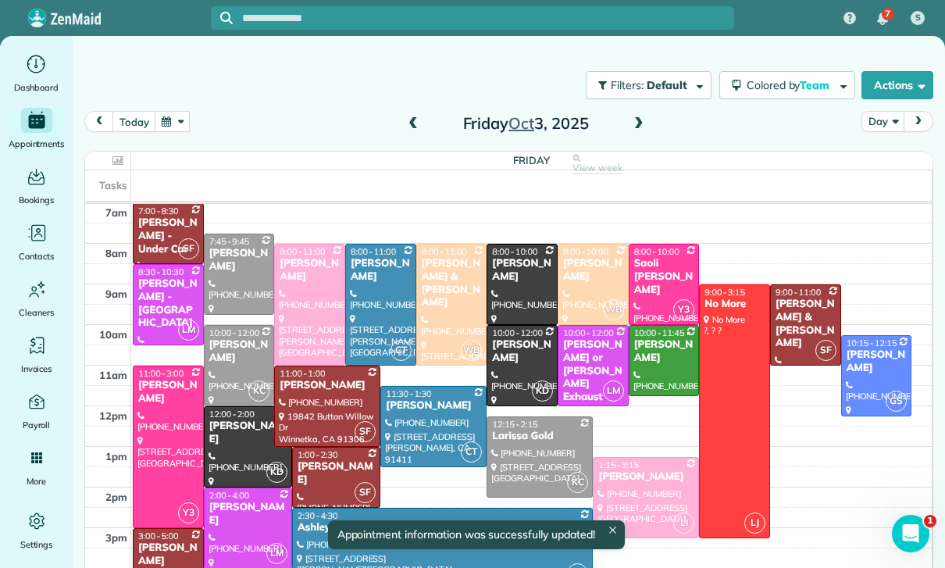
scroll to position [123, 0]
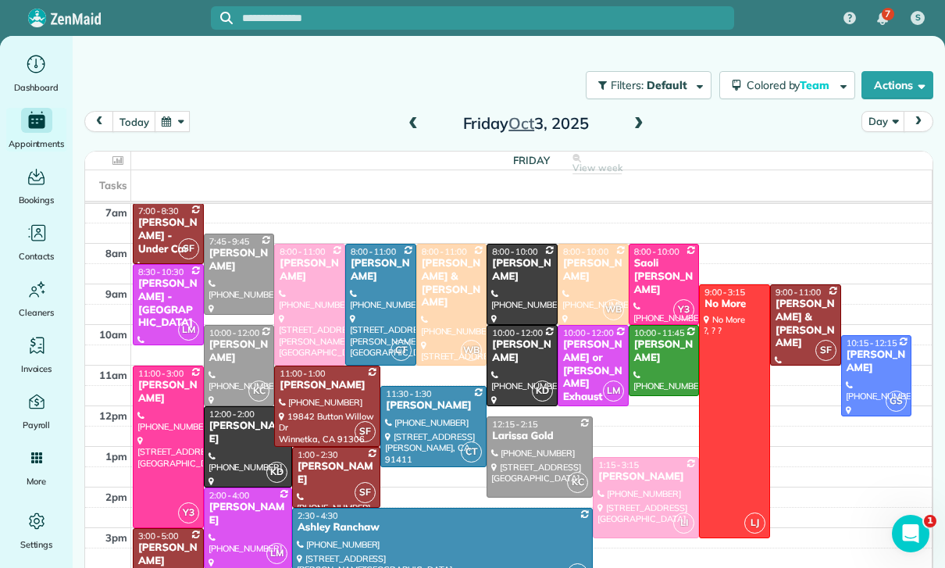
click at [173, 123] on button "button" at bounding box center [173, 121] width 36 height 21
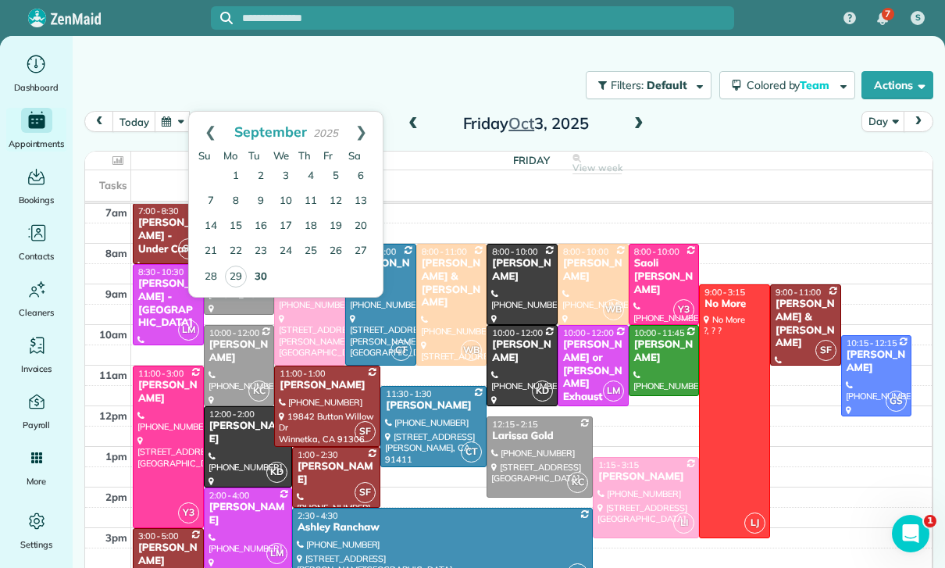
click at [255, 269] on link "30" at bounding box center [260, 277] width 25 height 25
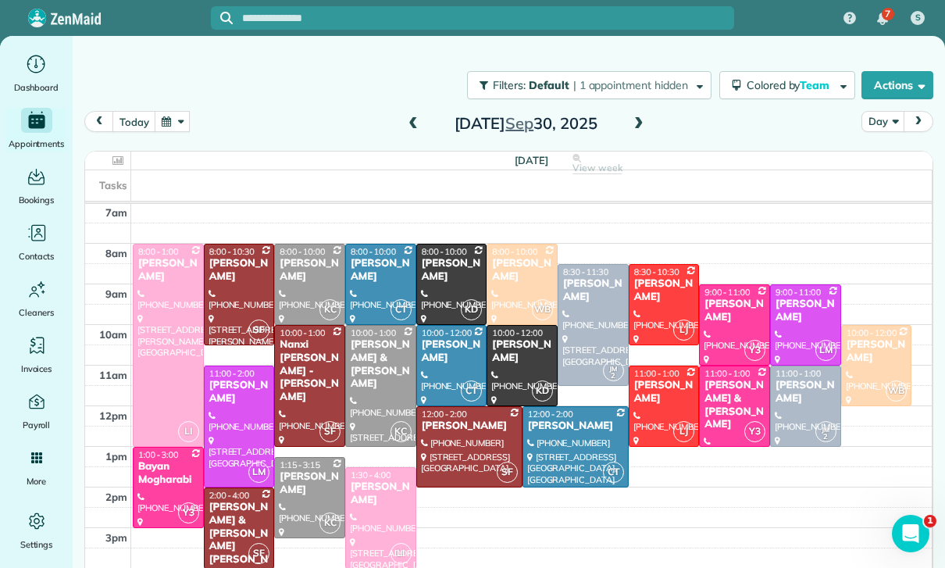
click at [644, 125] on span at bounding box center [638, 124] width 17 height 14
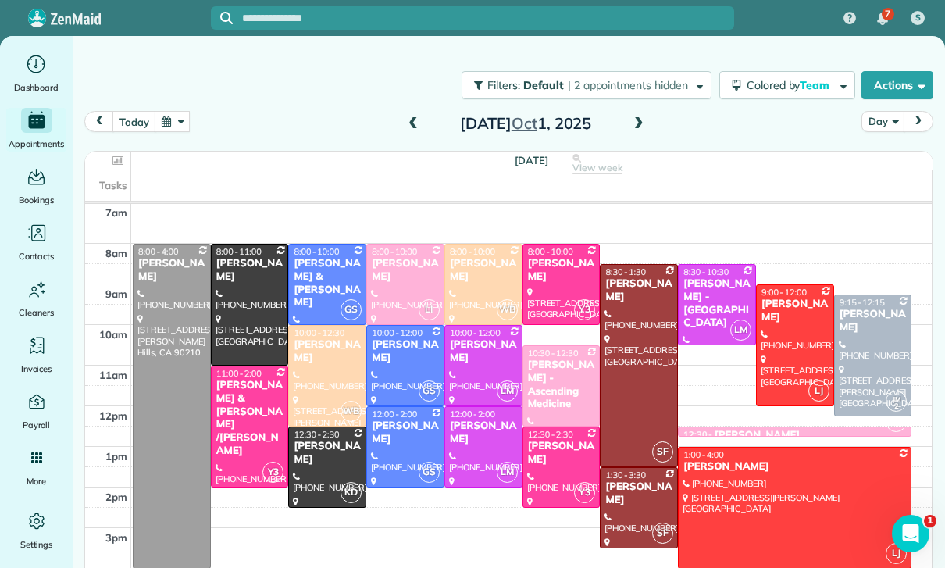
click at [466, 447] on div at bounding box center [483, 447] width 77 height 80
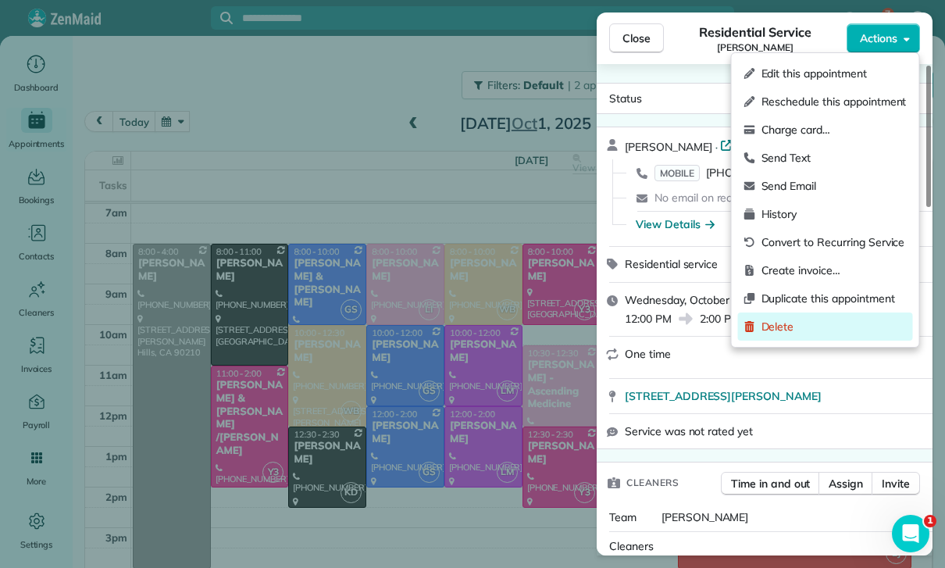
click at [812, 328] on span "Delete" at bounding box center [834, 327] width 145 height 16
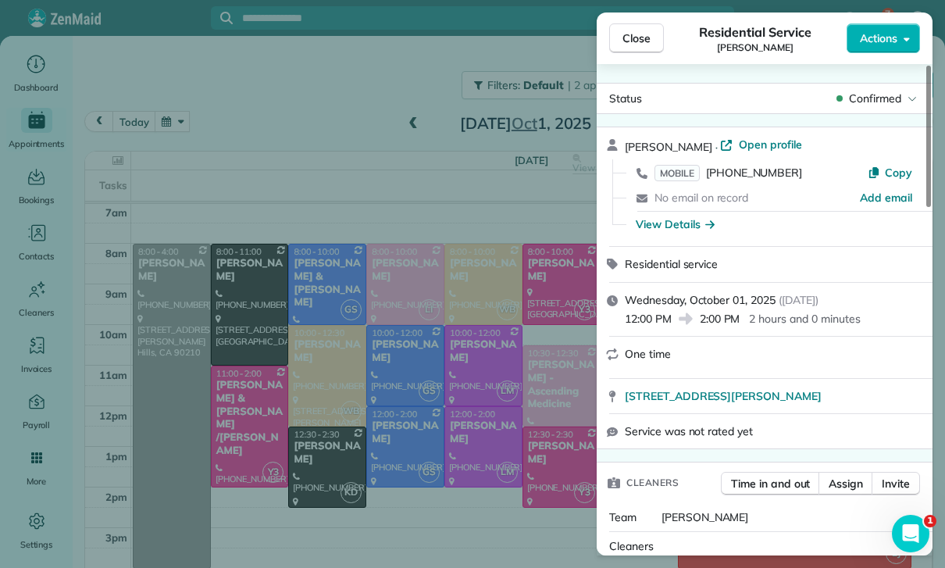
click at [553, 366] on div "Delete" at bounding box center [530, 366] width 122 height 30
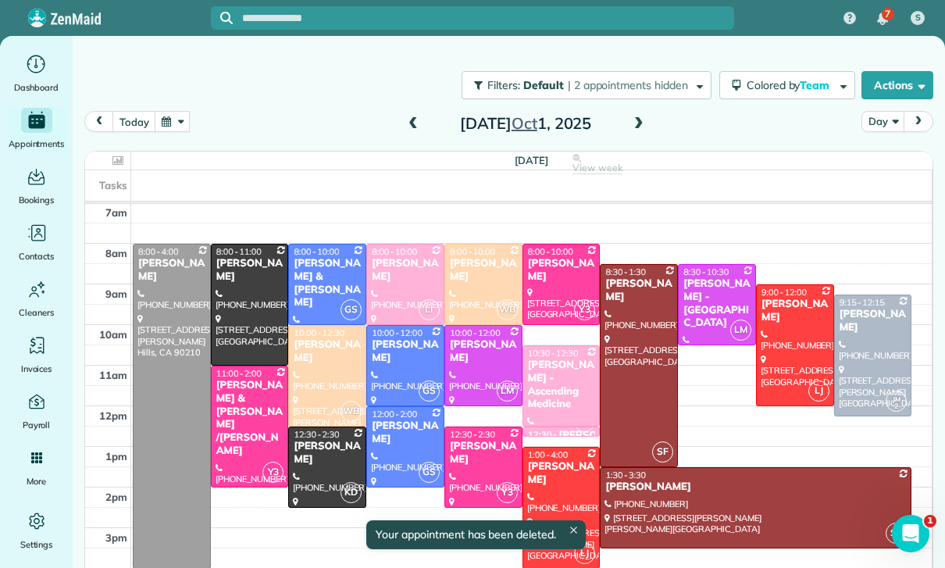
scroll to position [123, 0]
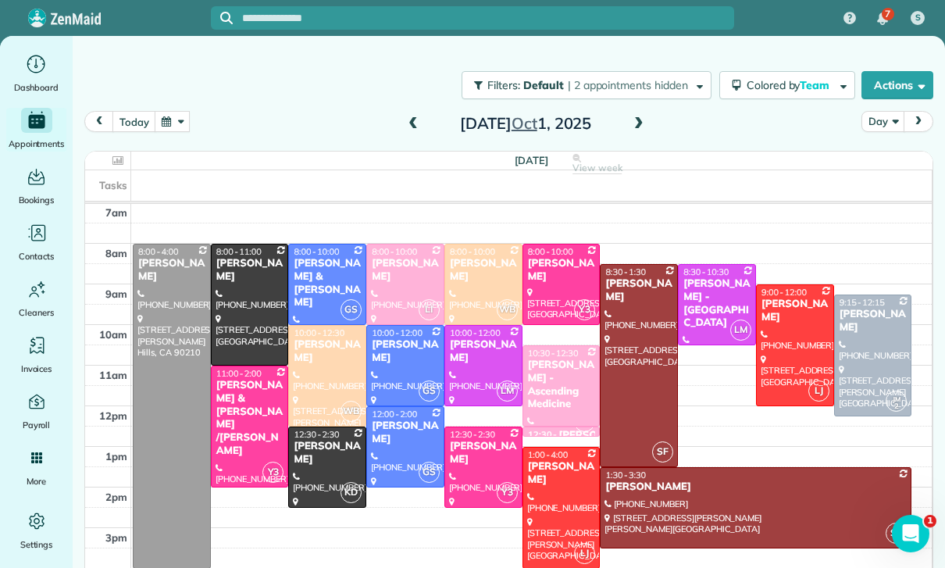
click at [635, 122] on span at bounding box center [638, 124] width 17 height 14
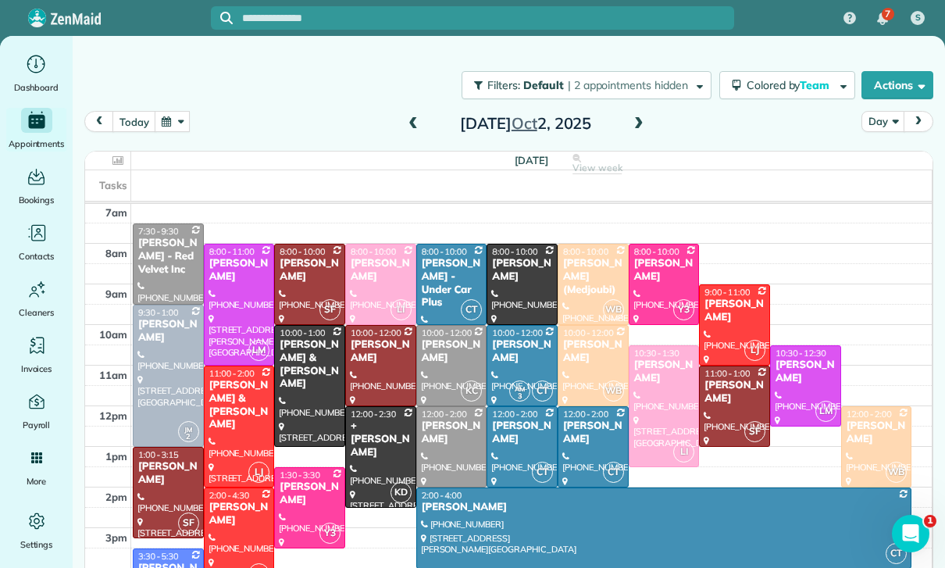
click at [644, 121] on span at bounding box center [638, 124] width 17 height 14
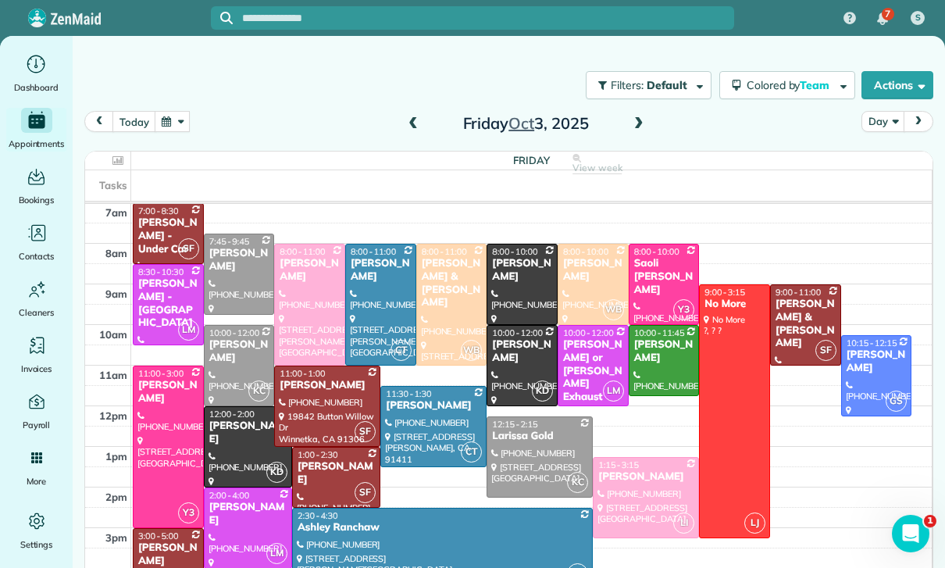
click at [656, 355] on div "Tina Koopersmith" at bounding box center [664, 351] width 62 height 27
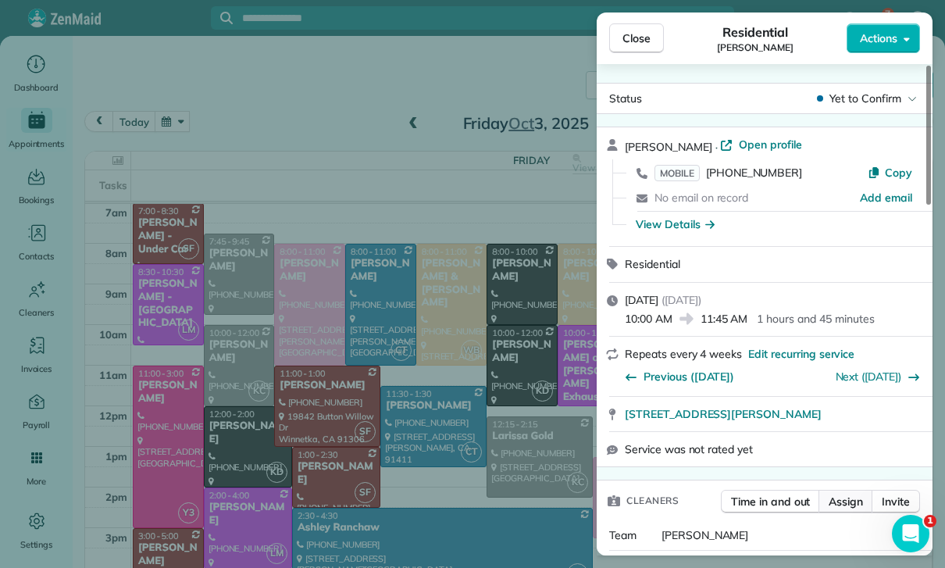
click at [841, 509] on span "Assign" at bounding box center [846, 502] width 34 height 16
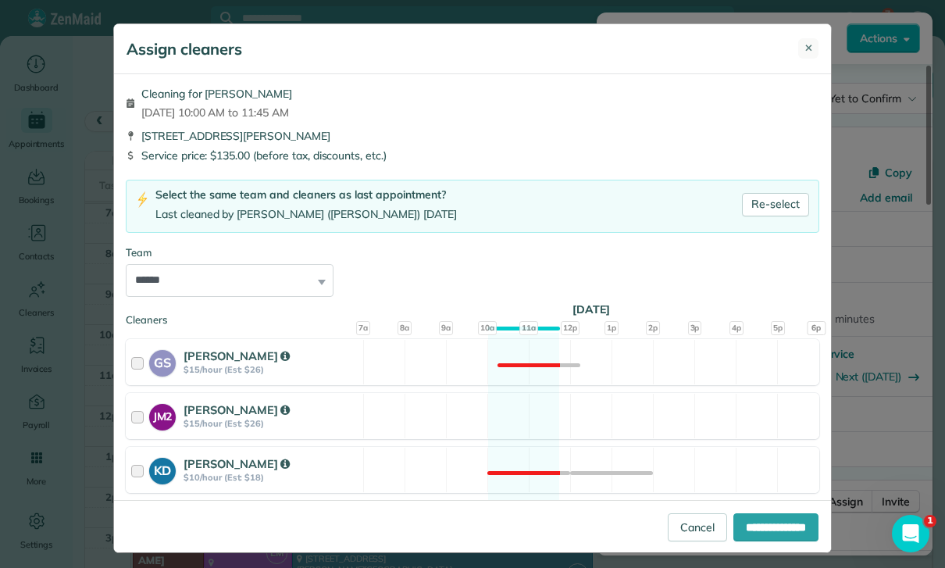
click at [807, 46] on span "✕" at bounding box center [808, 49] width 9 height 16
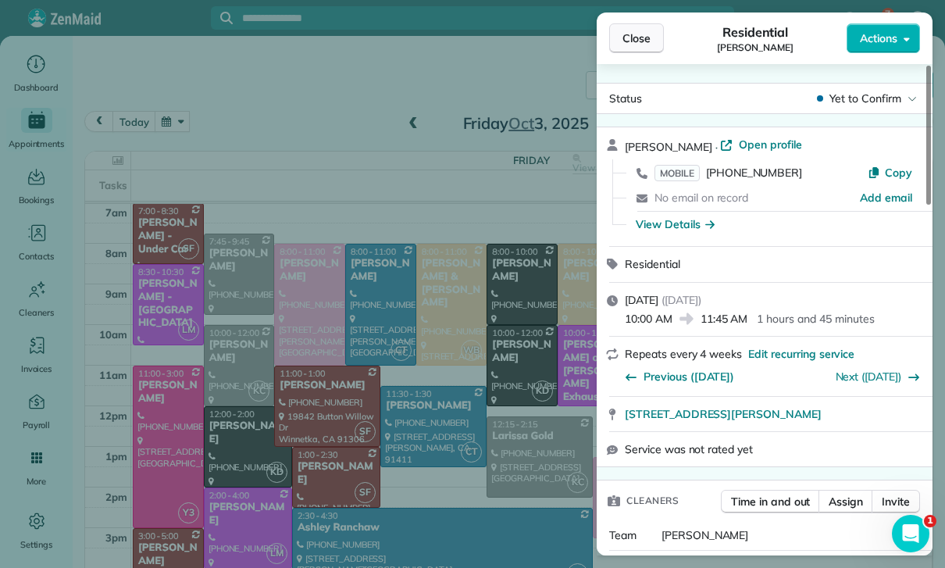
click at [625, 42] on span "Close" at bounding box center [636, 38] width 28 height 16
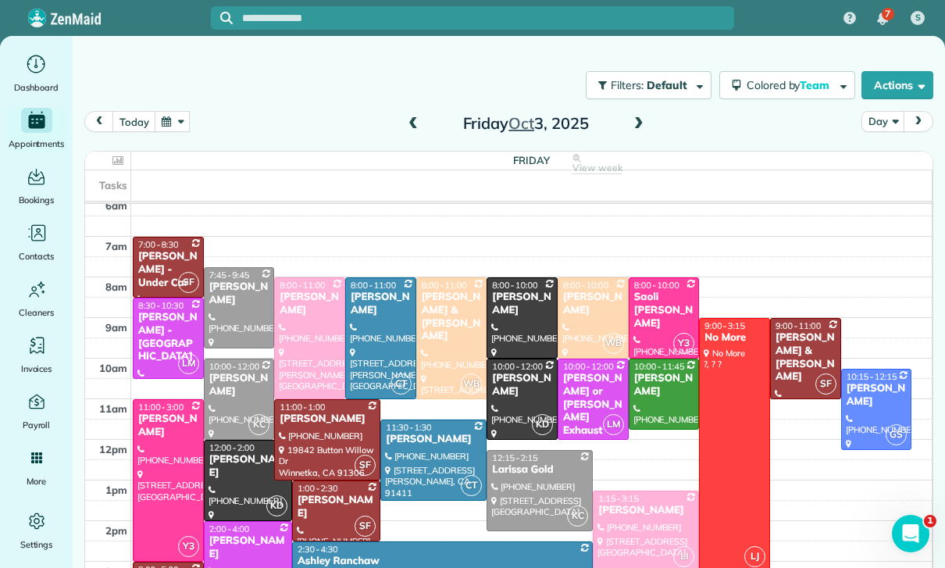
scroll to position [123, 0]
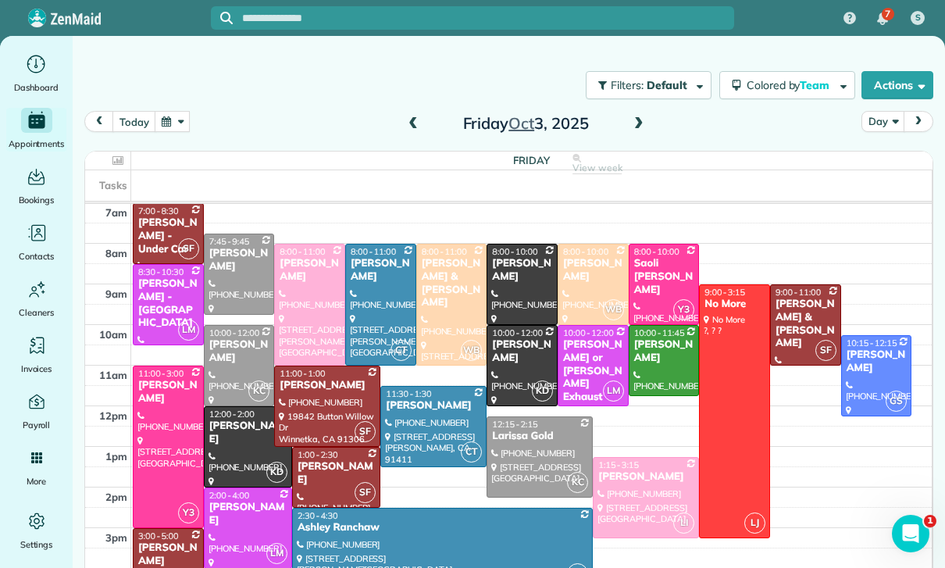
click at [654, 354] on div "Tina Koopersmith" at bounding box center [664, 351] width 62 height 27
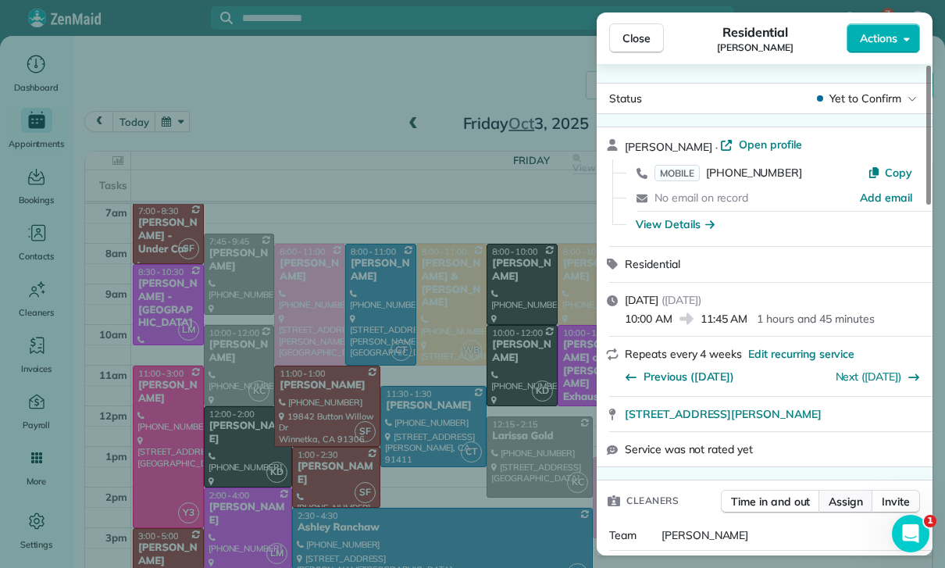
click at [845, 509] on span "Assign" at bounding box center [846, 502] width 34 height 16
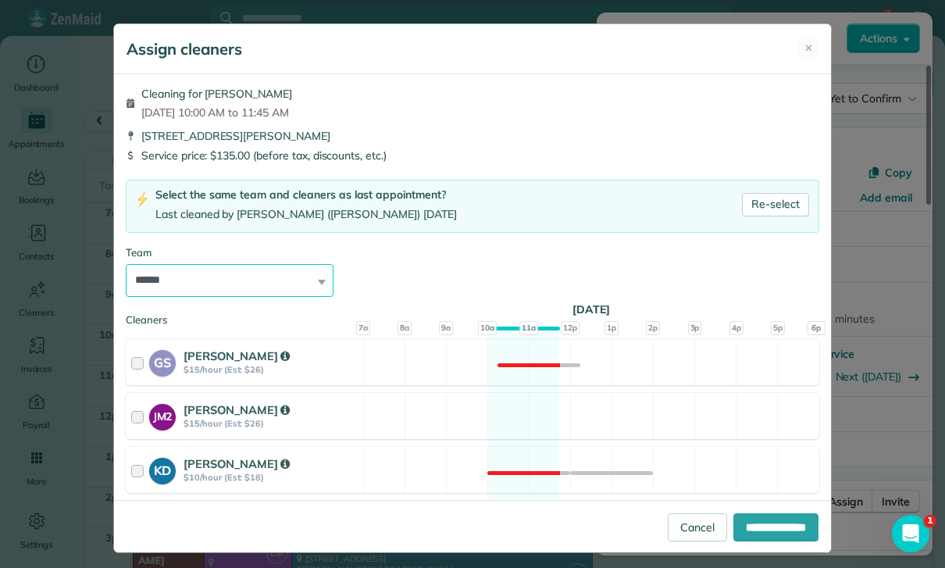
click at [309, 279] on select "**********" at bounding box center [230, 280] width 208 height 33
click at [305, 285] on select "**********" at bounding box center [230, 280] width 208 height 33
select select "*****"
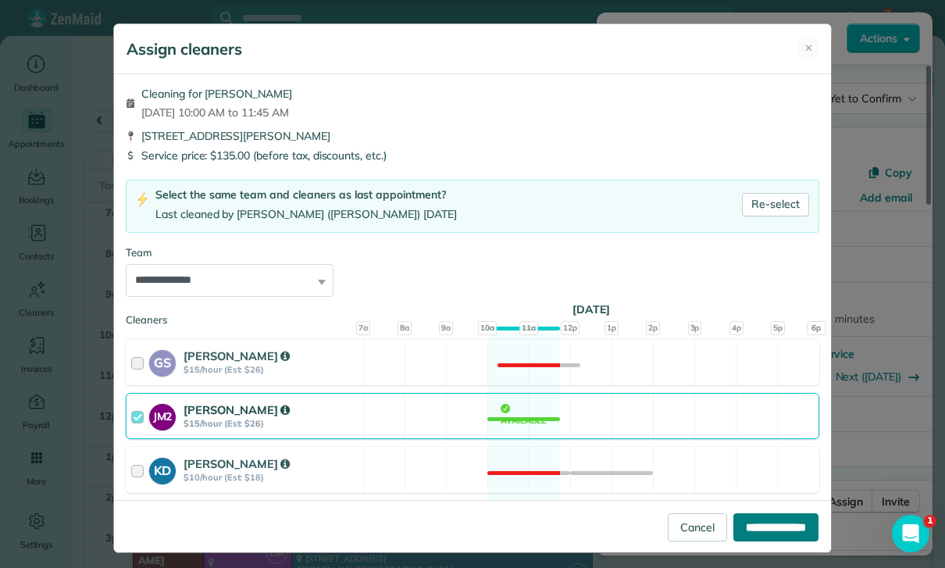
click at [752, 541] on input "**********" at bounding box center [775, 527] width 85 height 28
type input "**********"
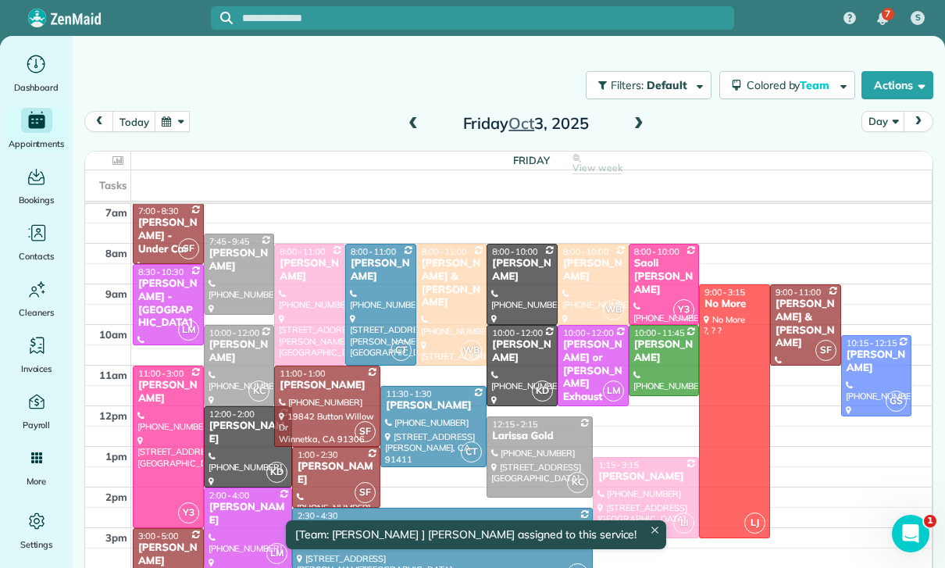
scroll to position [123, 0]
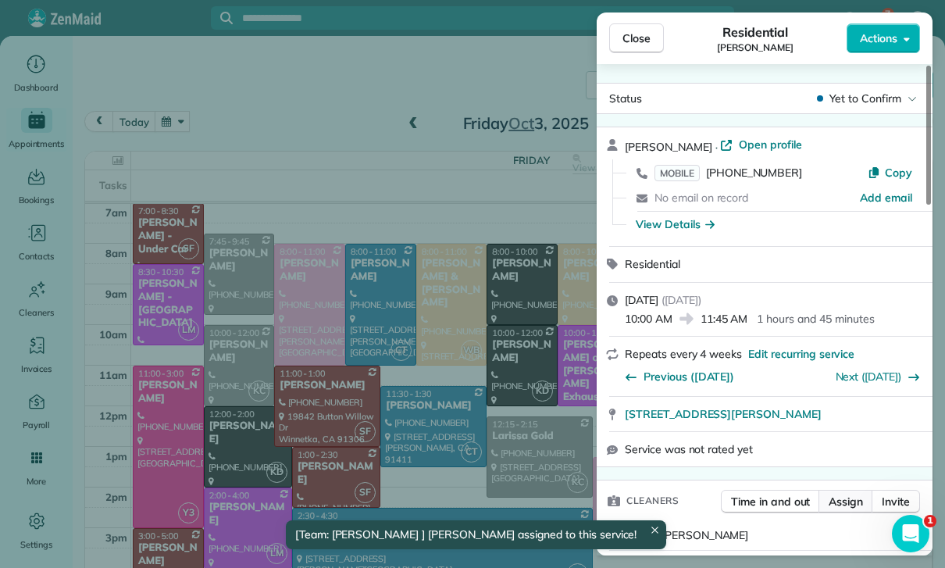
click at [841, 513] on button "Assign" at bounding box center [846, 501] width 55 height 23
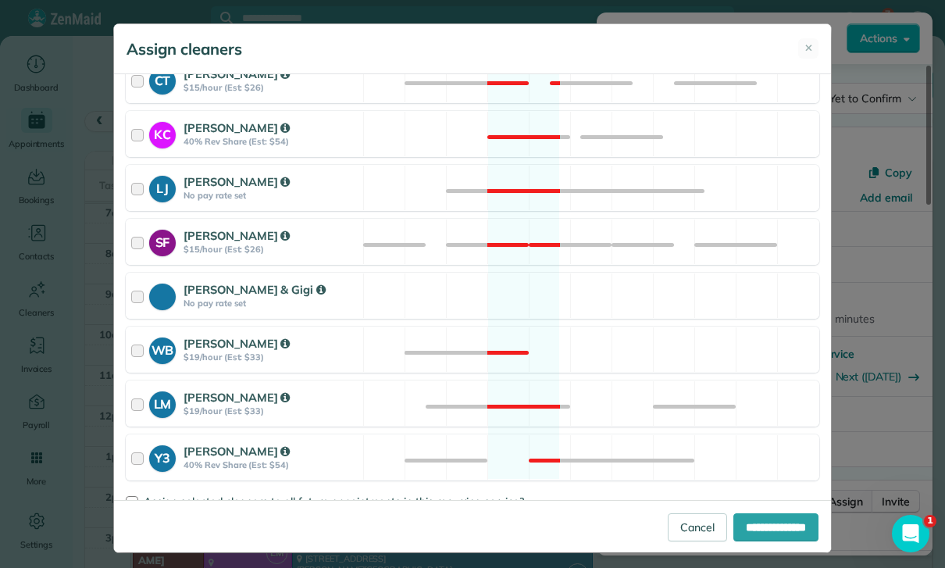
scroll to position [497, 0]
click at [199, 508] on span "Assign selected cleaners to all future appointments in this recurring service?" at bounding box center [334, 502] width 380 height 14
click at [765, 541] on input "**********" at bounding box center [775, 527] width 85 height 28
type input "**********"
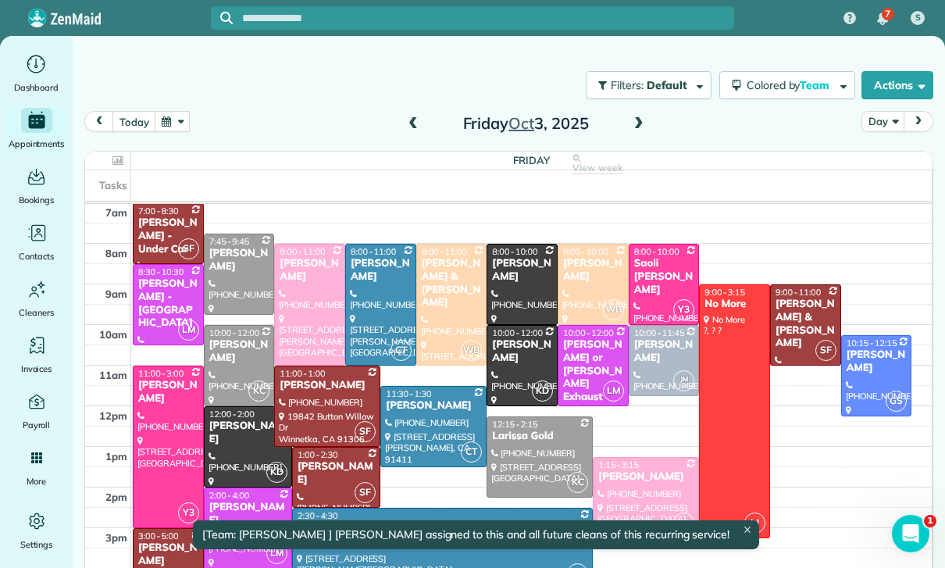
scroll to position [123, 0]
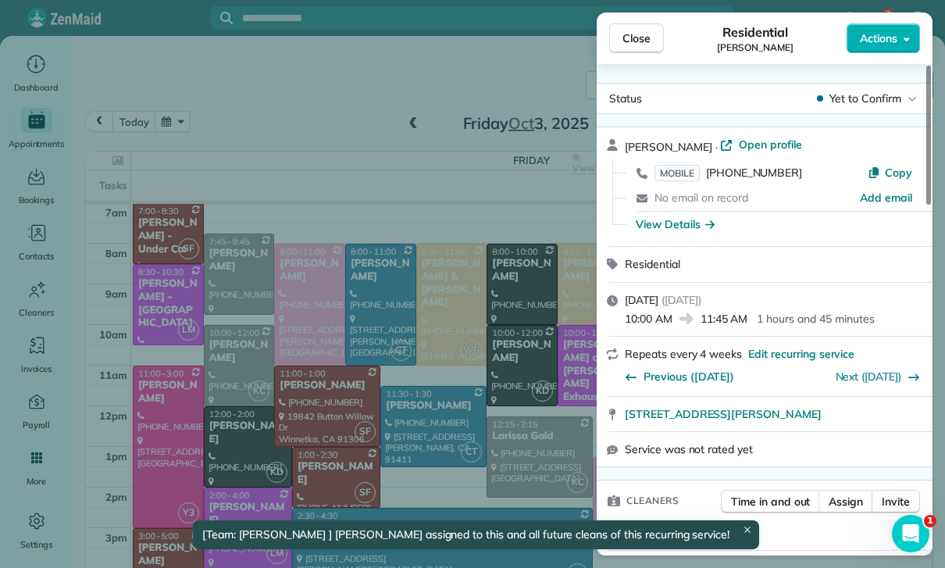
click at [524, 442] on div "Close Residential Tina Koopersmith Actions Status Yet to Confirm Tina Koopersmi…" at bounding box center [472, 284] width 945 height 568
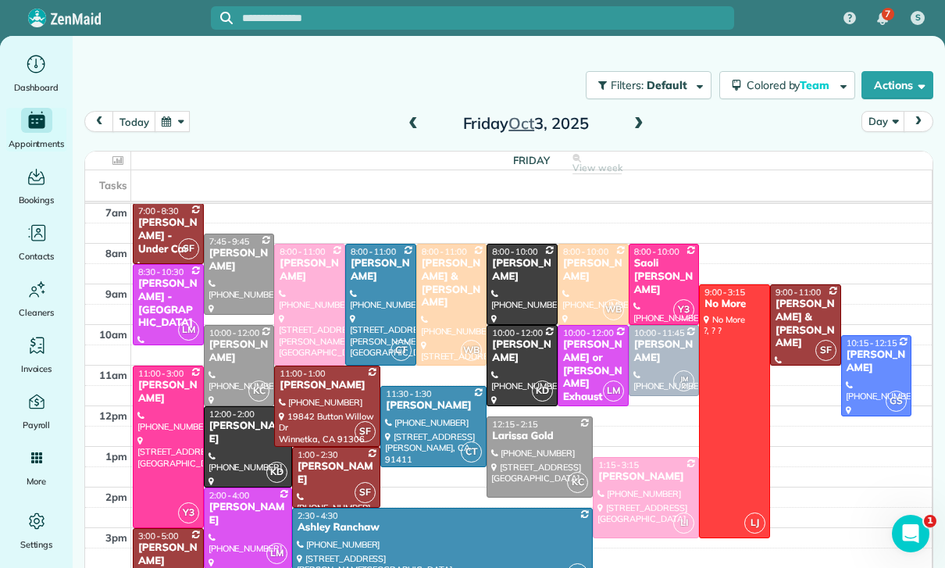
click at [642, 127] on span at bounding box center [638, 124] width 17 height 14
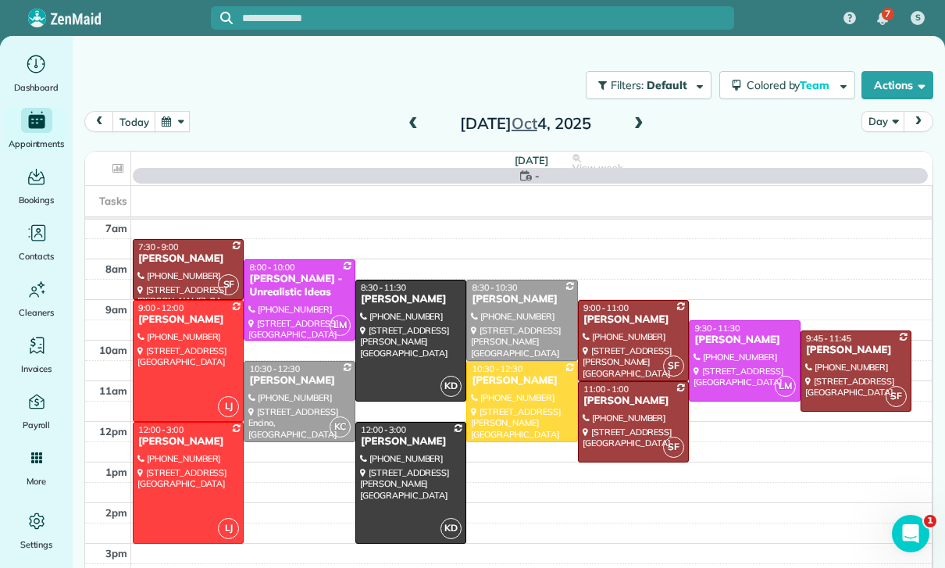
scroll to position [123, 0]
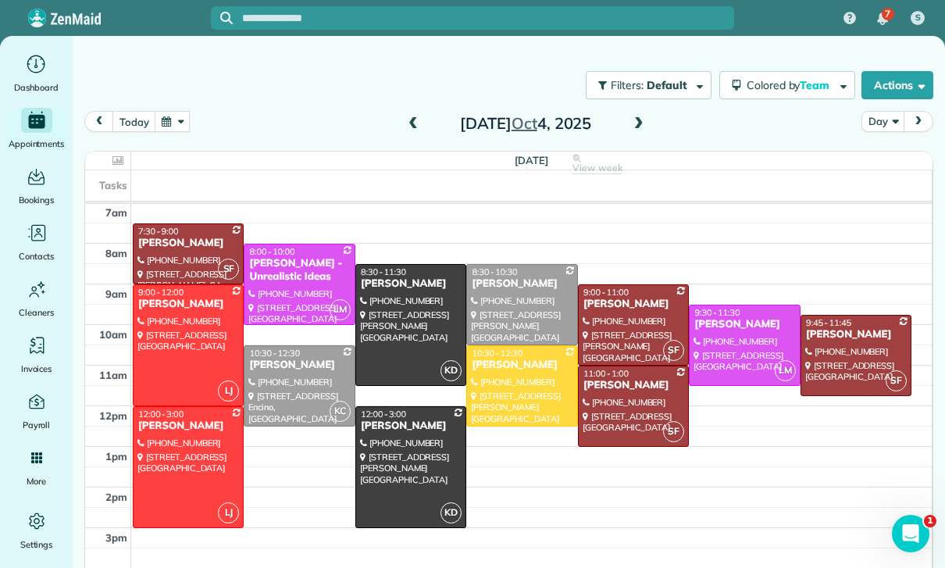
click at [184, 116] on button "button" at bounding box center [173, 121] width 36 height 21
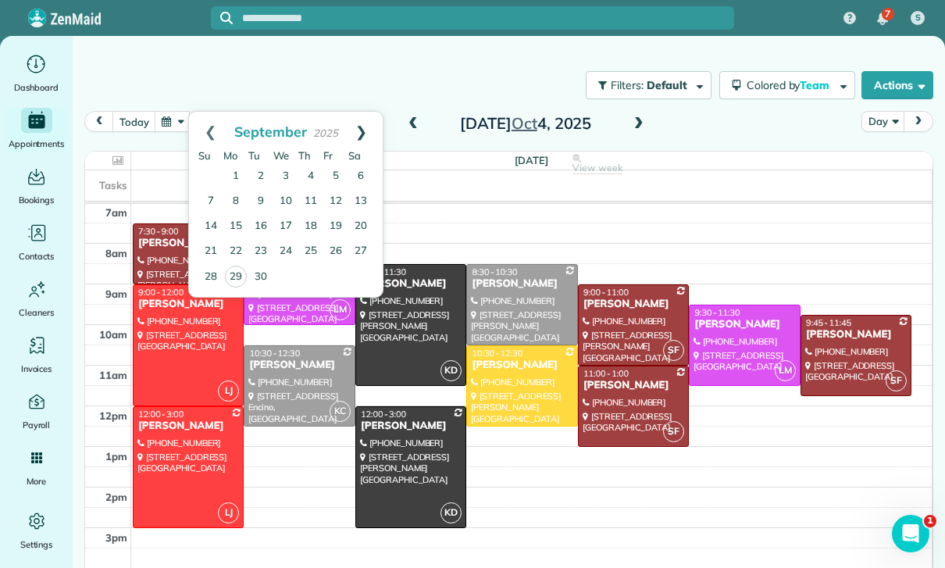
click at [377, 127] on link "Next" at bounding box center [361, 131] width 43 height 39
click at [287, 177] on link "1" at bounding box center [285, 176] width 25 height 25
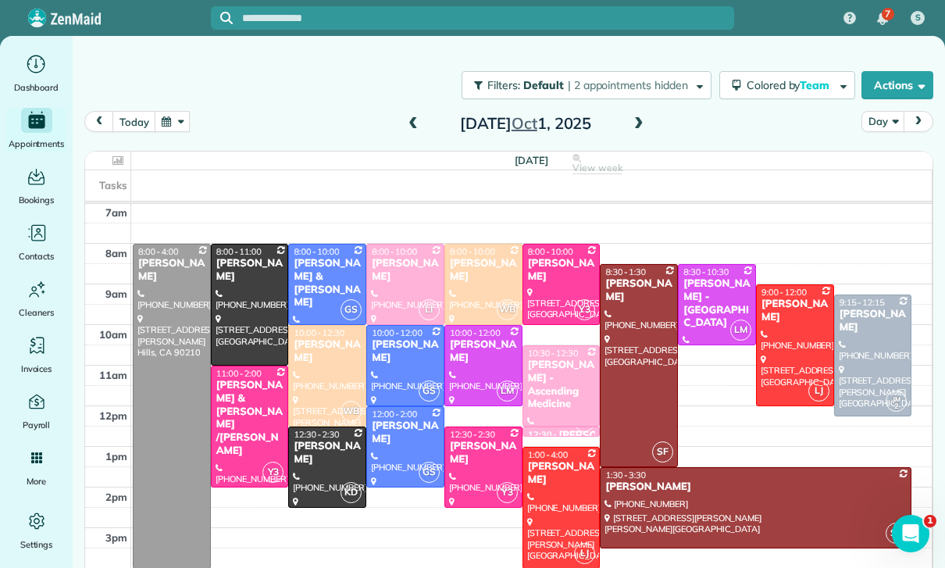
click at [172, 122] on button "button" at bounding box center [173, 121] width 36 height 21
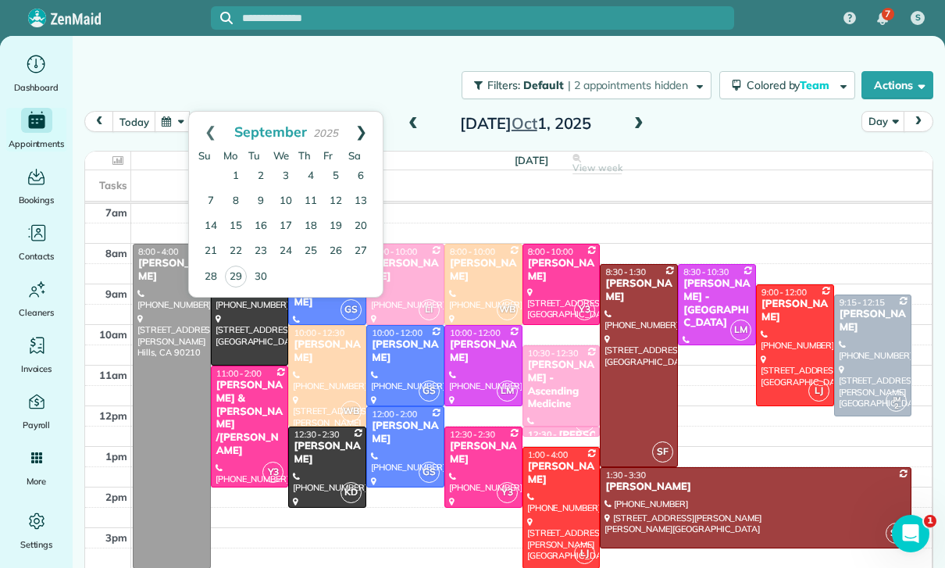
click at [367, 134] on link "Next" at bounding box center [361, 131] width 43 height 39
click at [290, 187] on link "1" at bounding box center [285, 176] width 25 height 25
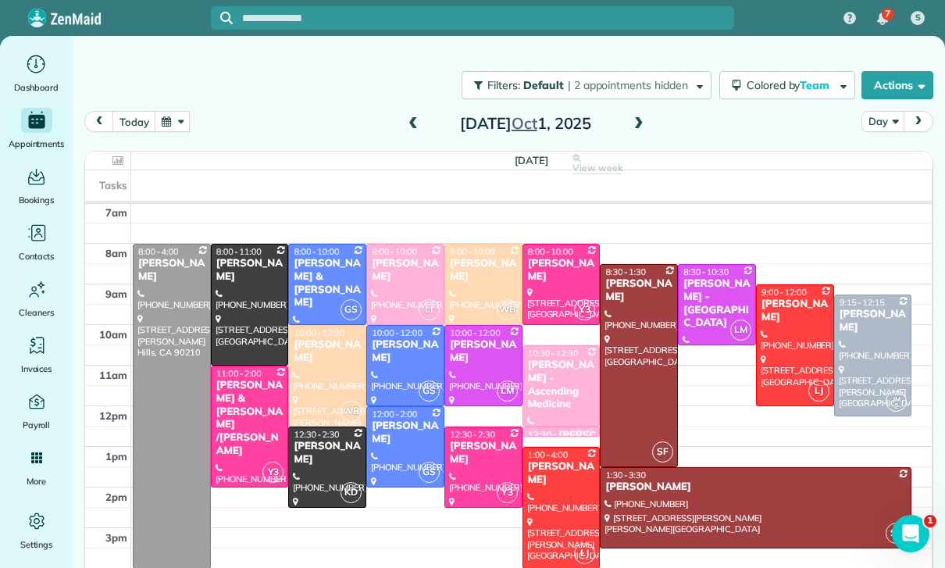
click at [173, 130] on button "button" at bounding box center [173, 121] width 36 height 21
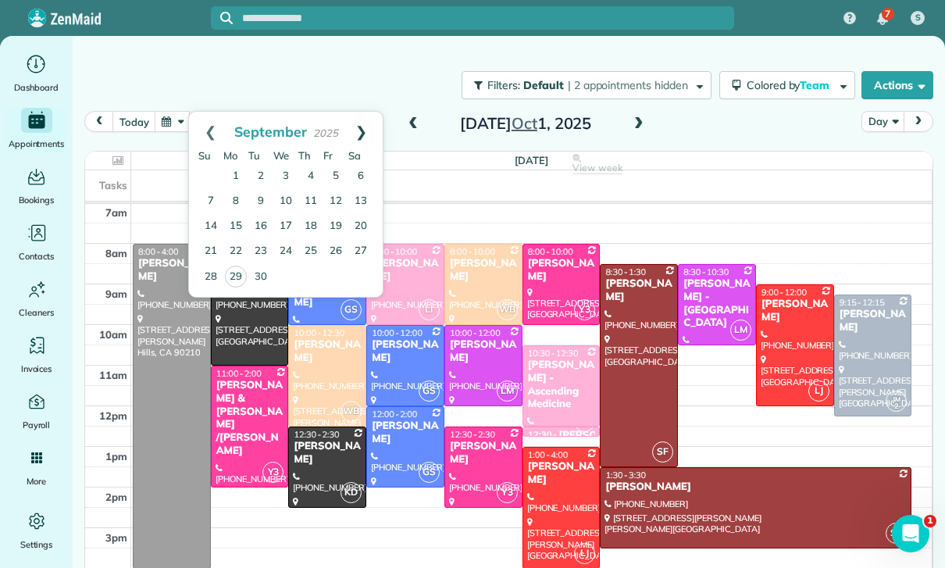
click at [361, 126] on link "Next" at bounding box center [361, 131] width 43 height 39
click at [361, 168] on link "4" at bounding box center [360, 176] width 25 height 25
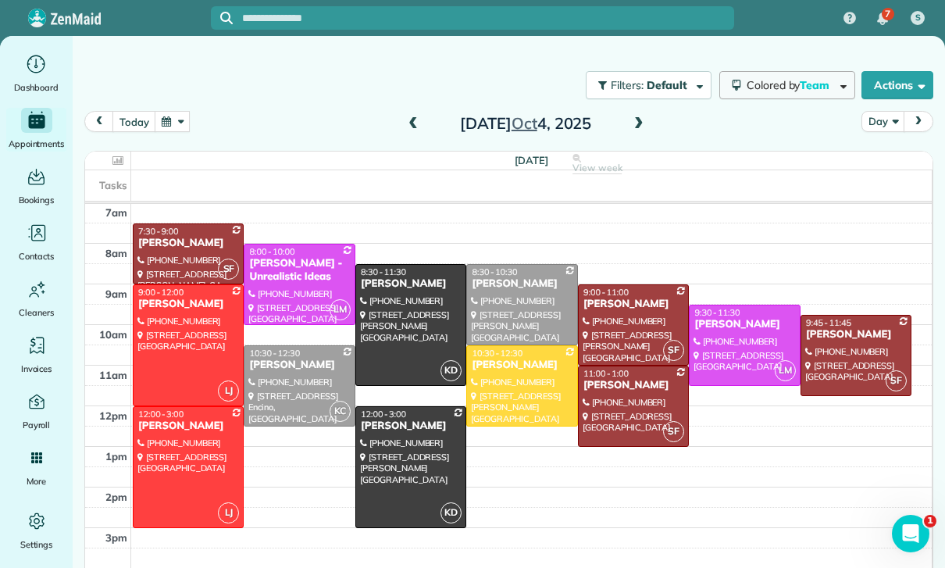
click at [776, 87] on span "Colored by Team" at bounding box center [791, 85] width 88 height 14
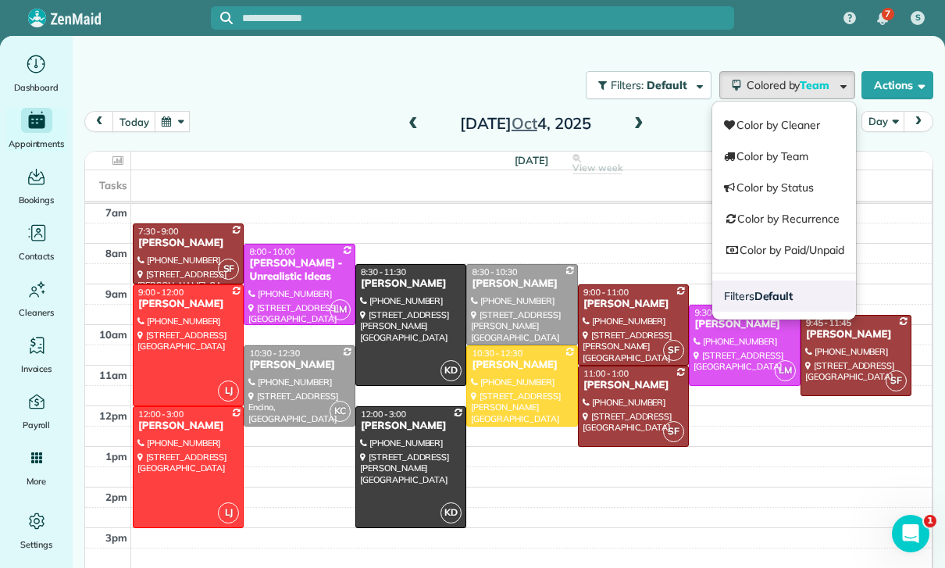
click at [765, 300] on strong "Default" at bounding box center [773, 296] width 39 height 14
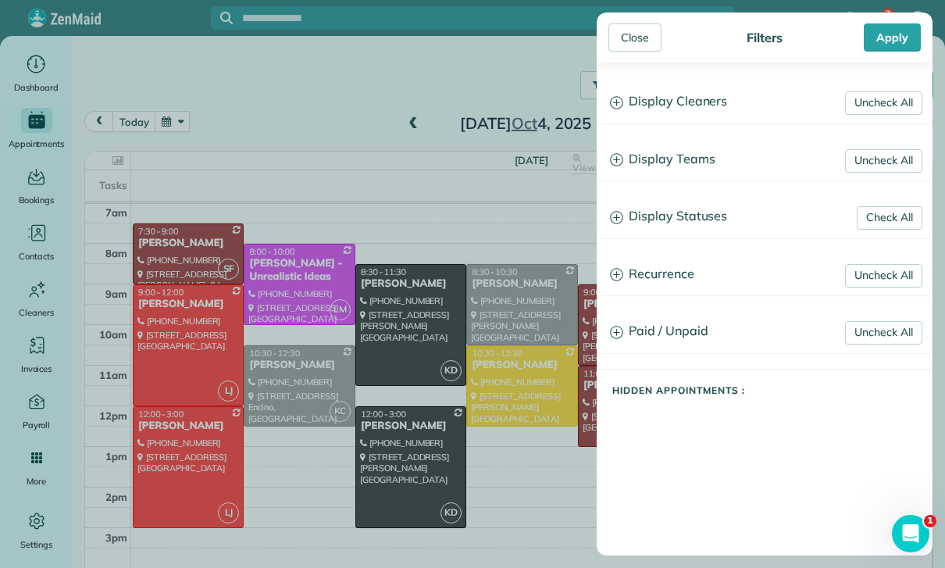
click at [716, 219] on h3 "Display Statuses" at bounding box center [765, 217] width 334 height 40
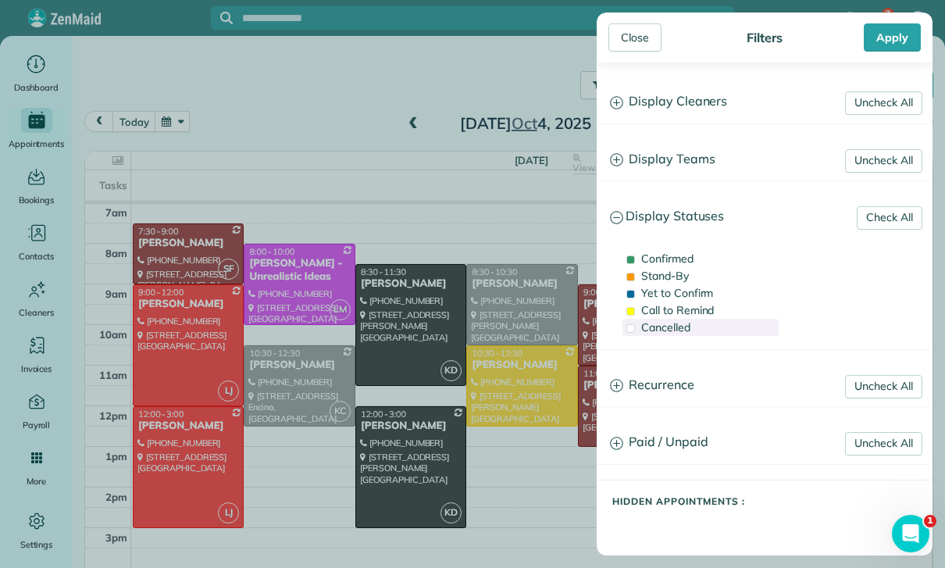
click at [683, 334] on span "Cancelled" at bounding box center [665, 327] width 49 height 14
click at [900, 44] on div "Apply" at bounding box center [892, 37] width 57 height 28
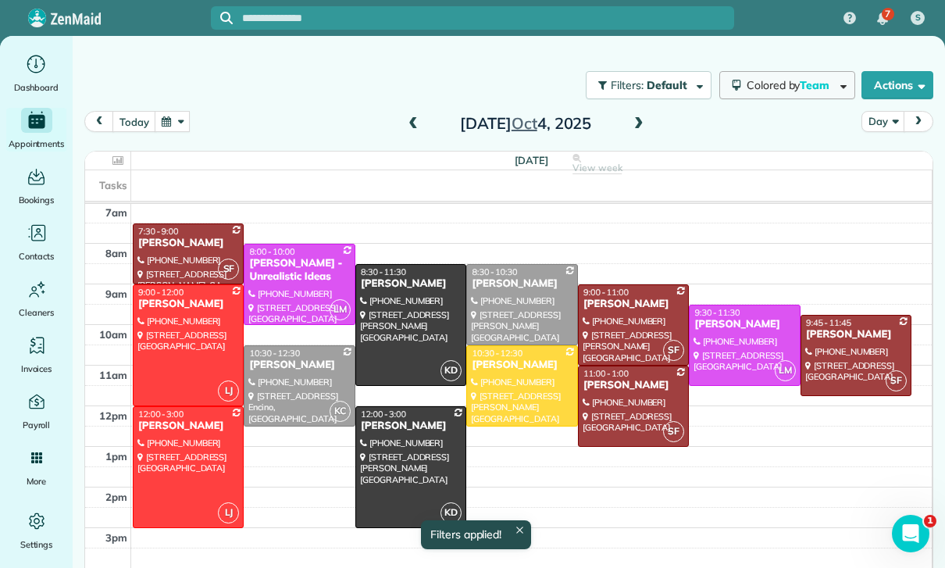
click at [795, 83] on span "Colored by Team" at bounding box center [791, 85] width 88 height 14
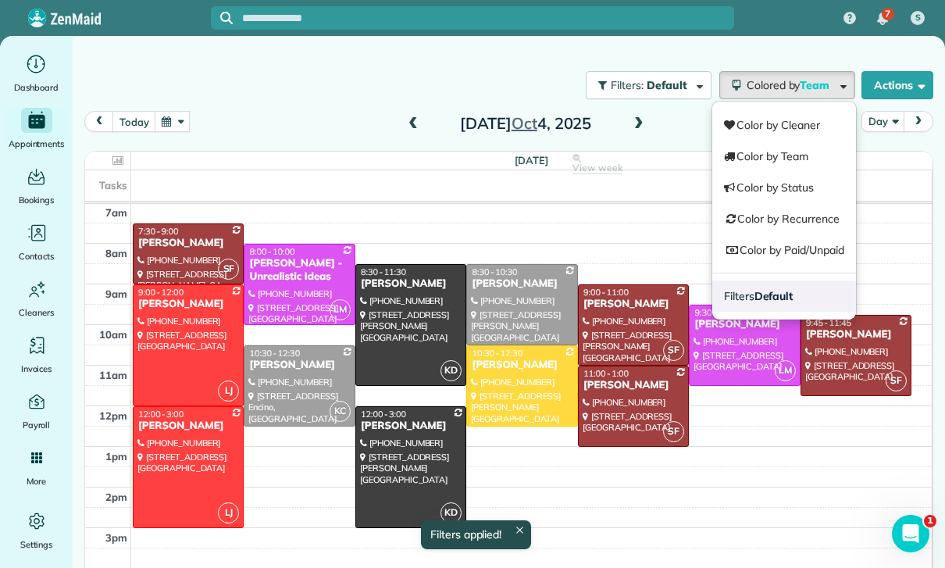
click at [762, 299] on strong "Default" at bounding box center [773, 296] width 39 height 14
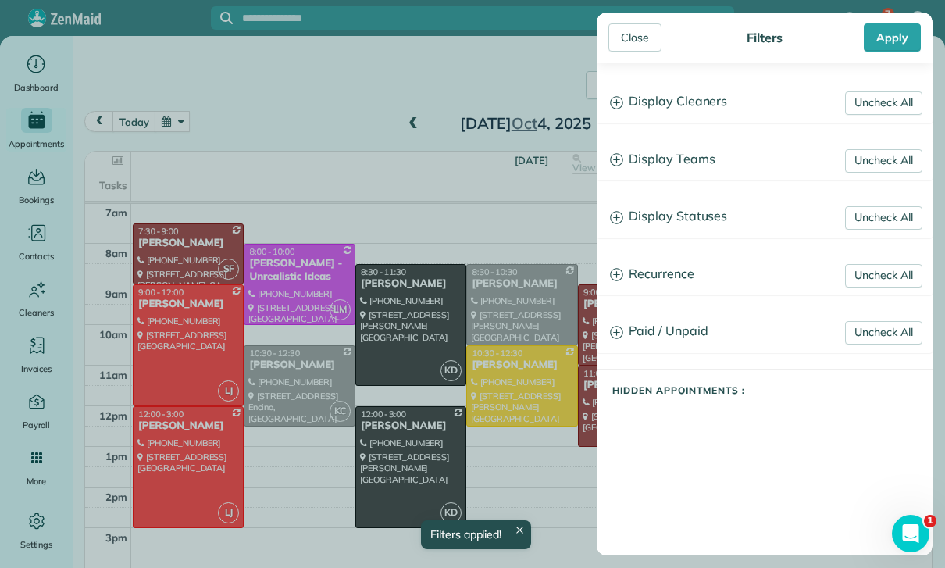
click at [32, 124] on div "Close Filters Apply Uncheck All Display Cleaners Gilma Sante Johanna Martinez K…" at bounding box center [472, 284] width 945 height 568
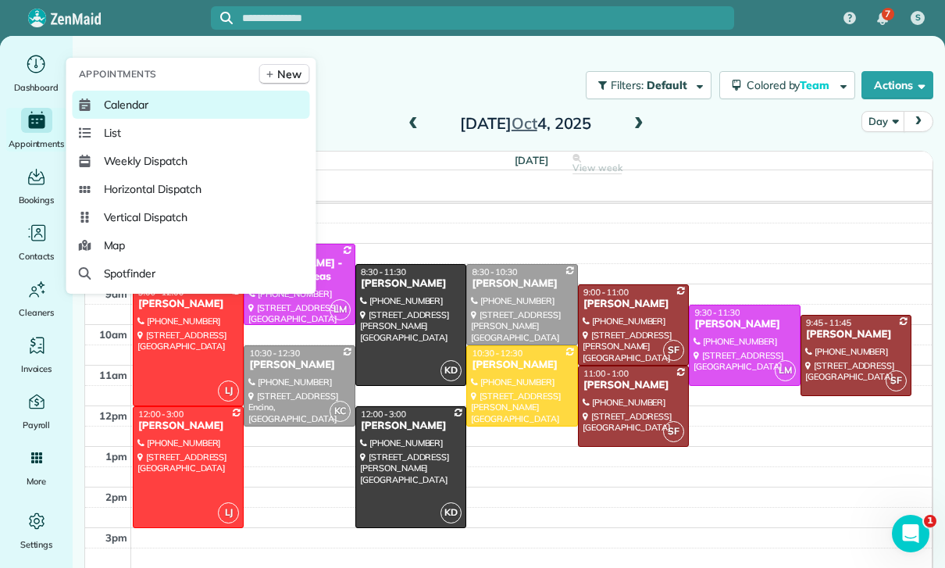
click at [148, 112] on span "Calendar" at bounding box center [126, 105] width 45 height 16
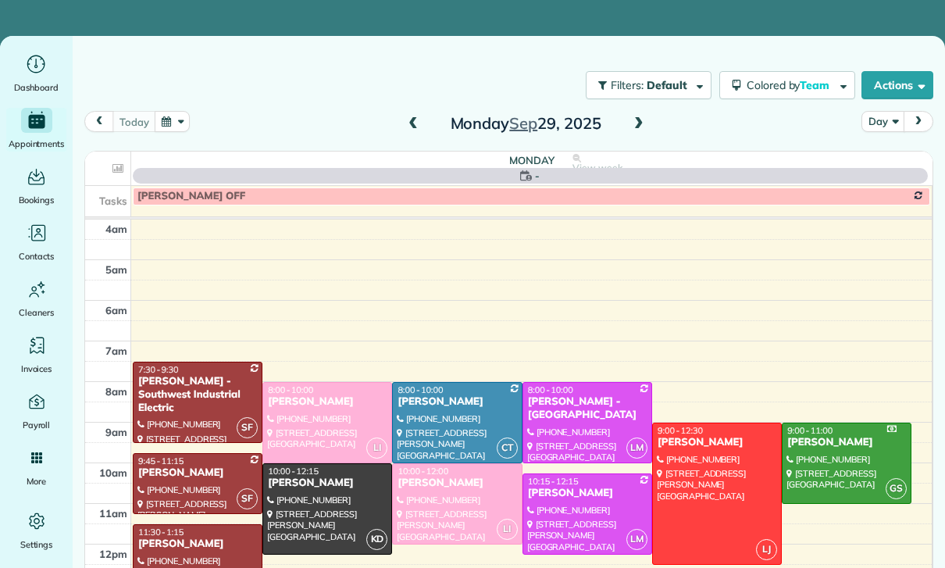
scroll to position [123, 0]
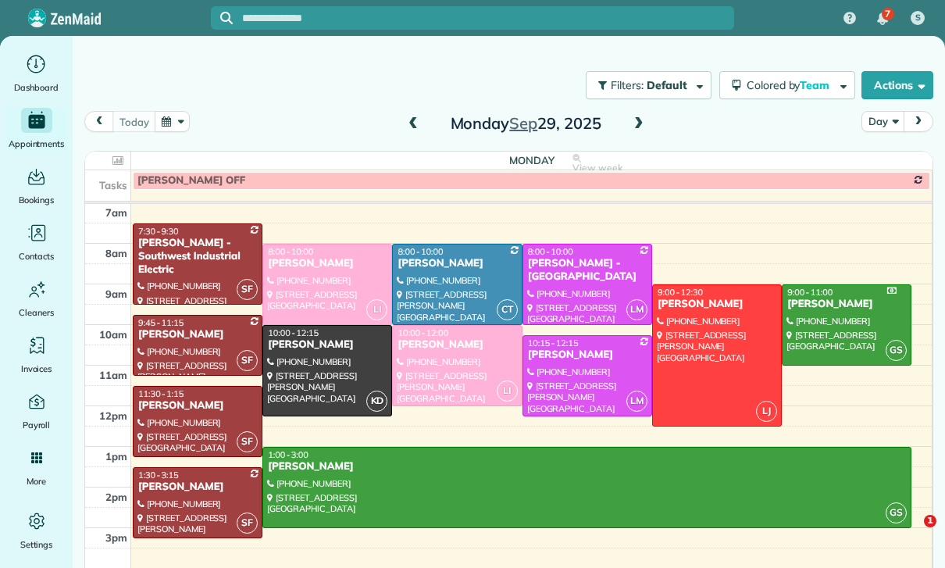
click at [170, 112] on button "button" at bounding box center [173, 121] width 36 height 21
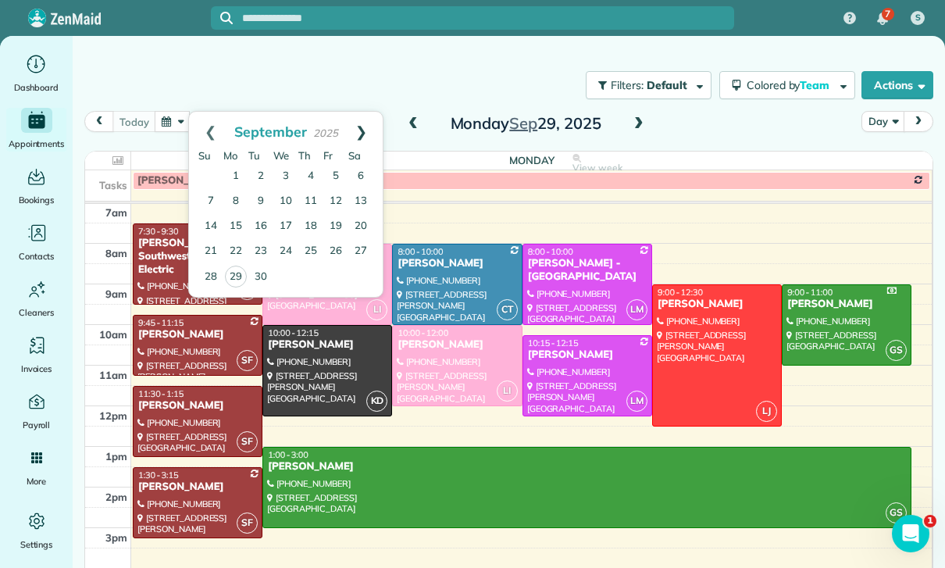
click at [367, 121] on link "Next" at bounding box center [361, 131] width 43 height 39
click at [361, 170] on link "4" at bounding box center [360, 176] width 25 height 25
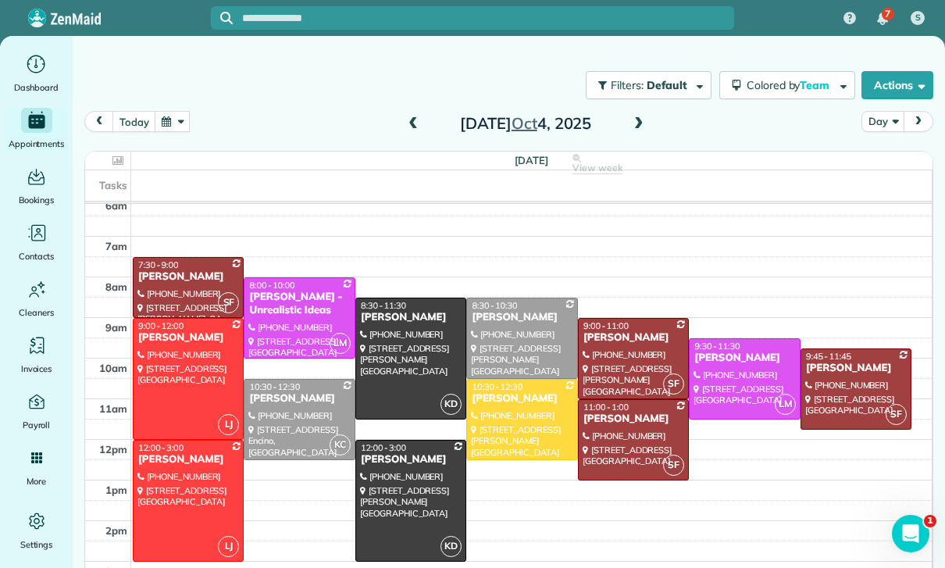
scroll to position [123, 0]
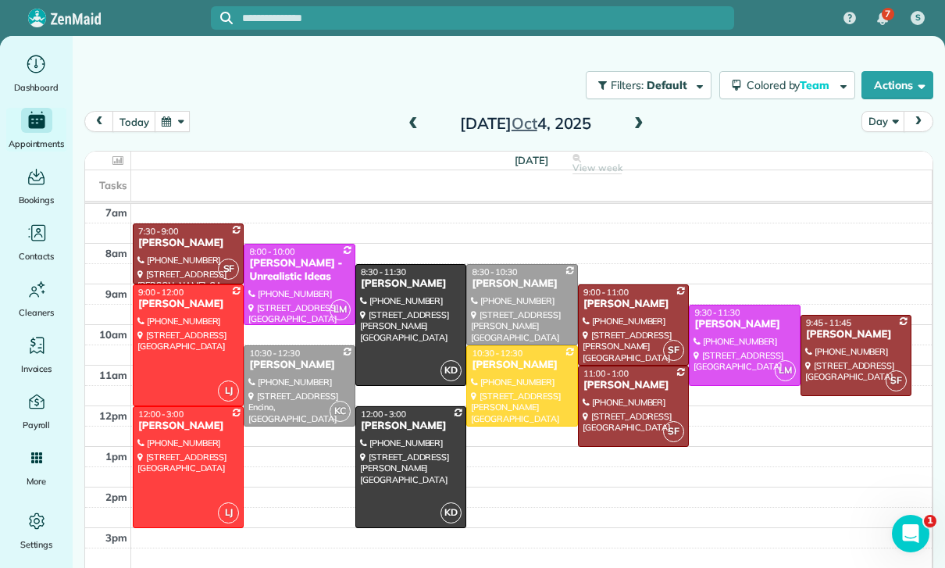
click at [162, 130] on button "button" at bounding box center [173, 121] width 36 height 21
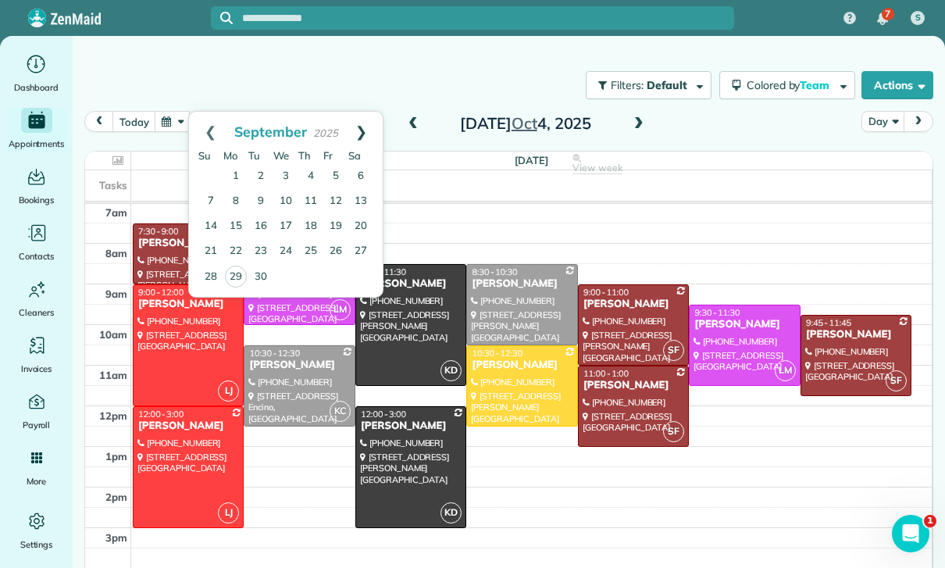
click at [371, 123] on link "Next" at bounding box center [361, 131] width 43 height 39
click at [355, 200] on link "11" at bounding box center [360, 201] width 25 height 25
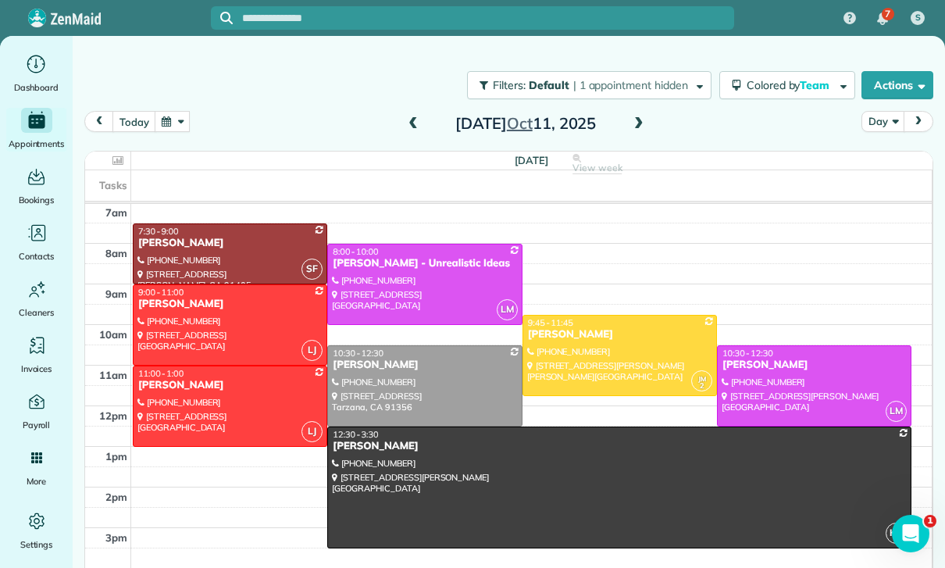
click at [169, 127] on button "button" at bounding box center [173, 121] width 36 height 21
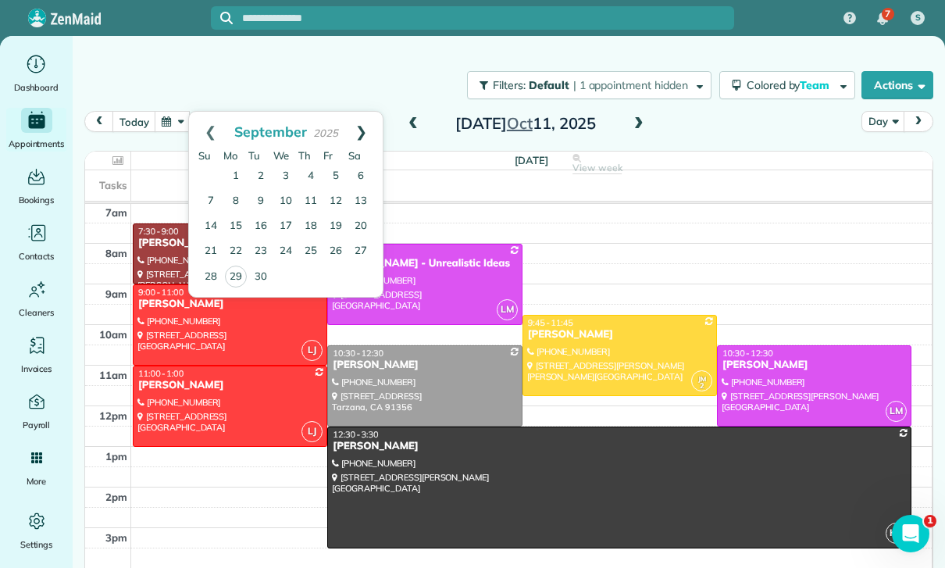
click at [369, 127] on link "Next" at bounding box center [361, 131] width 43 height 39
click at [290, 169] on link "1" at bounding box center [285, 176] width 25 height 25
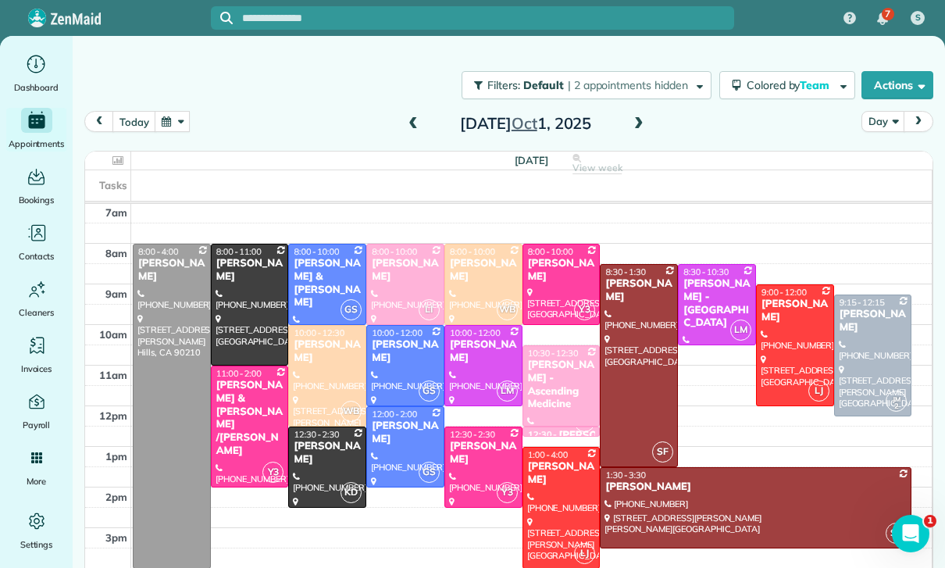
click at [174, 118] on button "button" at bounding box center [173, 121] width 36 height 21
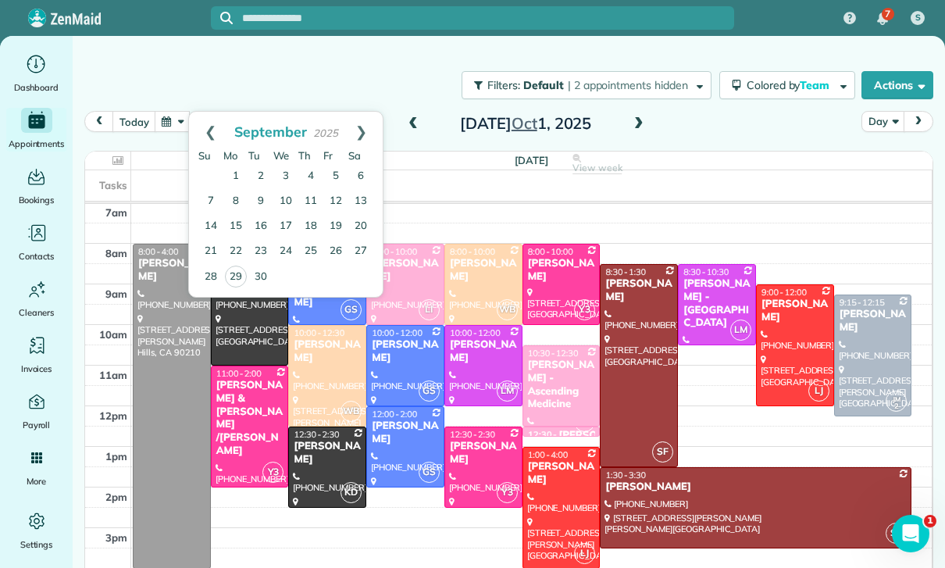
click at [401, 108] on div "Filters: Default | 2 appointments hidden Colored by Team Color by Cleaner Color…" at bounding box center [509, 85] width 872 height 52
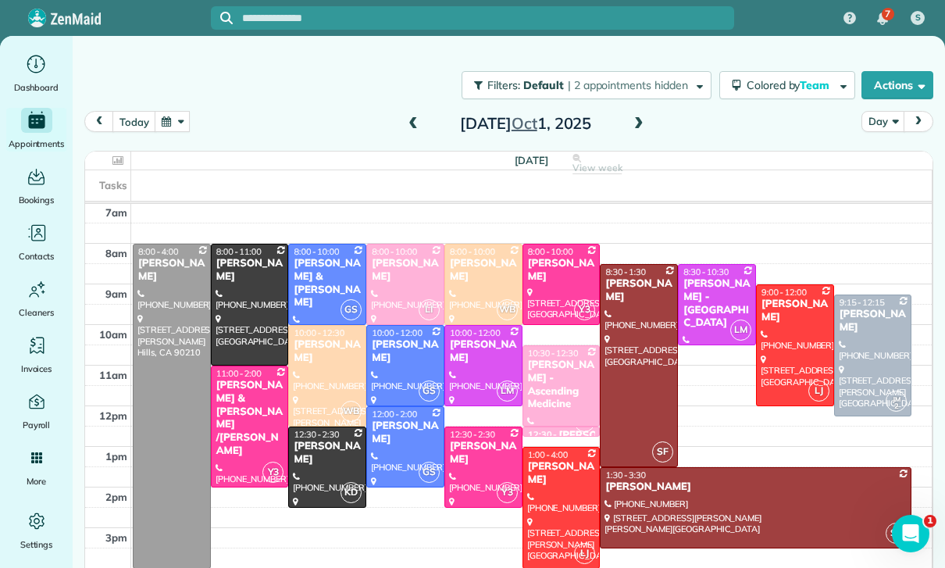
click at [406, 115] on span at bounding box center [413, 123] width 17 height 23
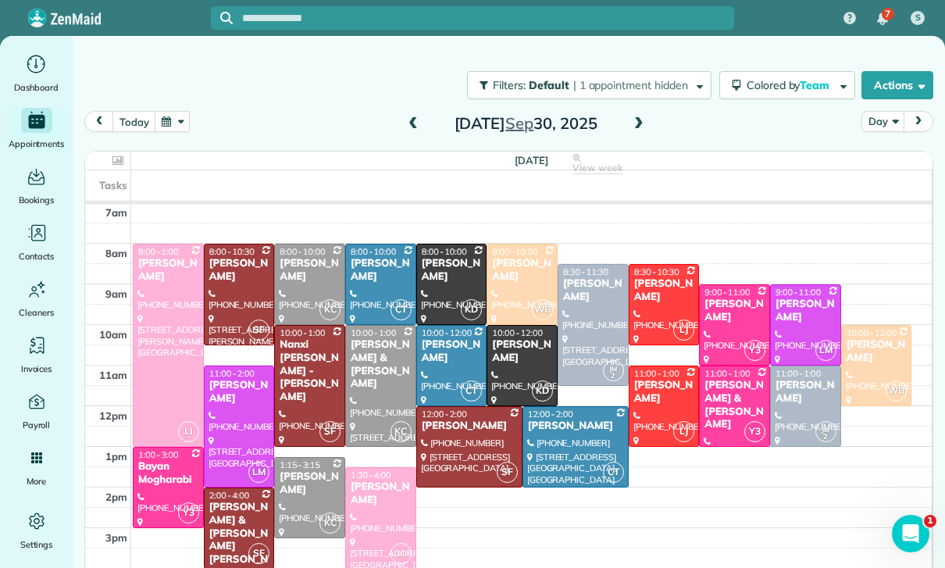
click at [644, 125] on span at bounding box center [638, 124] width 17 height 14
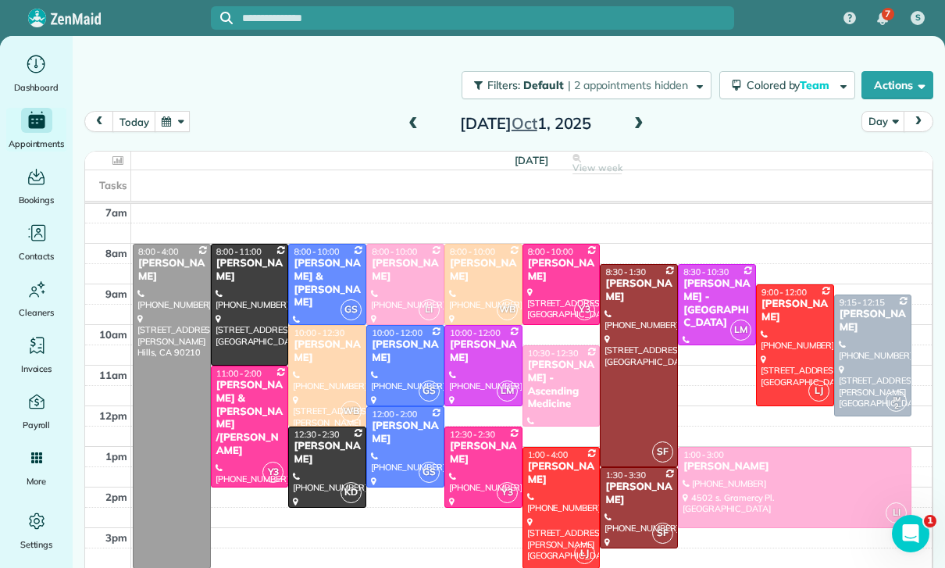
click at [175, 120] on button "button" at bounding box center [173, 121] width 36 height 21
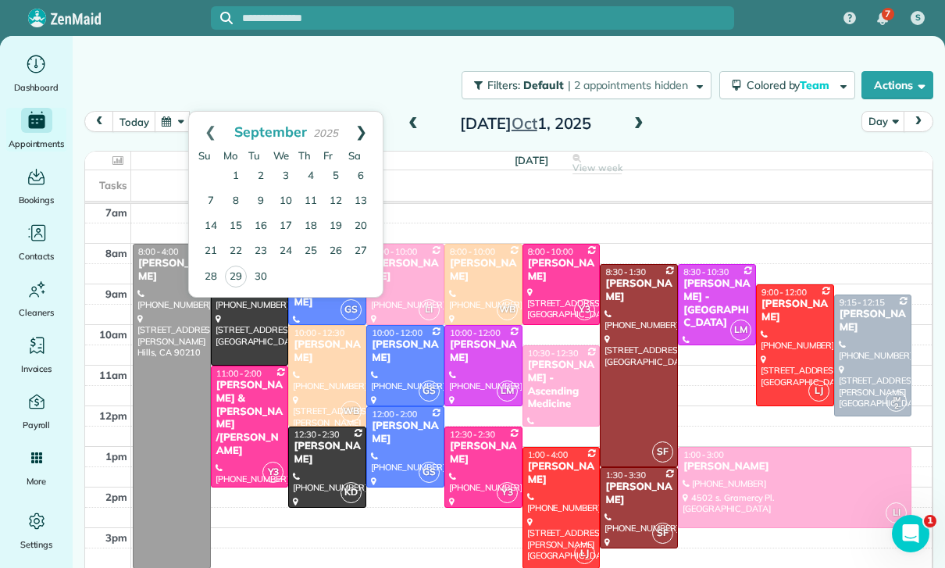
click at [367, 122] on link "Next" at bounding box center [361, 131] width 43 height 39
click at [366, 193] on link "11" at bounding box center [360, 201] width 25 height 25
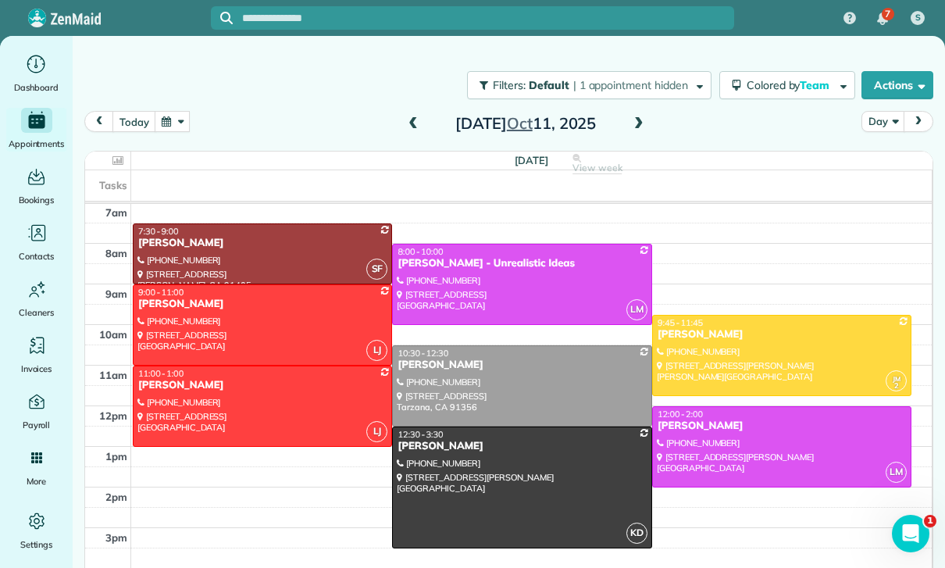
click at [172, 132] on button "button" at bounding box center [173, 121] width 36 height 21
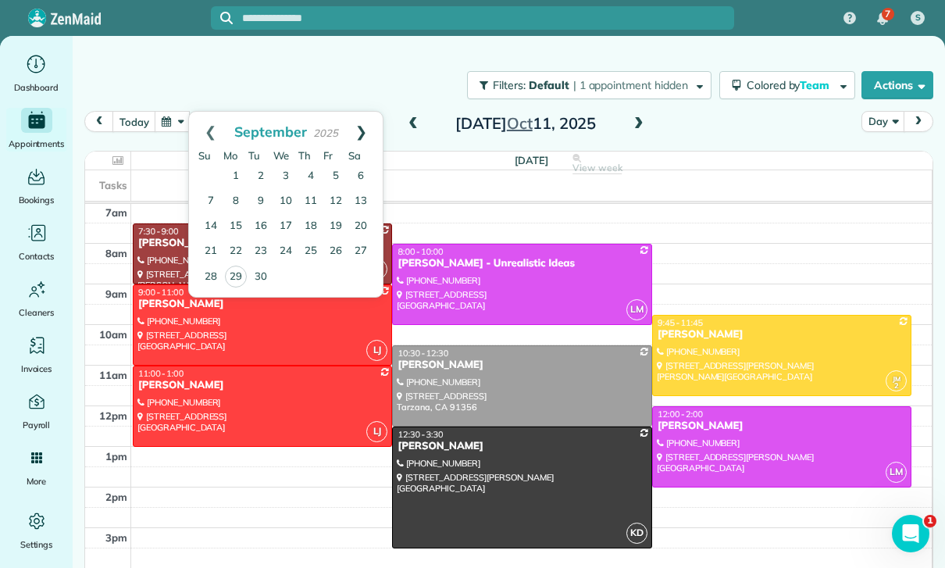
click at [361, 134] on link "Next" at bounding box center [361, 131] width 43 height 39
click at [266, 177] on td at bounding box center [260, 176] width 25 height 25
click at [266, 192] on link "7" at bounding box center [260, 201] width 25 height 25
